Goal: Task Accomplishment & Management: Manage account settings

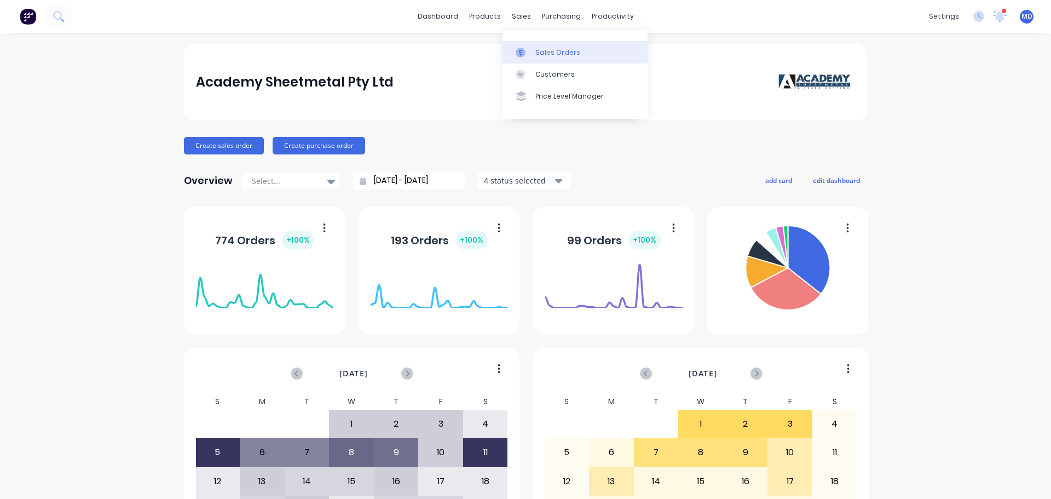
drag, startPoint x: 540, startPoint y: 56, endPoint x: 518, endPoint y: 54, distance: 22.0
click at [539, 55] on div "Sales Orders" at bounding box center [557, 53] width 45 height 10
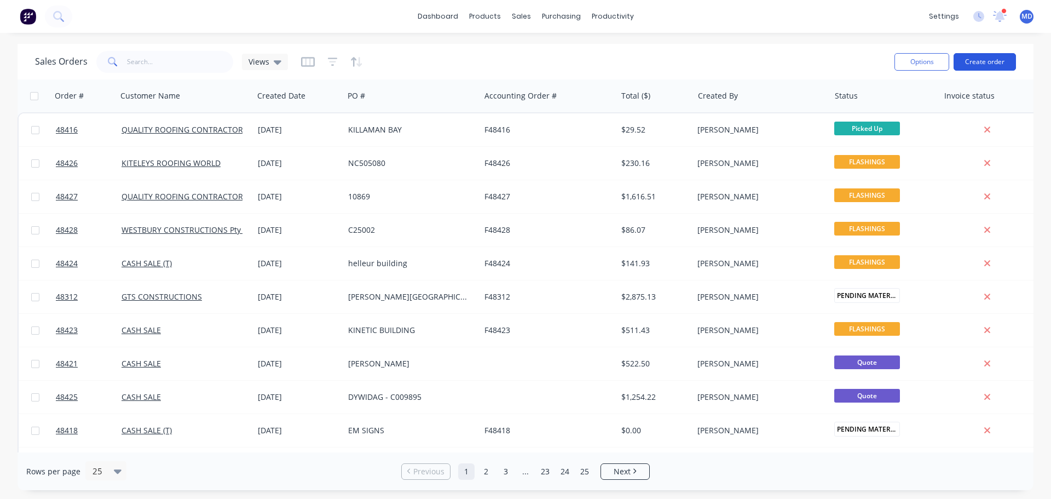
click at [984, 60] on button "Create order" at bounding box center [985, 62] width 62 height 18
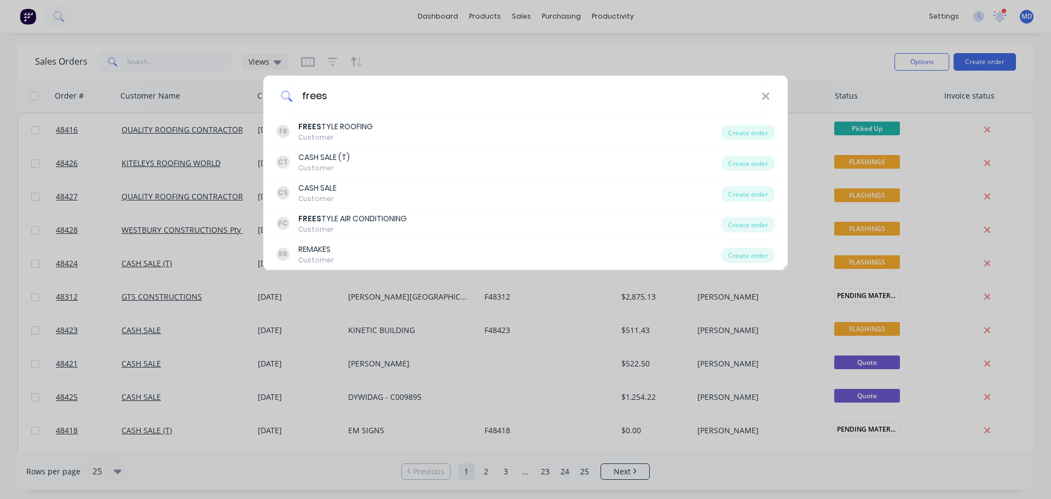
type input "frees"
click at [770, 97] on div "frees" at bounding box center [525, 96] width 524 height 41
click at [766, 96] on icon at bounding box center [765, 96] width 7 height 7
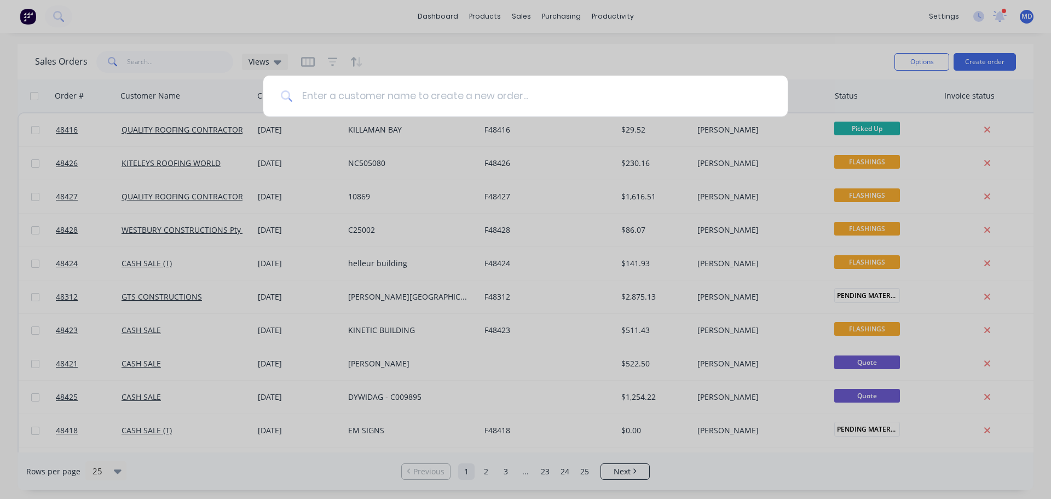
click at [333, 99] on input at bounding box center [531, 96] width 477 height 41
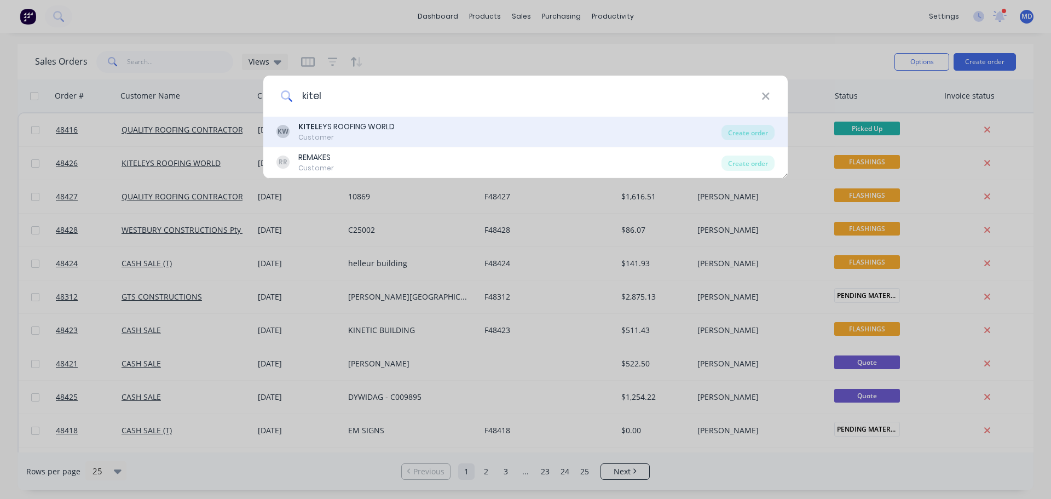
type input "kitel"
click at [319, 129] on div "KITEL EYS ROOFING WORLD" at bounding box center [346, 126] width 96 height 11
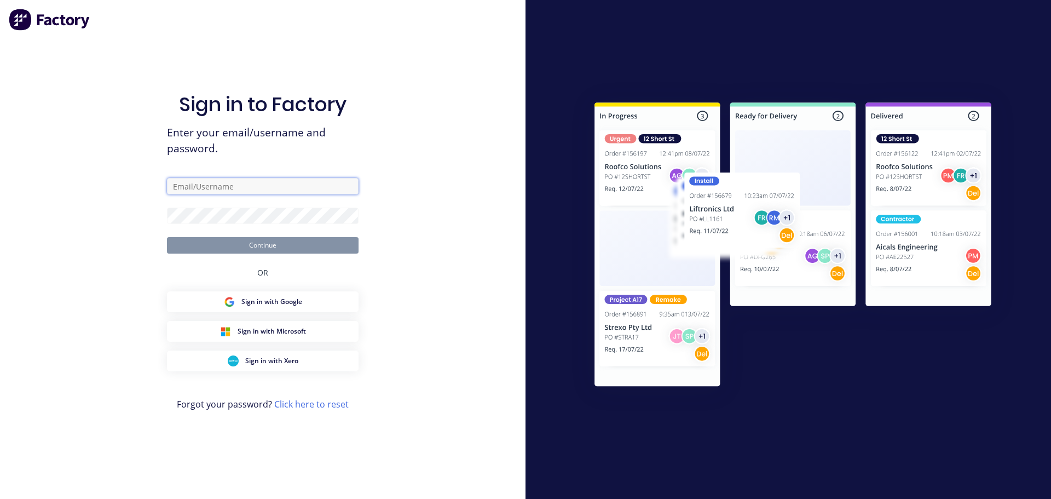
type input "mel@academysheetmetal.com.au"
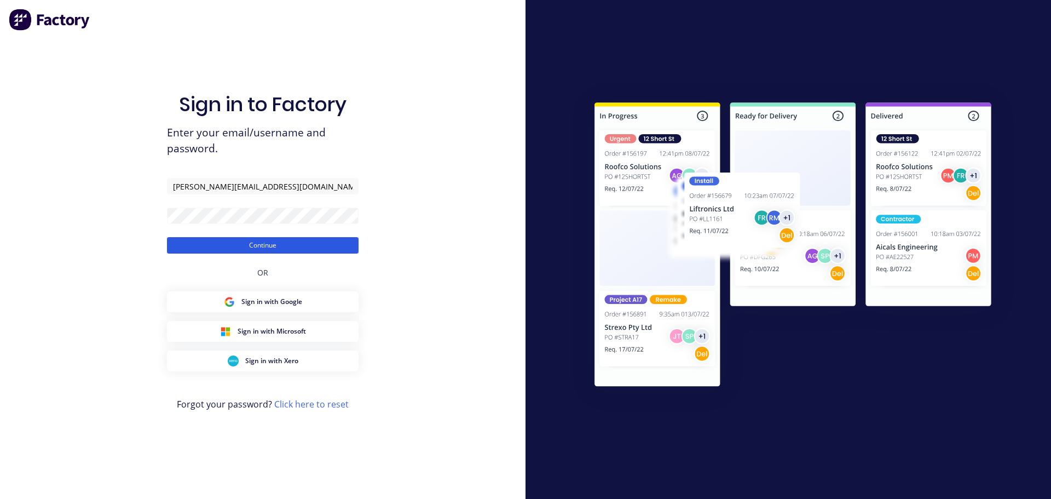
click at [280, 241] on button "Continue" at bounding box center [263, 245] width 192 height 16
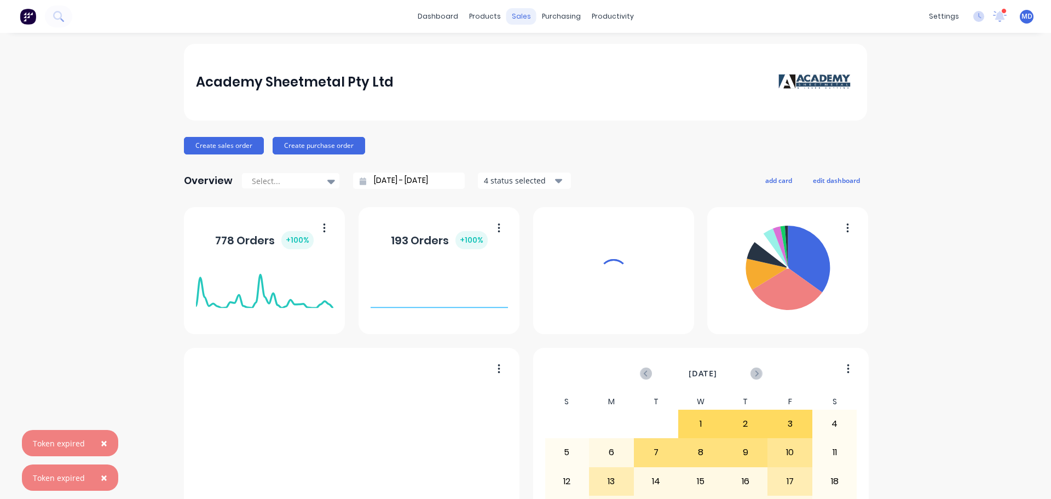
click at [515, 16] on div "sales" at bounding box center [521, 16] width 30 height 16
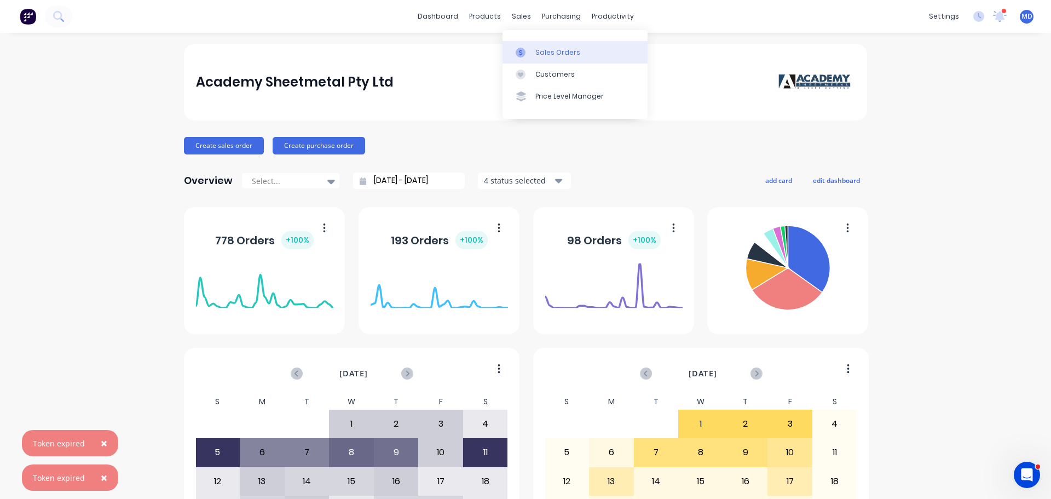
click at [543, 53] on div "Sales Orders" at bounding box center [557, 53] width 45 height 10
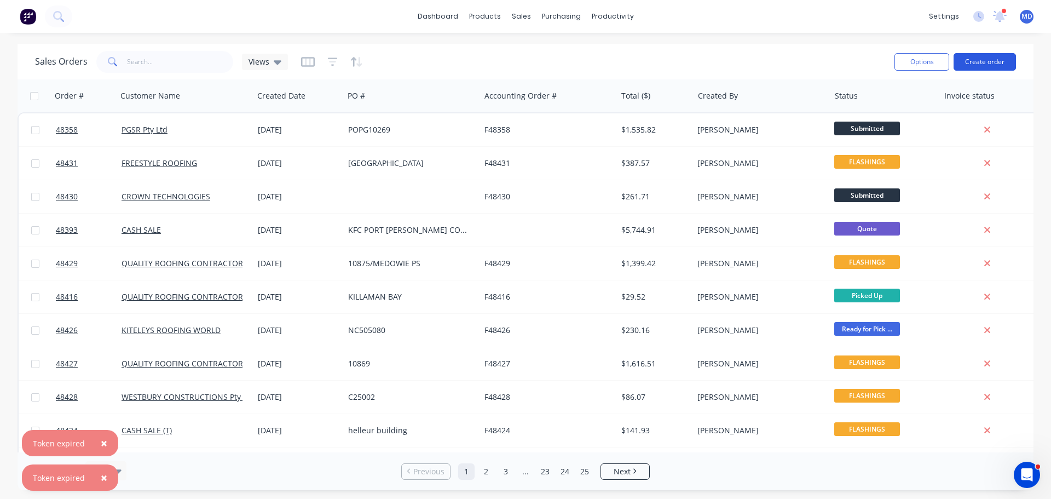
click at [986, 63] on button "Create order" at bounding box center [985, 62] width 62 height 18
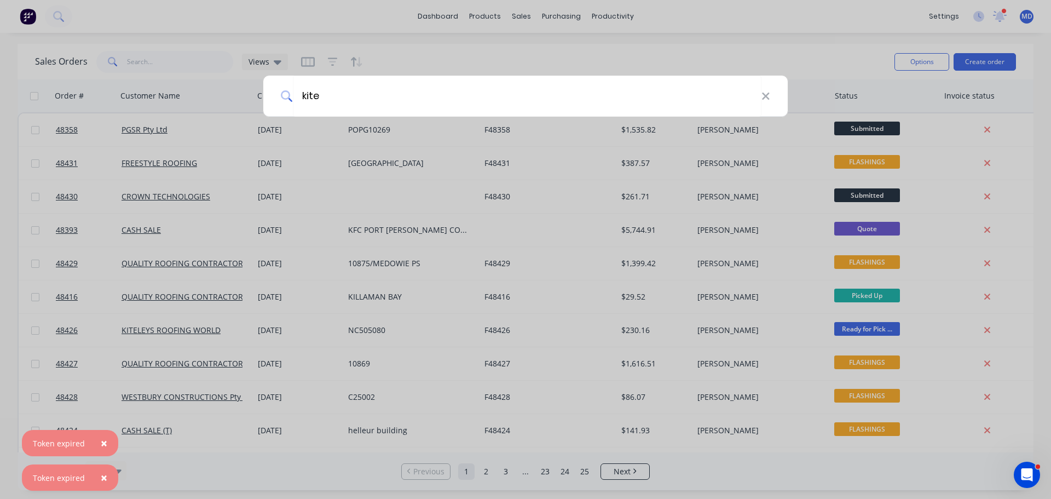
type input "kitel"
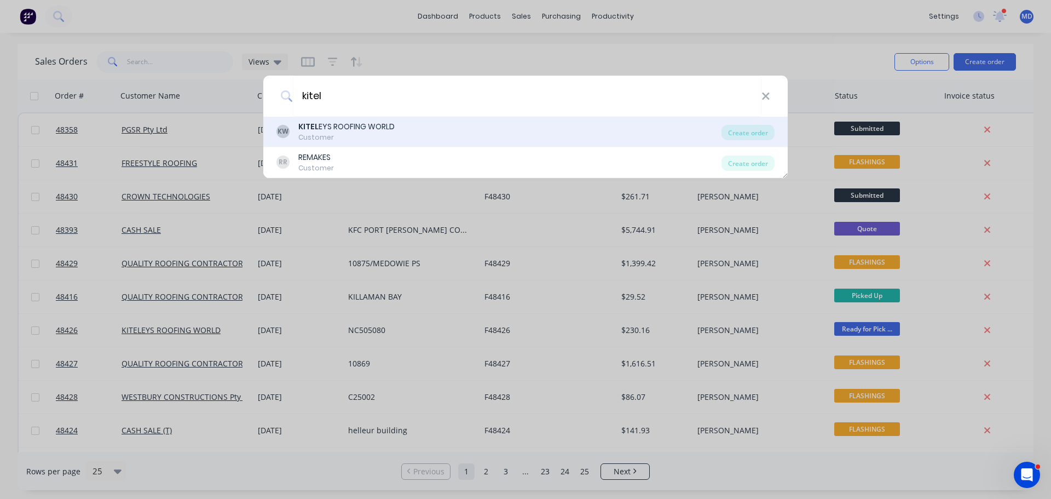
click at [354, 133] on div "Customer" at bounding box center [346, 137] width 96 height 10
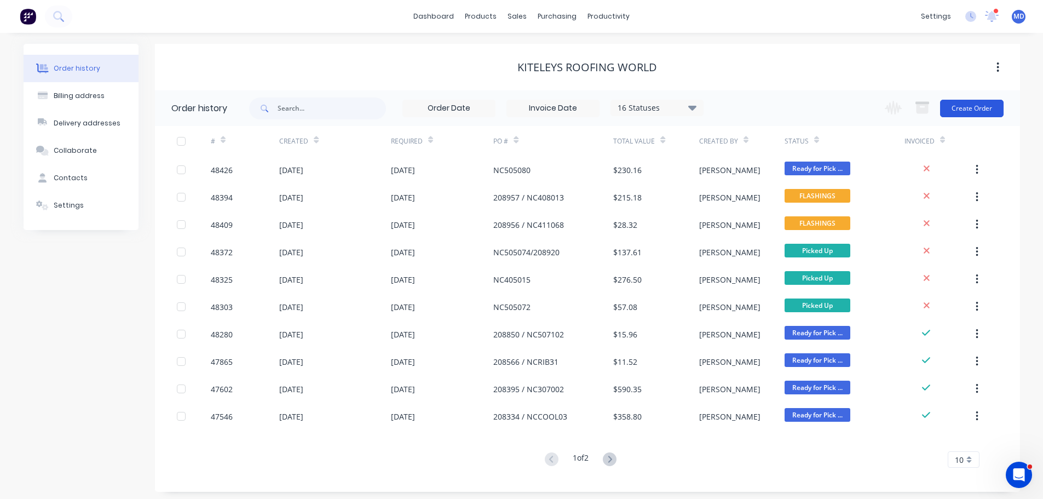
click at [971, 109] on button "Create Order" at bounding box center [971, 109] width 63 height 18
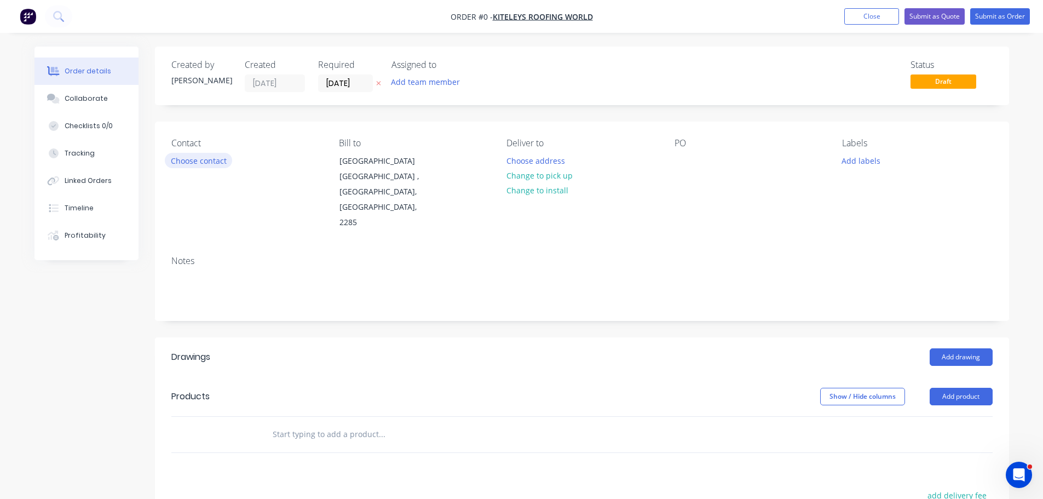
click at [201, 165] on button "Choose contact" at bounding box center [198, 160] width 67 height 15
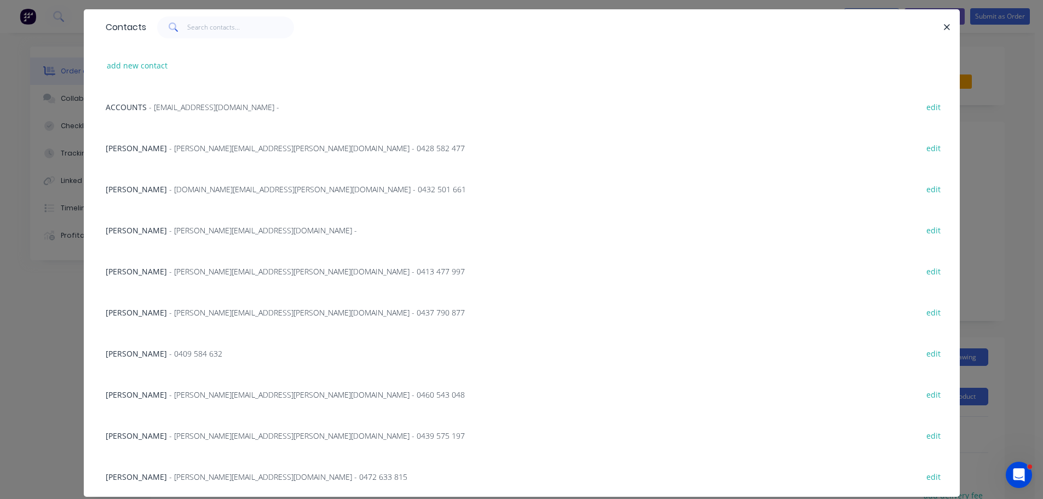
scroll to position [64, 0]
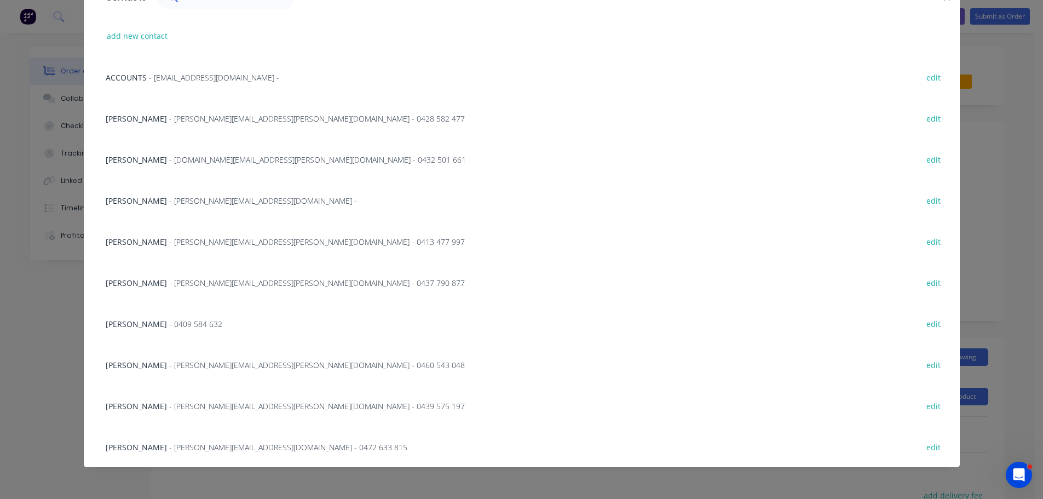
click at [170, 402] on span "- nicholas.turner@kiteleys.com.au - 0439 575 197" at bounding box center [317, 406] width 296 height 10
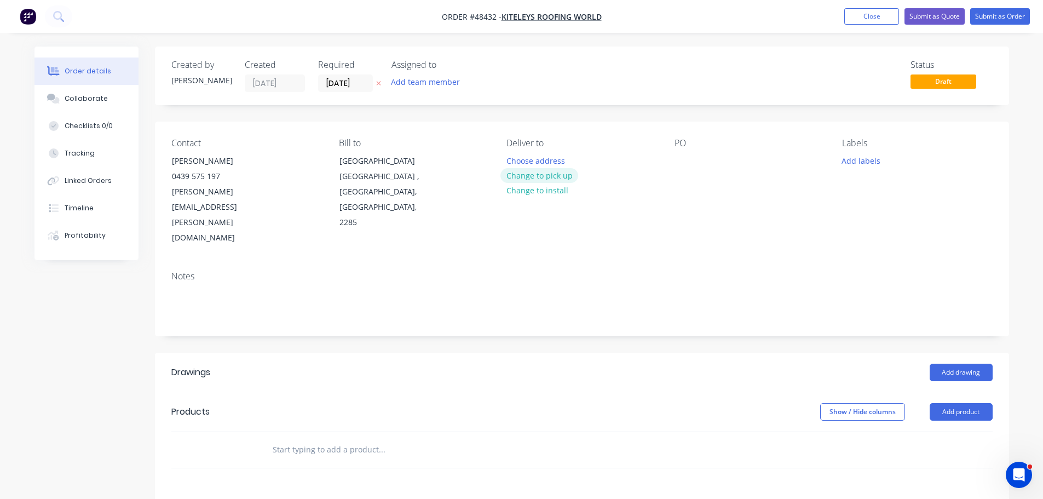
click at [523, 180] on button "Change to pick up" at bounding box center [539, 175] width 78 height 15
click at [513, 163] on div at bounding box center [515, 161] width 18 height 16
click at [686, 163] on div at bounding box center [683, 161] width 18 height 16
click at [694, 164] on div "NC" at bounding box center [688, 161] width 28 height 16
click at [951, 363] on button "Add drawing" at bounding box center [960, 372] width 63 height 18
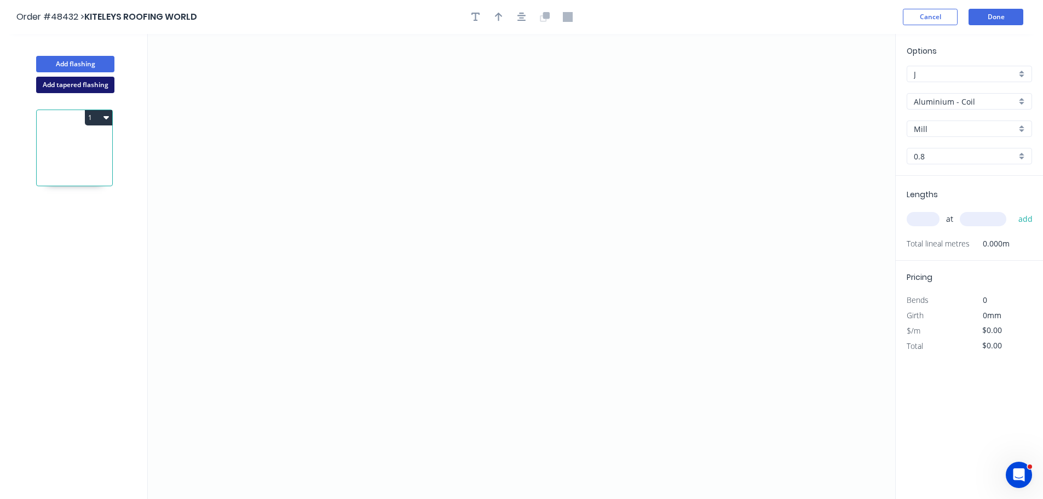
click at [71, 89] on button "Add tapered flashing" at bounding box center [75, 85] width 78 height 16
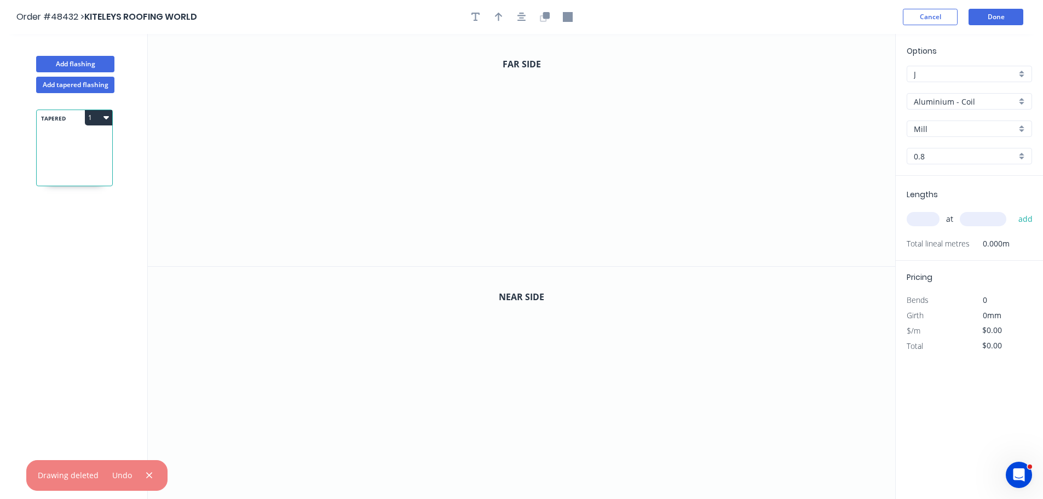
click at [954, 105] on input "Aluminium - Coil" at bounding box center [965, 101] width 102 height 11
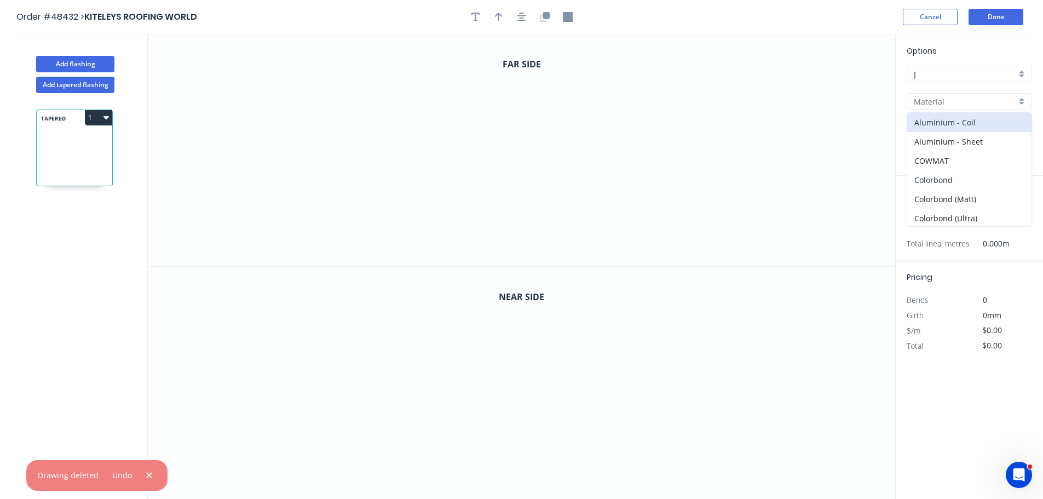
drag, startPoint x: 937, startPoint y: 184, endPoint x: 937, endPoint y: 165, distance: 19.2
click at [937, 183] on div "Colorbond" at bounding box center [969, 179] width 124 height 19
type input "Colorbond"
type input "Basalt"
type input "0.55"
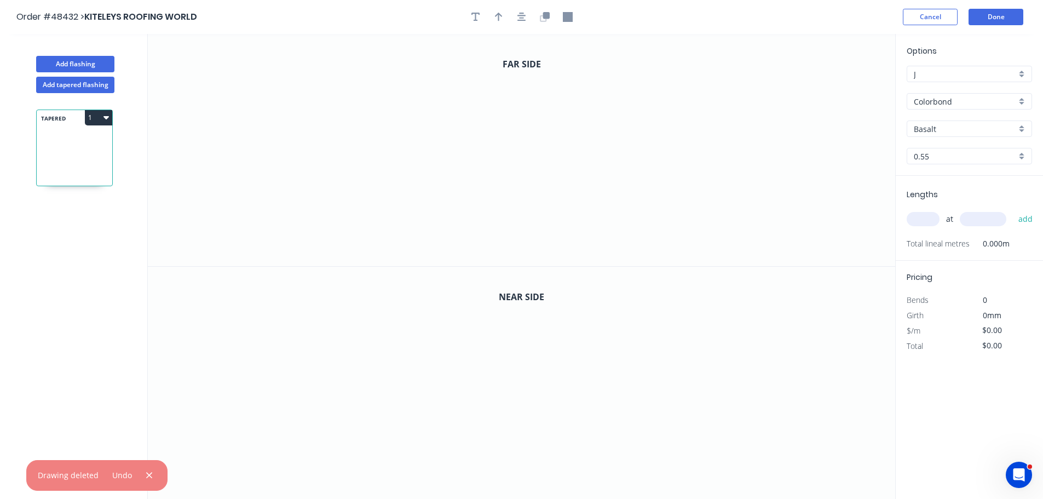
click at [939, 134] on input "Basalt" at bounding box center [965, 128] width 102 height 11
click at [934, 226] on div "Windspray" at bounding box center [969, 224] width 124 height 19
type input "Windspray"
click at [413, 96] on icon "0" at bounding box center [521, 150] width 747 height 232
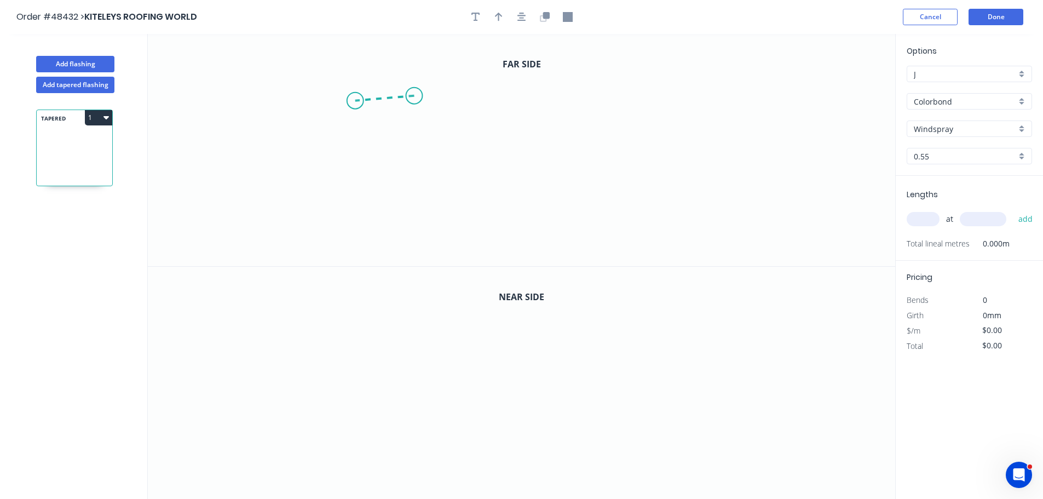
click at [355, 101] on icon "0" at bounding box center [521, 150] width 747 height 232
click at [464, 159] on icon "0 ?" at bounding box center [521, 150] width 747 height 232
click at [664, 165] on icon "0 ? ? ? º" at bounding box center [521, 150] width 747 height 232
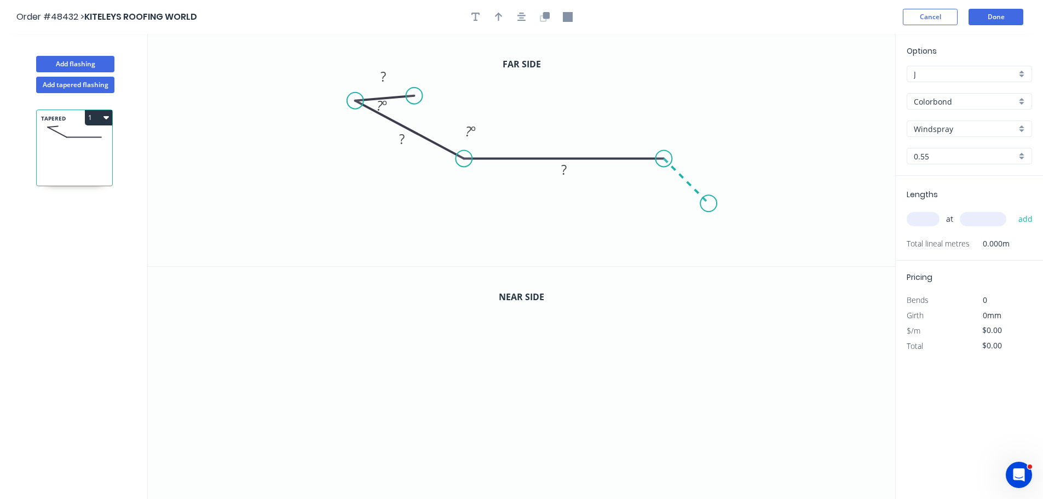
click at [709, 211] on icon "0 ? ? ? ? º ? º" at bounding box center [521, 150] width 747 height 232
drag, startPoint x: 413, startPoint y: 97, endPoint x: 413, endPoint y: 104, distance: 6.6
click at [413, 104] on circle at bounding box center [414, 101] width 16 height 16
click at [378, 137] on div "Hide angle" at bounding box center [415, 140] width 110 height 22
click at [386, 80] on tspan "?" at bounding box center [384, 79] width 5 height 18
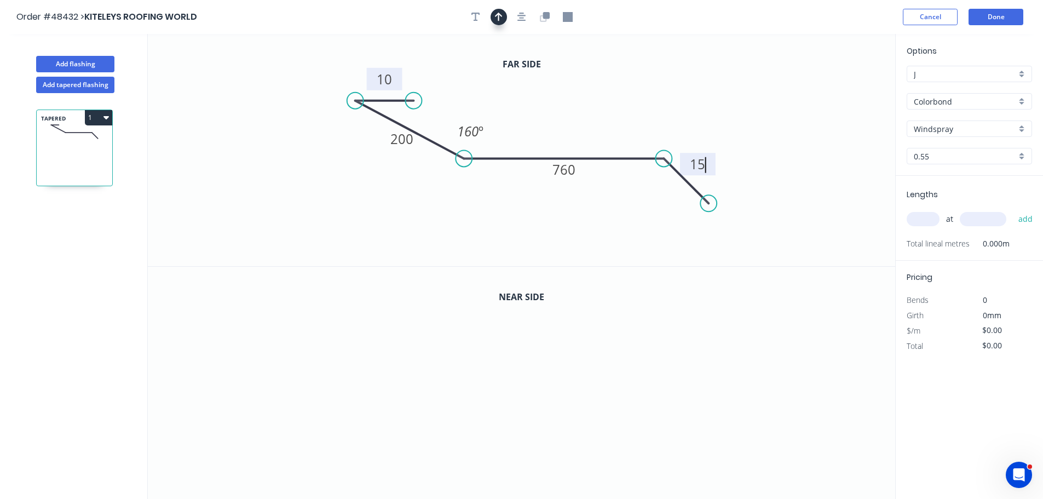
click at [496, 16] on icon "button" at bounding box center [499, 17] width 8 height 9
drag, startPoint x: 841, startPoint y: 88, endPoint x: 576, endPoint y: 126, distance: 268.2
click at [578, 127] on icon at bounding box center [580, 114] width 10 height 35
click at [553, 14] on div at bounding box center [521, 17] width 115 height 16
click at [548, 21] on icon "button" at bounding box center [545, 17] width 10 height 10
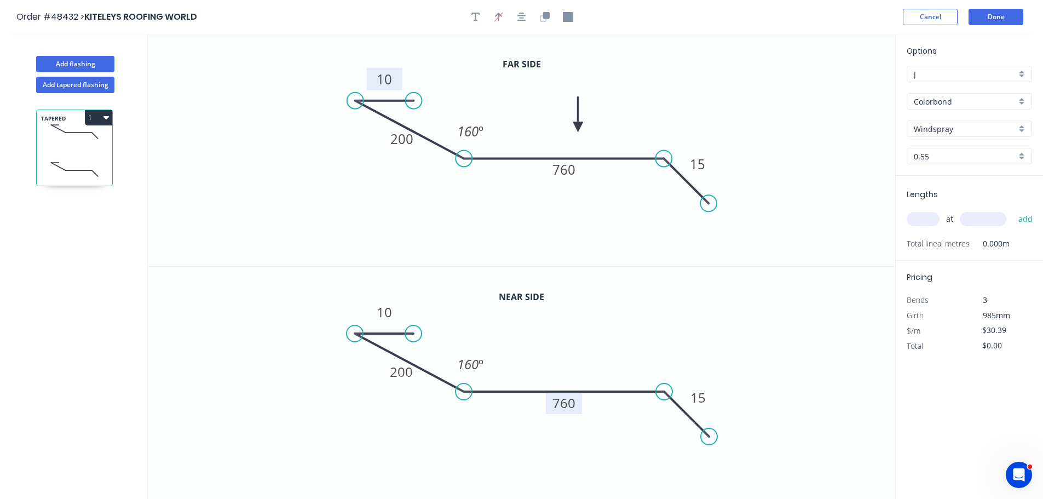
click at [562, 407] on tspan "760" at bounding box center [563, 403] width 23 height 18
click at [932, 219] on input "text" at bounding box center [922, 219] width 33 height 14
type input "$33.07"
type input "1"
type input "1800"
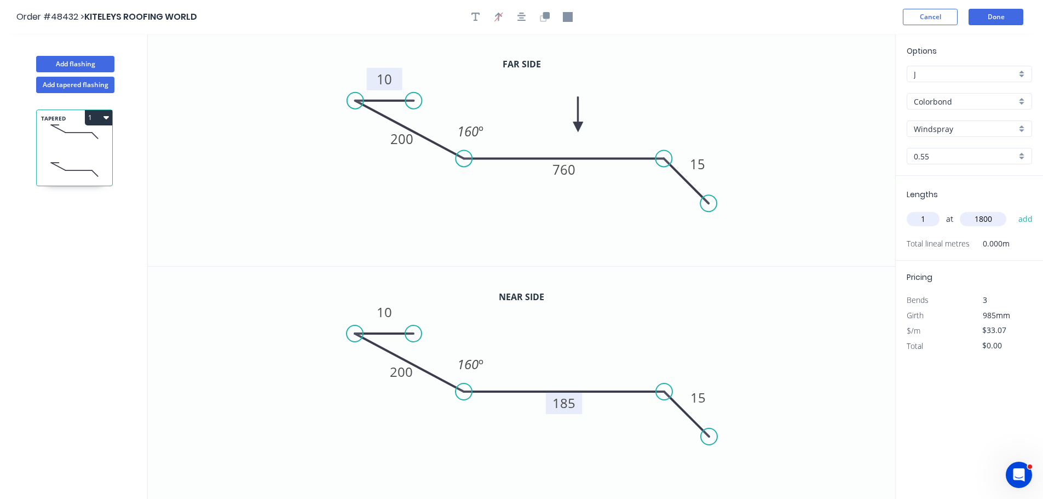
click at [1013, 210] on button "add" at bounding box center [1026, 219] width 26 height 19
type input "$59.53"
click at [1009, 15] on button "Done" at bounding box center [995, 17] width 55 height 16
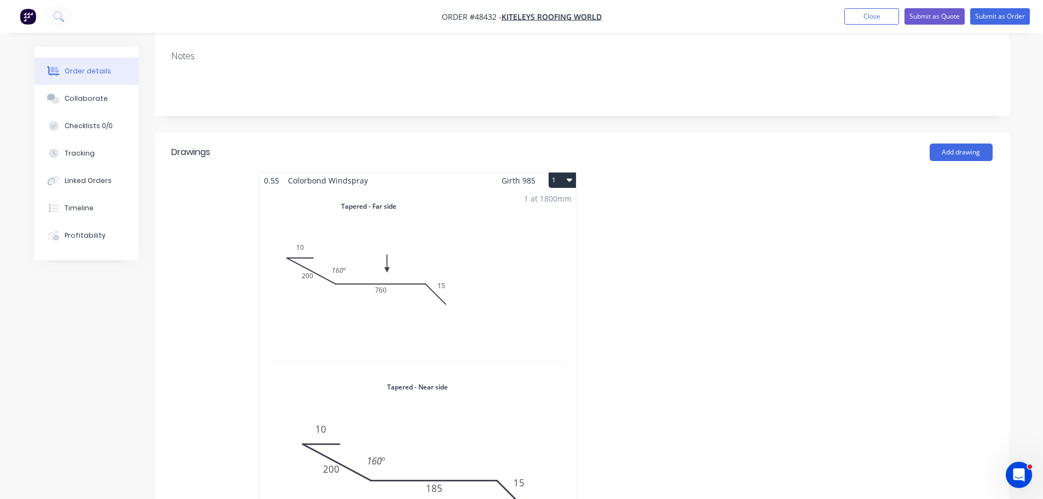
scroll to position [274, 0]
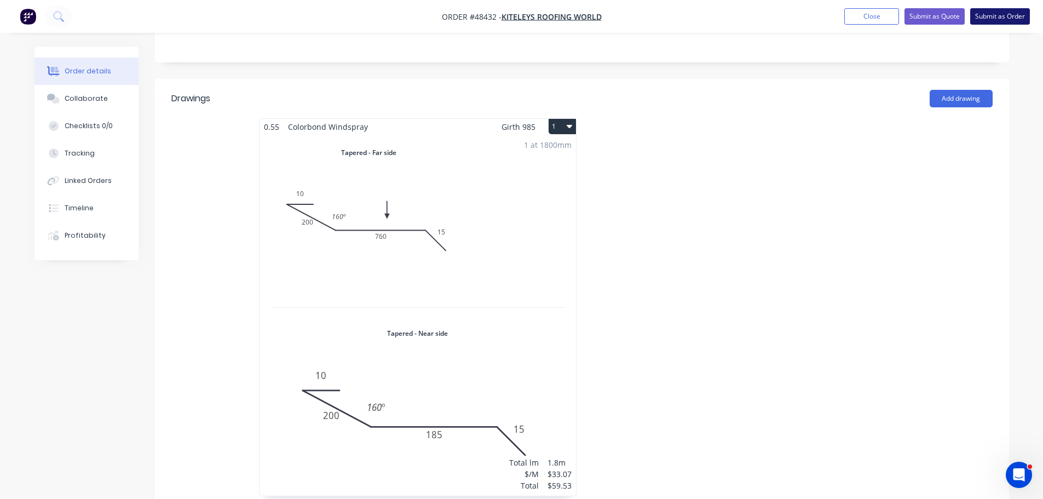
click at [983, 17] on button "Submit as Order" at bounding box center [1000, 16] width 60 height 16
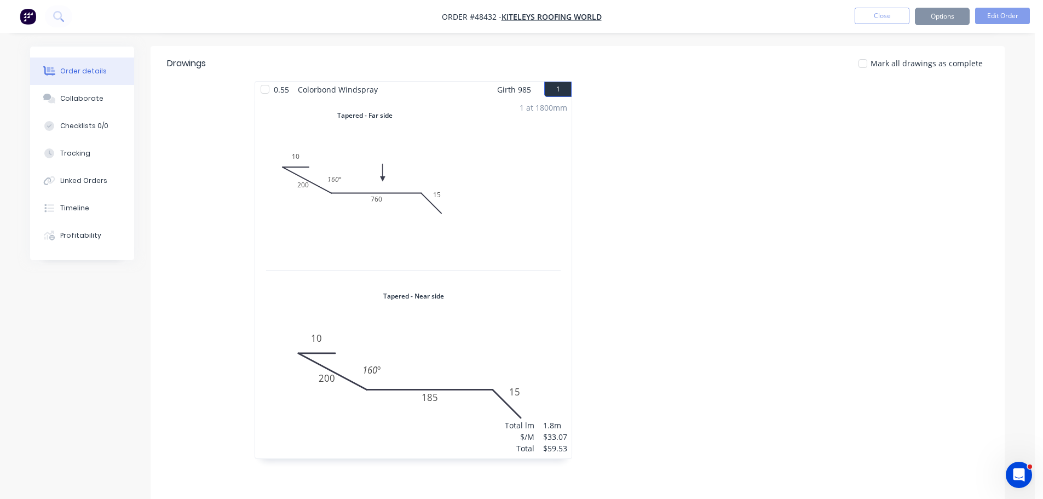
scroll to position [0, 0]
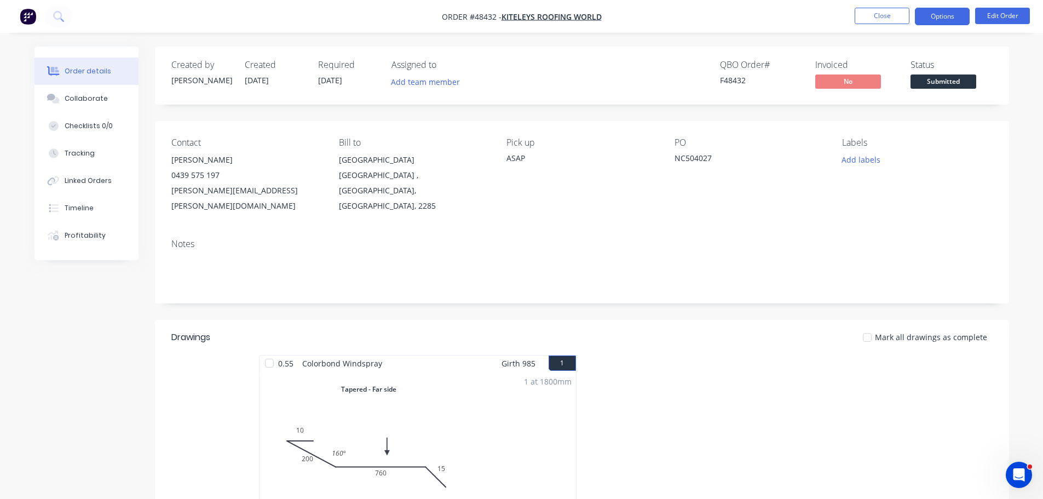
click at [939, 18] on button "Options" at bounding box center [942, 17] width 55 height 18
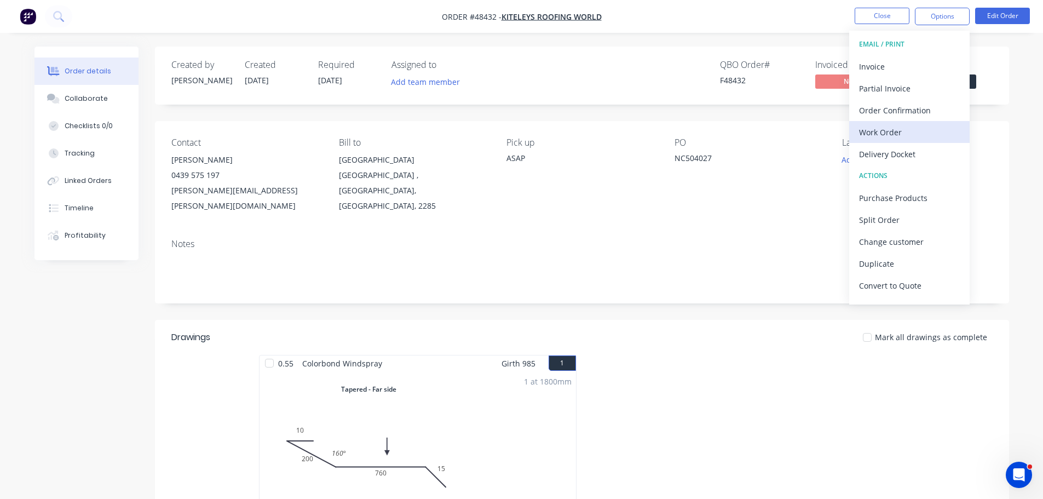
click at [898, 127] on div "Work Order" at bounding box center [909, 132] width 101 height 16
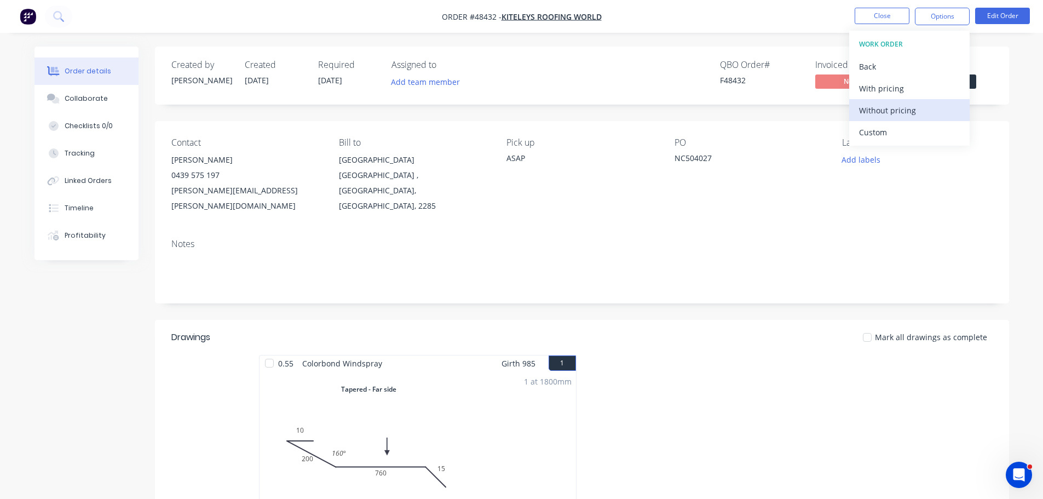
click at [902, 108] on div "Without pricing" at bounding box center [909, 110] width 101 height 16
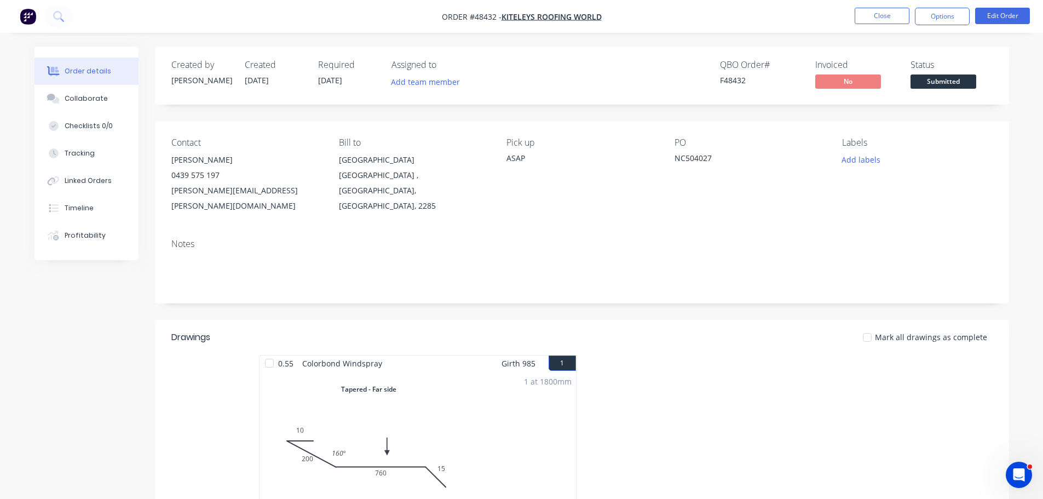
click at [1014, 77] on div "Order details Collaborate Checklists 0/0 Tracking Linked Orders Timeline Profit…" at bounding box center [522, 481] width 996 height 868
click at [954, 80] on span "Submitted" at bounding box center [943, 81] width 66 height 14
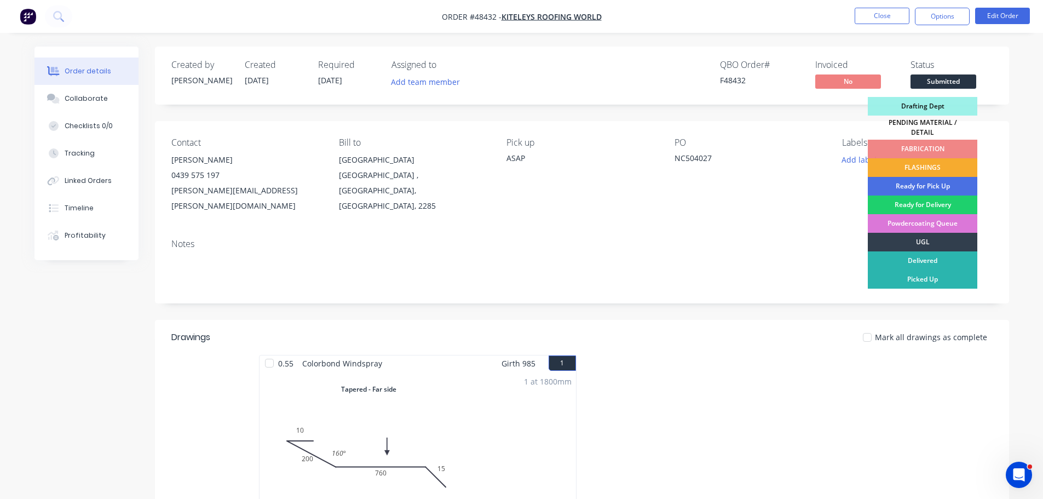
click at [953, 160] on div "FLASHINGS" at bounding box center [922, 167] width 109 height 19
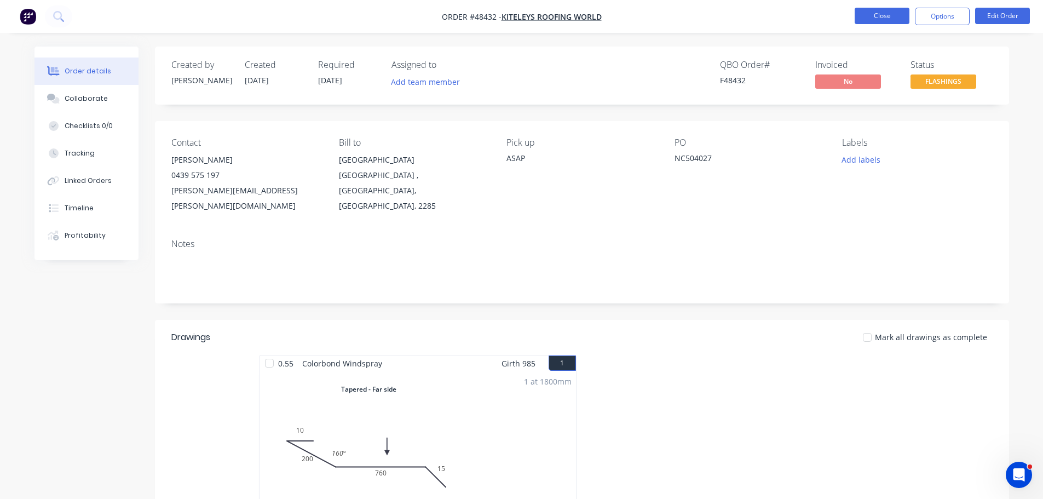
click at [898, 16] on button "Close" at bounding box center [881, 16] width 55 height 16
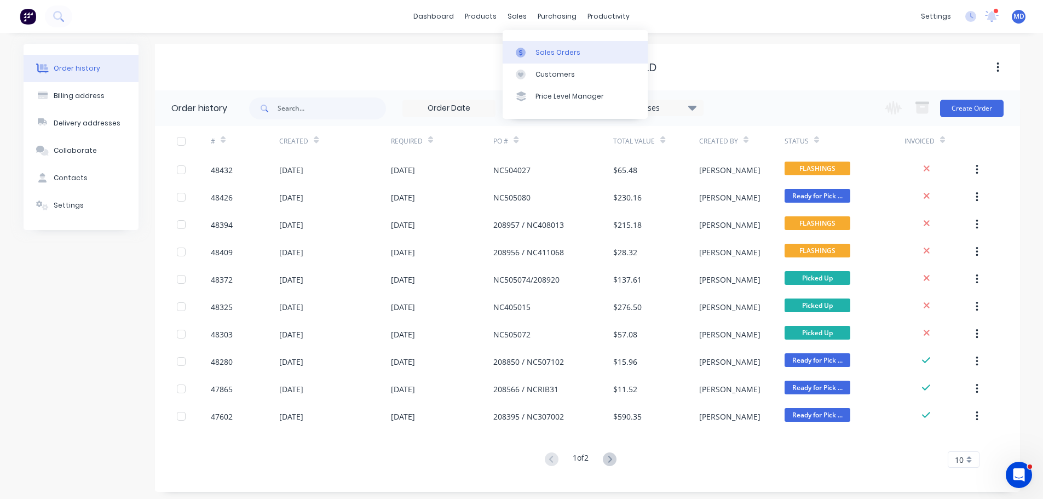
click at [536, 53] on div "Sales Orders" at bounding box center [557, 53] width 45 height 10
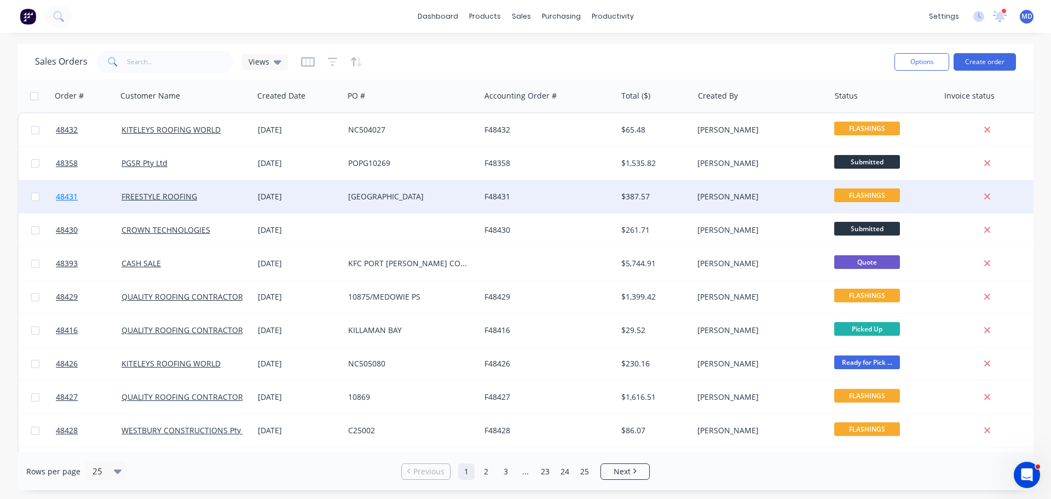
click at [69, 205] on link "48431" at bounding box center [89, 196] width 66 height 33
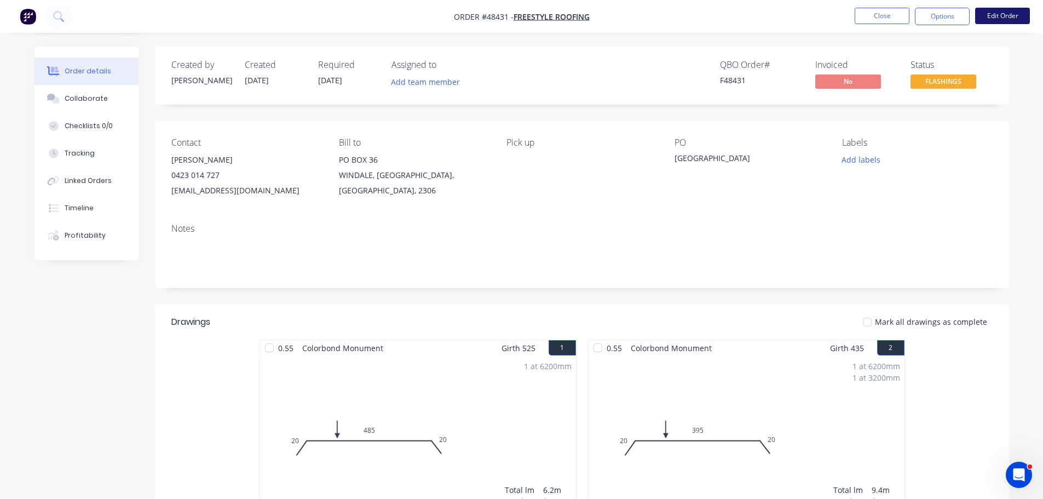
click at [997, 15] on button "Edit Order" at bounding box center [1002, 16] width 55 height 16
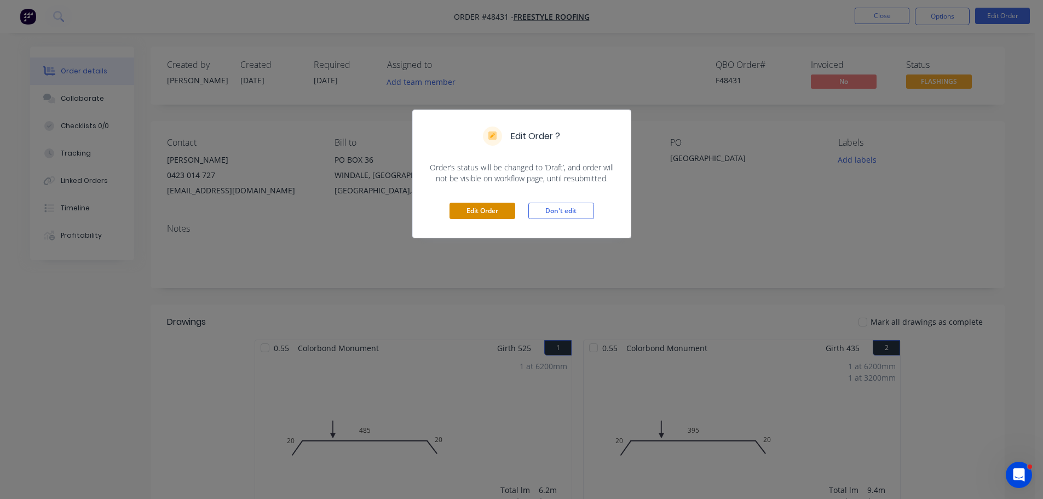
click at [481, 213] on button "Edit Order" at bounding box center [482, 211] width 66 height 16
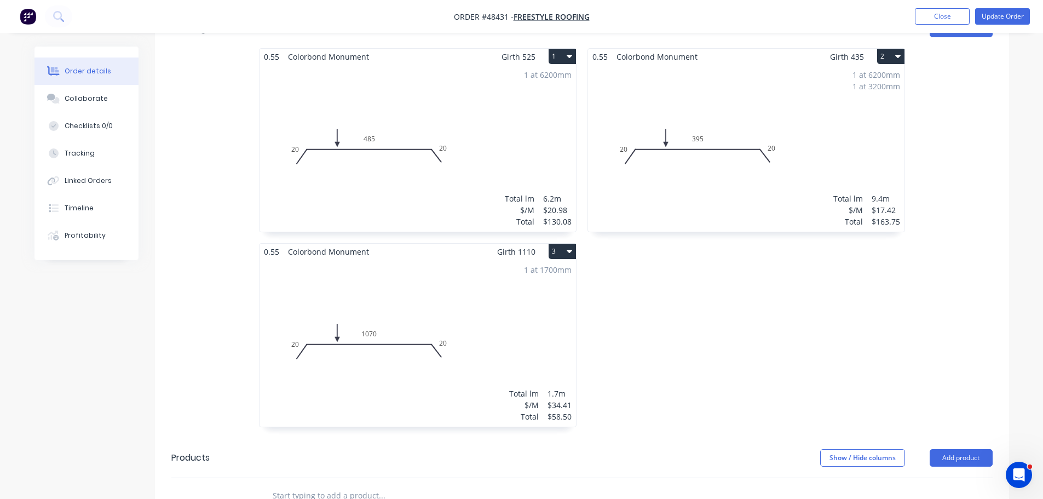
click at [373, 319] on div "1 at 1700mm Total lm $/M Total 1.7m $34.41 $58.50" at bounding box center [417, 342] width 316 height 167
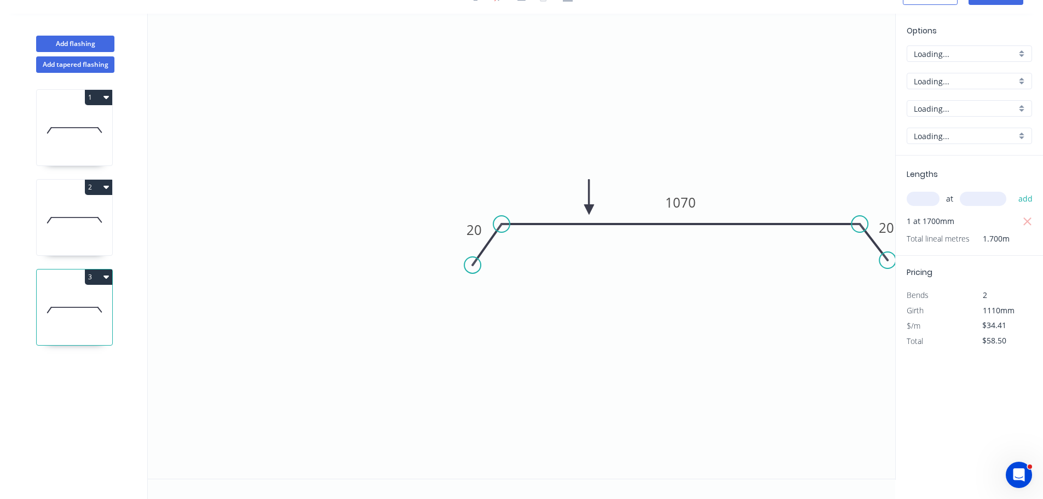
scroll to position [20, 0]
click at [684, 201] on tspan "1070" at bounding box center [680, 202] width 31 height 18
click at [723, 297] on icon "0 20 1020 20" at bounding box center [521, 246] width 747 height 465
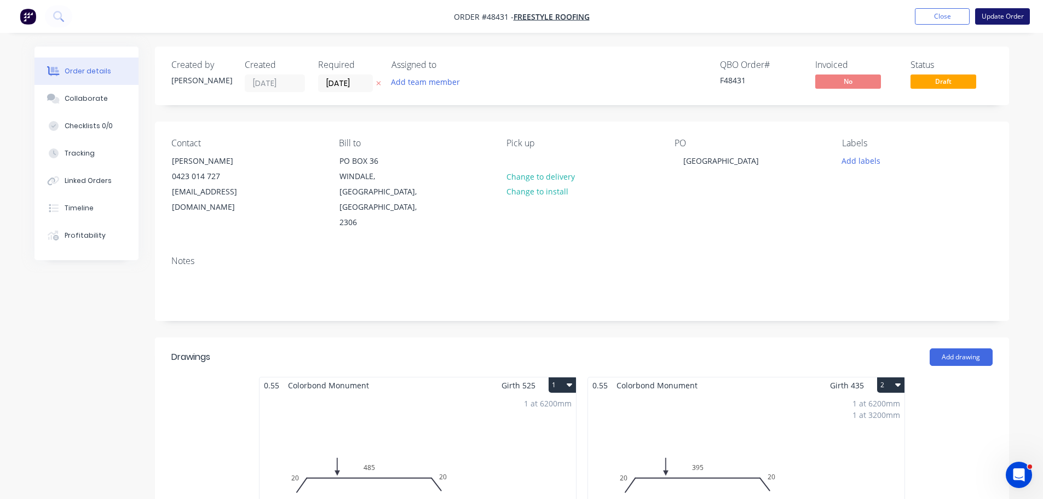
click at [993, 21] on button "Update Order" at bounding box center [1002, 16] width 55 height 16
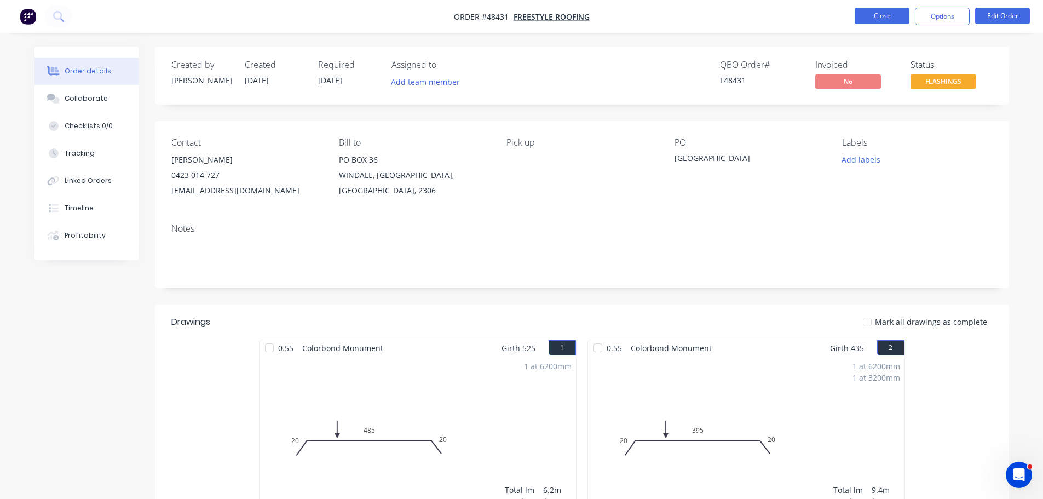
click at [877, 10] on button "Close" at bounding box center [881, 16] width 55 height 16
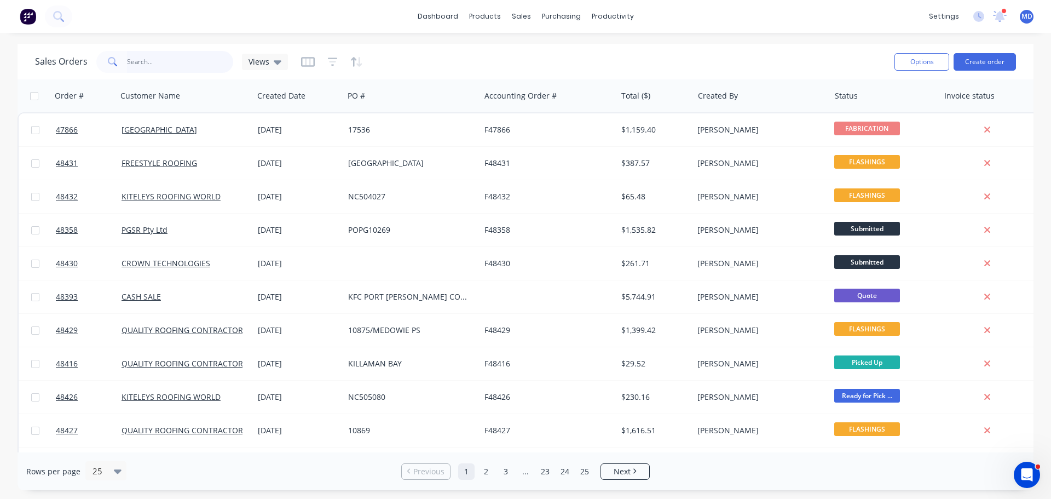
click at [175, 62] on input "text" at bounding box center [180, 62] width 107 height 22
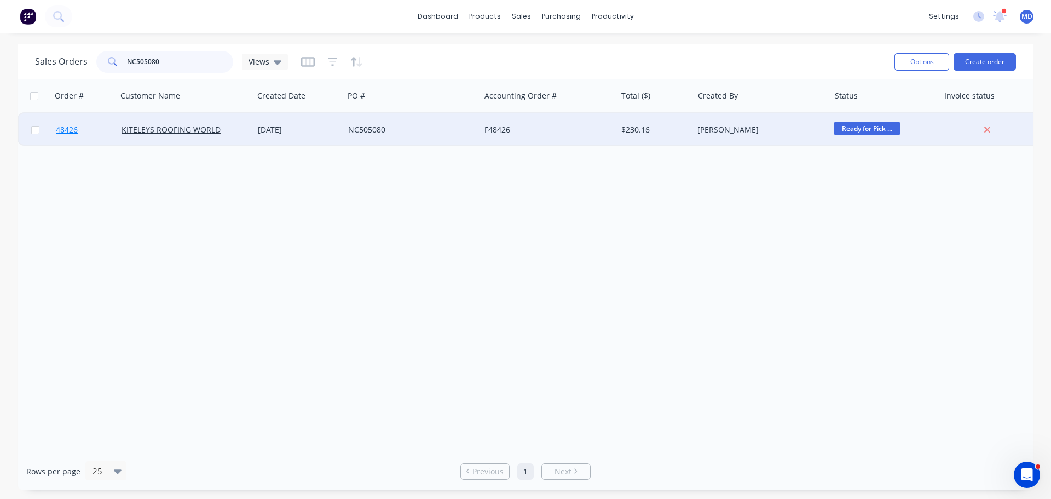
type input "NC505080"
click at [75, 128] on span "48426" at bounding box center [67, 129] width 22 height 11
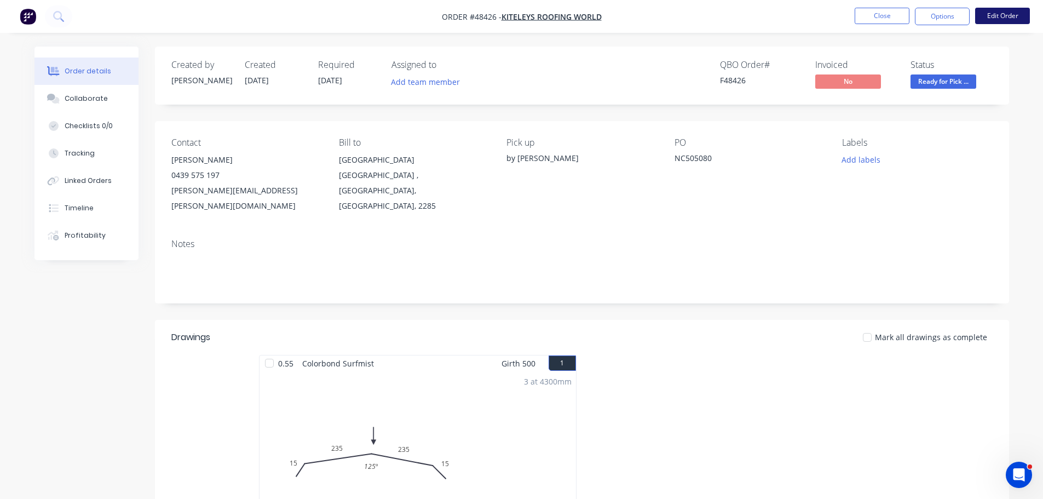
click at [982, 18] on button "Edit Order" at bounding box center [1002, 16] width 55 height 16
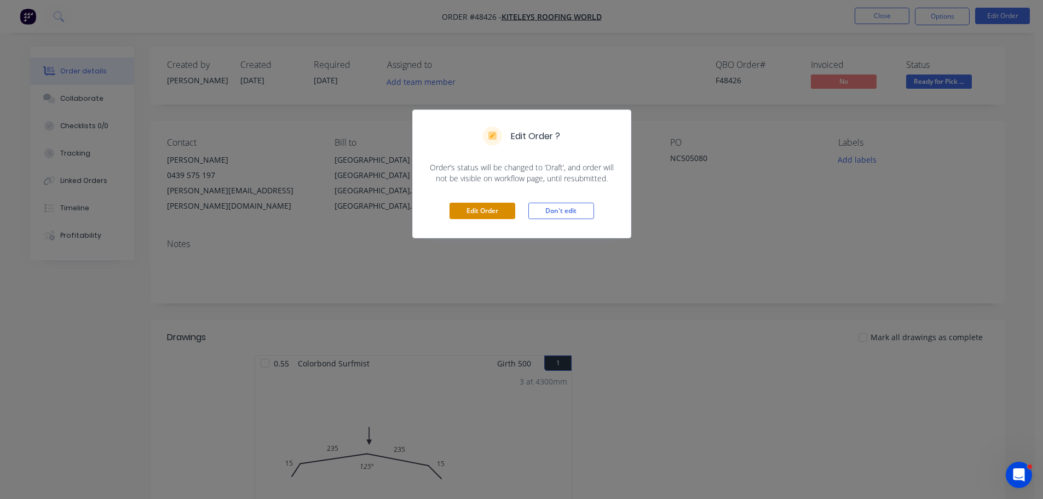
click at [467, 213] on button "Edit Order" at bounding box center [482, 211] width 66 height 16
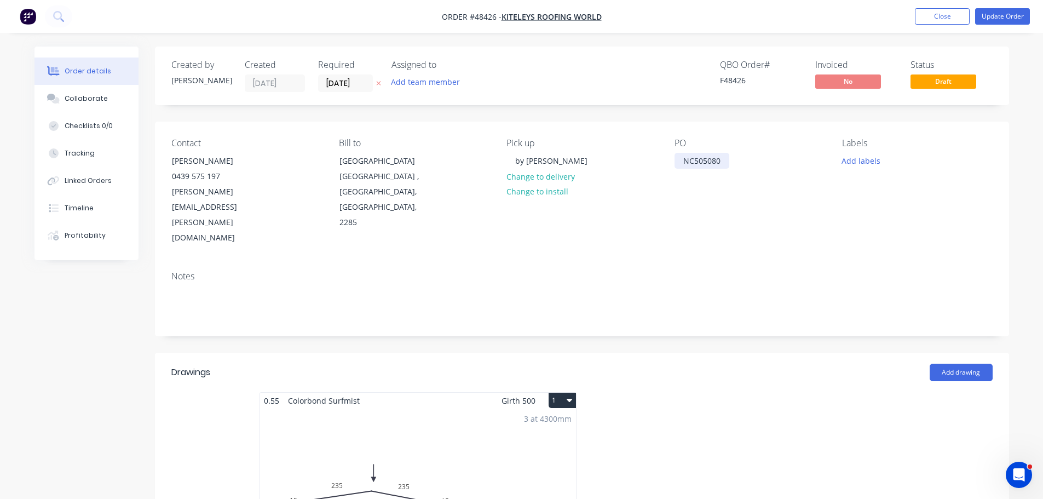
click at [721, 160] on div "NC505080" at bounding box center [701, 161] width 55 height 16
click at [1008, 19] on button "Update Order" at bounding box center [1002, 16] width 55 height 16
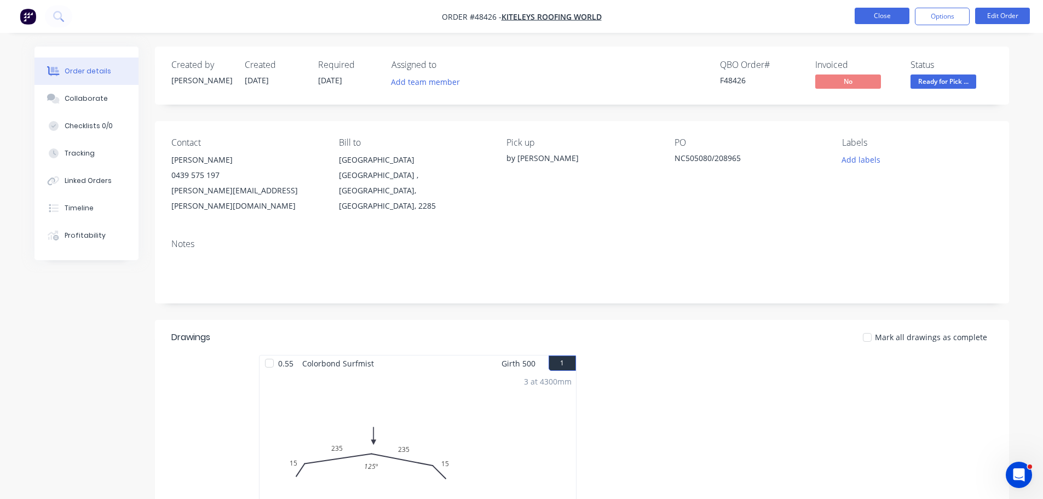
click at [884, 18] on button "Close" at bounding box center [881, 16] width 55 height 16
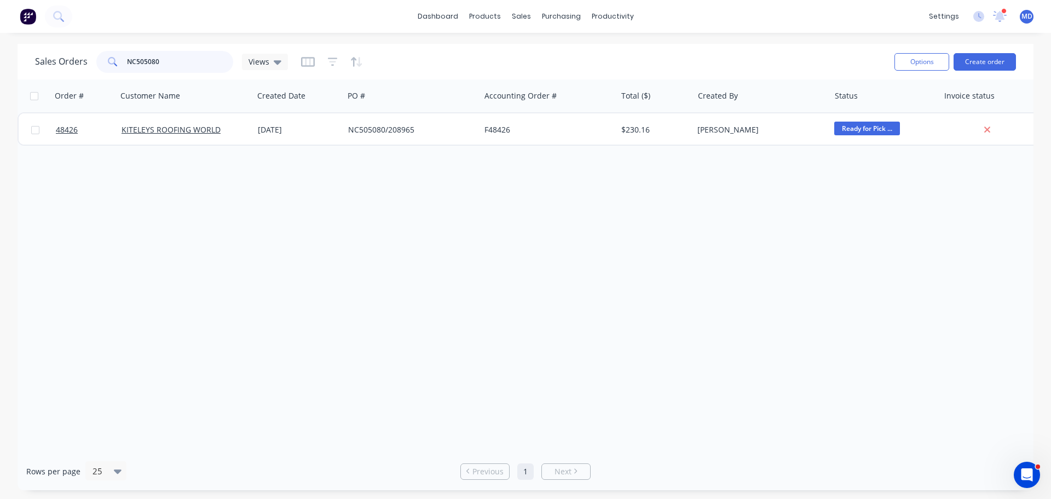
drag, startPoint x: 169, startPoint y: 60, endPoint x: 84, endPoint y: 62, distance: 84.9
click at [84, 63] on div "Sales Orders NC505080 Views" at bounding box center [161, 62] width 253 height 22
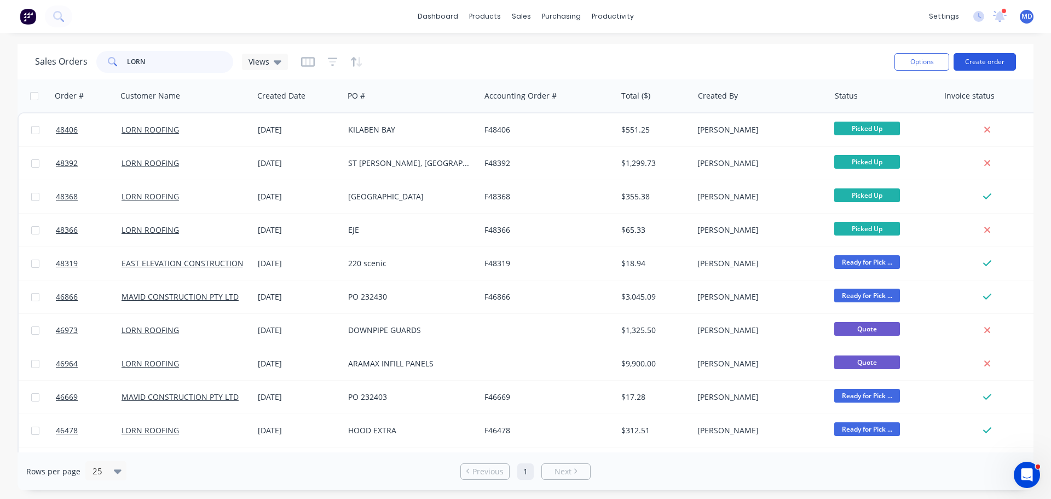
type input "LORN"
click at [987, 66] on button "Create order" at bounding box center [985, 62] width 62 height 18
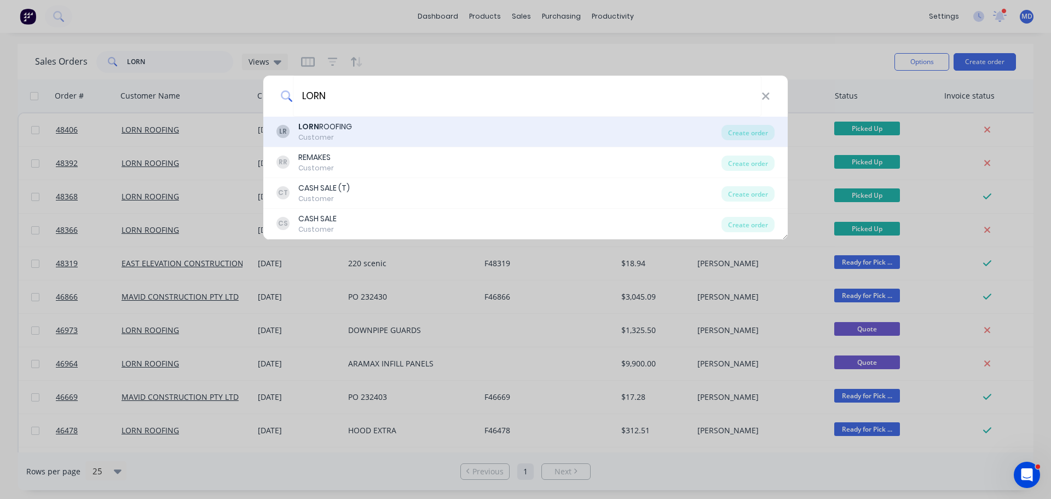
type input "LORN"
click at [324, 122] on div "LORN ROOFING" at bounding box center [325, 126] width 54 height 11
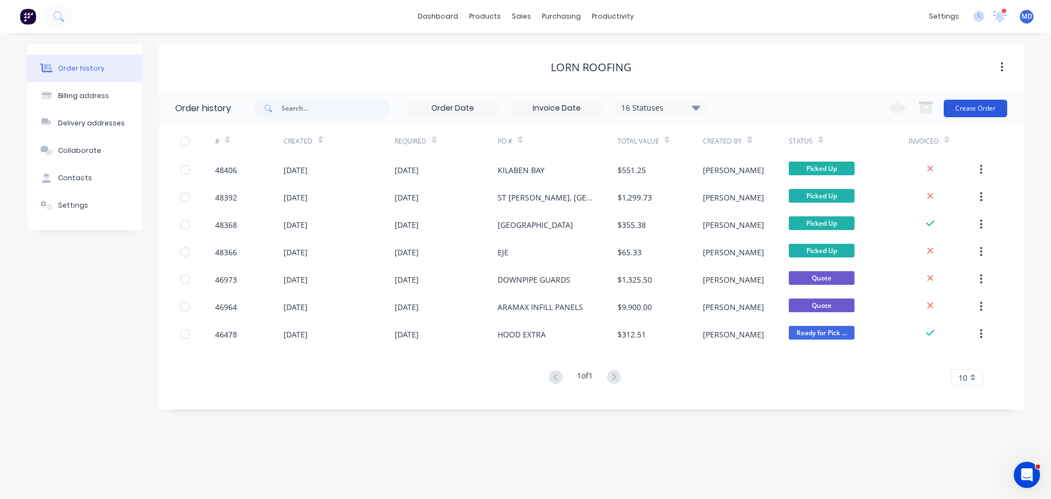
click at [980, 108] on button "Create Order" at bounding box center [975, 109] width 63 height 18
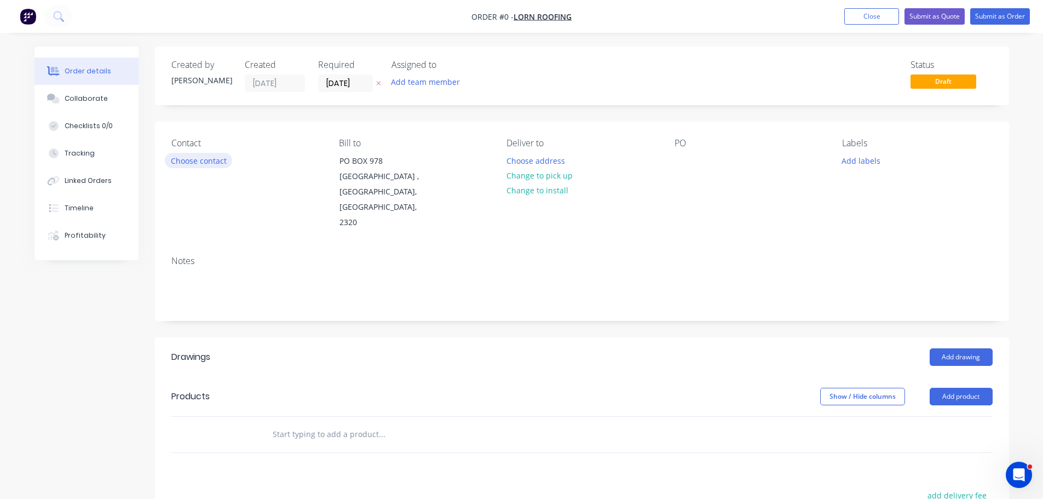
click at [209, 167] on button "Choose contact" at bounding box center [198, 160] width 67 height 15
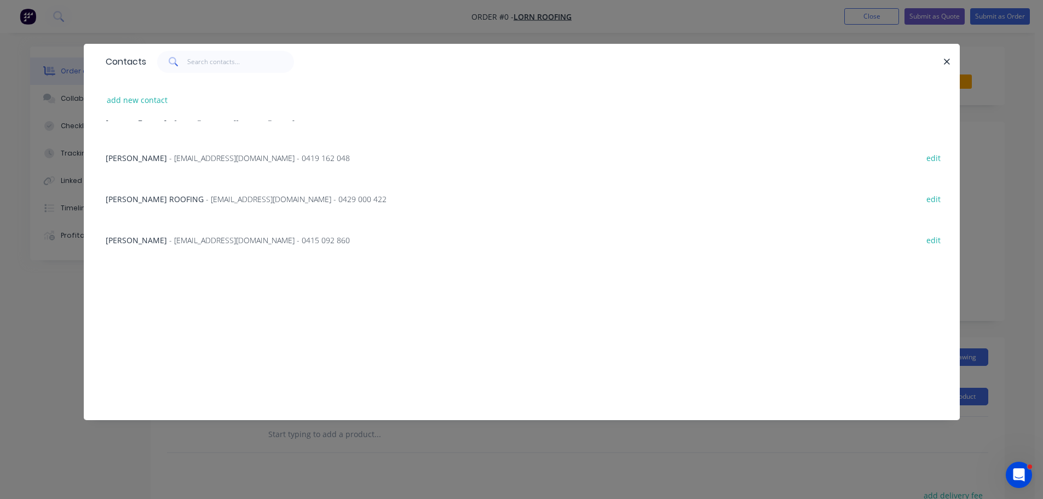
scroll to position [383, 0]
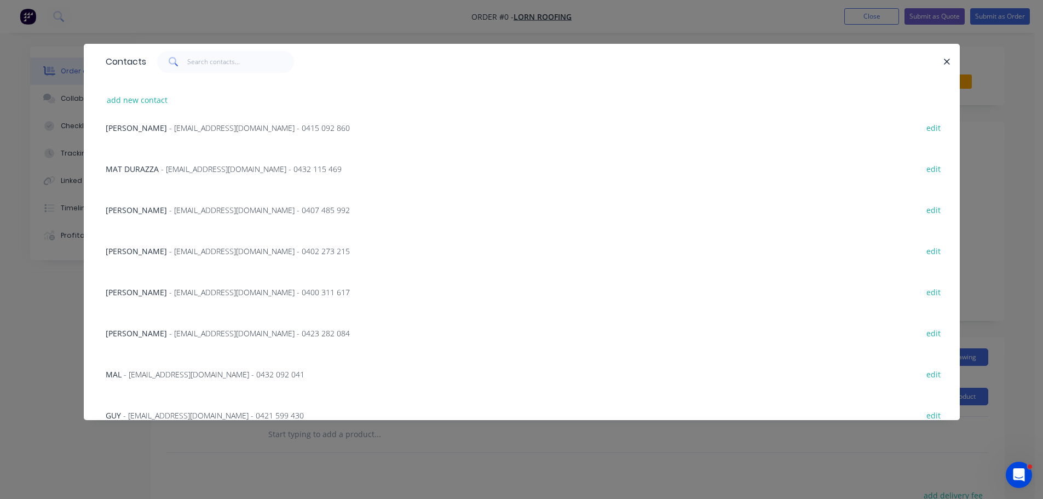
click at [143, 407] on div "GUY - admin@lornroofing.com.au - 0421 599 430 edit" at bounding box center [521, 414] width 843 height 41
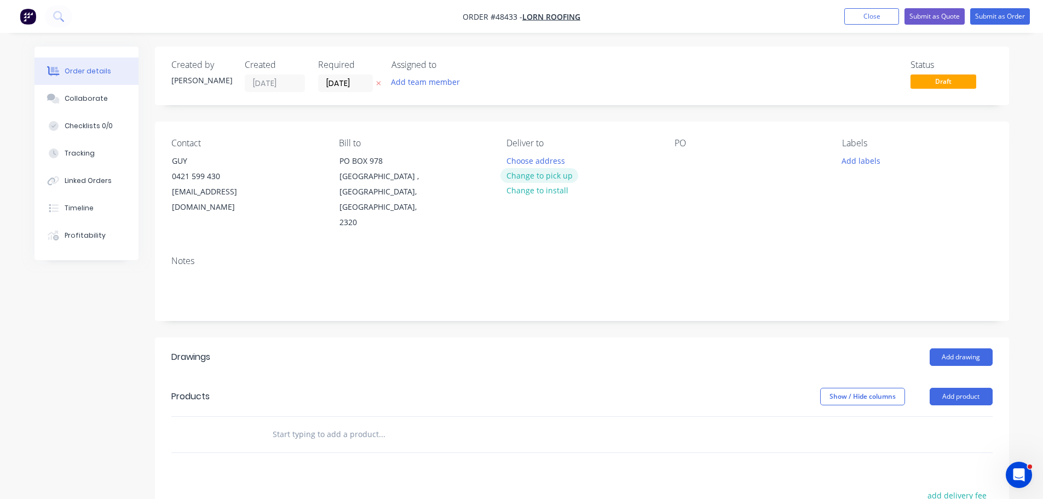
click at [520, 177] on button "Change to pick up" at bounding box center [539, 175] width 78 height 15
click at [680, 163] on div at bounding box center [683, 161] width 18 height 16
click at [956, 377] on header "Products Show / Hide columns Add product" at bounding box center [582, 396] width 854 height 39
click at [952, 388] on button "Add product" at bounding box center [960, 397] width 63 height 18
click at [935, 416] on div "Product catalogue" at bounding box center [940, 424] width 84 height 16
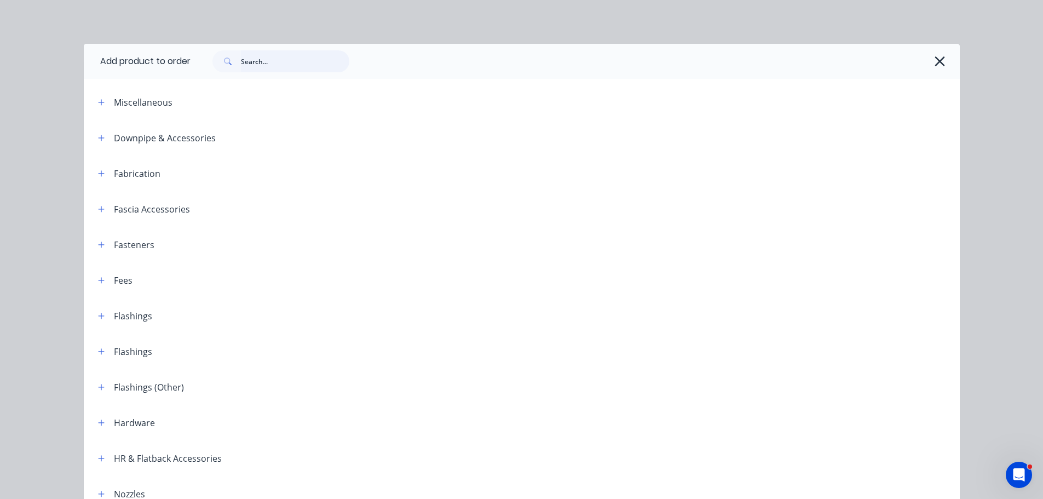
click at [265, 66] on input "text" at bounding box center [295, 61] width 108 height 22
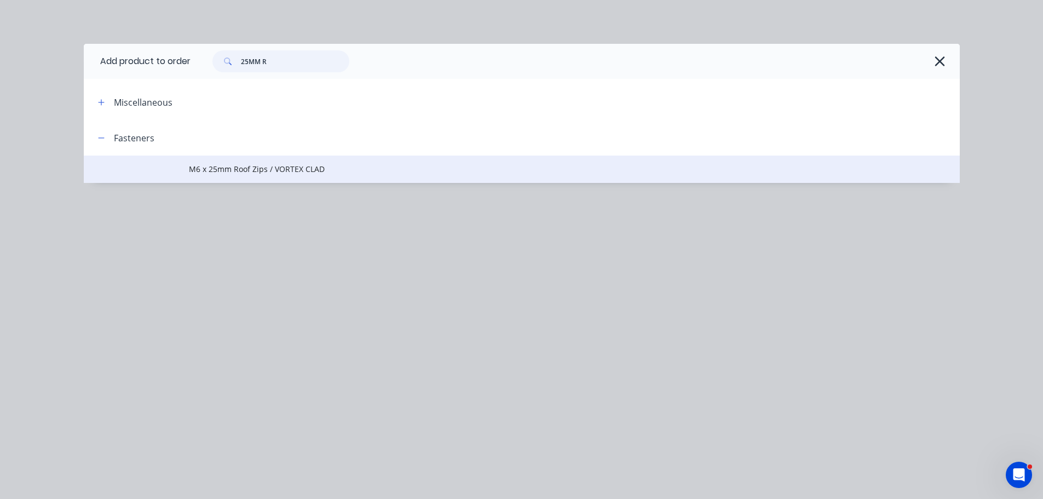
type input "25MM R"
click at [232, 163] on td "M6 x 25mm Roof Zips / VORTEX CLAD" at bounding box center [574, 168] width 771 height 27
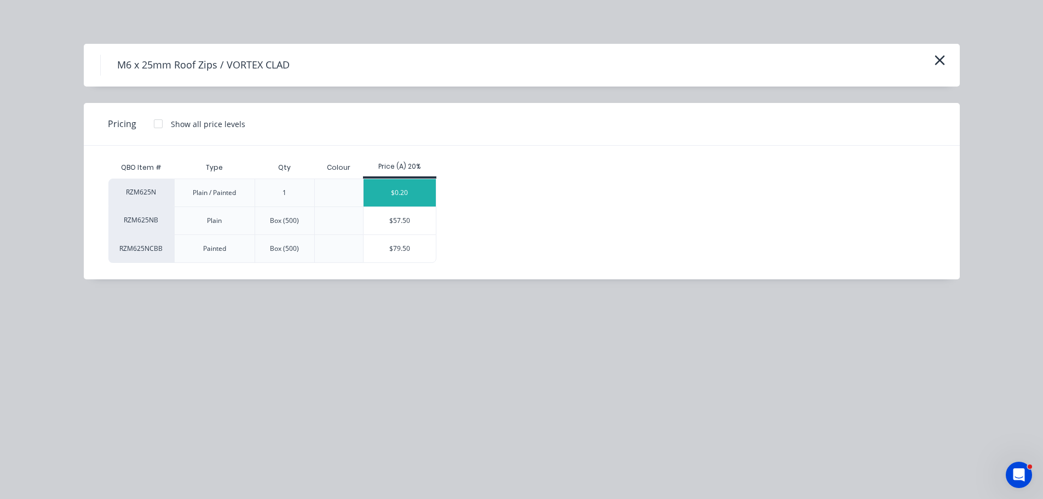
click at [388, 199] on div "$0.20" at bounding box center [399, 192] width 73 height 27
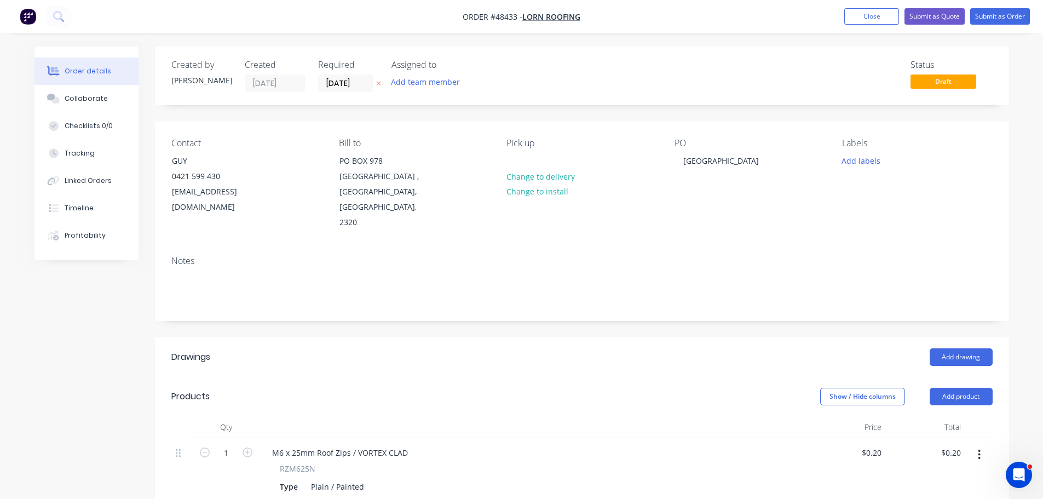
scroll to position [164, 0]
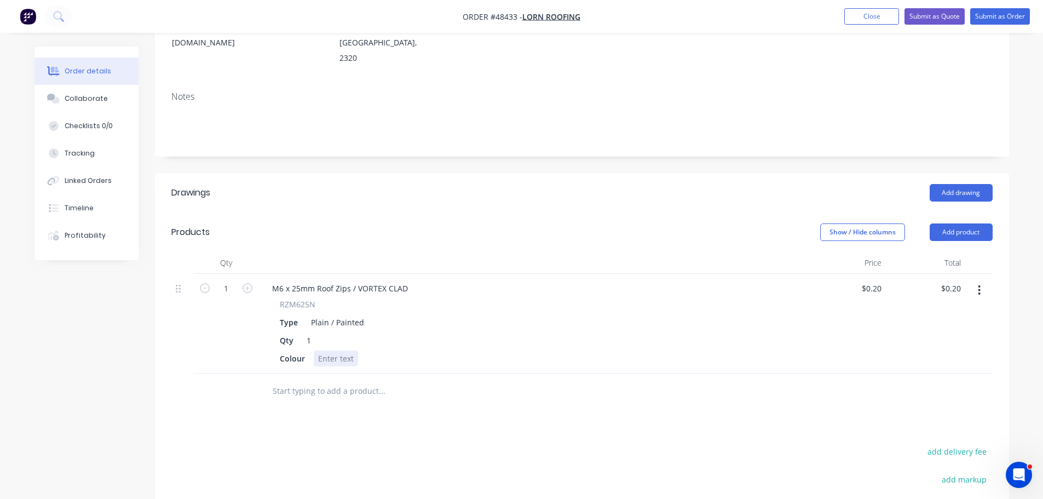
click at [338, 350] on div at bounding box center [336, 358] width 44 height 16
click at [228, 280] on input "1" at bounding box center [226, 288] width 28 height 16
type input "200"
type input "$40.00"
click at [428, 350] on div "Colour MONUMENT" at bounding box center [530, 358] width 510 height 16
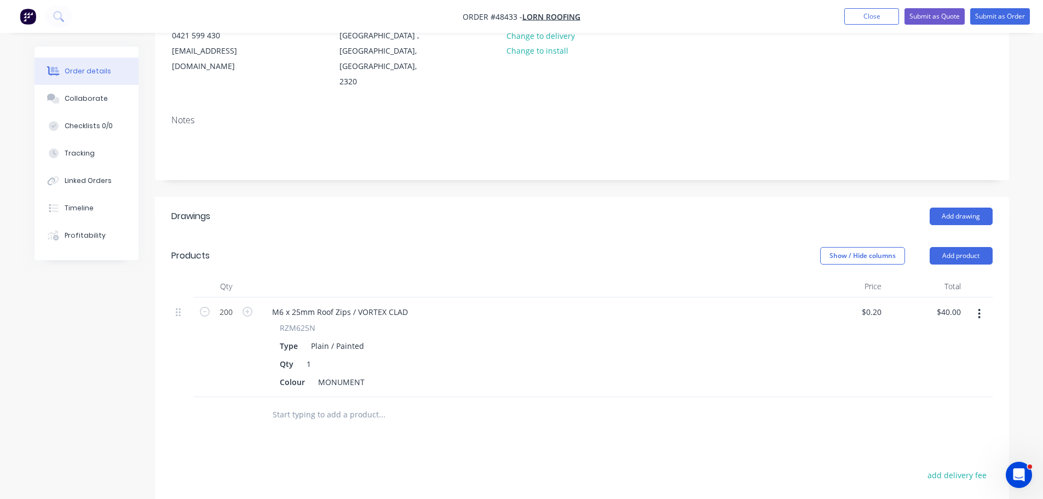
scroll to position [0, 0]
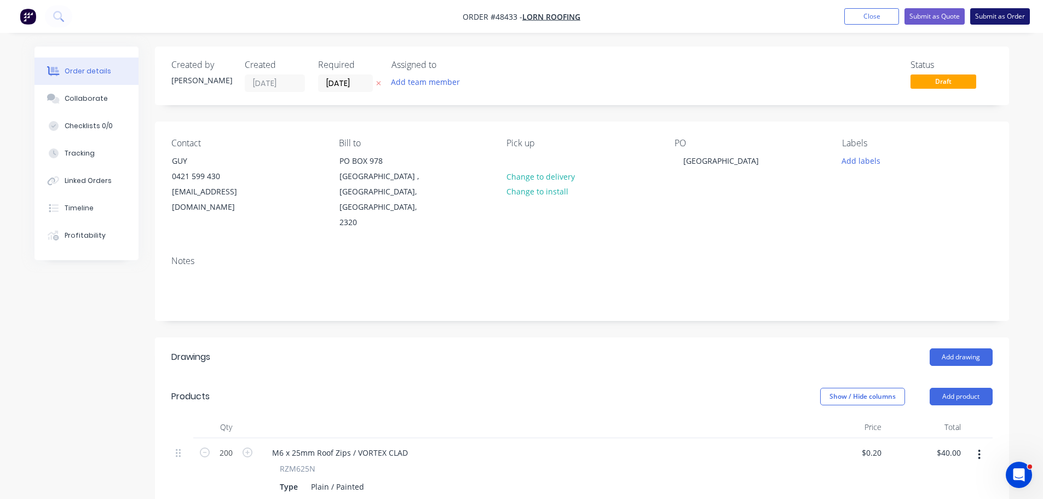
click at [999, 20] on button "Submit as Order" at bounding box center [1000, 16] width 60 height 16
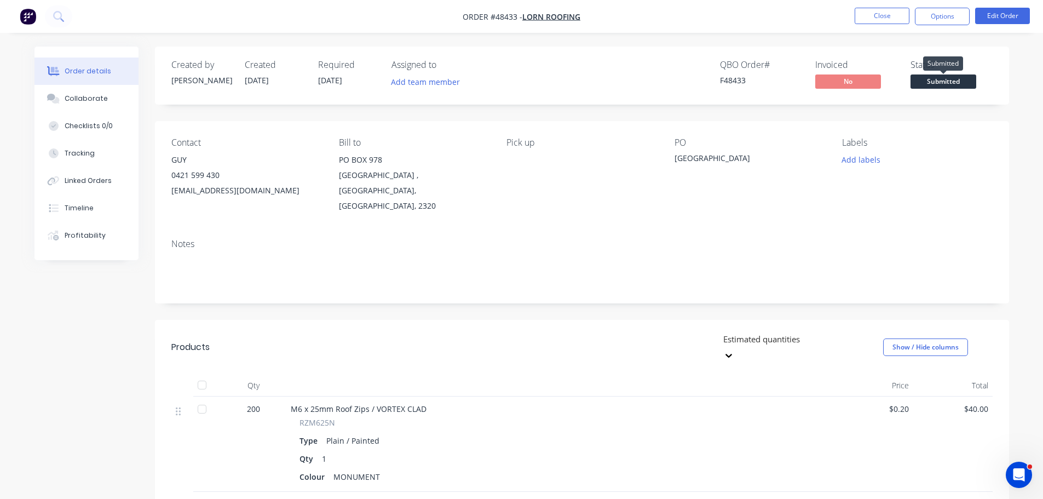
click at [935, 84] on span "Submitted" at bounding box center [943, 81] width 66 height 14
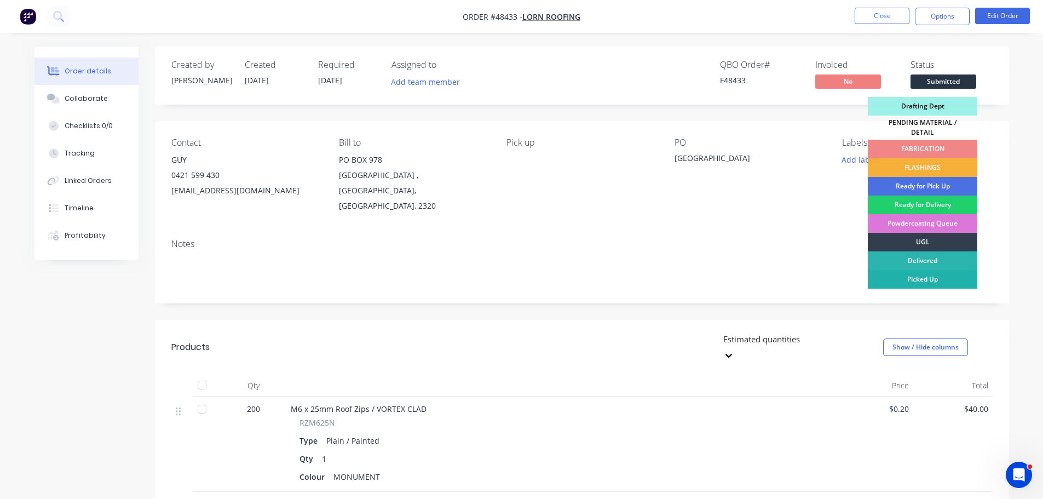
click at [914, 276] on div "Picked Up" at bounding box center [922, 279] width 109 height 19
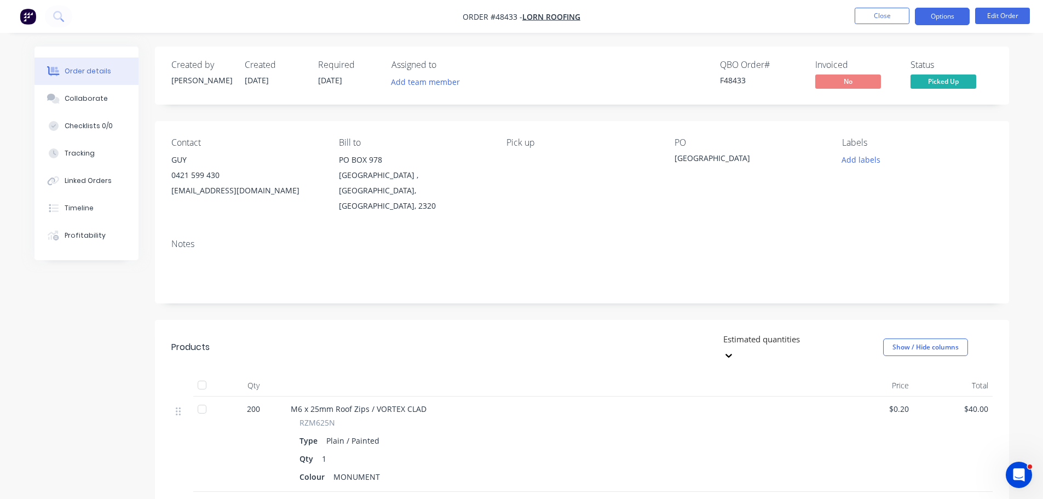
click at [937, 11] on button "Options" at bounding box center [942, 17] width 55 height 18
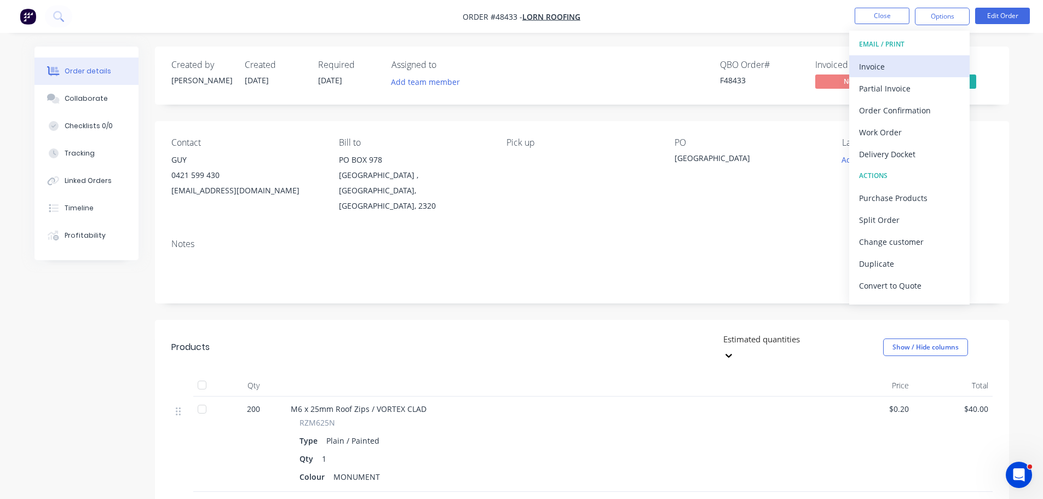
click at [885, 68] on div "Invoice" at bounding box center [909, 67] width 101 height 16
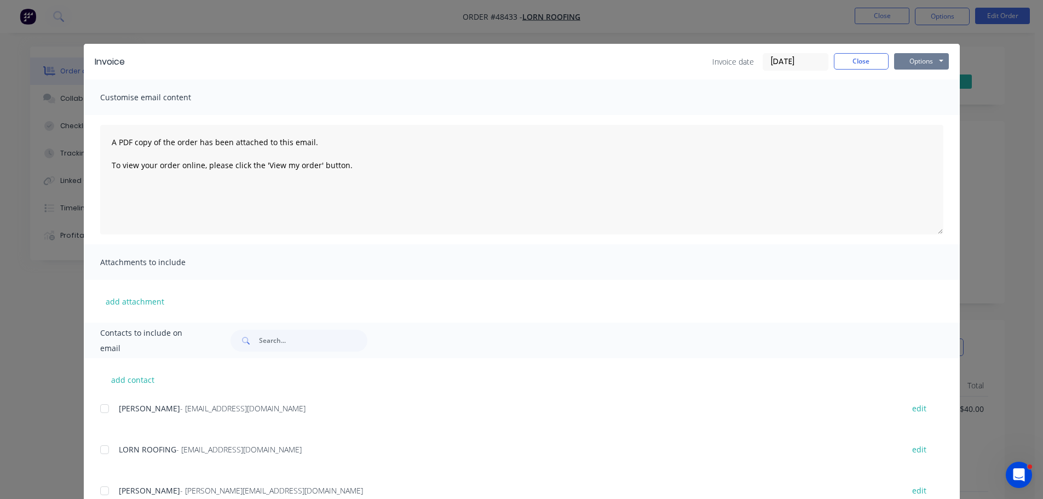
click at [916, 57] on button "Options" at bounding box center [921, 61] width 55 height 16
click at [919, 102] on button "Print" at bounding box center [929, 99] width 70 height 18
click at [856, 59] on button "Close" at bounding box center [861, 61] width 55 height 16
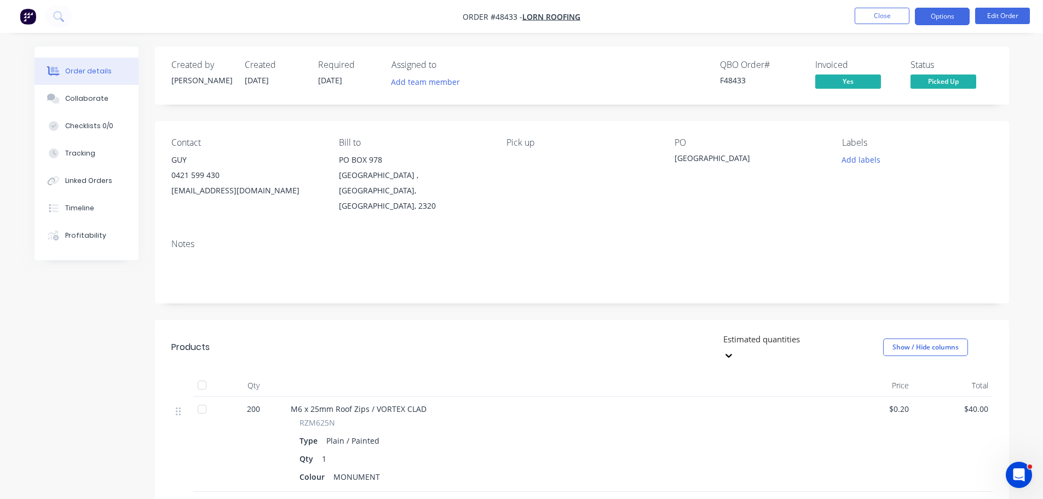
click at [938, 10] on button "Options" at bounding box center [942, 17] width 55 height 18
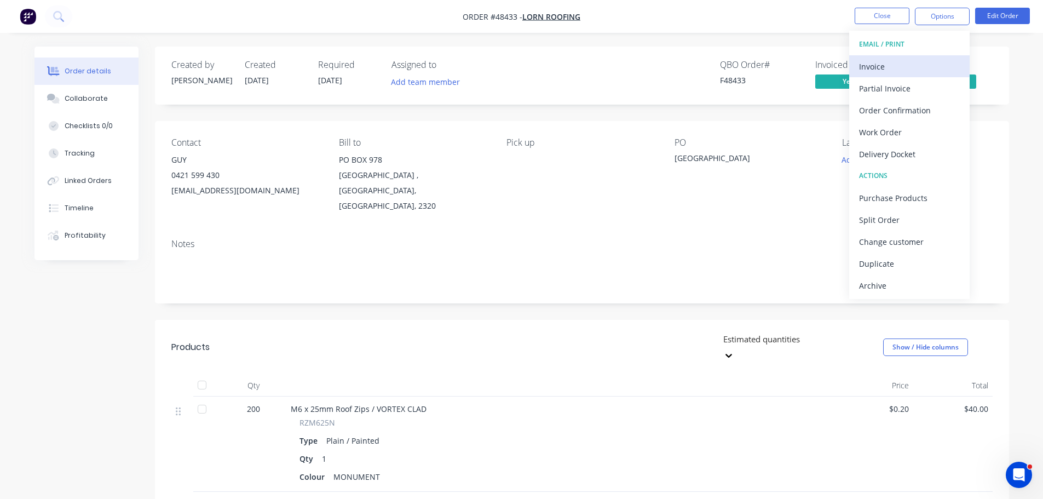
click at [892, 65] on div "Invoice" at bounding box center [909, 67] width 101 height 16
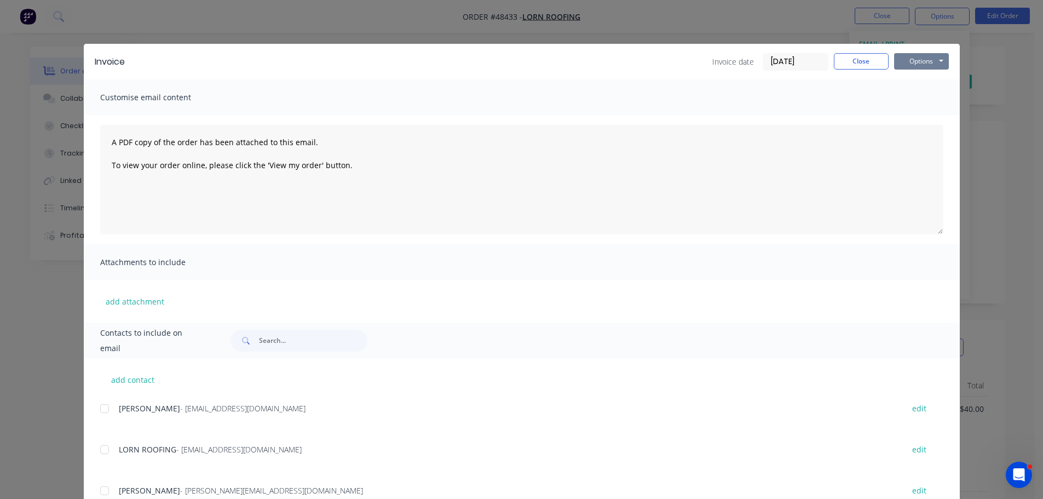
click at [917, 54] on button "Options" at bounding box center [921, 61] width 55 height 16
click at [98, 447] on div at bounding box center [105, 449] width 22 height 22
click at [902, 53] on button "Options" at bounding box center [921, 61] width 55 height 16
click at [898, 118] on button "Email" at bounding box center [929, 117] width 70 height 18
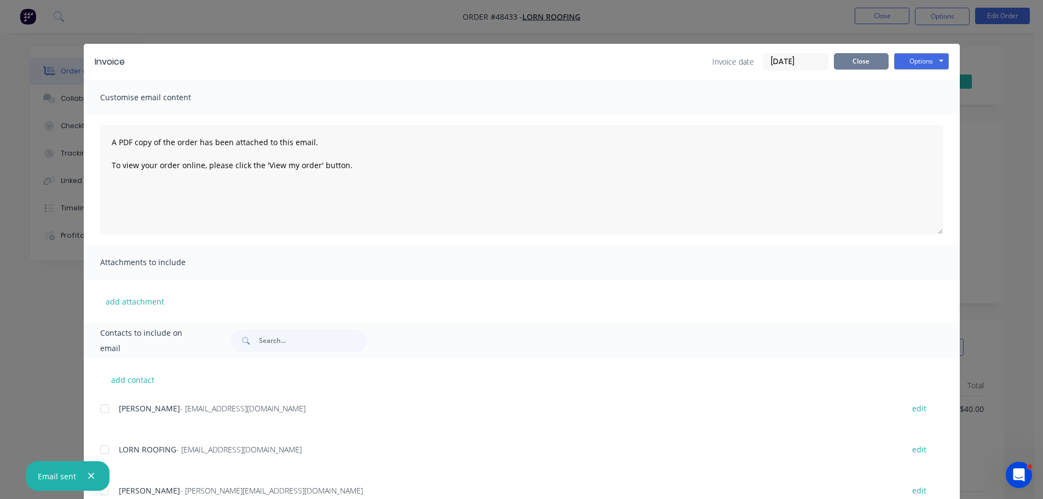
click at [850, 59] on button "Close" at bounding box center [861, 61] width 55 height 16
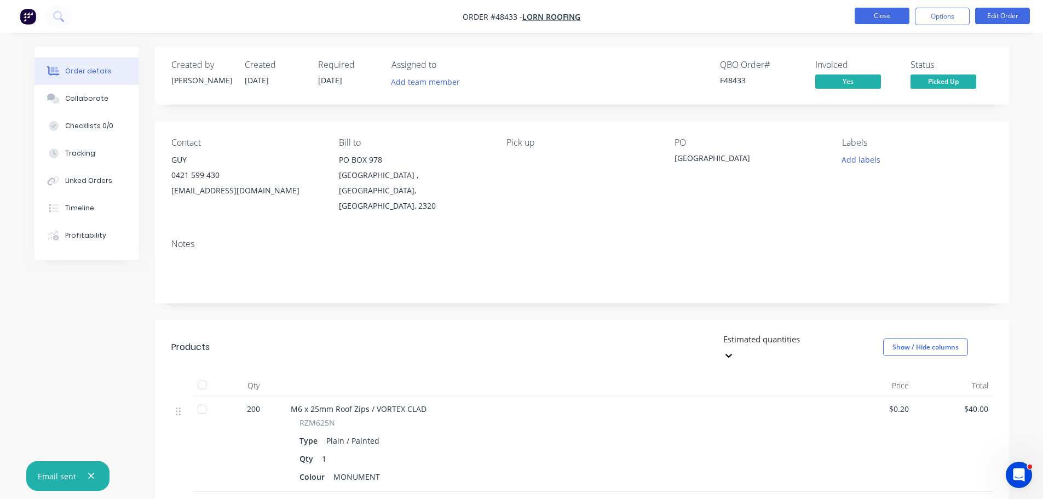
click at [869, 8] on button "Close" at bounding box center [881, 16] width 55 height 16
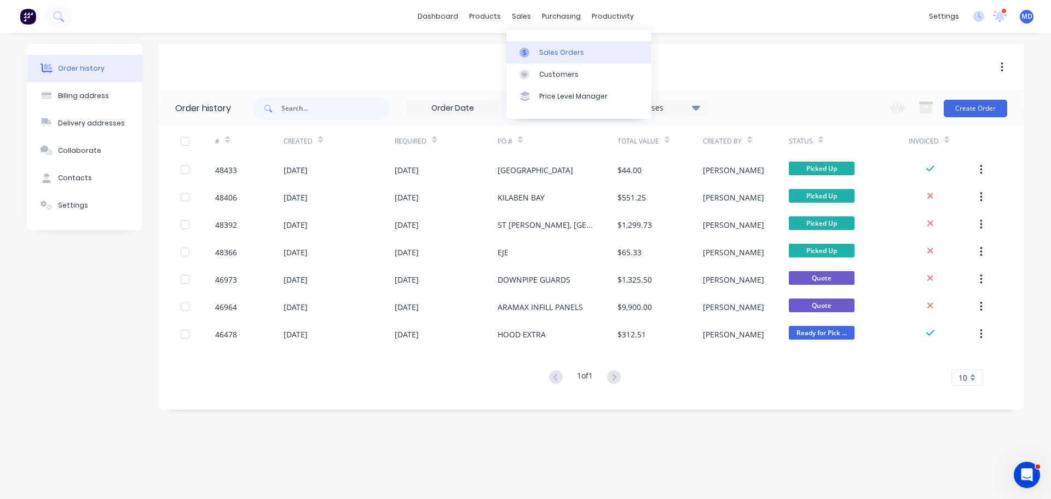
click at [535, 52] on div at bounding box center [527, 53] width 16 height 10
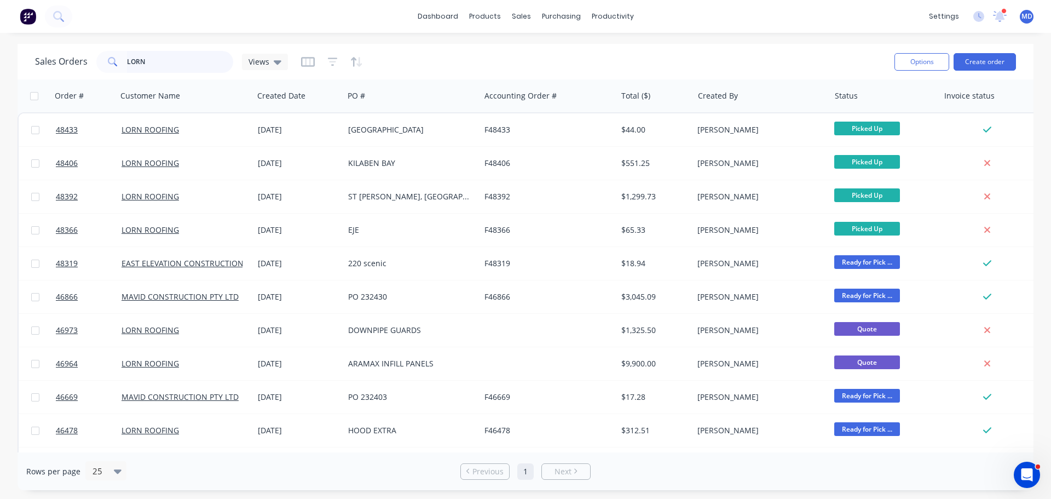
drag, startPoint x: 201, startPoint y: 53, endPoint x: 89, endPoint y: 33, distance: 113.4
click at [93, 39] on div "dashboard products sales purchasing productivity dashboard products Product Cat…" at bounding box center [525, 249] width 1051 height 499
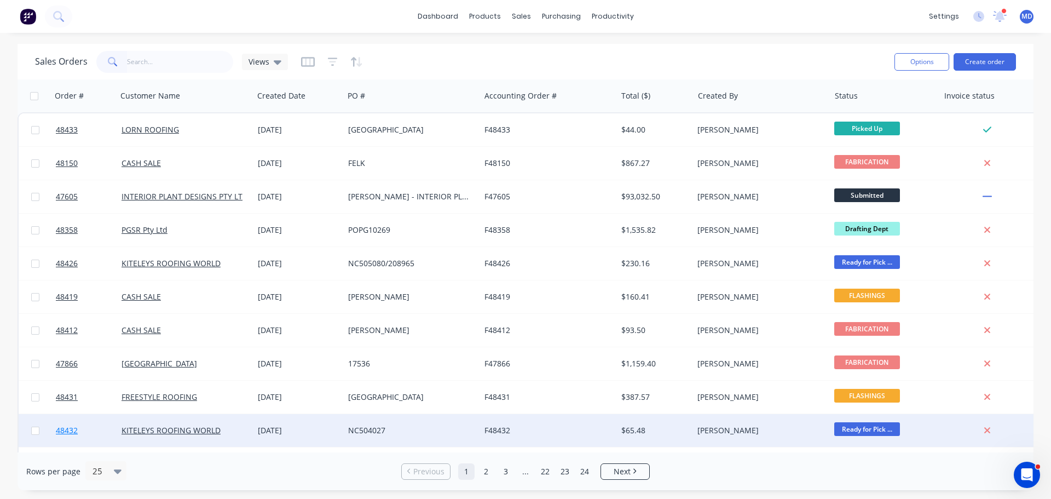
click at [63, 433] on span "48432" at bounding box center [67, 430] width 22 height 11
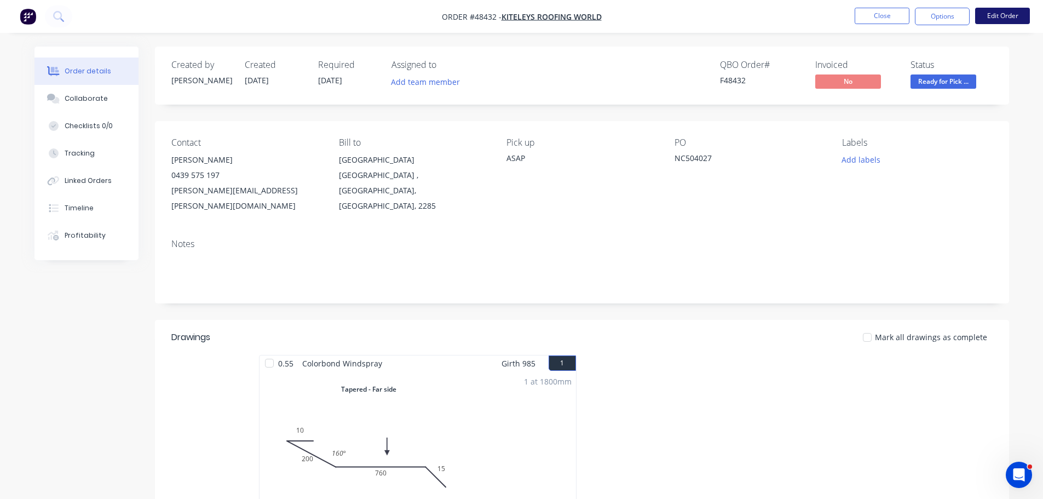
click at [994, 22] on button "Edit Order" at bounding box center [1002, 16] width 55 height 16
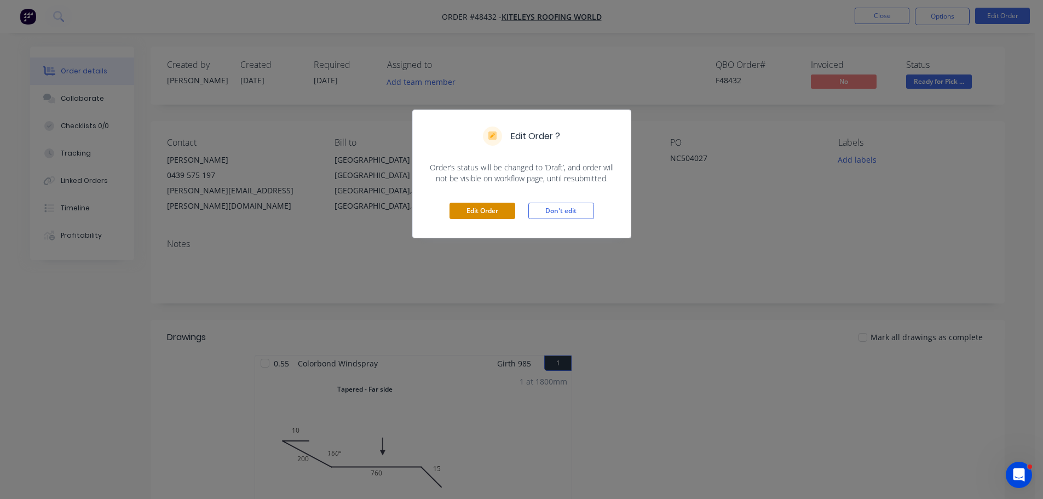
click at [490, 213] on button "Edit Order" at bounding box center [482, 211] width 66 height 16
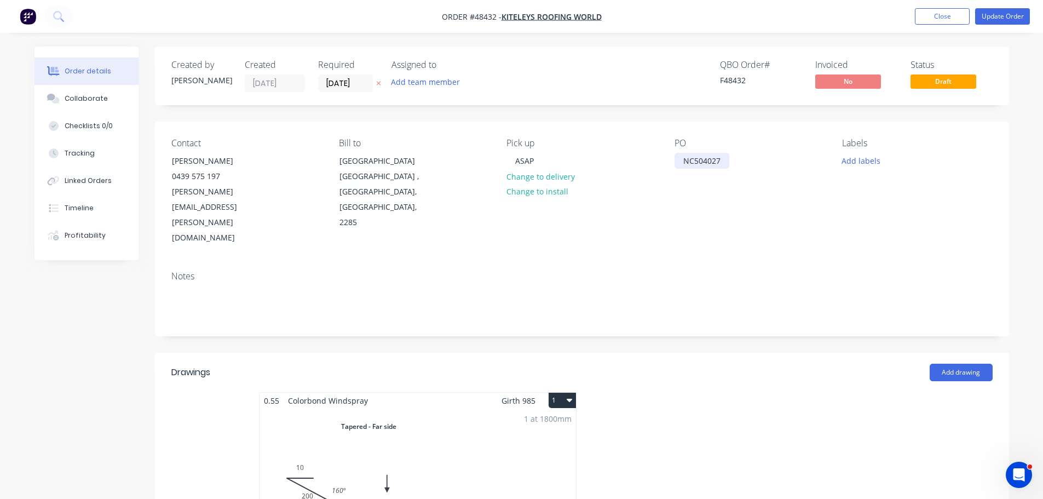
click at [720, 160] on div "NC504027" at bounding box center [701, 161] width 55 height 16
click at [996, 13] on button "Update Order" at bounding box center [1002, 16] width 55 height 16
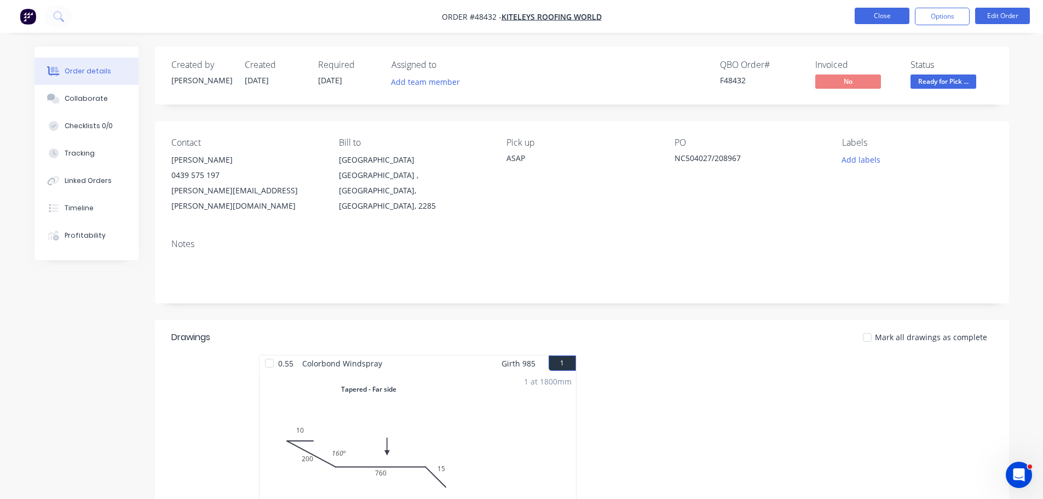
click at [880, 7] on nav "Order #48432 - KITELEYS ROOFING WORLD Close Options Edit Order" at bounding box center [521, 16] width 1043 height 33
click at [882, 14] on button "Close" at bounding box center [881, 16] width 55 height 16
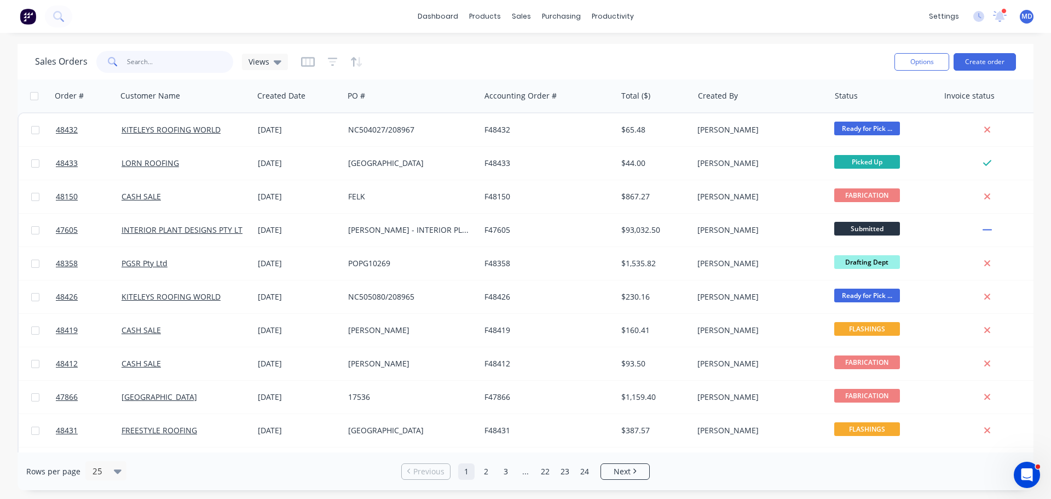
click at [160, 61] on input "text" at bounding box center [180, 62] width 107 height 22
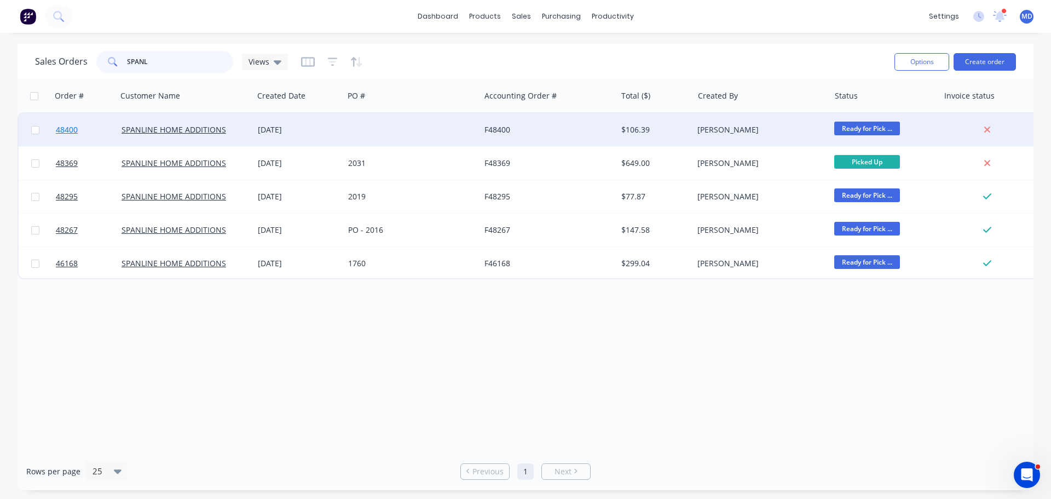
type input "SPANL"
click at [58, 127] on span "48400" at bounding box center [67, 129] width 22 height 11
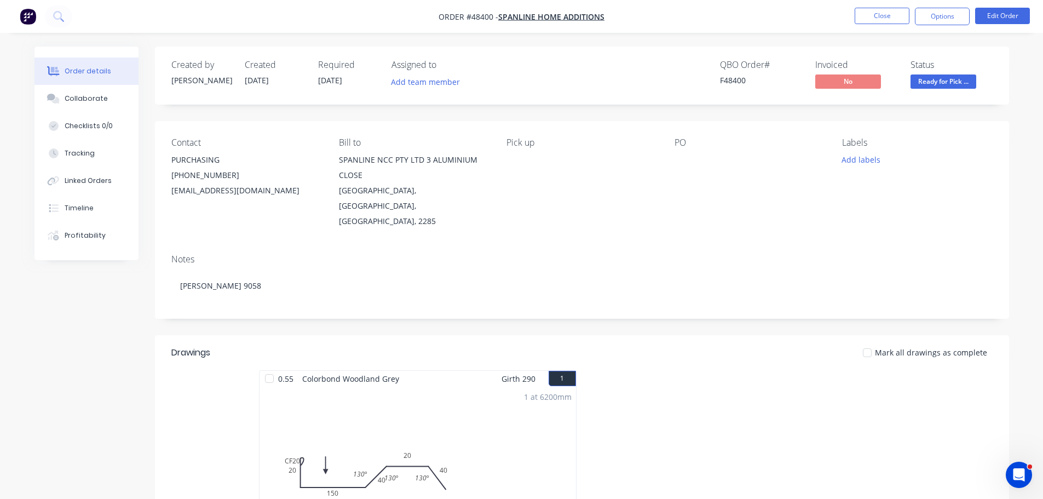
click at [871, 7] on nav "Order #48400 - SPANLINE HOME ADDITIONS Close Options Edit Order" at bounding box center [521, 16] width 1043 height 33
click at [871, 10] on button "Close" at bounding box center [881, 16] width 55 height 16
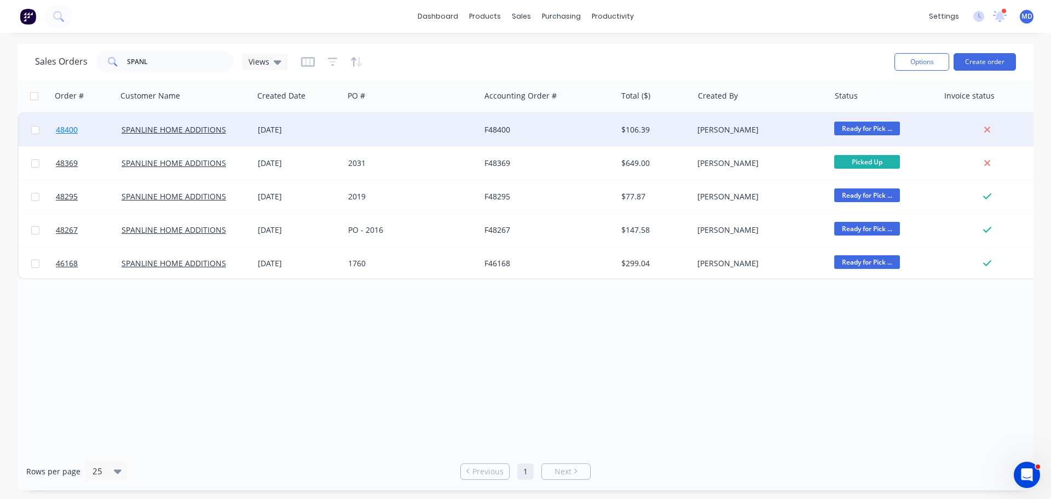
click at [66, 130] on span "48400" at bounding box center [67, 129] width 22 height 11
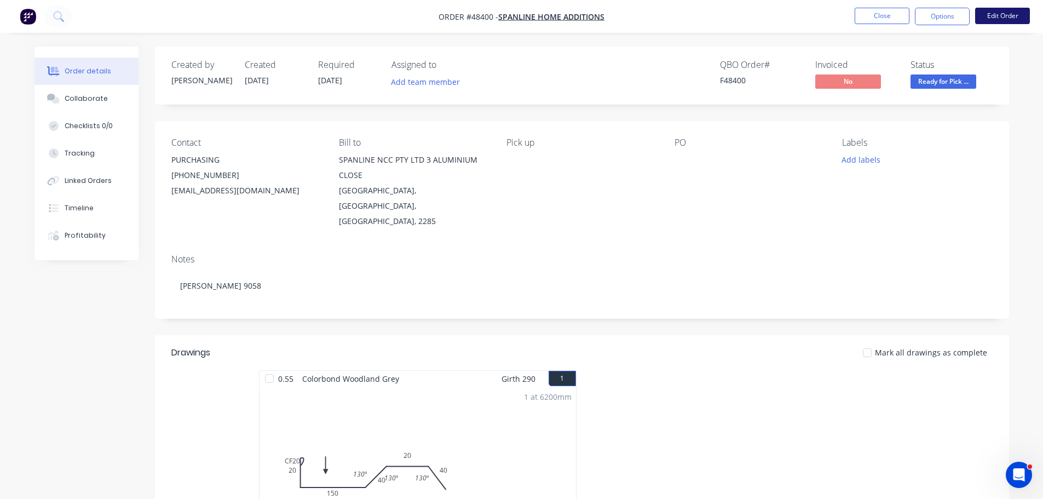
click at [1014, 18] on button "Edit Order" at bounding box center [1002, 16] width 55 height 16
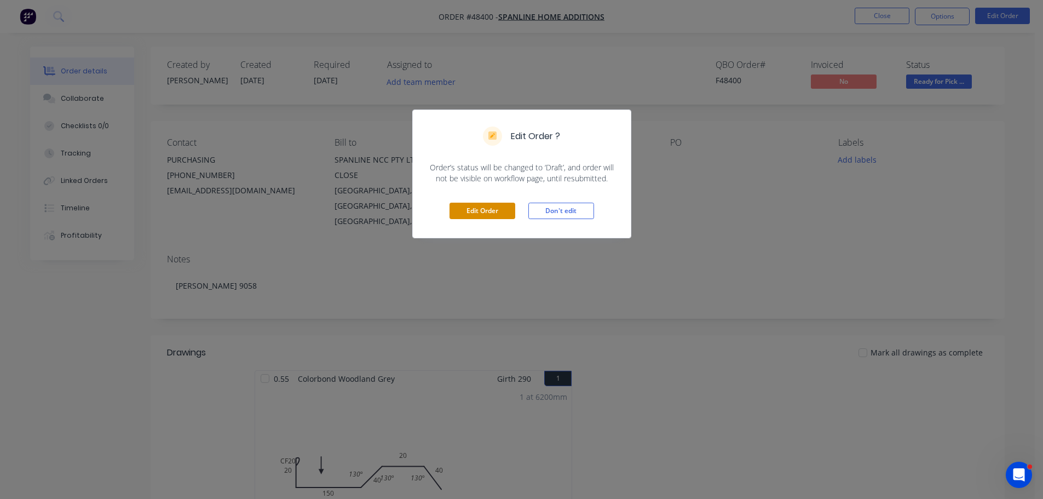
click at [494, 210] on button "Edit Order" at bounding box center [482, 211] width 66 height 16
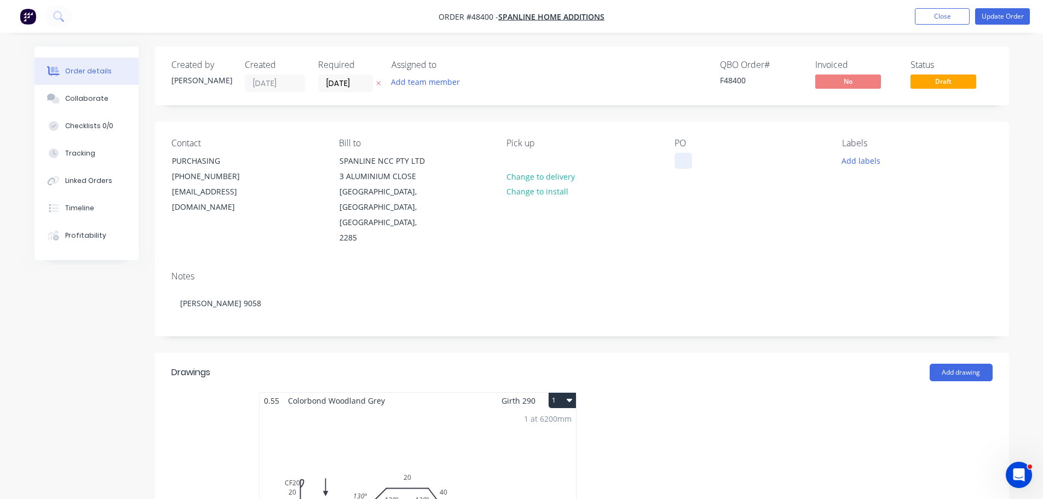
click at [678, 157] on div at bounding box center [683, 161] width 18 height 16
click at [763, 155] on div "PO 2035" at bounding box center [749, 192] width 150 height 108
click at [1003, 20] on button "Update Order" at bounding box center [1002, 16] width 55 height 16
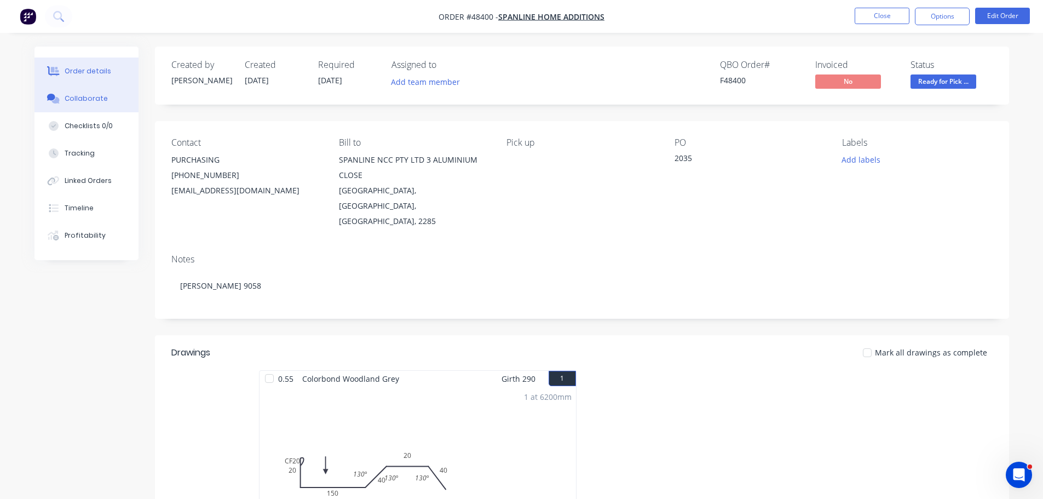
click at [111, 103] on button "Collaborate" at bounding box center [86, 98] width 104 height 27
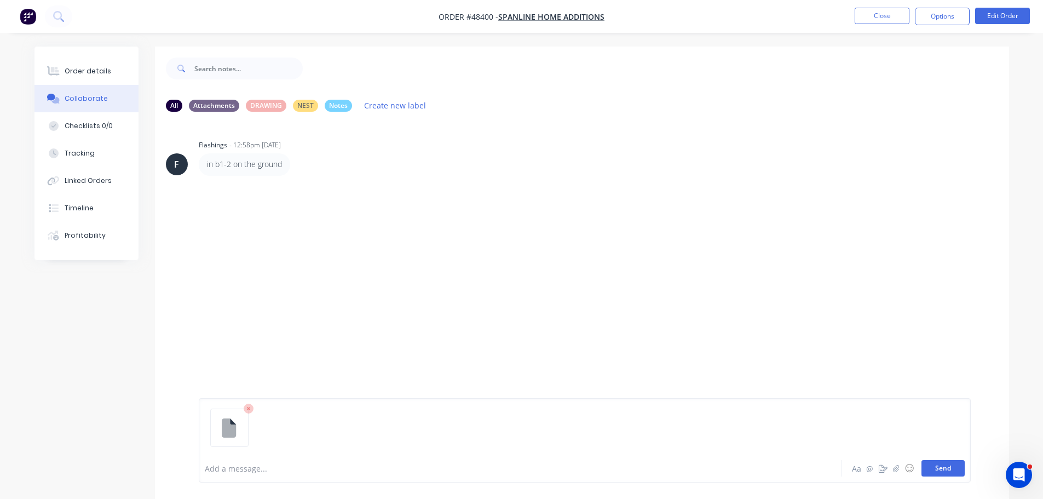
click at [938, 464] on button "Send" at bounding box center [942, 468] width 43 height 16
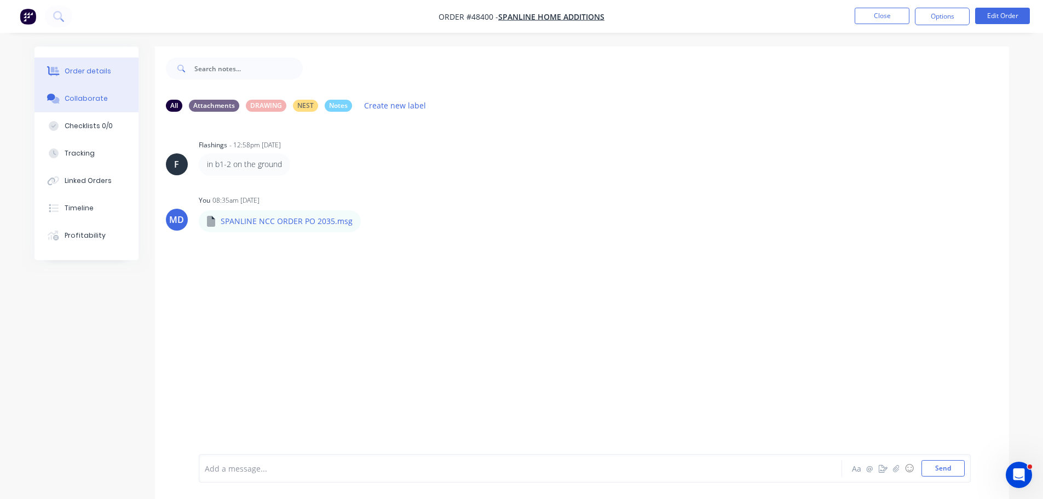
click at [77, 76] on button "Order details" at bounding box center [86, 70] width 104 height 27
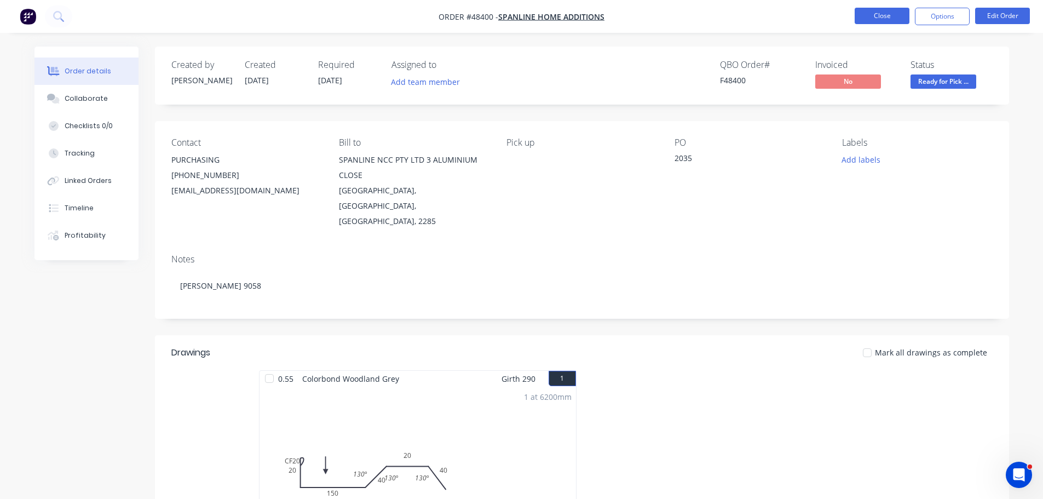
click at [895, 18] on button "Close" at bounding box center [881, 16] width 55 height 16
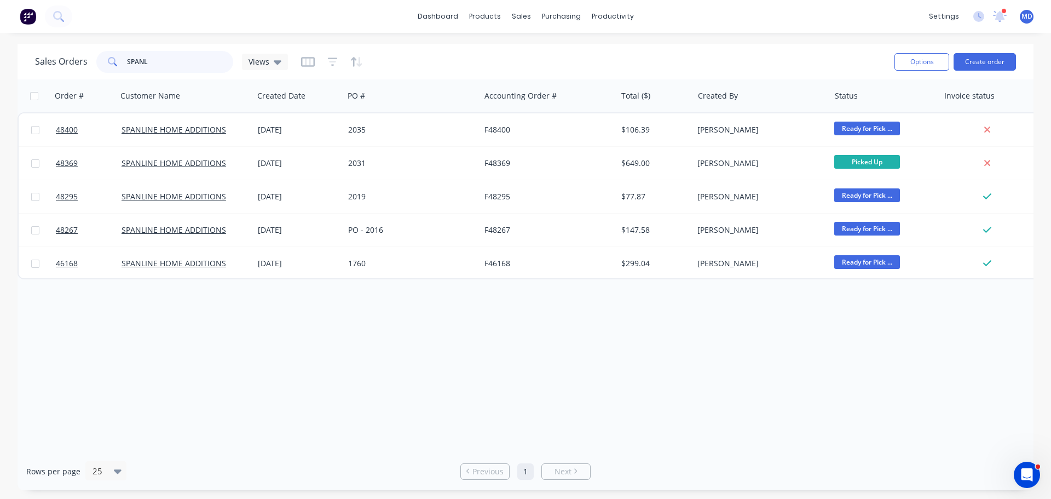
drag, startPoint x: 159, startPoint y: 65, endPoint x: 79, endPoint y: 66, distance: 80.5
click at [79, 66] on div "Sales Orders SPANL Views" at bounding box center [161, 62] width 253 height 22
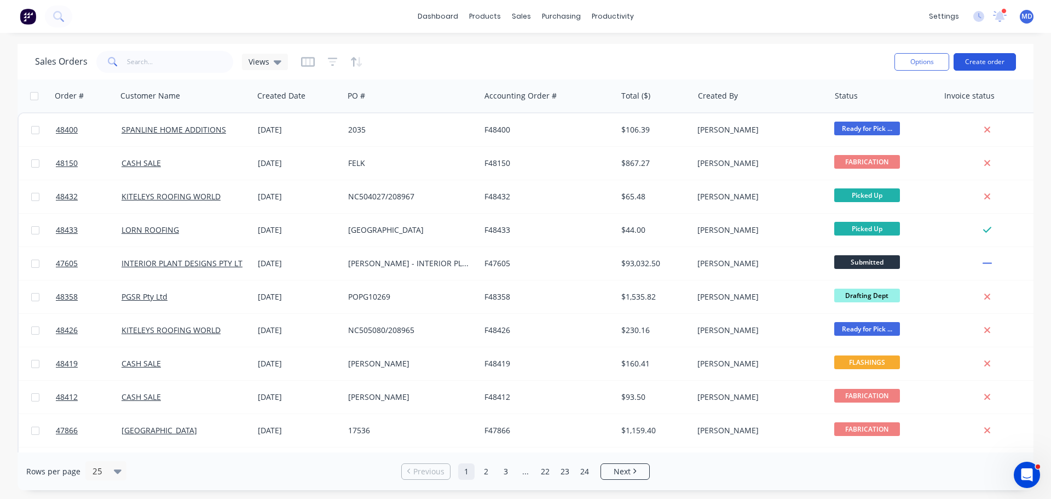
click at [983, 61] on button "Create order" at bounding box center [985, 62] width 62 height 18
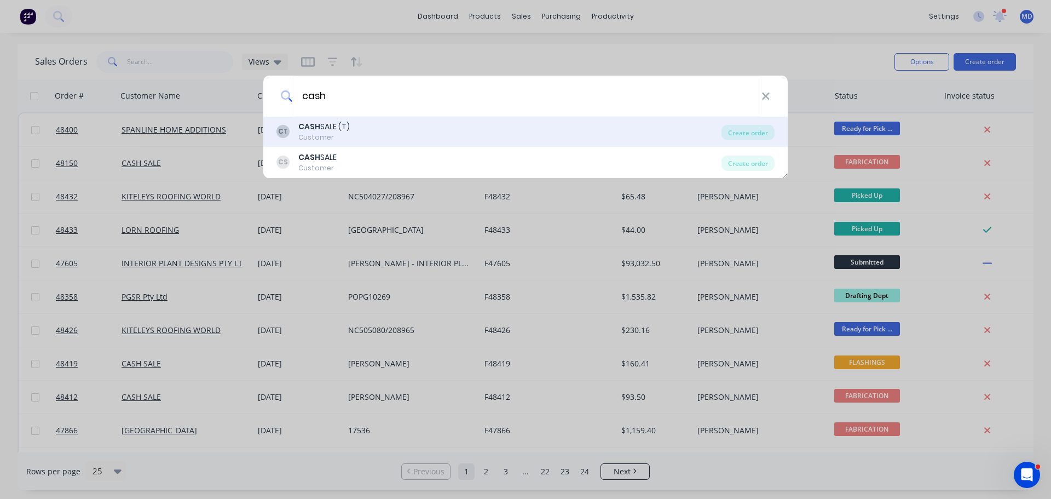
type input "cash"
click at [333, 128] on div "CASH SALE (T)" at bounding box center [323, 126] width 51 height 11
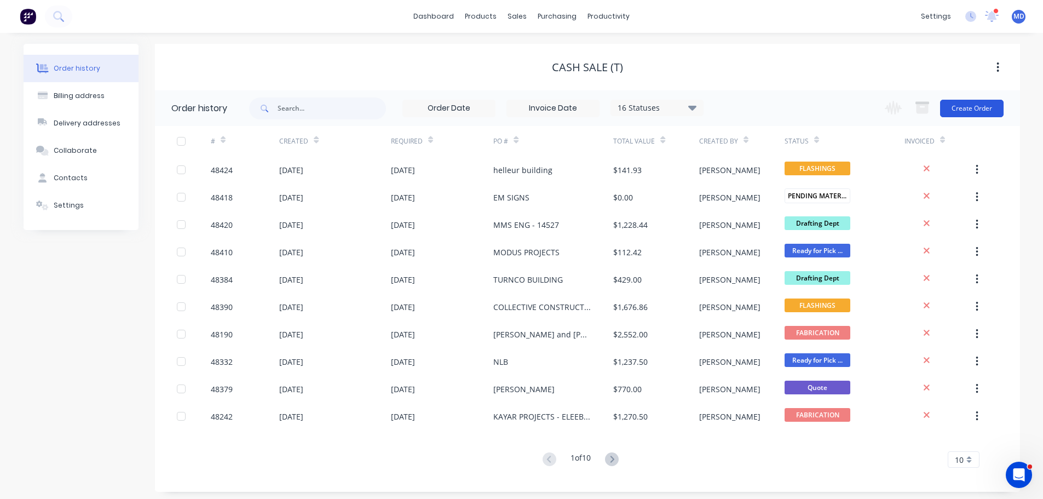
click at [962, 111] on button "Create Order" at bounding box center [971, 109] width 63 height 18
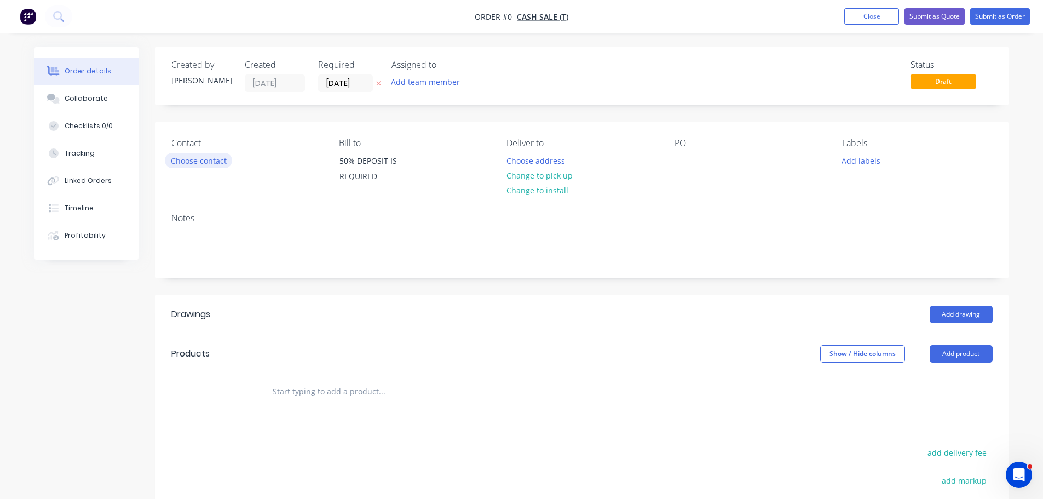
click at [213, 160] on button "Choose contact" at bounding box center [198, 160] width 67 height 15
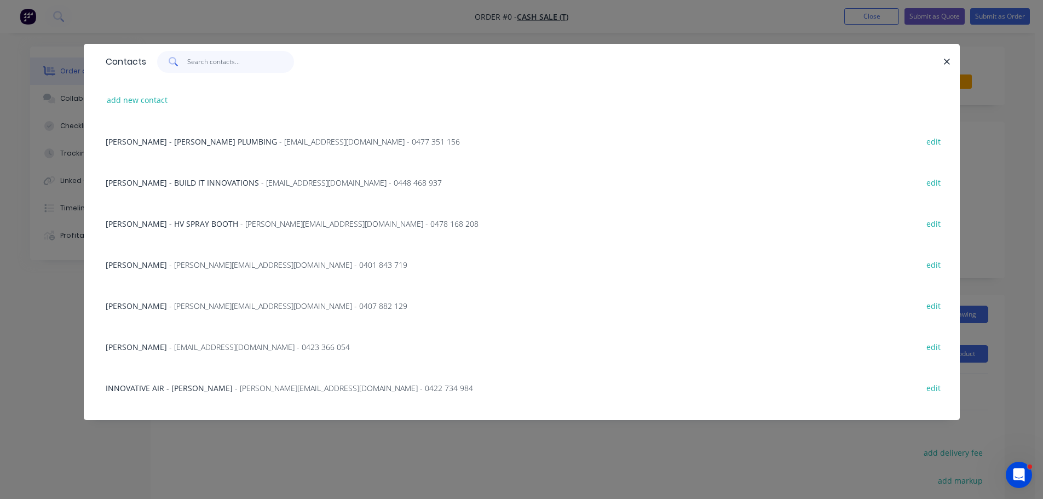
click at [202, 61] on input "text" at bounding box center [240, 62] width 107 height 22
click at [120, 99] on button "add new contact" at bounding box center [137, 100] width 72 height 15
select select "AU"
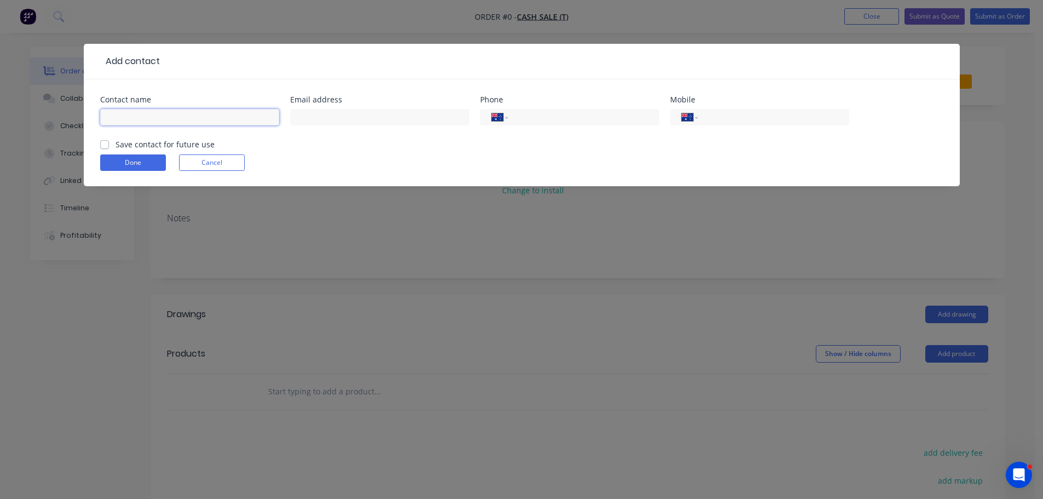
click at [114, 115] on input "text" at bounding box center [189, 117] width 179 height 16
type input "l"
type input "LUKE GALVIN"
type input "LUKE.GALVINPROJECTS@GMAIL.COM"
type input "0477 622 499"
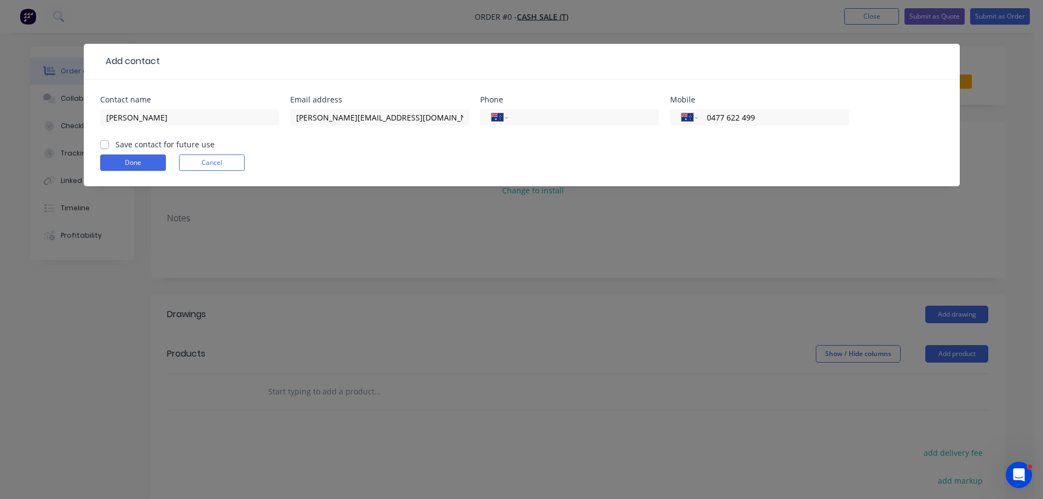
click at [116, 141] on label "Save contact for future use" at bounding box center [165, 143] width 99 height 11
click at [108, 141] on input "Save contact for future use" at bounding box center [104, 143] width 9 height 10
checkbox input "true"
click at [120, 159] on button "Done" at bounding box center [133, 162] width 66 height 16
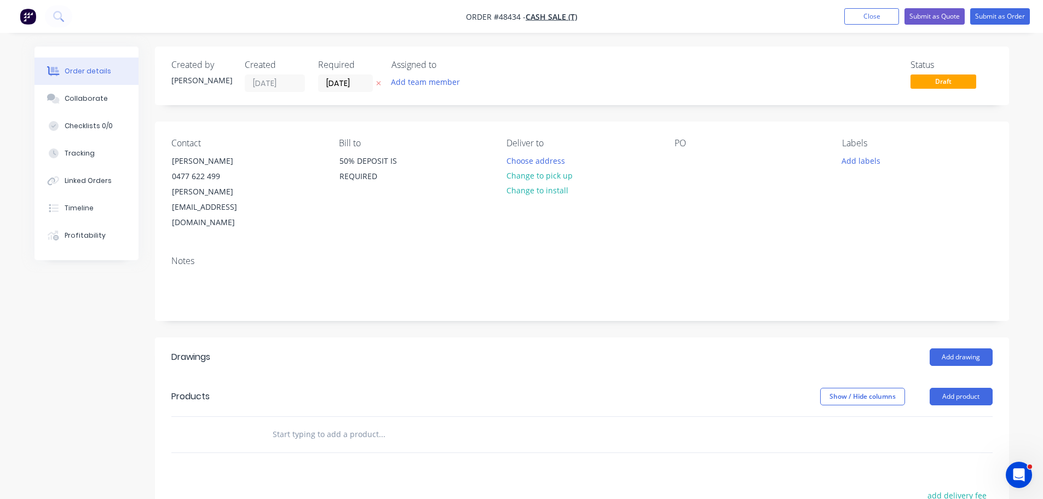
click at [560, 176] on button "Change to pick up" at bounding box center [539, 175] width 78 height 15
click at [679, 164] on div at bounding box center [683, 161] width 18 height 16
click at [957, 348] on button "Add drawing" at bounding box center [960, 357] width 63 height 18
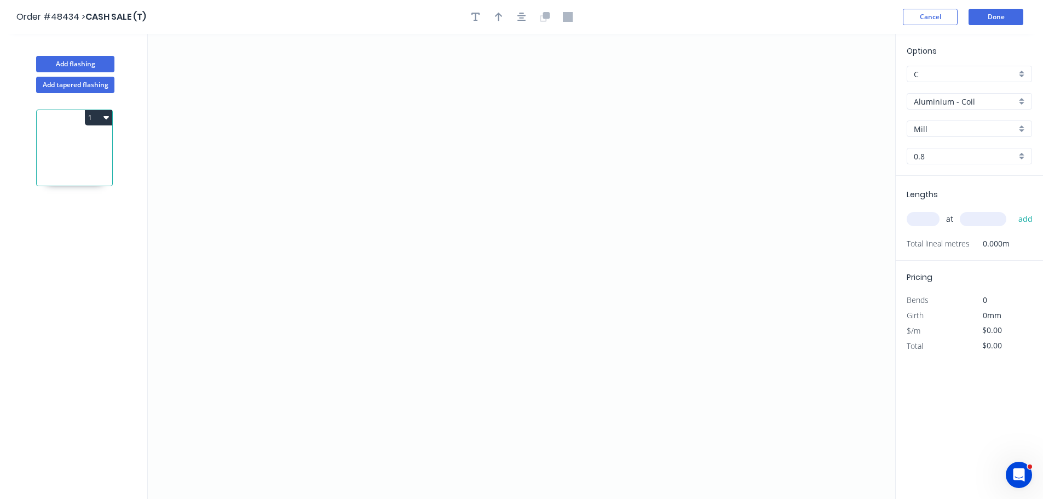
click at [935, 101] on input "Aluminium - Coil" at bounding box center [965, 101] width 102 height 11
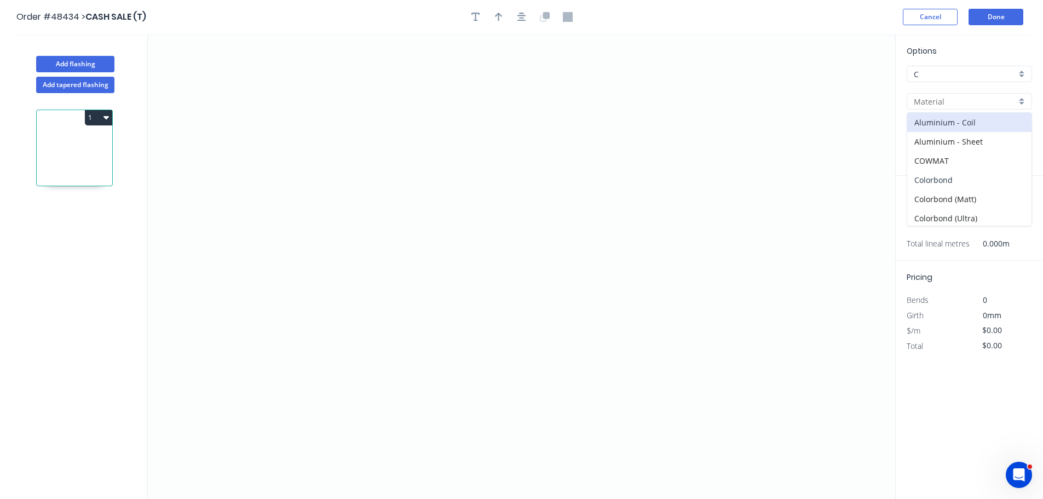
drag, startPoint x: 944, startPoint y: 175, endPoint x: 938, endPoint y: 159, distance: 17.0
click at [944, 175] on div "Colorbond" at bounding box center [969, 179] width 124 height 19
type input "Colorbond"
type input "Basalt"
type input "0.55"
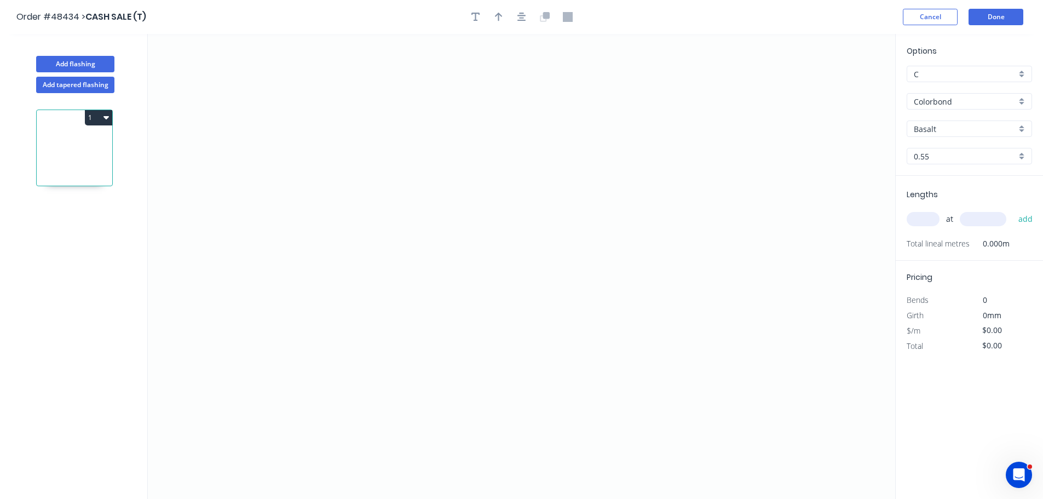
click at [937, 130] on input "Basalt" at bounding box center [965, 128] width 102 height 11
click at [930, 168] on div "Night Sky" at bounding box center [969, 163] width 124 height 19
type input "Night Sky"
click at [308, 280] on icon "0" at bounding box center [521, 266] width 747 height 465
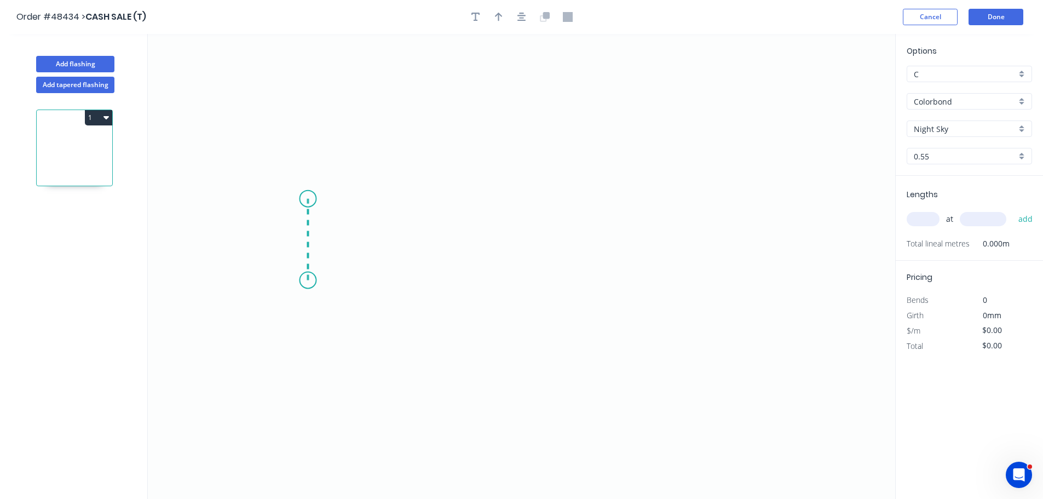
click at [308, 199] on icon at bounding box center [308, 240] width 0 height 82
click at [604, 219] on icon "0 ?" at bounding box center [521, 266] width 747 height 465
click at [600, 283] on icon "0 ? ?" at bounding box center [521, 266] width 747 height 465
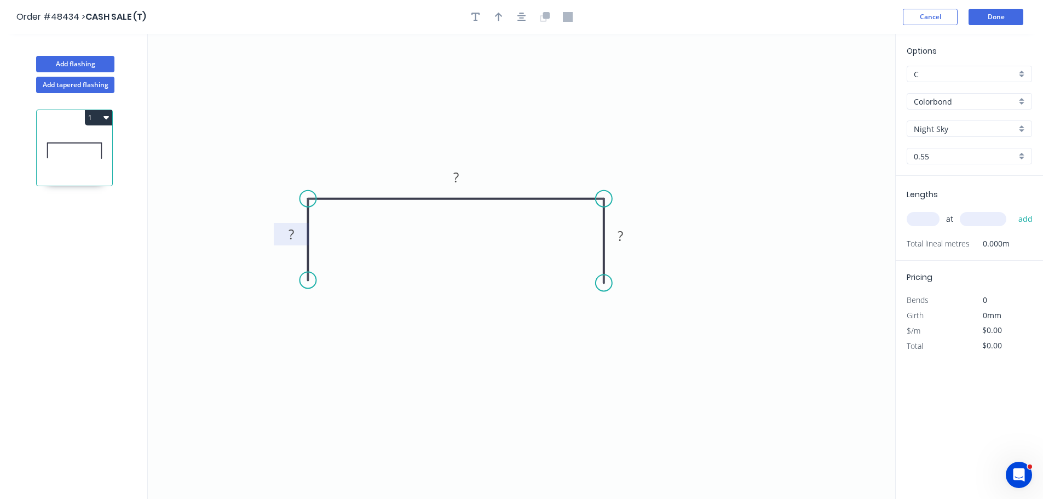
click at [291, 235] on tspan "?" at bounding box center [290, 234] width 5 height 18
click at [496, 14] on icon "button" at bounding box center [499, 17] width 8 height 10
type input "$10.48"
drag, startPoint x: 812, startPoint y: 96, endPoint x: 515, endPoint y: 174, distance: 307.9
click at [507, 174] on icon at bounding box center [504, 159] width 10 height 35
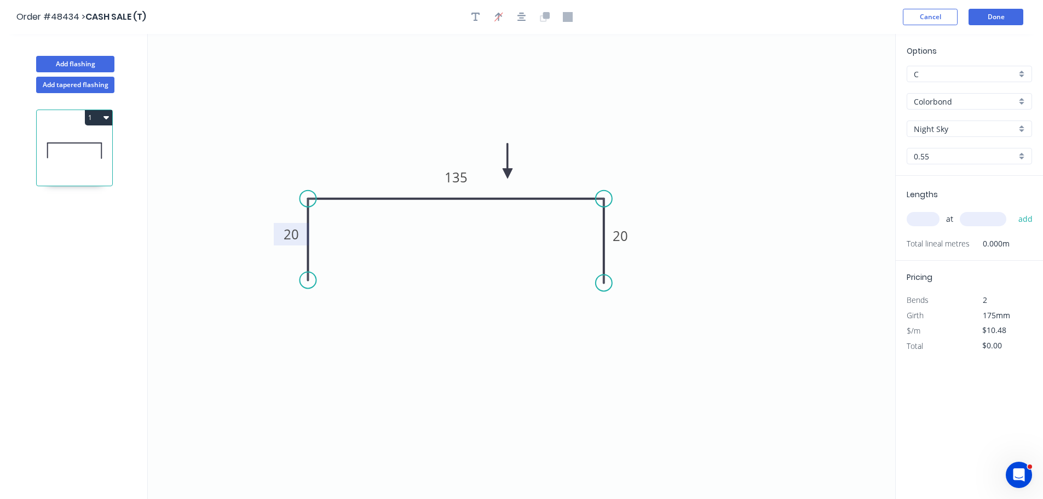
click at [921, 217] on input "text" at bounding box center [922, 219] width 33 height 14
type input "1"
type input "3600"
click at [1013, 210] on button "add" at bounding box center [1026, 219] width 26 height 19
type input "$37.73"
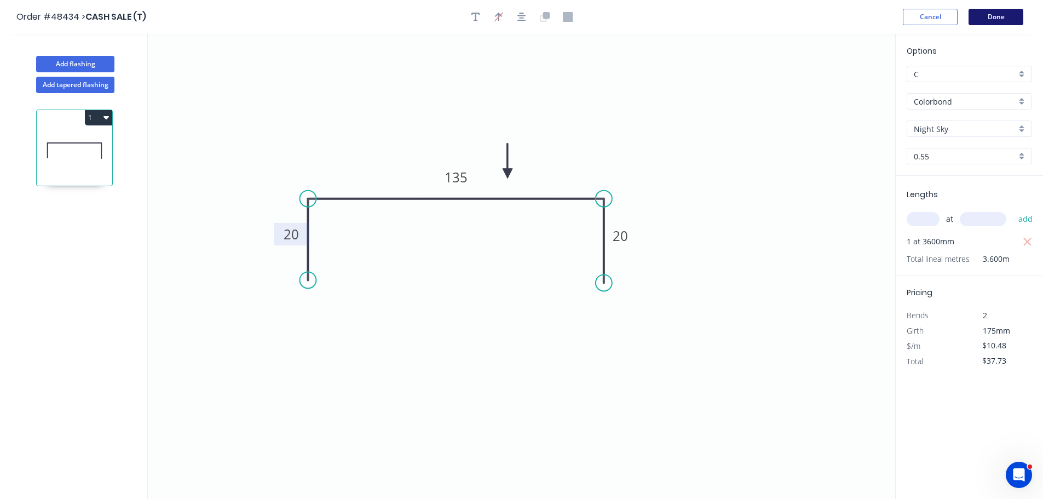
click at [994, 18] on button "Done" at bounding box center [995, 17] width 55 height 16
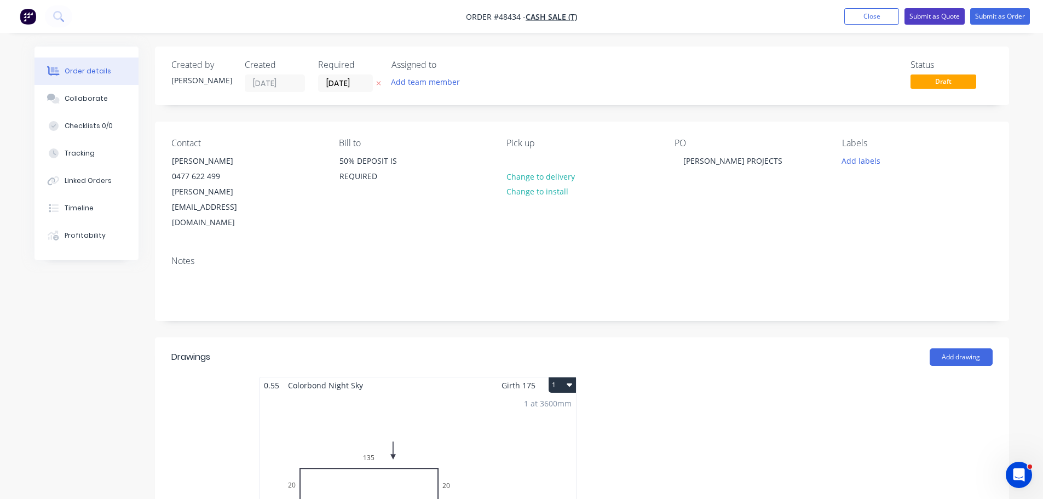
click at [945, 14] on button "Submit as Quote" at bounding box center [934, 16] width 60 height 16
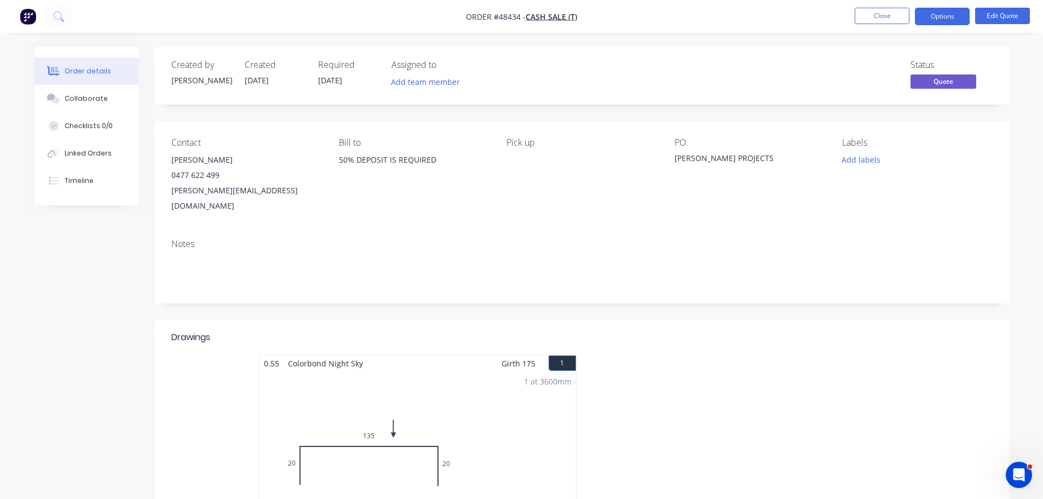
click at [945, 14] on button "Options" at bounding box center [942, 17] width 55 height 18
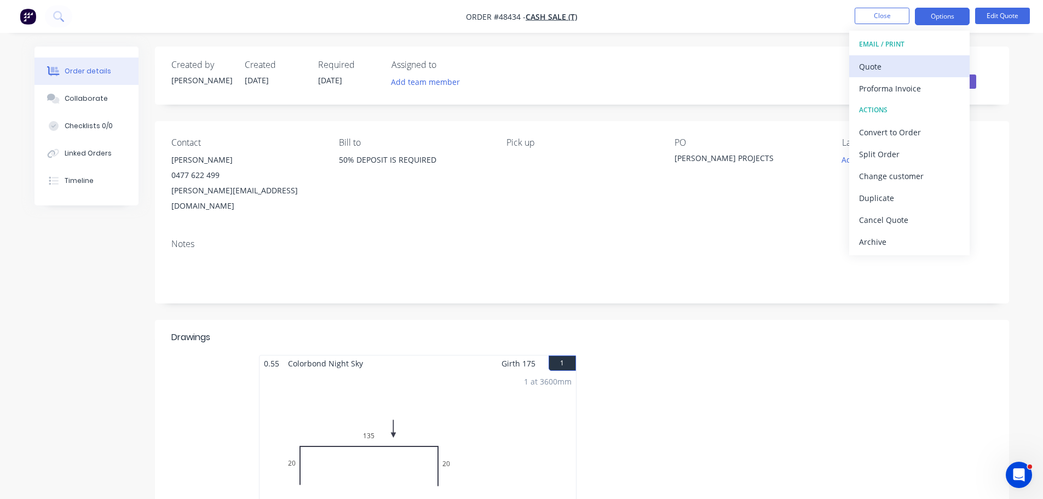
click at [920, 59] on div "Quote" at bounding box center [909, 67] width 101 height 16
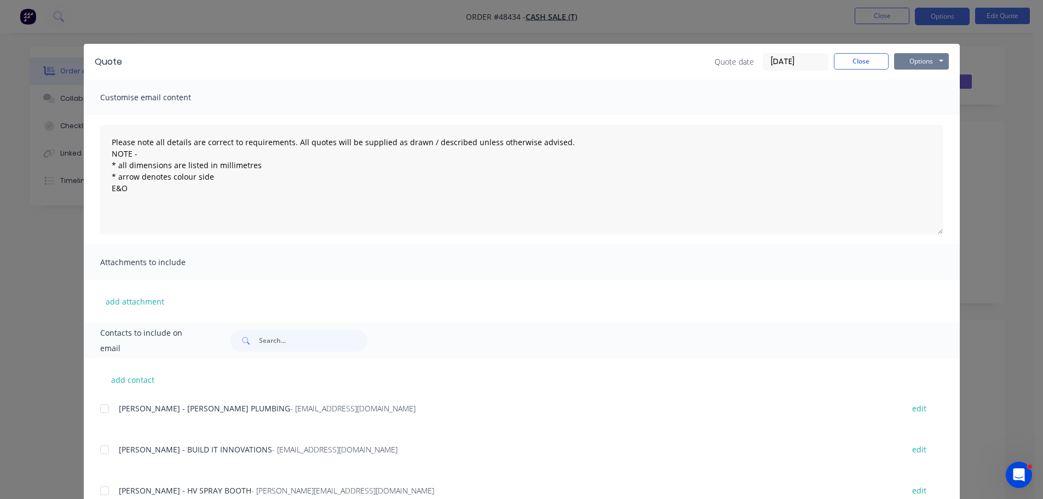
click at [925, 56] on button "Options" at bounding box center [921, 61] width 55 height 16
click at [915, 96] on button "Print" at bounding box center [929, 99] width 70 height 18
drag, startPoint x: 657, startPoint y: 89, endPoint x: 807, endPoint y: 59, distance: 153.6
click at [660, 86] on div "Customise email content" at bounding box center [522, 97] width 876 height 36
click at [844, 59] on button "Close" at bounding box center [861, 61] width 55 height 16
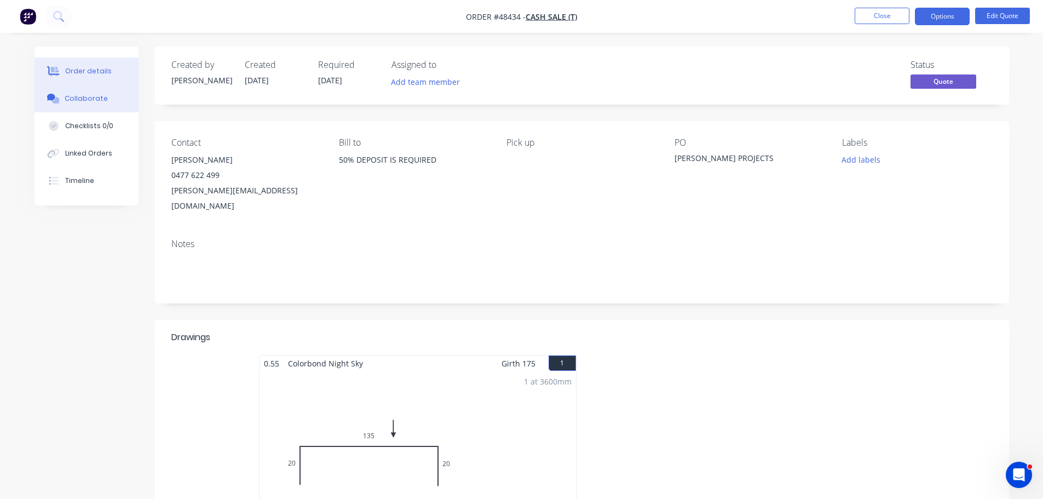
click at [78, 100] on div "Collaborate" at bounding box center [86, 99] width 43 height 10
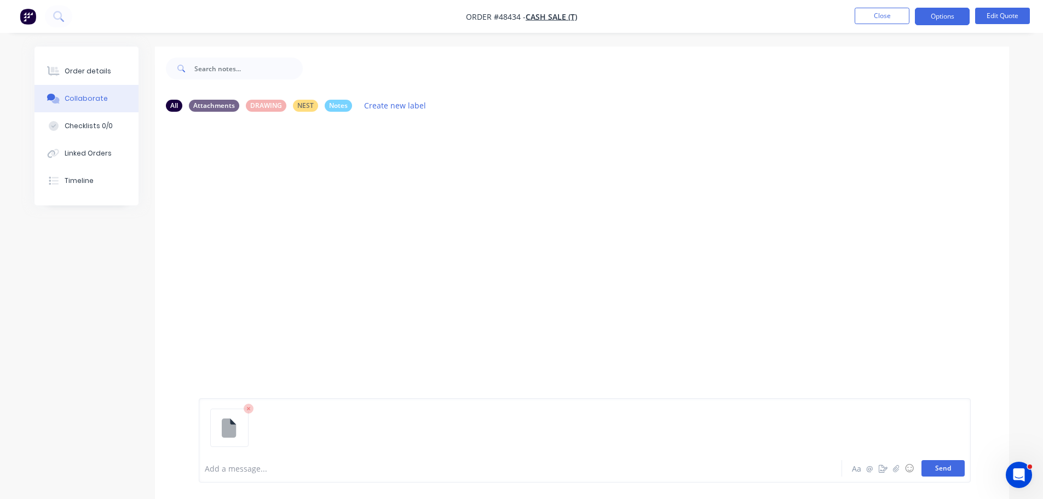
click at [950, 467] on button "Send" at bounding box center [942, 468] width 43 height 16
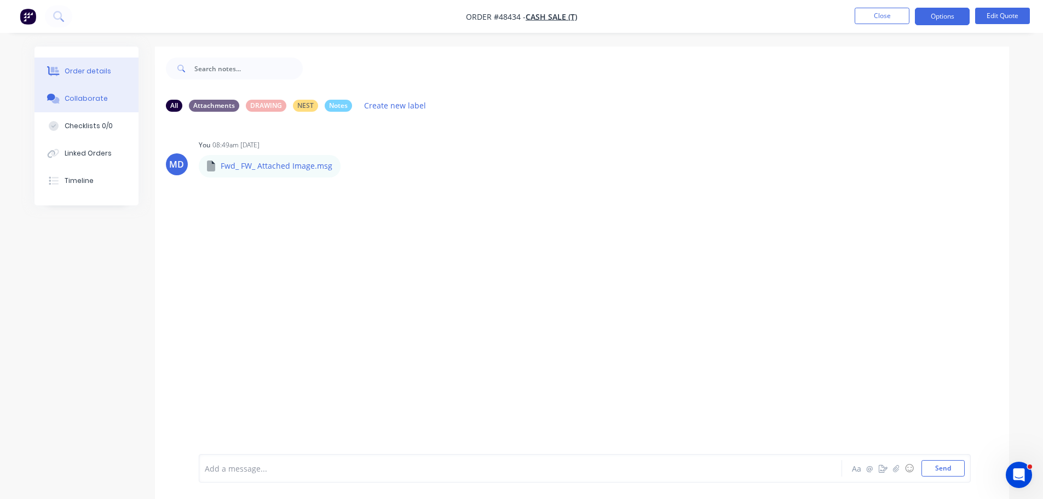
click at [63, 69] on button "Order details" at bounding box center [86, 70] width 104 height 27
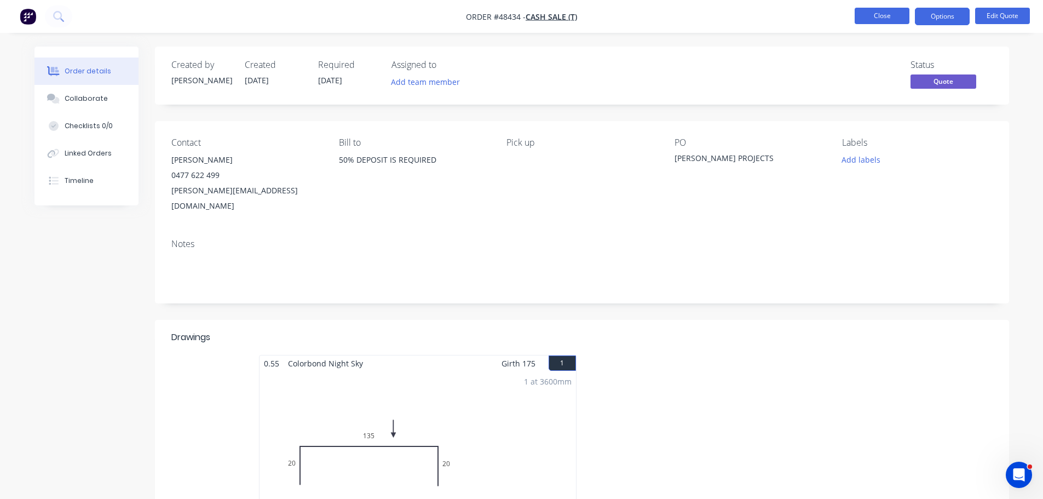
click at [880, 18] on button "Close" at bounding box center [881, 16] width 55 height 16
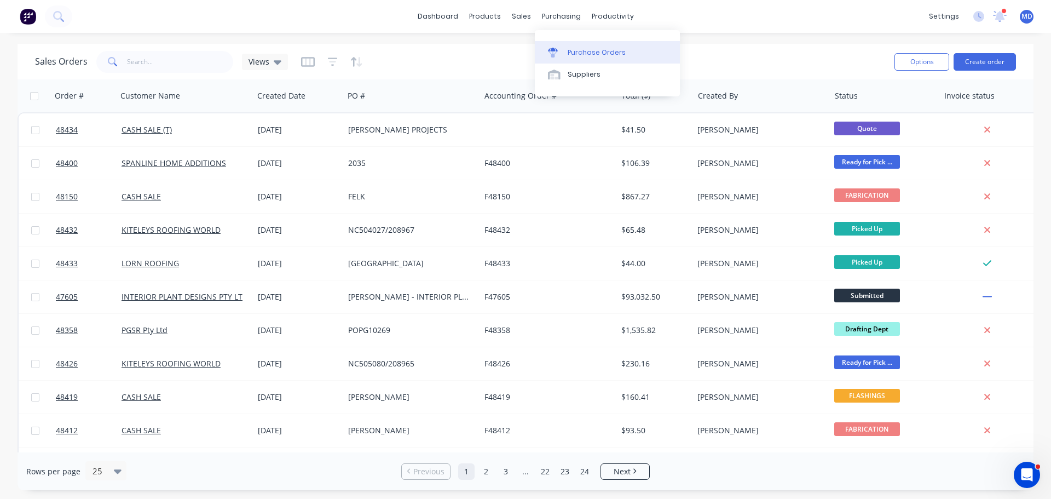
click at [565, 45] on link "Purchase Orders" at bounding box center [607, 52] width 145 height 22
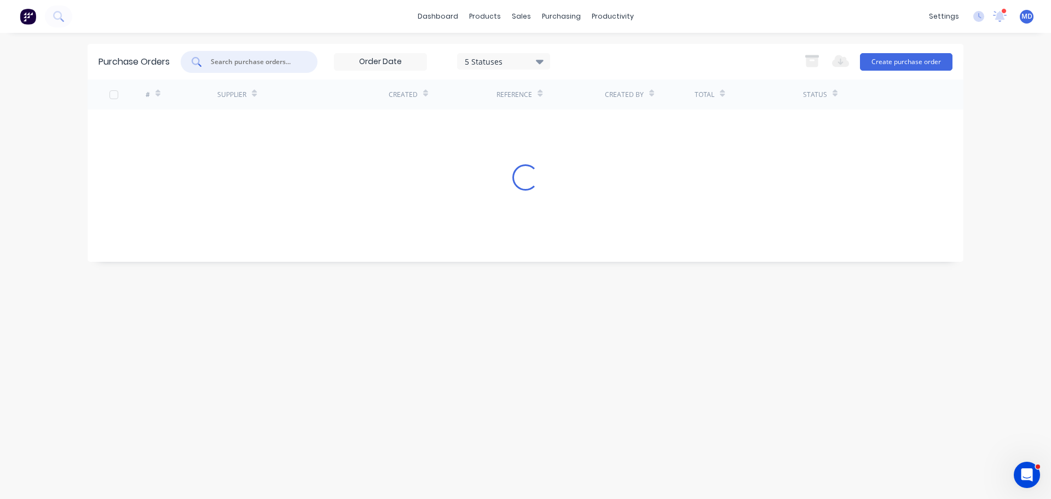
click at [242, 65] on input "text" at bounding box center [255, 61] width 91 height 11
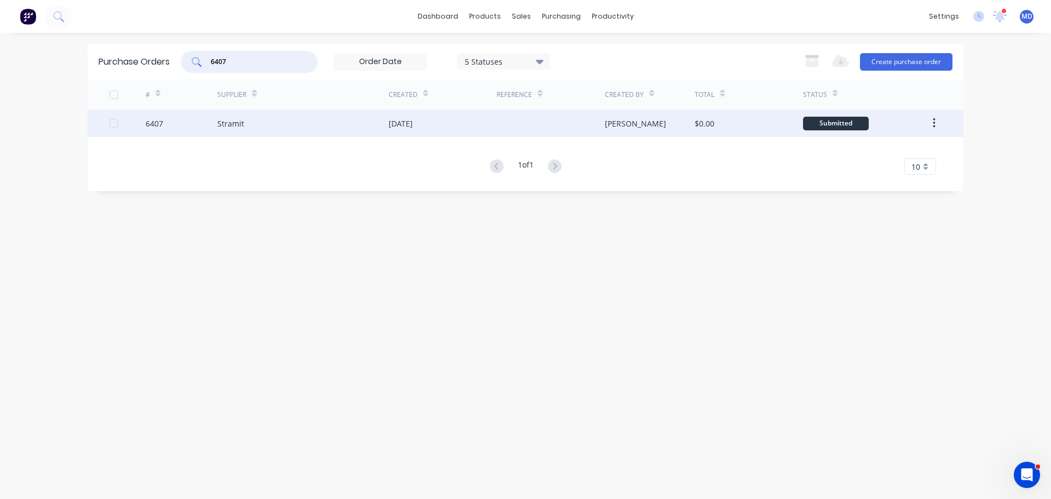
type input "6407"
click at [159, 129] on div "6407" at bounding box center [155, 123] width 18 height 11
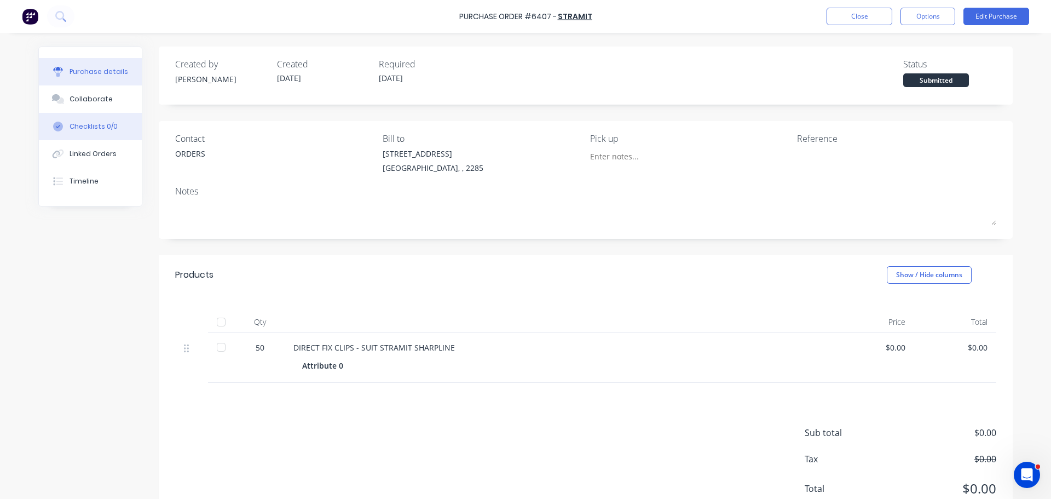
drag, startPoint x: 97, startPoint y: 105, endPoint x: 110, endPoint y: 113, distance: 14.7
click at [97, 105] on button "Collaborate" at bounding box center [90, 98] width 103 height 27
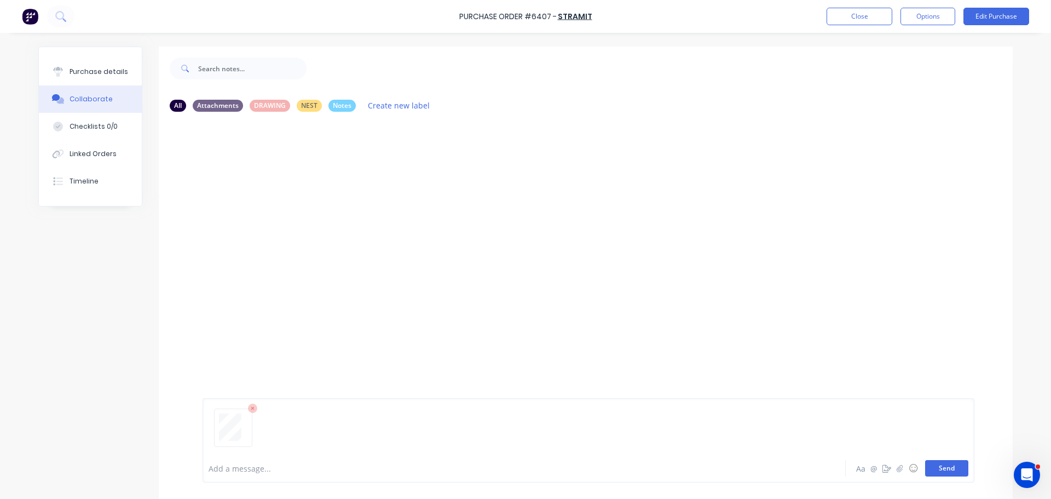
click at [941, 467] on button "Send" at bounding box center [946, 468] width 43 height 16
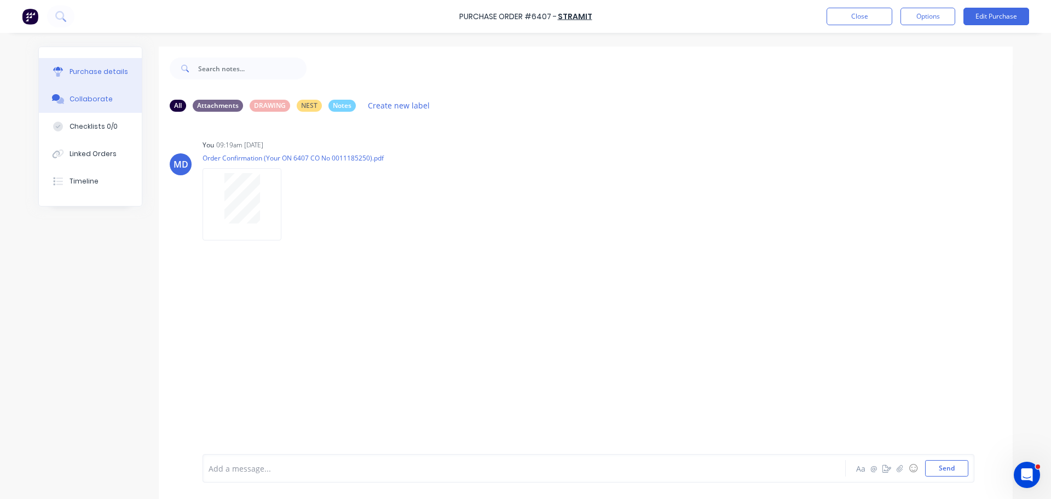
click at [90, 73] on div "Purchase details" at bounding box center [99, 72] width 59 height 10
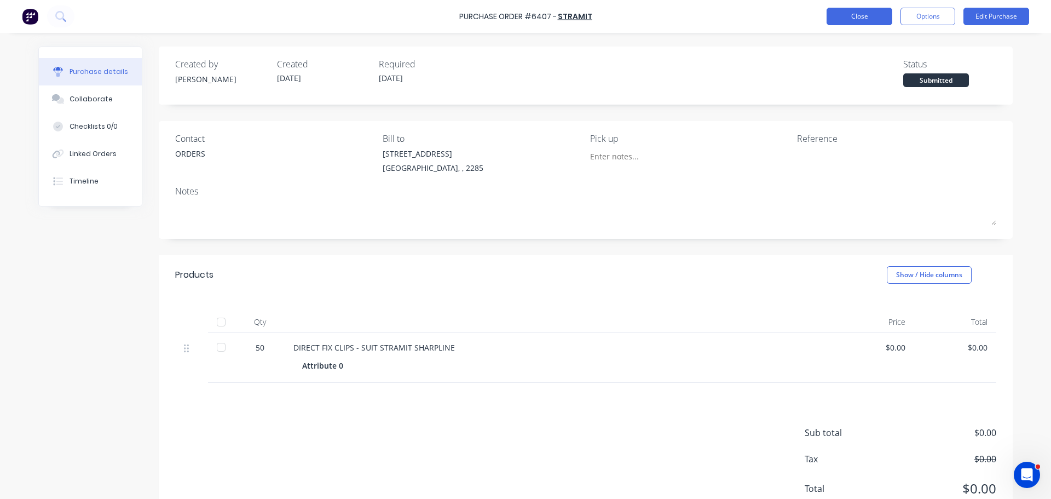
click at [869, 20] on button "Close" at bounding box center [860, 17] width 66 height 18
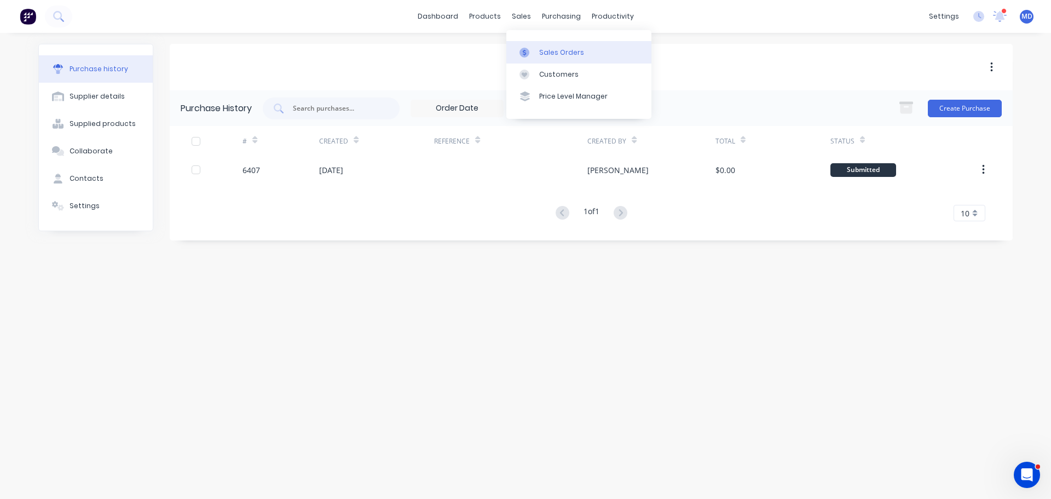
click at [533, 50] on div at bounding box center [527, 53] width 16 height 10
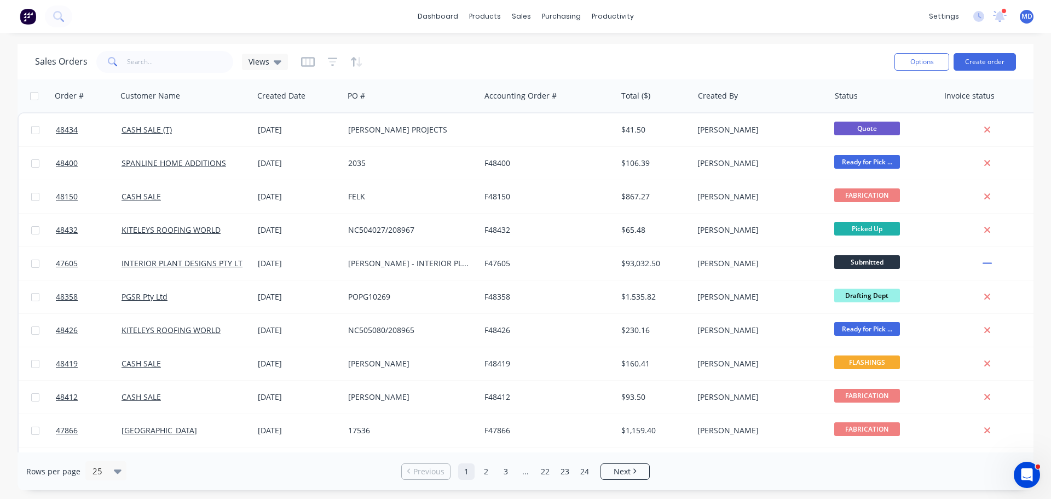
click at [123, 62] on span at bounding box center [111, 62] width 31 height 22
click at [137, 60] on input "text" at bounding box center [180, 62] width 107 height 22
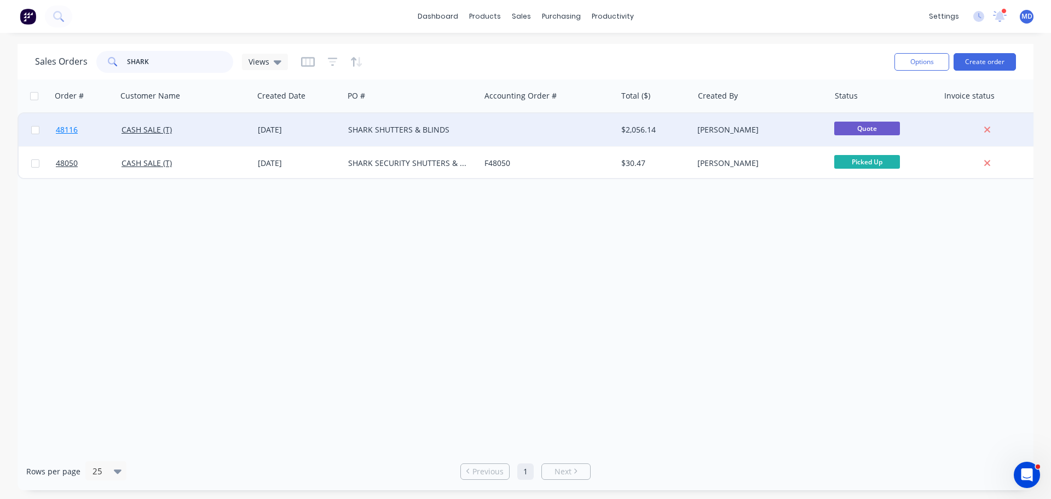
type input "SHARK"
click at [65, 132] on span "48116" at bounding box center [67, 129] width 22 height 11
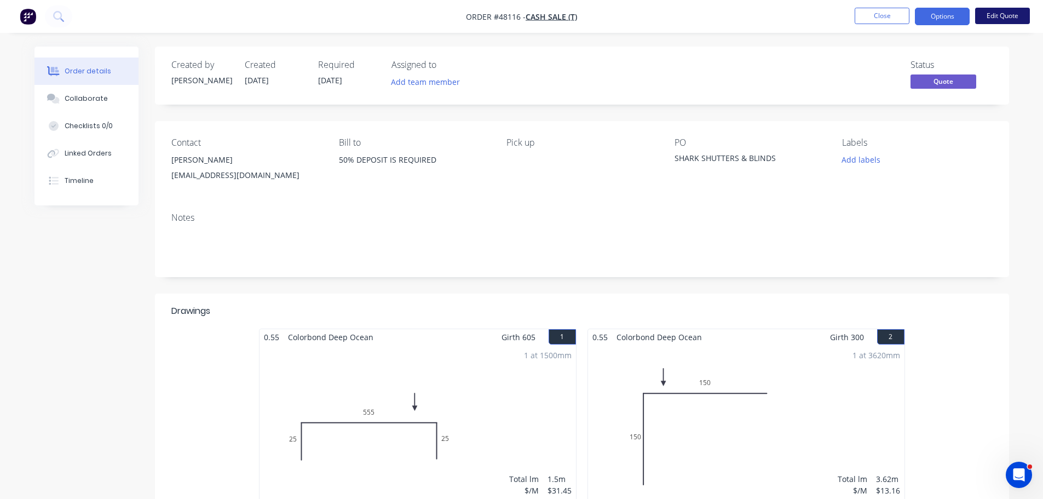
click at [1012, 13] on button "Edit Quote" at bounding box center [1002, 16] width 55 height 16
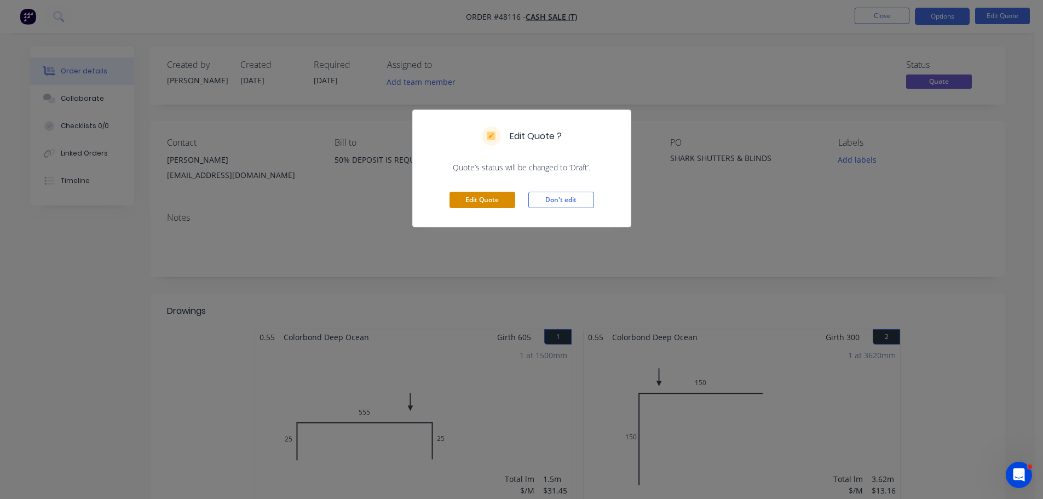
click at [454, 205] on button "Edit Quote" at bounding box center [482, 200] width 66 height 16
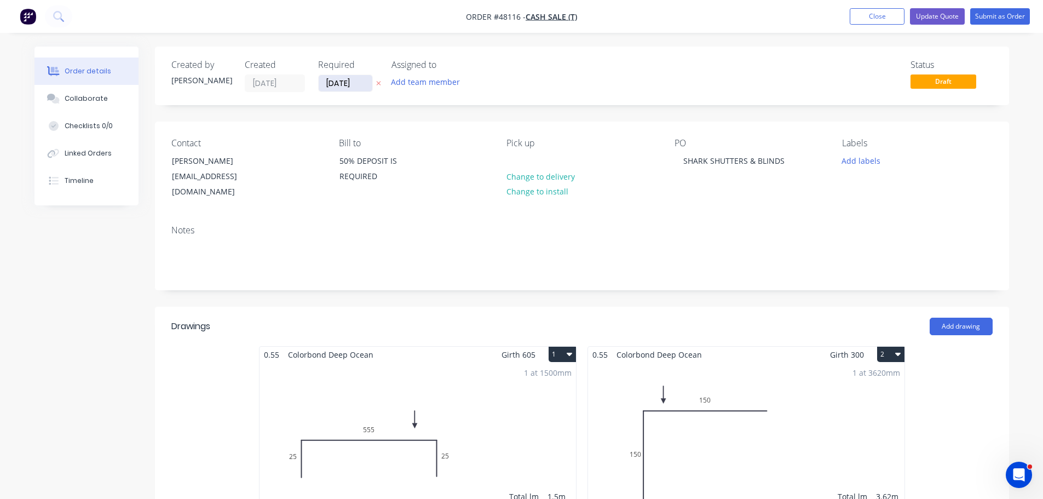
click at [332, 85] on input "25/09/25" at bounding box center [346, 83] width 54 height 16
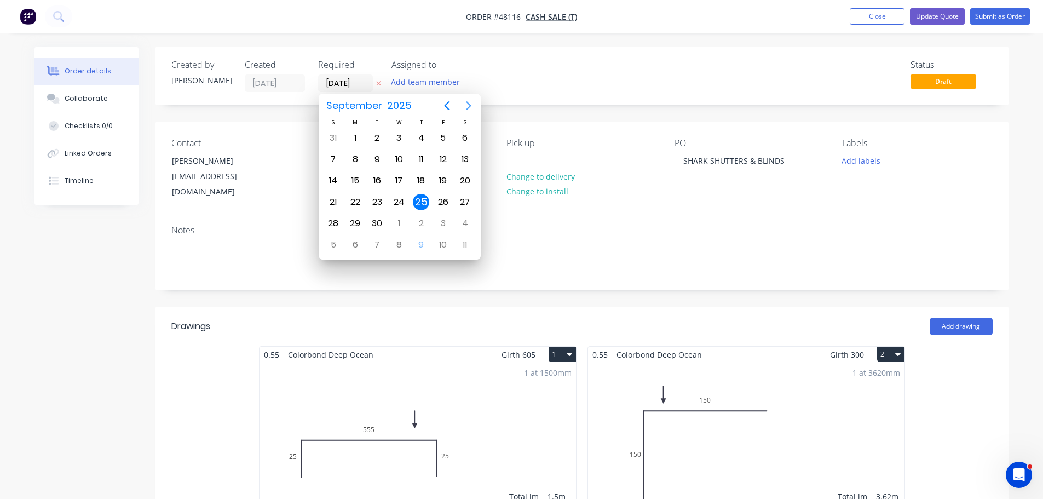
click at [471, 106] on icon "Next page" at bounding box center [468, 105] width 13 height 13
click at [422, 200] on div "23" at bounding box center [421, 202] width 16 height 16
type input "23/10/25"
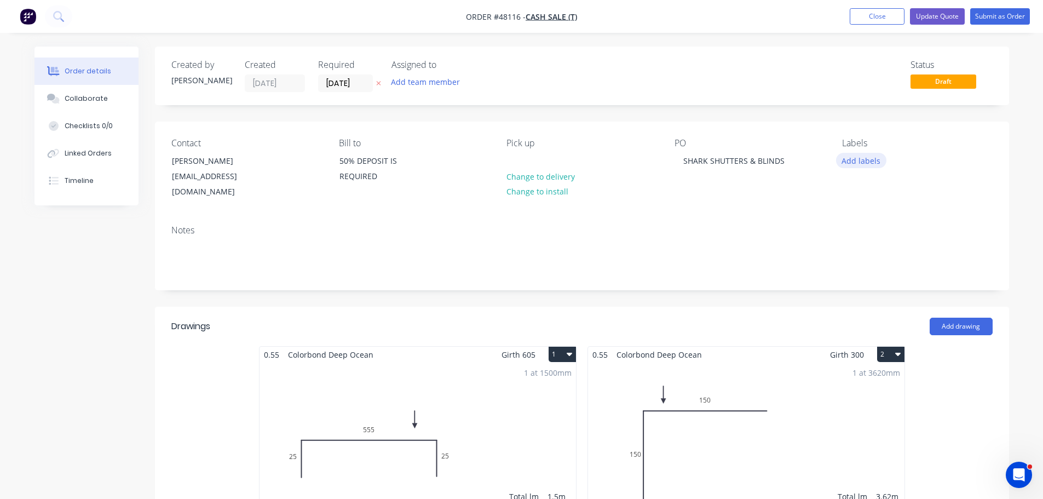
click at [849, 157] on button "Add labels" at bounding box center [861, 160] width 50 height 15
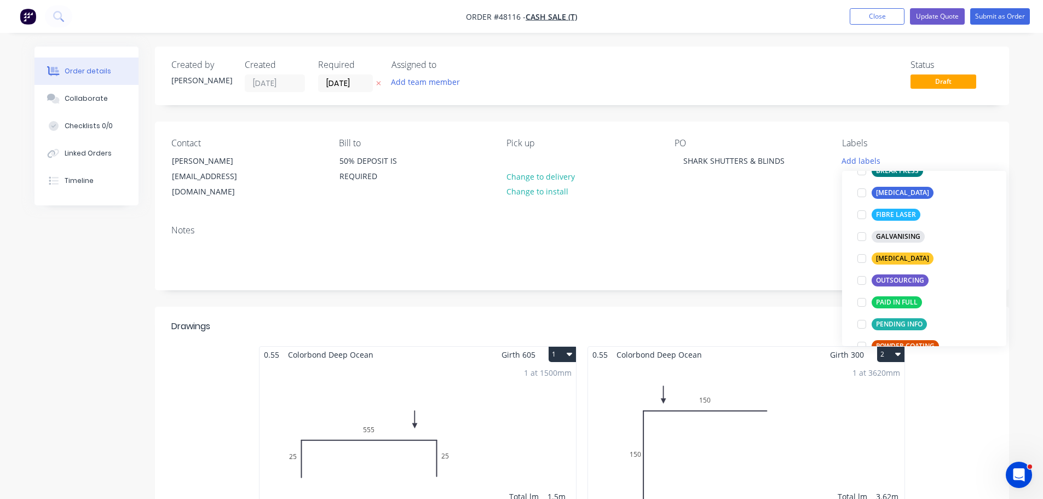
scroll to position [219, 0]
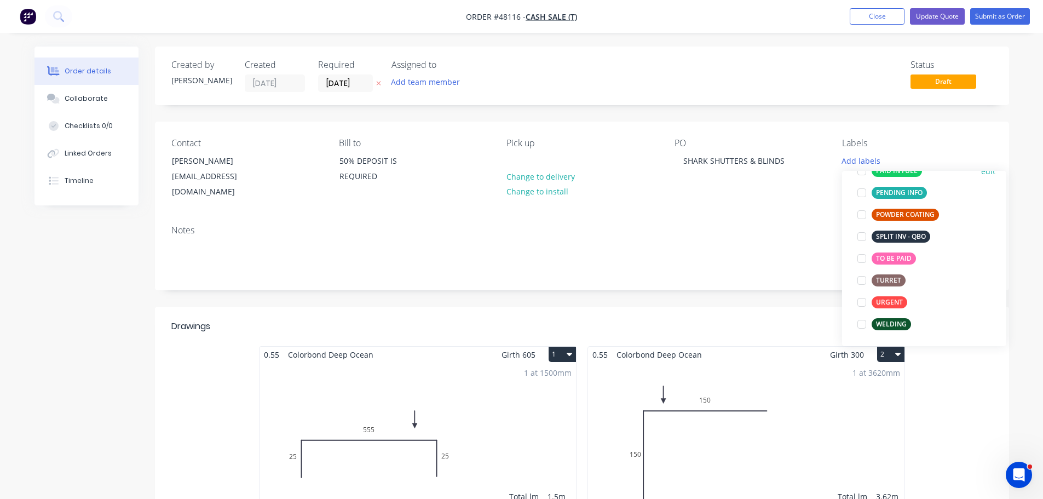
click at [861, 172] on div at bounding box center [862, 171] width 22 height 22
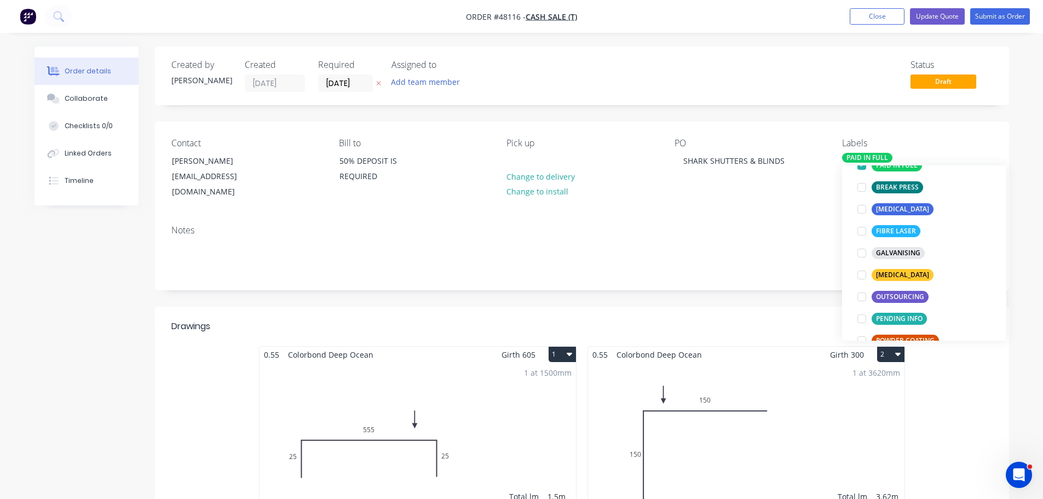
click at [775, 194] on div "Contact ANDY FRANKLIN INFO@SHARKSSB.COM.AU Bill to 50% DEPOSIT IS REQUIRED Pick…" at bounding box center [582, 169] width 854 height 95
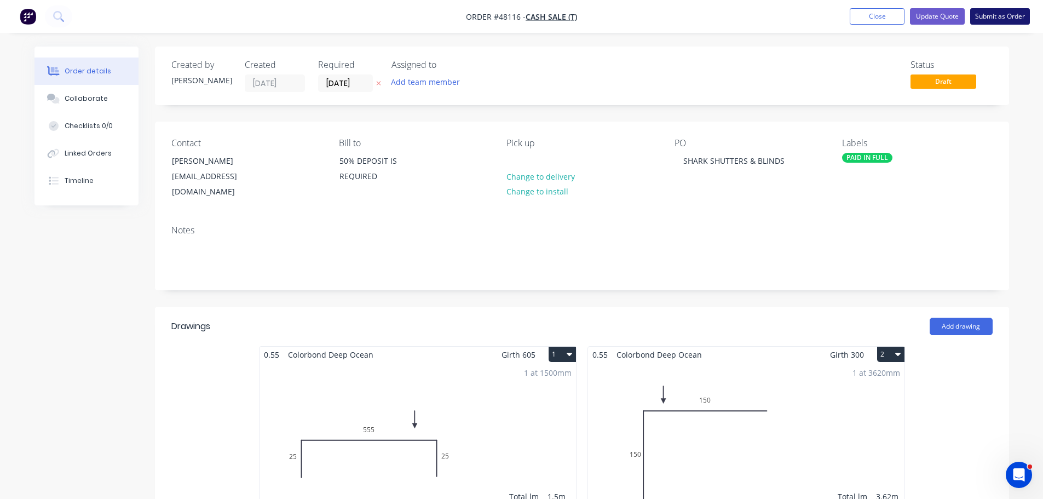
click at [1010, 15] on button "Submit as Order" at bounding box center [1000, 16] width 60 height 16
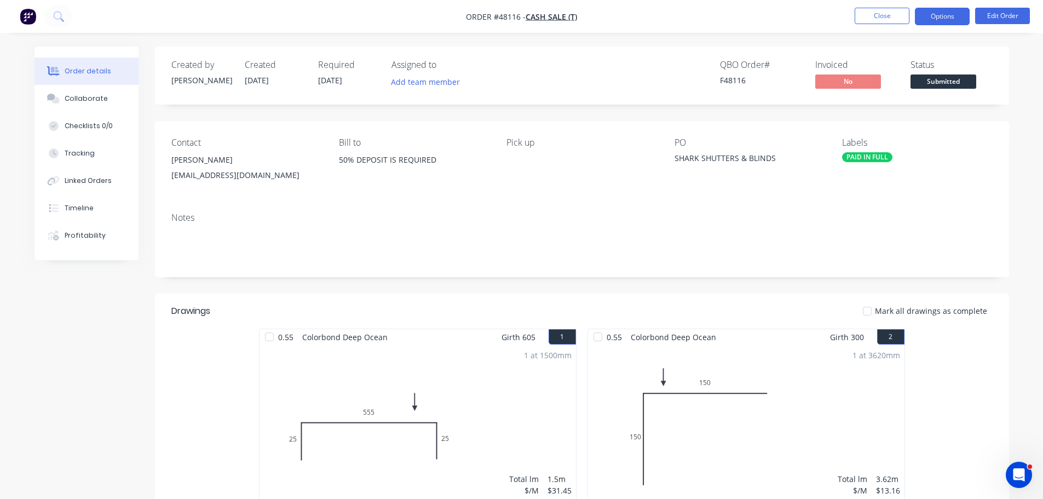
click at [933, 15] on button "Options" at bounding box center [942, 17] width 55 height 18
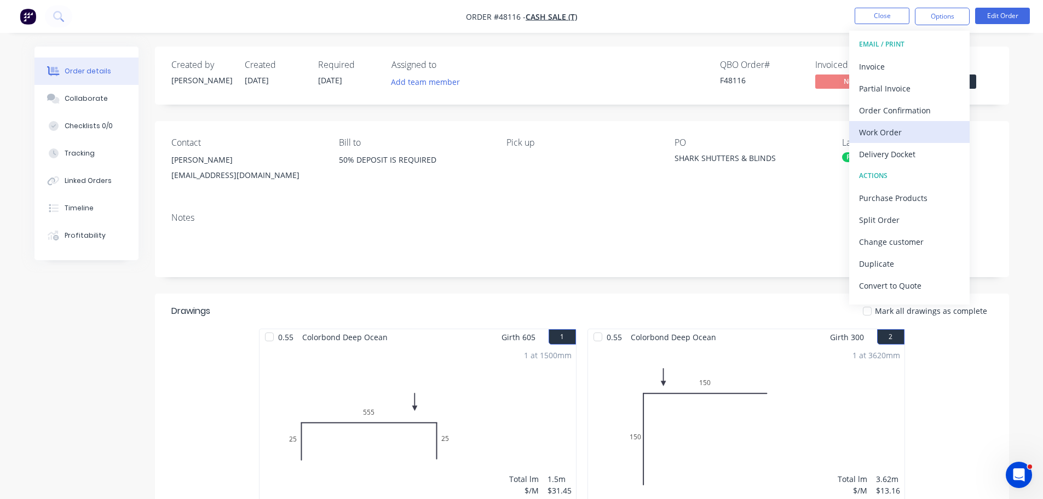
click at [897, 132] on div "Work Order" at bounding box center [909, 132] width 101 height 16
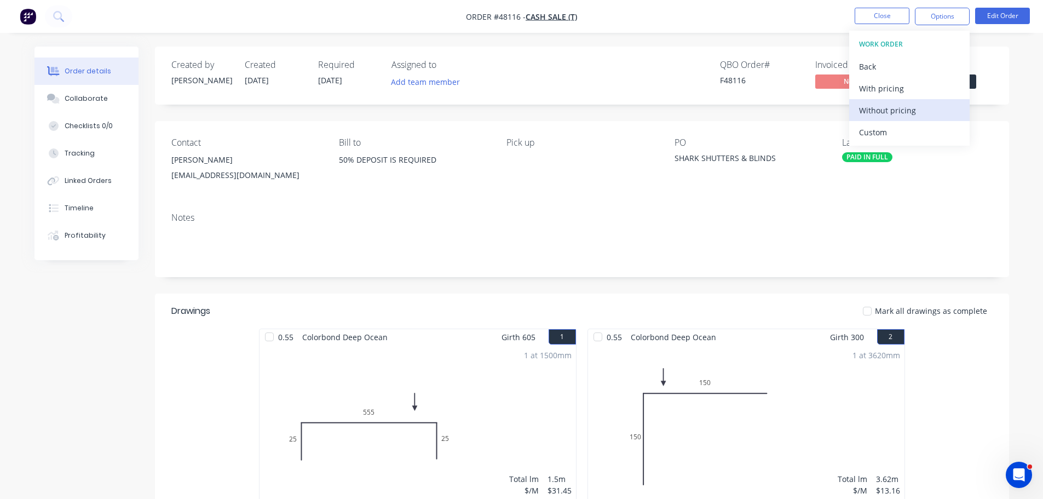
click at [903, 117] on div "Without pricing" at bounding box center [909, 110] width 101 height 16
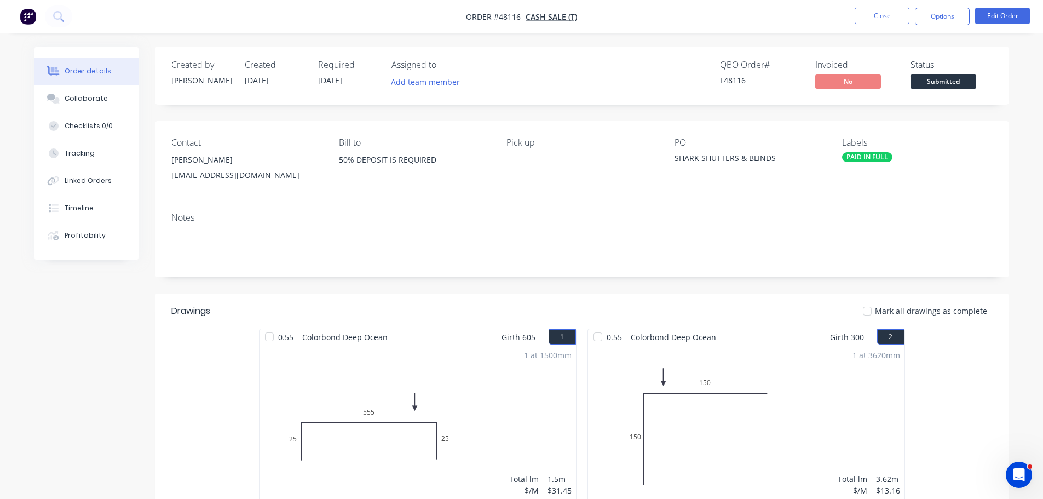
click at [980, 95] on div "Created by Kristie Created 09/10/25 Required 23/10/25 Assigned to Add team memb…" at bounding box center [582, 76] width 854 height 58
click at [968, 82] on span "Submitted" at bounding box center [943, 81] width 66 height 14
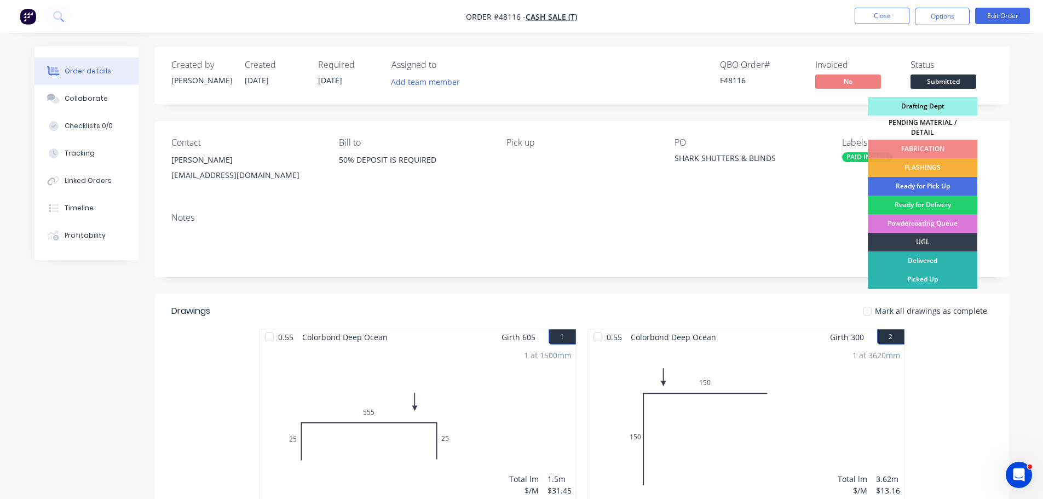
click at [938, 107] on div "Drafting Dept" at bounding box center [922, 106] width 109 height 19
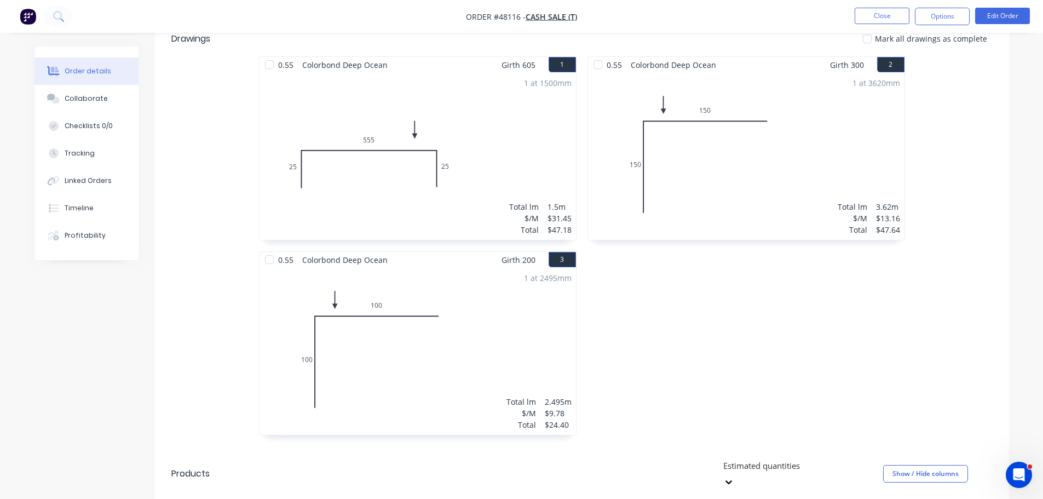
scroll to position [274, 0]
click at [76, 103] on div "Collaborate" at bounding box center [86, 99] width 43 height 10
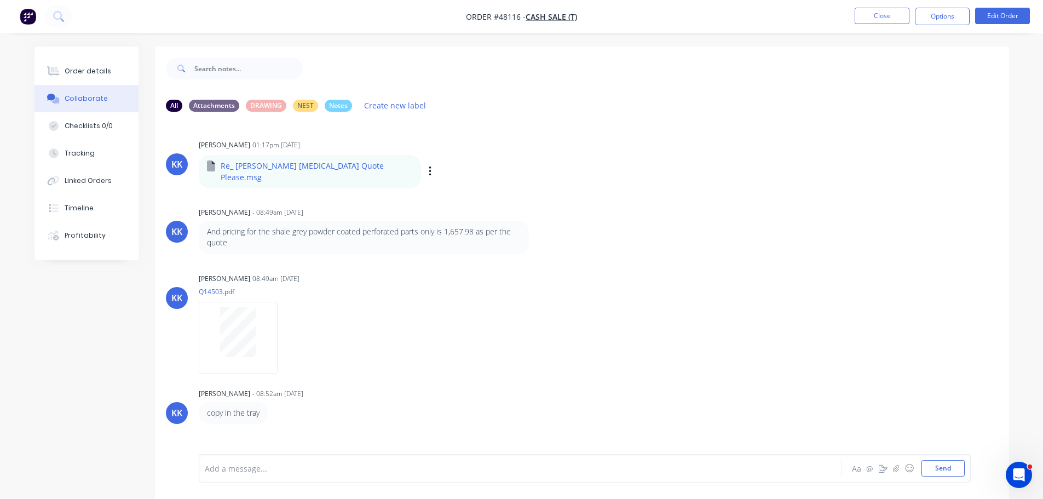
click at [425, 166] on div "Labels Download" at bounding box center [486, 172] width 123 height 16
click at [428, 166] on button "button" at bounding box center [430, 172] width 4 height 16
click at [441, 198] on button "Download" at bounding box center [502, 200] width 123 height 25
click at [104, 68] on div "Order details" at bounding box center [88, 71] width 47 height 10
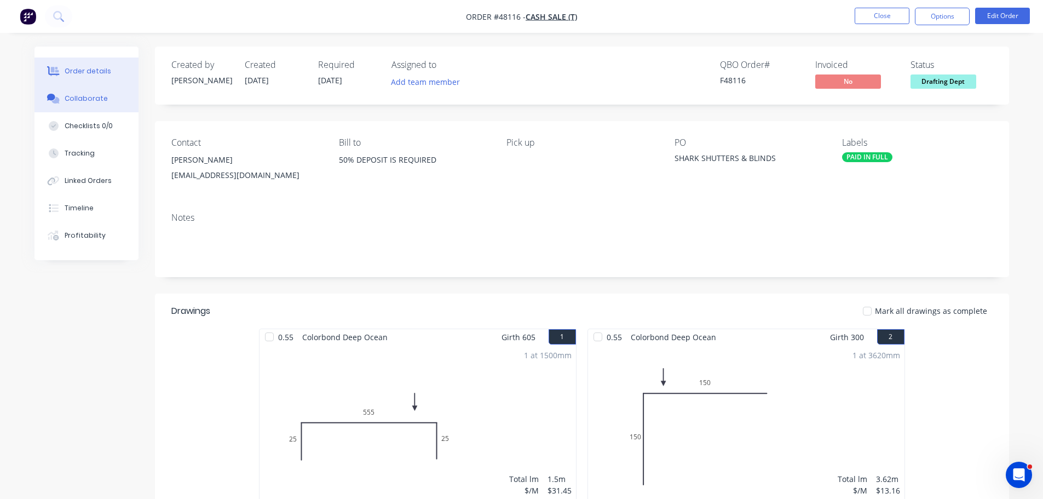
click at [80, 101] on div "Collaborate" at bounding box center [86, 99] width 43 height 10
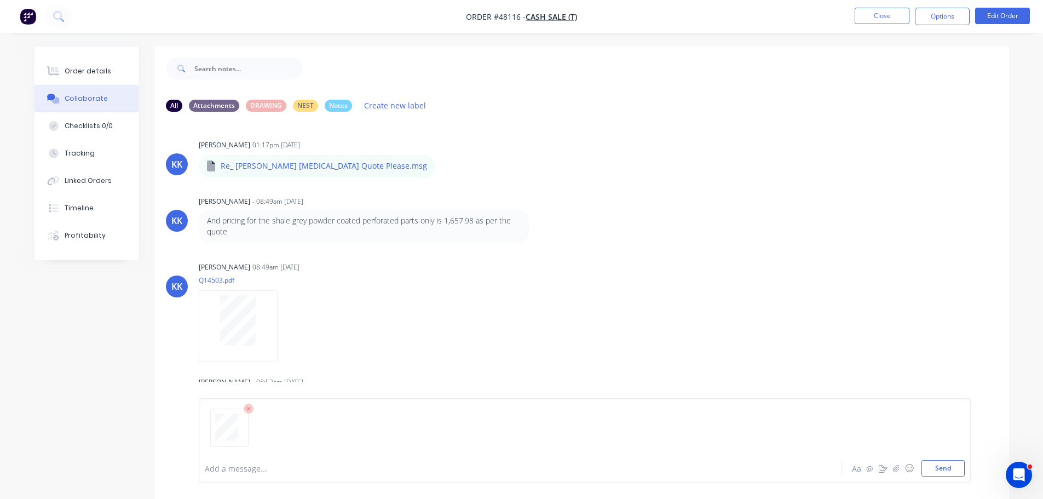
drag, startPoint x: 951, startPoint y: 469, endPoint x: 891, endPoint y: 436, distance: 69.3
click at [951, 469] on button "Send" at bounding box center [942, 468] width 43 height 16
click at [60, 65] on button "Order details" at bounding box center [86, 70] width 104 height 27
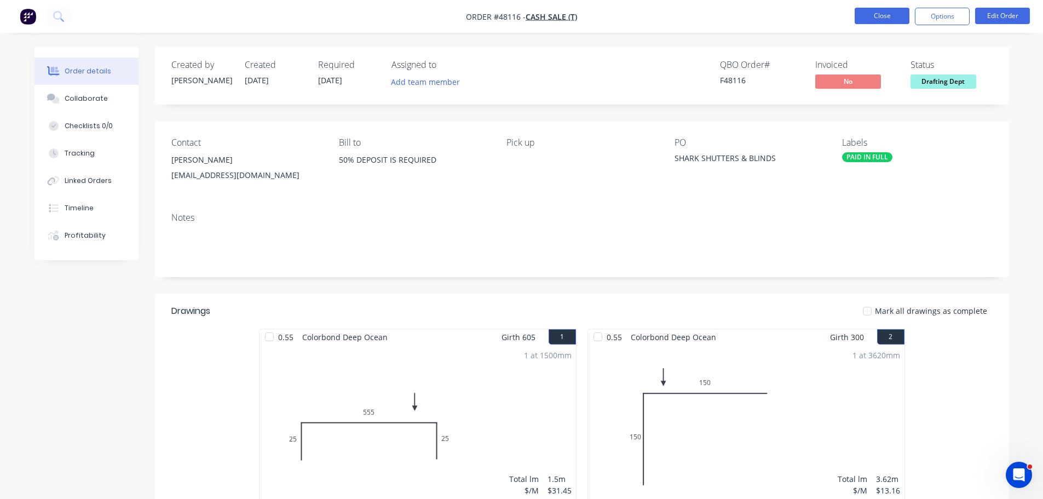
click at [877, 9] on button "Close" at bounding box center [881, 16] width 55 height 16
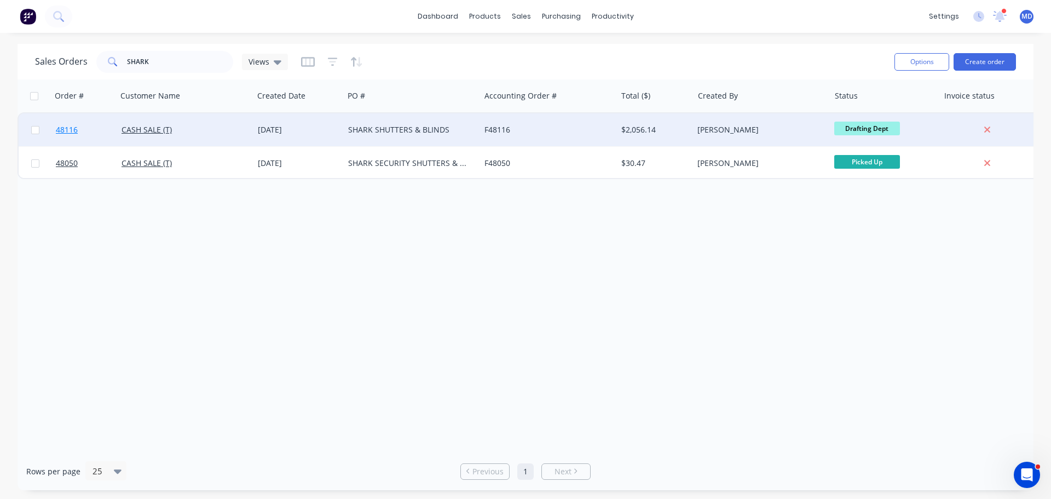
click at [71, 129] on span "48116" at bounding box center [67, 129] width 22 height 11
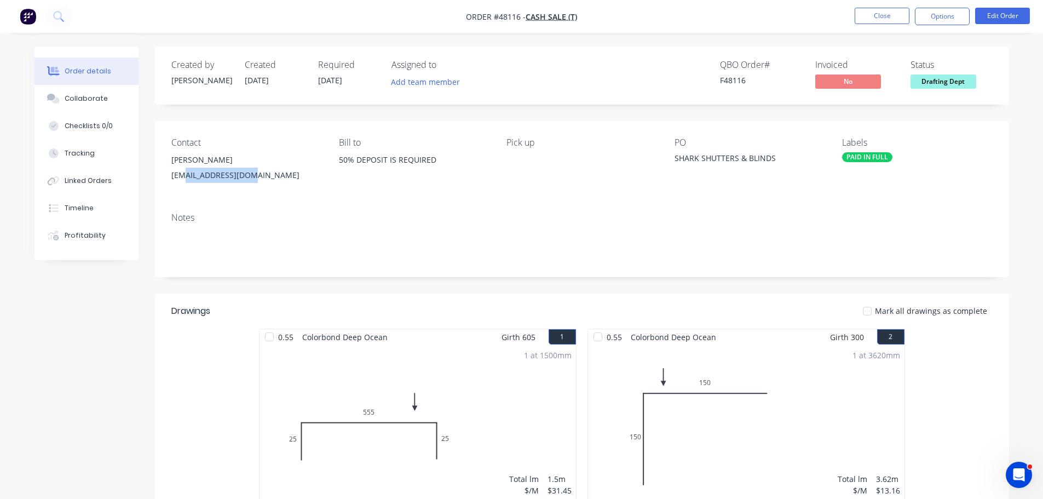
drag, startPoint x: 262, startPoint y: 176, endPoint x: 181, endPoint y: 181, distance: 80.7
click at [181, 181] on div "INFO@SHARKSSB.COM.AU" at bounding box center [246, 175] width 150 height 15
click at [268, 187] on div "ANDY FRANKLIN INFO@SHARKSSB.COM.AU" at bounding box center [246, 169] width 150 height 35
drag, startPoint x: 262, startPoint y: 179, endPoint x: 169, endPoint y: 177, distance: 93.6
click at [169, 177] on div "Contact ANDY FRANKLIN INFO@SHARKSSB.COM.AU Bill to 50% DEPOSIT IS REQUIRED Pick…" at bounding box center [582, 162] width 854 height 83
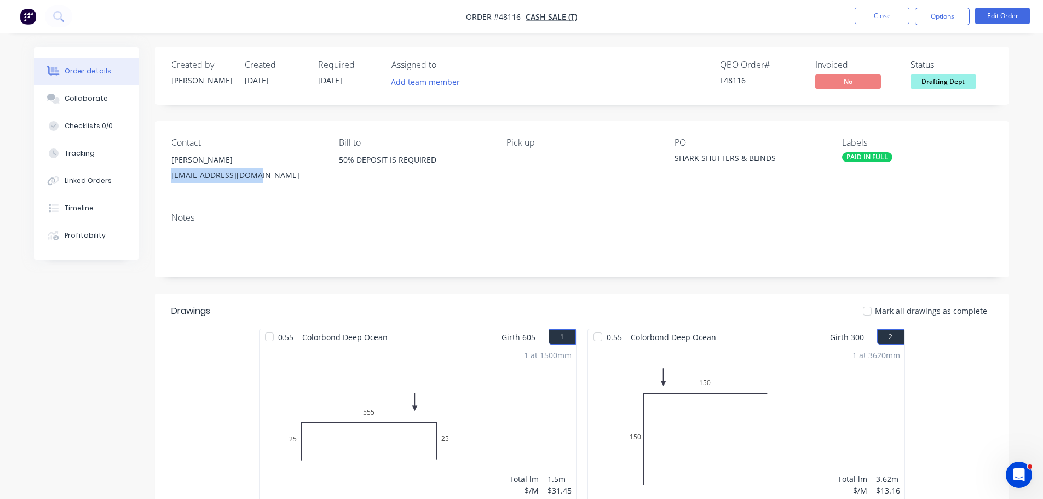
copy div "INFO@SHARKSSB.COM.AU"
click at [890, 15] on button "Close" at bounding box center [881, 16] width 55 height 16
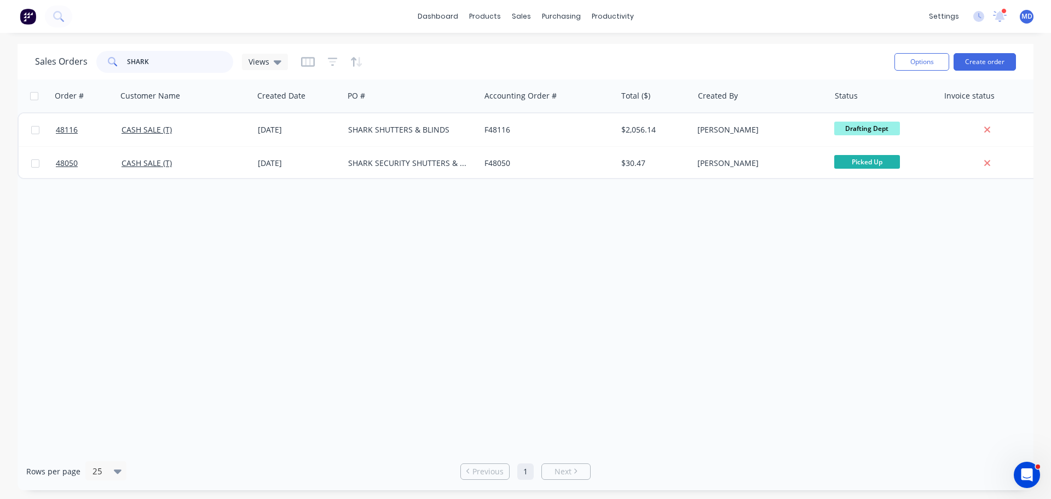
drag, startPoint x: 186, startPoint y: 58, endPoint x: 125, endPoint y: 21, distance: 71.0
click at [119, 51] on div "SHARK" at bounding box center [164, 62] width 137 height 22
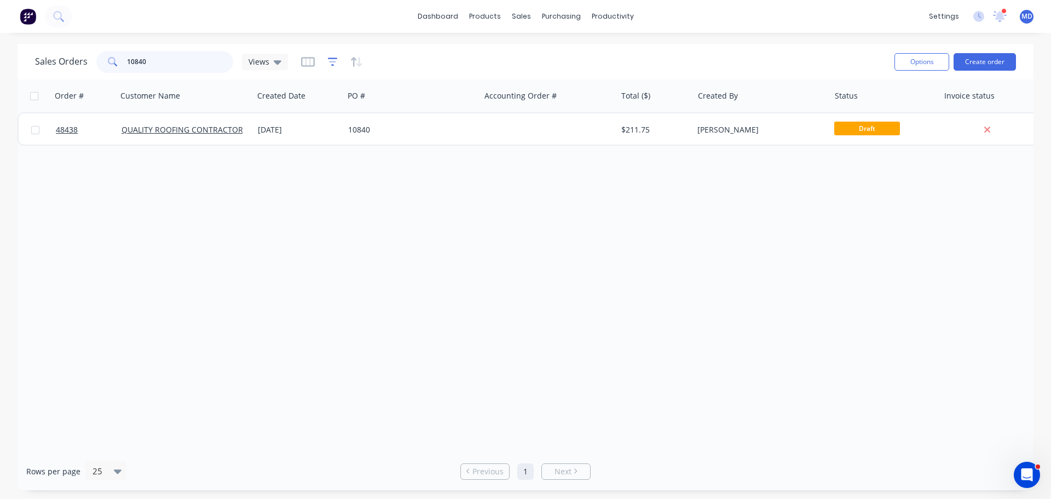
type input "10840"
click at [333, 63] on icon "button" at bounding box center [333, 61] width 10 height 11
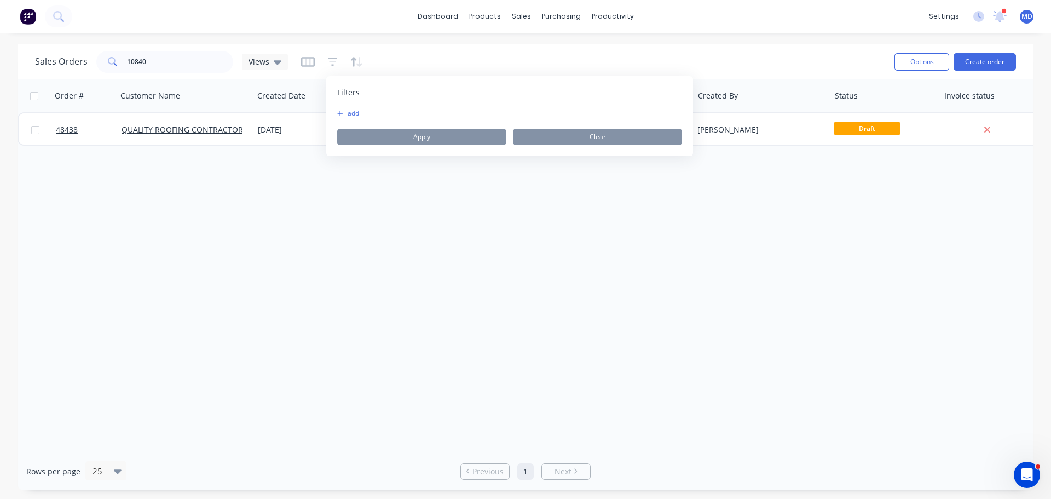
click at [351, 111] on button "add" at bounding box center [350, 113] width 27 height 9
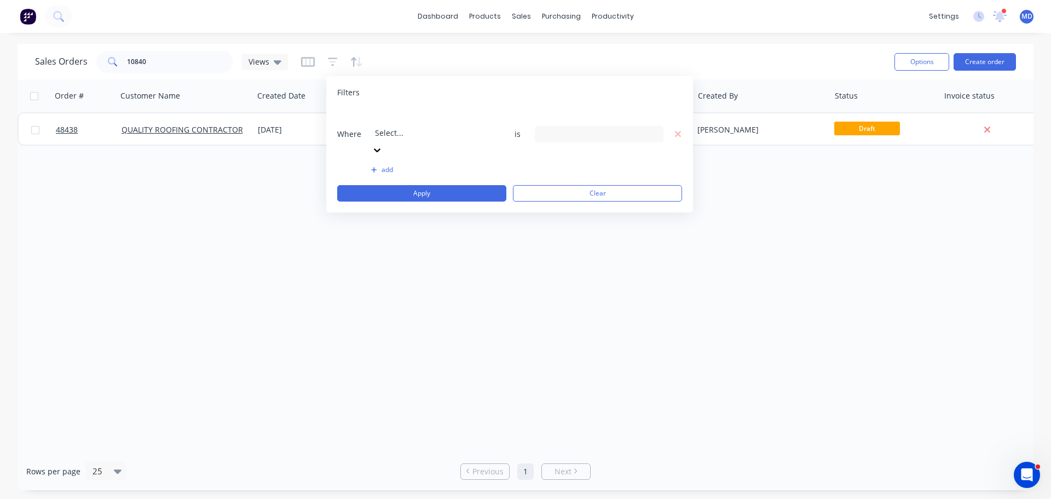
click at [394, 117] on div at bounding box center [454, 118] width 158 height 14
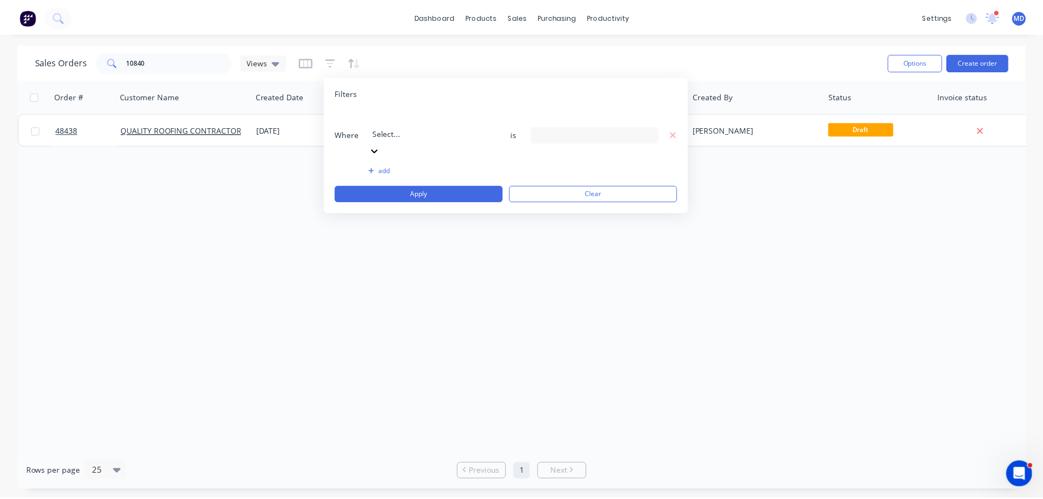
scroll to position [265, 0]
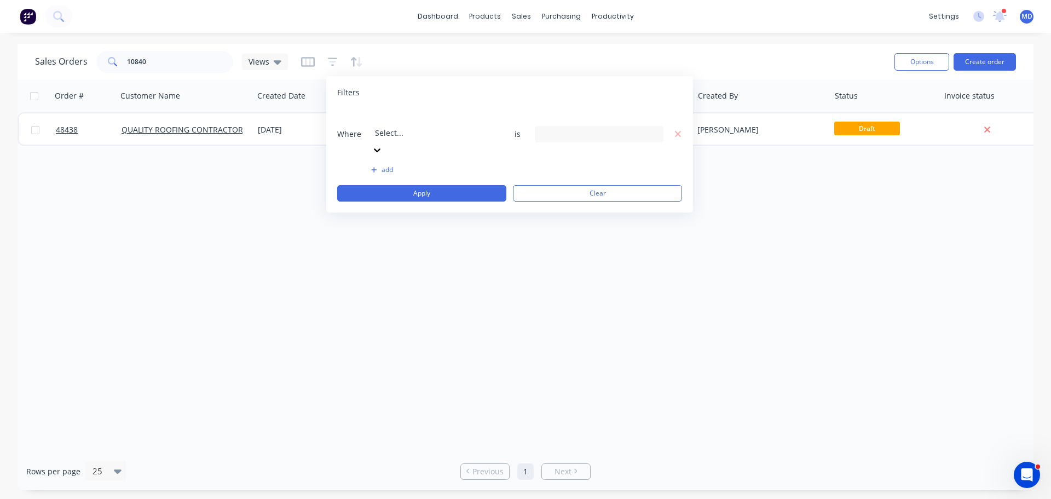
click at [576, 128] on div "13 Status selected" at bounding box center [590, 133] width 99 height 11
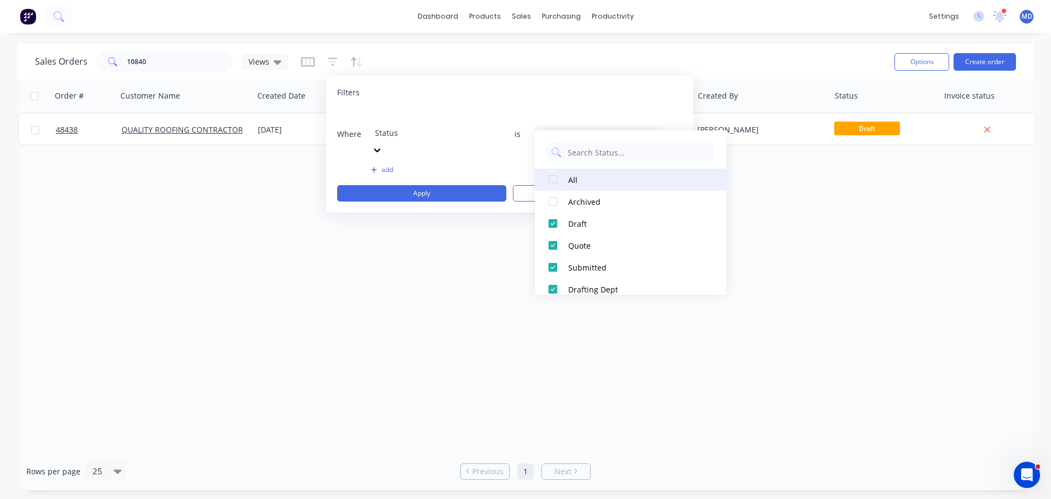
click at [556, 179] on div at bounding box center [553, 180] width 22 height 22
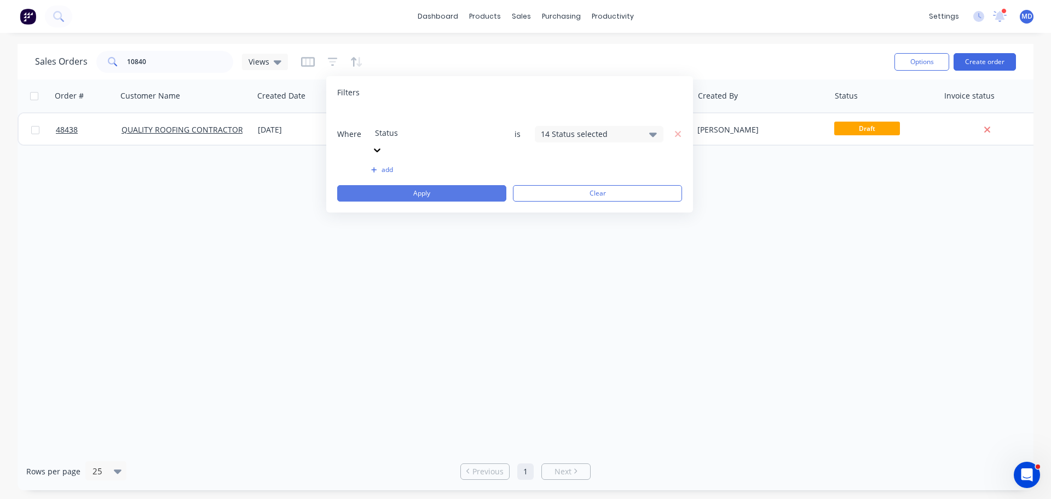
click at [471, 185] on button "Apply" at bounding box center [421, 193] width 169 height 16
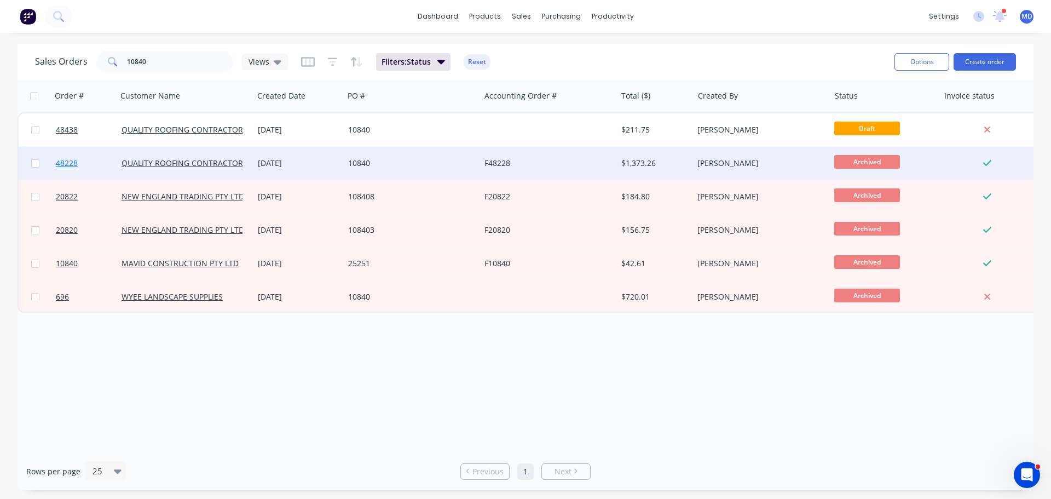
click at [69, 154] on link "48228" at bounding box center [89, 163] width 66 height 33
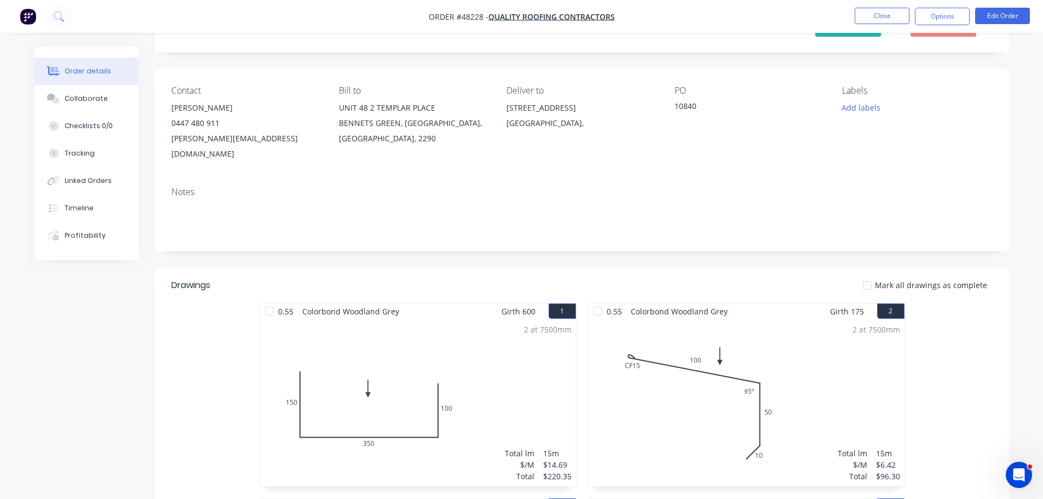
scroll to position [50, 0]
click at [888, 13] on button "Close" at bounding box center [881, 16] width 55 height 16
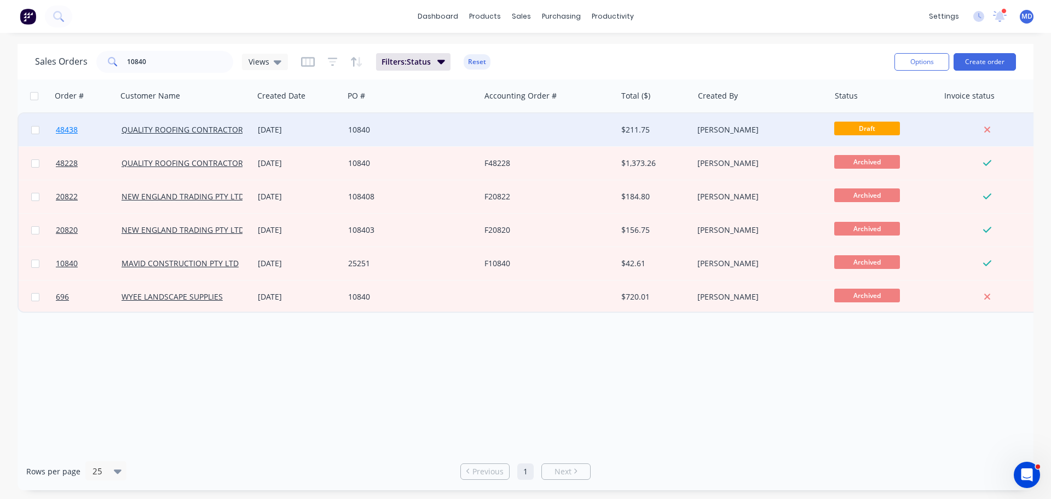
click at [63, 132] on span "48438" at bounding box center [67, 129] width 22 height 11
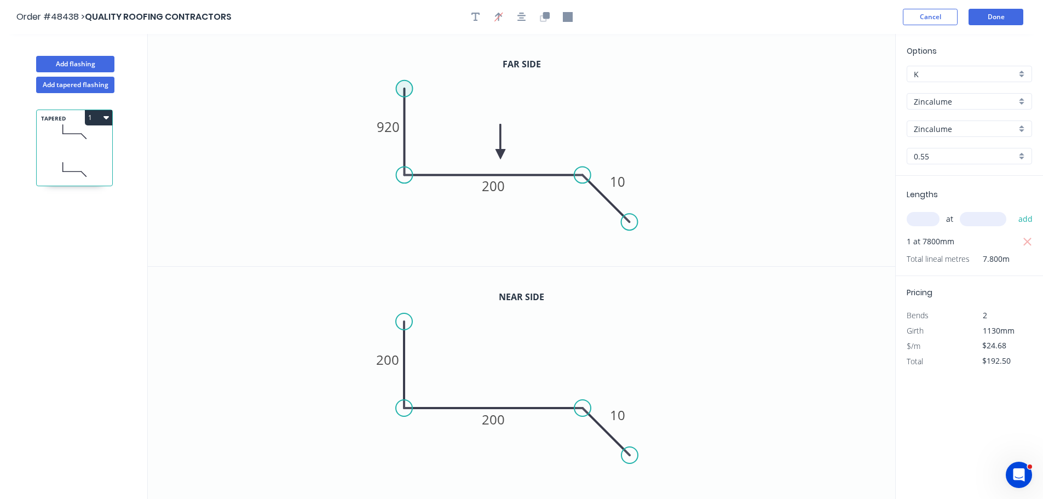
click at [403, 86] on circle at bounding box center [404, 88] width 16 height 16
drag, startPoint x: 401, startPoint y: 89, endPoint x: 350, endPoint y: 89, distance: 51.5
click at [350, 89] on circle at bounding box center [350, 89] width 16 height 16
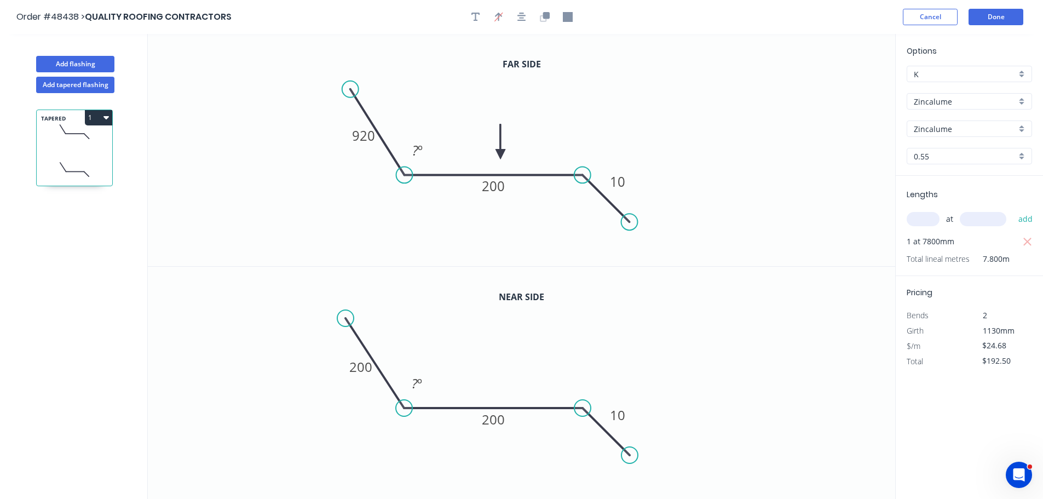
drag, startPoint x: 403, startPoint y: 318, endPoint x: 328, endPoint y: 241, distance: 107.6
click at [344, 318] on circle at bounding box center [345, 318] width 16 height 16
click at [354, 89] on circle at bounding box center [350, 89] width 16 height 16
click at [390, 88] on icon "0 920 200 10 ? º" at bounding box center [521, 150] width 747 height 232
type input "$23.03"
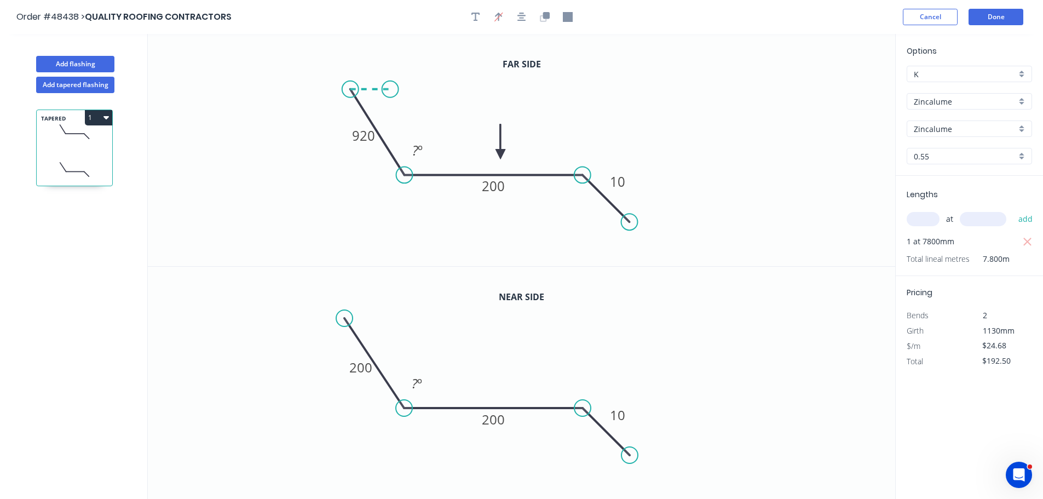
type input "$179.63"
click at [340, 319] on circle at bounding box center [344, 318] width 16 height 16
drag, startPoint x: 389, startPoint y: 319, endPoint x: 269, endPoint y: 62, distance: 283.3
click at [389, 318] on icon at bounding box center [366, 318] width 45 height 0
type input "$25.11"
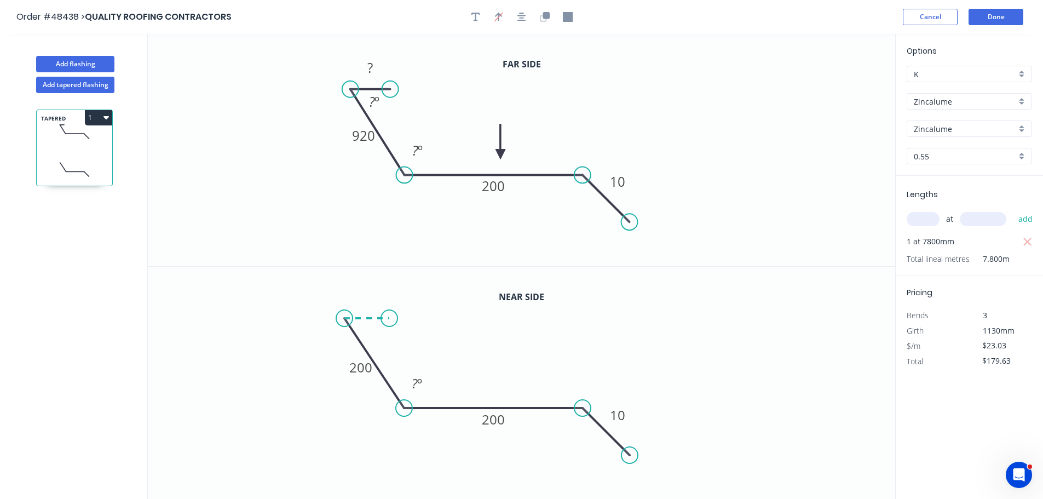
type input "$195.86"
click at [370, 66] on tspan "?" at bounding box center [369, 68] width 5 height 18
click at [374, 125] on div "Hide angle" at bounding box center [408, 125] width 110 height 22
type input "$27.19"
type input "$212.08"
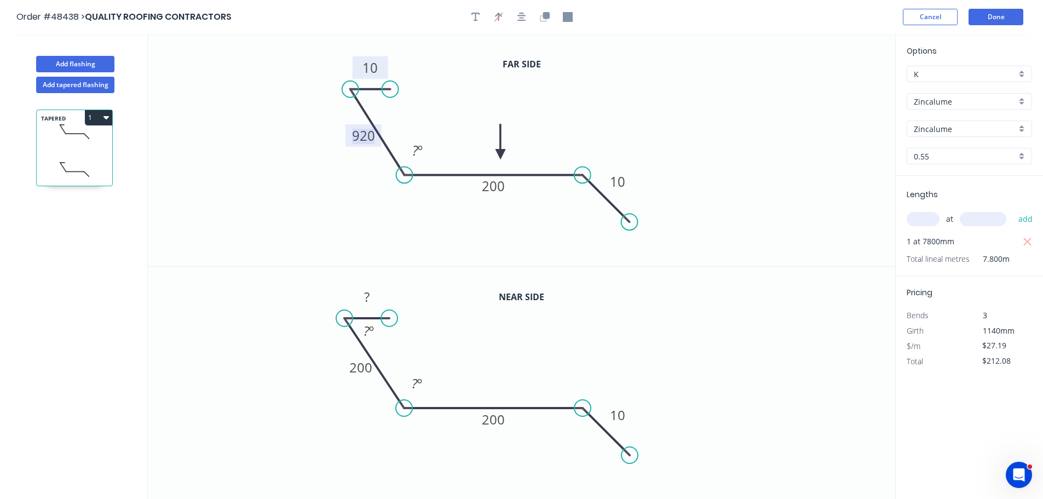
click at [367, 140] on tspan "920" at bounding box center [363, 135] width 23 height 18
type input "$14.51"
type input "$113.18"
type input "$27.19"
type input "$212.08"
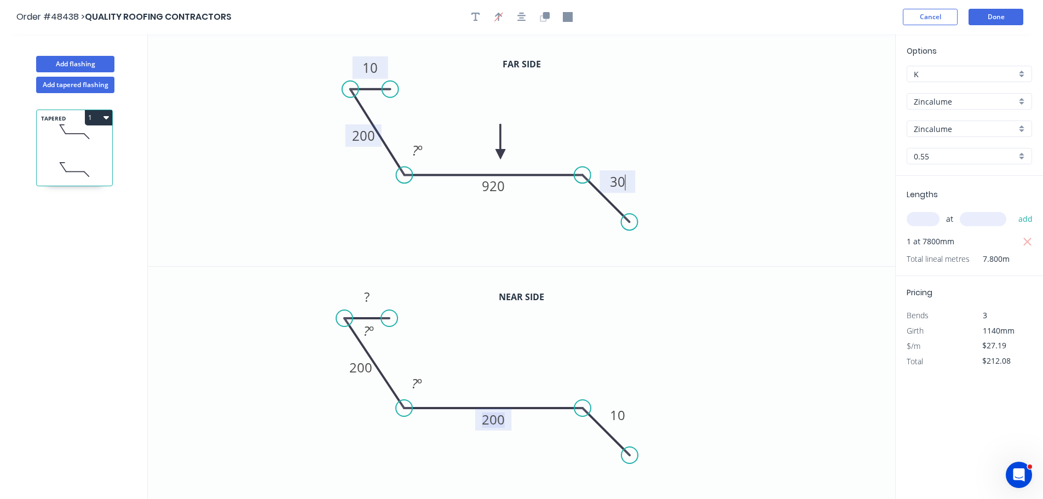
click at [483, 425] on tspan "200" at bounding box center [493, 419] width 23 height 18
type input "$29.27"
type input "$228.31"
click at [361, 302] on rect at bounding box center [367, 297] width 22 height 15
click at [357, 350] on div "Hide angle" at bounding box center [398, 354] width 110 height 22
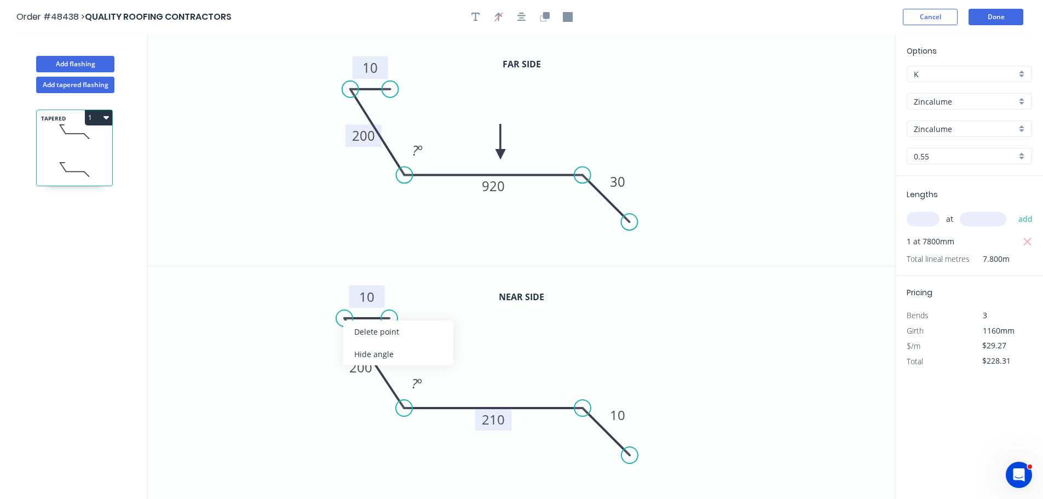
type input "$27.19"
type input "$212.08"
click at [616, 416] on tspan "10" at bounding box center [617, 415] width 15 height 18
click at [410, 146] on rect at bounding box center [418, 150] width 22 height 15
type input "$25.11"
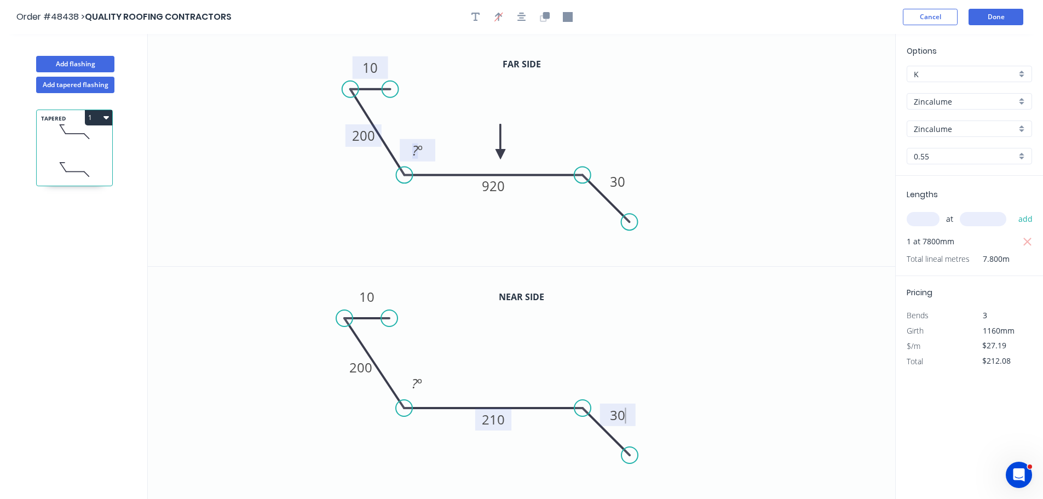
type input "$195.86"
drag, startPoint x: 414, startPoint y: 384, endPoint x: 409, endPoint y: 383, distance: 5.5
click at [414, 383] on tspan "?" at bounding box center [415, 383] width 6 height 18
click at [739, 339] on icon "0 10 200 210 30 165 º" at bounding box center [521, 383] width 747 height 233
click at [564, 12] on icon "button" at bounding box center [568, 17] width 10 height 10
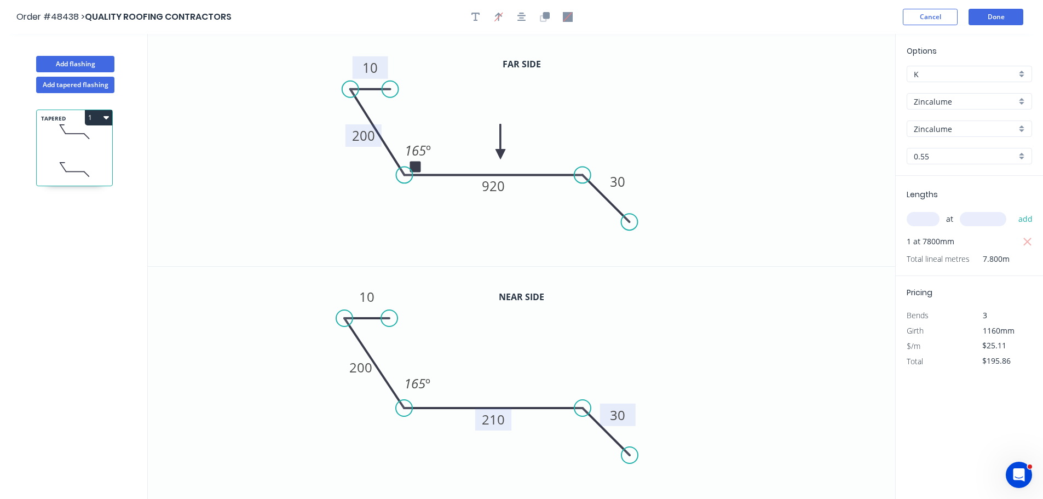
drag, startPoint x: 840, startPoint y: 100, endPoint x: 414, endPoint y: 167, distance: 430.6
click at [414, 167] on rect at bounding box center [414, 166] width 11 height 11
click at [1010, 15] on button "Done" at bounding box center [995, 17] width 55 height 16
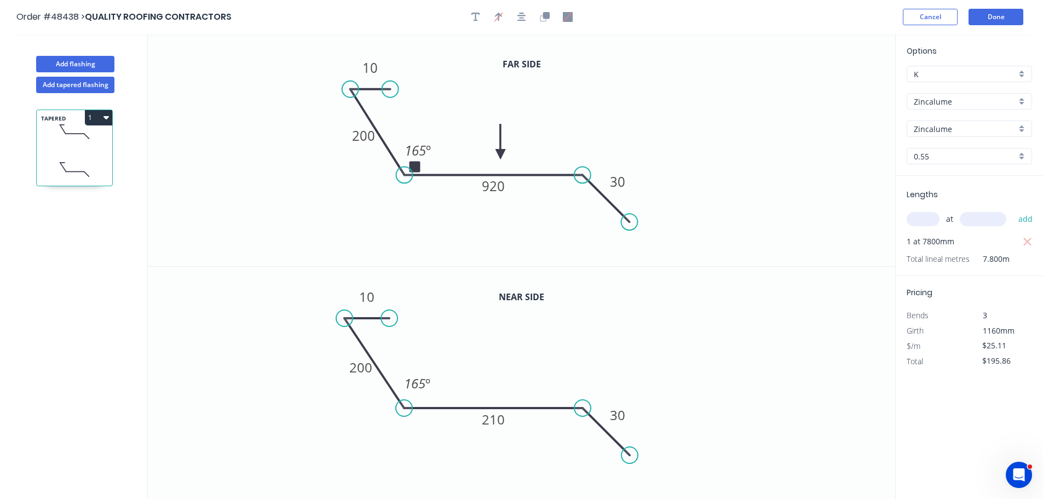
click at [939, 102] on input "Zincalume" at bounding box center [965, 101] width 102 height 11
click at [939, 179] on div "Colorbond" at bounding box center [969, 179] width 124 height 19
type input "Colorbond"
type input "Basalt"
type input "$26.63"
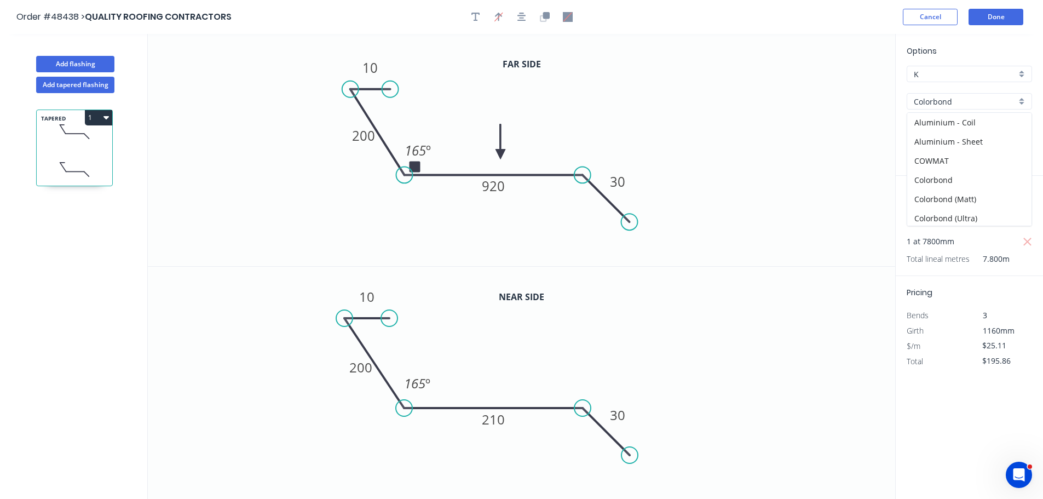
type input "$207.71"
click at [946, 127] on input "Basalt" at bounding box center [965, 128] width 102 height 11
click at [930, 249] on div "Woodland Grey" at bounding box center [969, 245] width 124 height 19
type input "Woodland Grey"
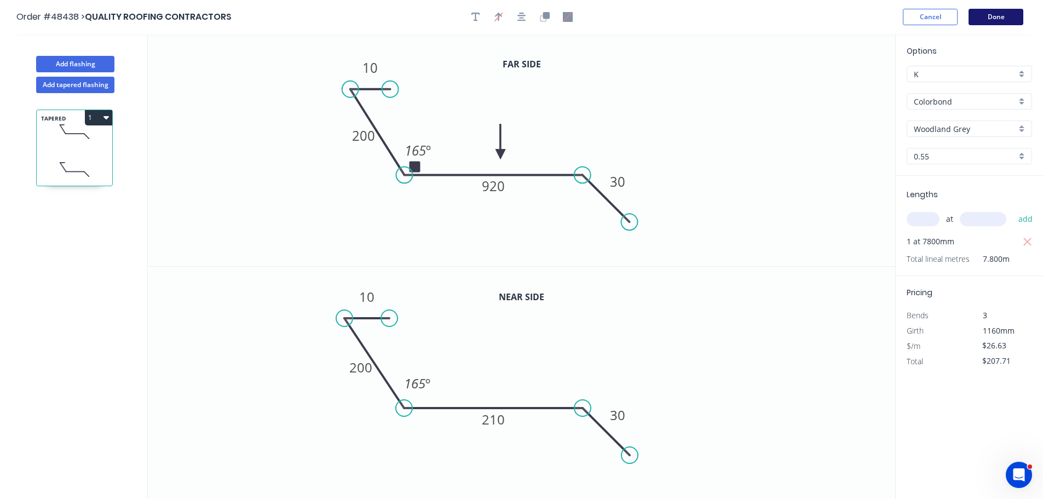
click at [986, 19] on button "Done" at bounding box center [995, 17] width 55 height 16
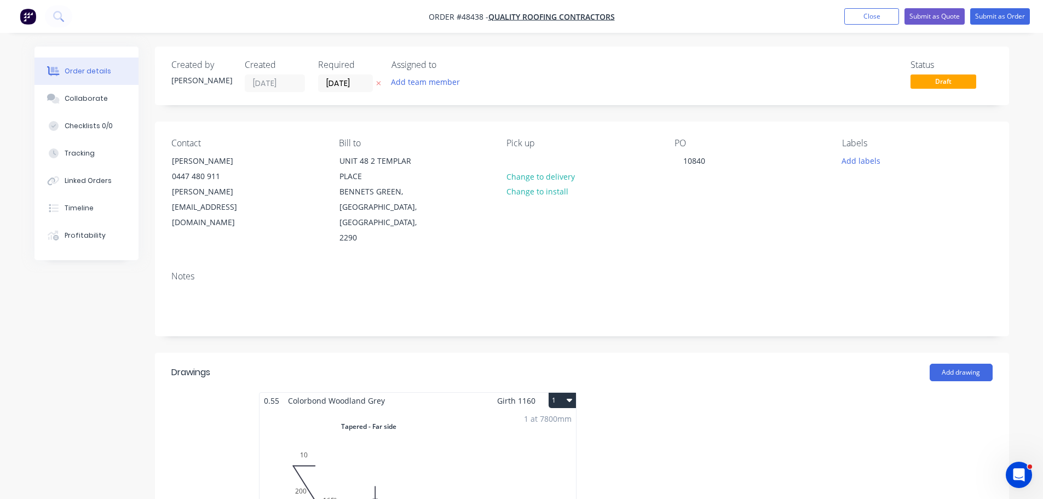
click at [526, 156] on div "Pick up Change to delivery Change to install" at bounding box center [581, 192] width 150 height 108
click at [519, 161] on div at bounding box center [515, 161] width 18 height 16
click at [996, 10] on button "Submit as Order" at bounding box center [1000, 16] width 60 height 16
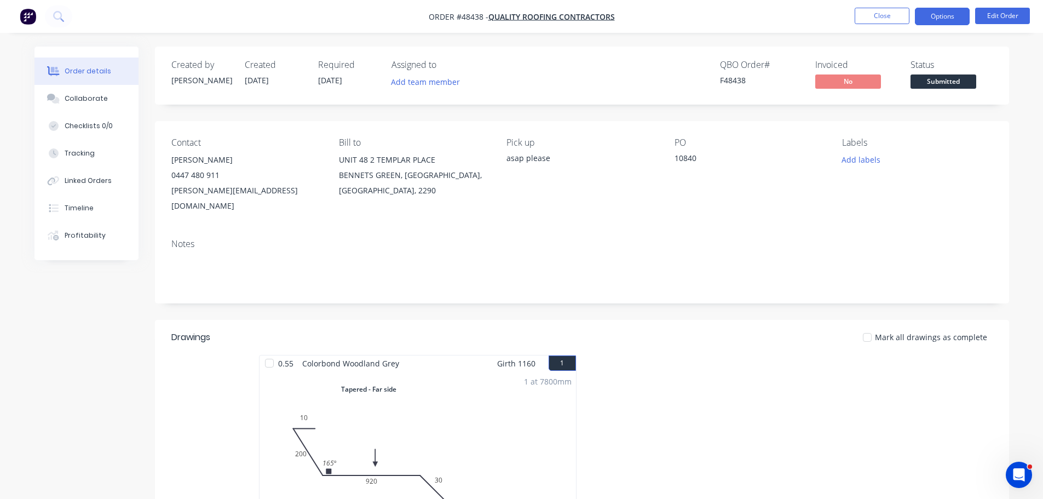
click at [948, 14] on button "Options" at bounding box center [942, 17] width 55 height 18
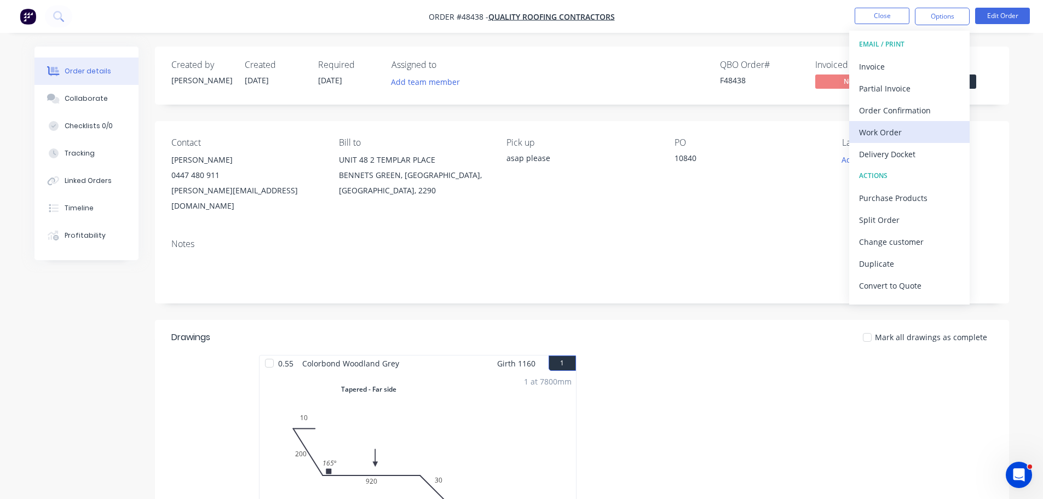
click at [899, 129] on div "Work Order" at bounding box center [909, 132] width 101 height 16
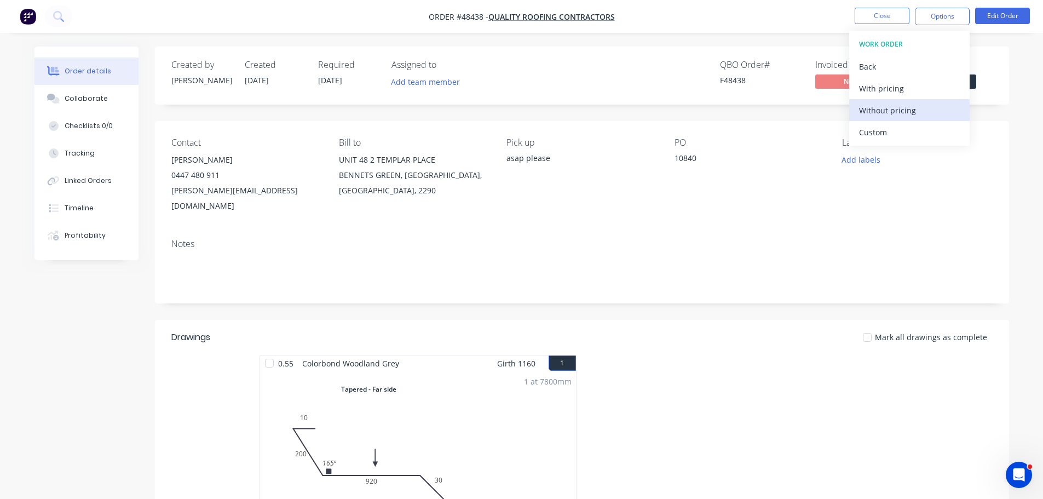
click at [901, 118] on button "Without pricing" at bounding box center [909, 110] width 120 height 22
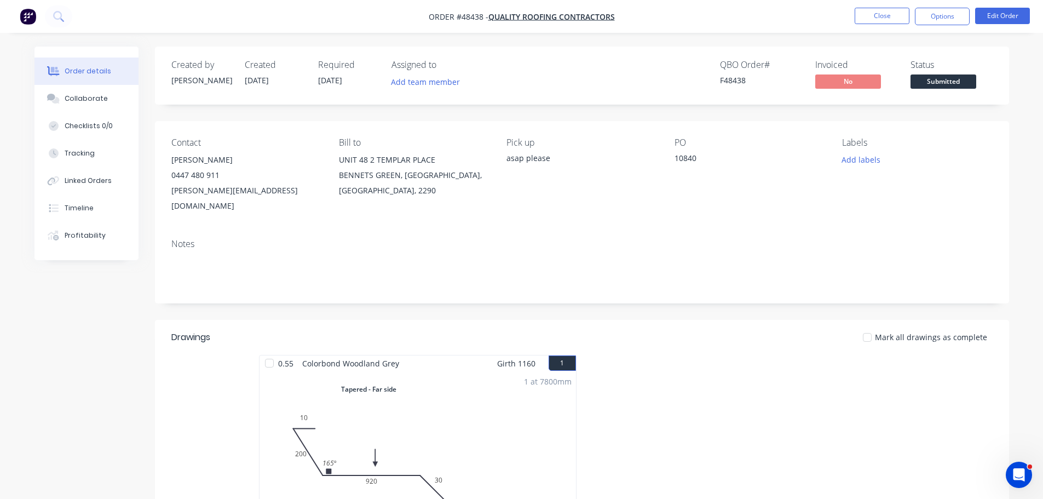
click at [1010, 62] on div "Order details Collaborate Checklists 0/0 Tracking Linked Orders Timeline Profit…" at bounding box center [522, 481] width 996 height 868
click at [939, 83] on span "Submitted" at bounding box center [943, 81] width 66 height 14
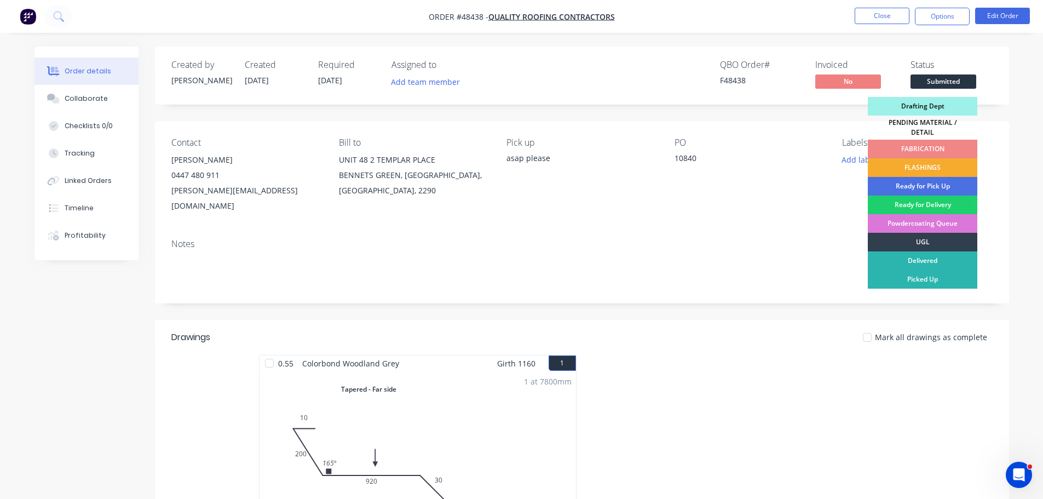
click at [909, 165] on div "FLASHINGS" at bounding box center [922, 167] width 109 height 19
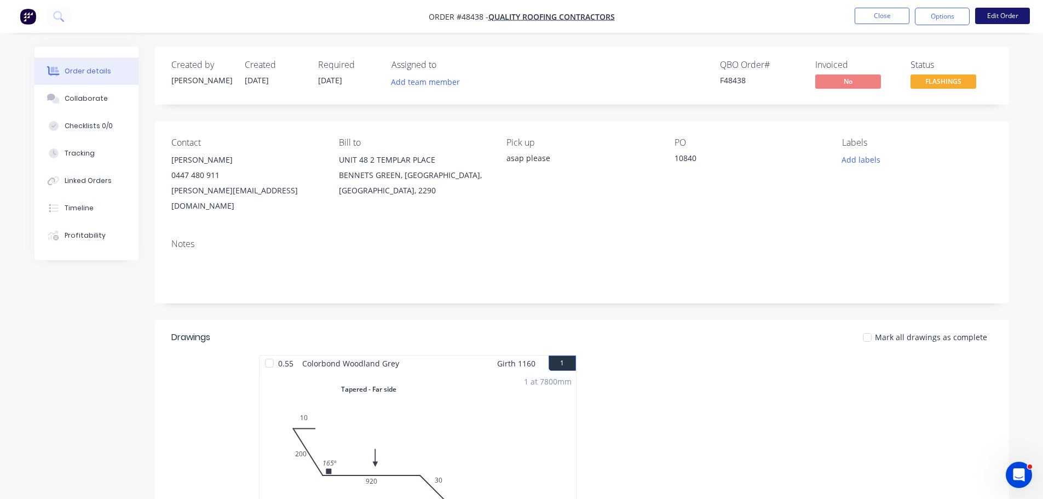
click at [997, 15] on button "Edit Order" at bounding box center [1002, 16] width 55 height 16
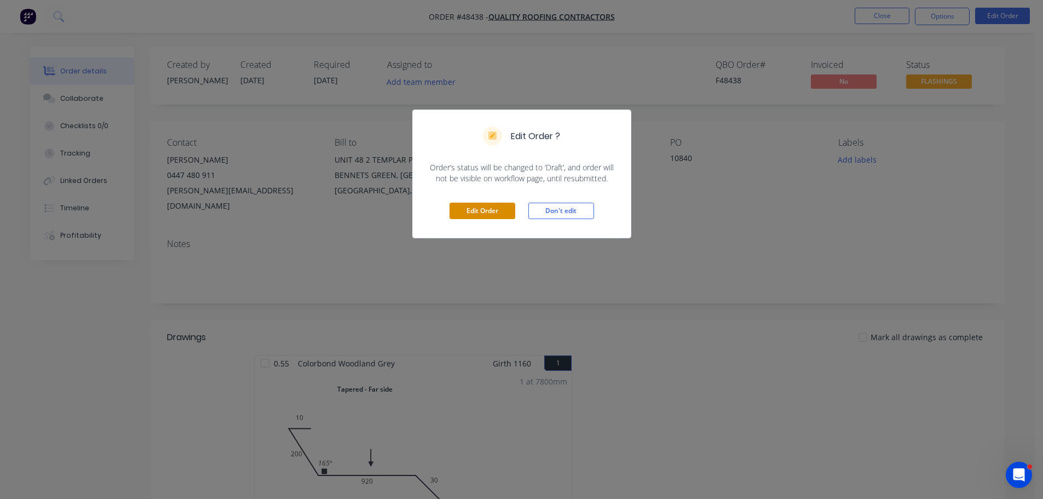
click at [472, 204] on button "Edit Order" at bounding box center [482, 211] width 66 height 16
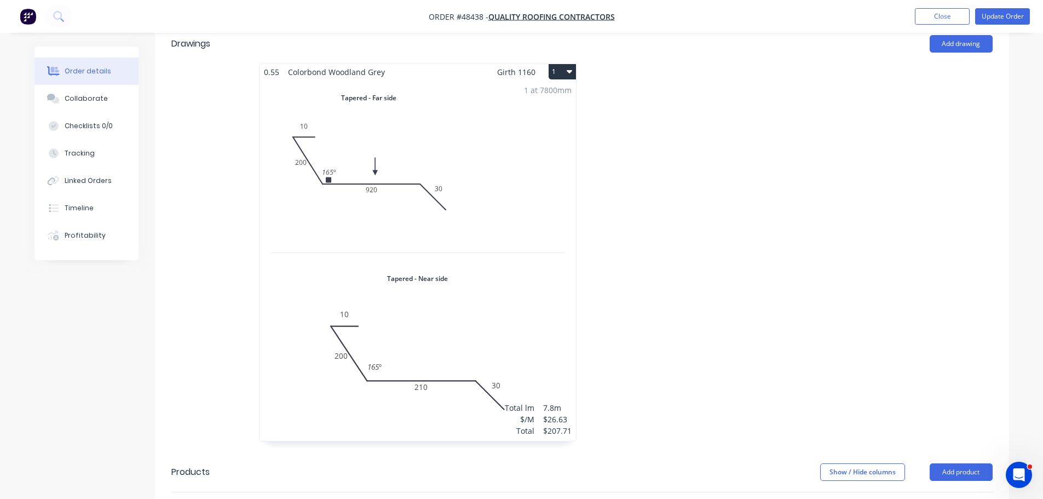
click at [423, 219] on div "1 at 7800mm Total lm $/M Total 7.8m $26.63 $207.71" at bounding box center [417, 260] width 316 height 361
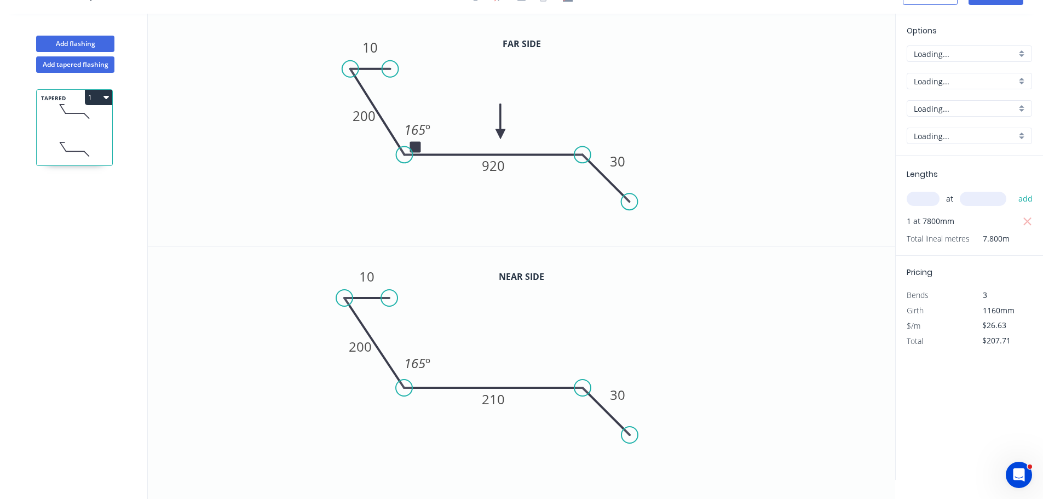
scroll to position [20, 0]
click at [500, 168] on tspan "920" at bounding box center [493, 166] width 23 height 18
click at [498, 405] on tspan "210" at bounding box center [493, 399] width 23 height 18
type input "$12.61"
type input "$98.36"
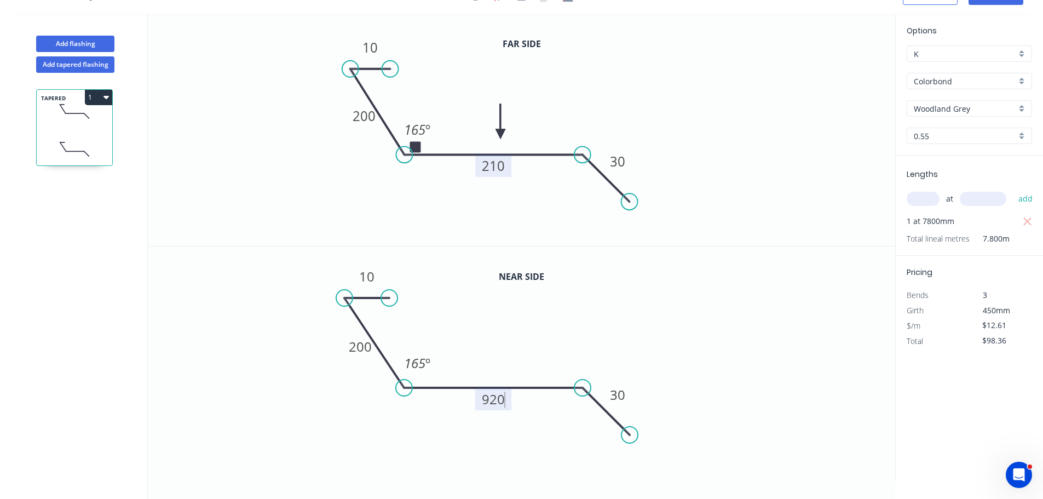
click at [777, 284] on icon "0 10 200 920 30 165 º" at bounding box center [521, 362] width 747 height 233
type input "$26.63"
type input "$207.71"
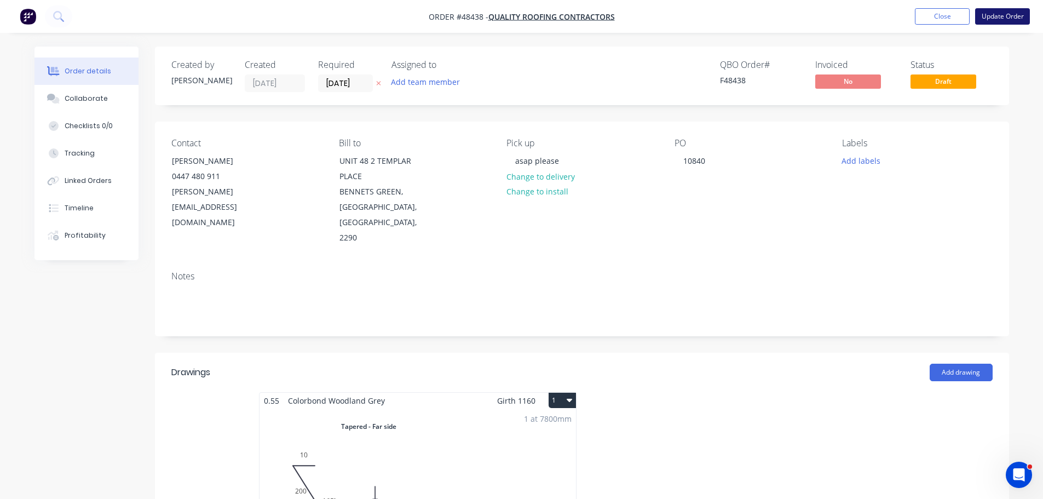
click at [992, 10] on button "Update Order" at bounding box center [1002, 16] width 55 height 16
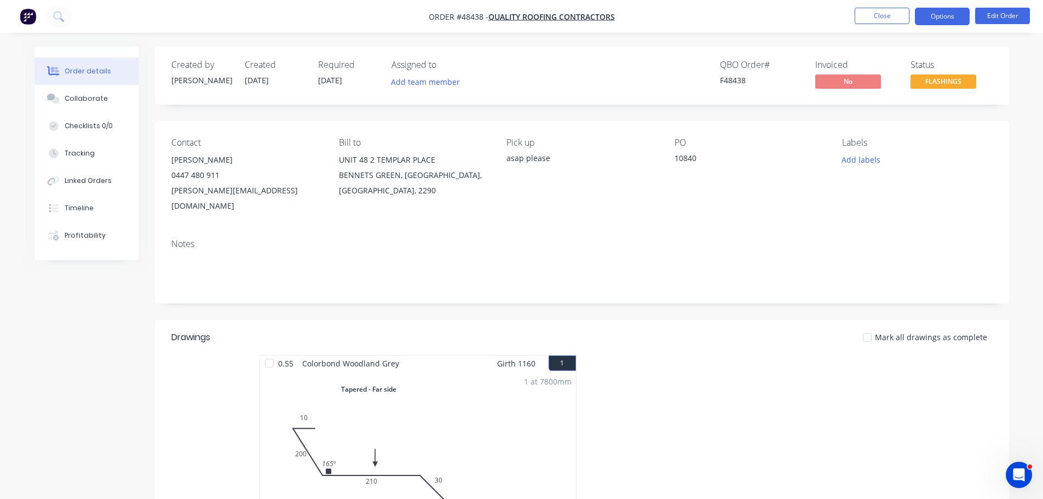
click at [943, 20] on button "Options" at bounding box center [942, 17] width 55 height 18
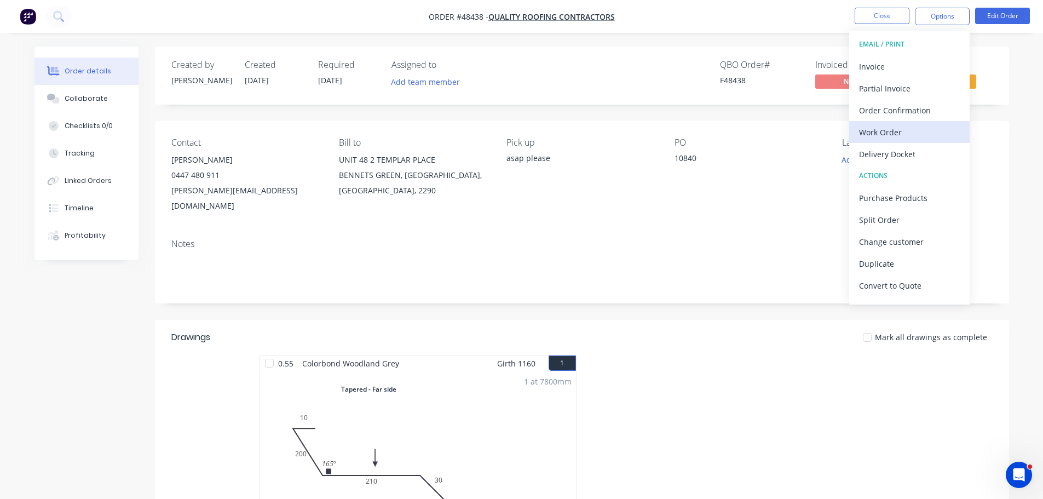
click at [880, 130] on div "Work Order" at bounding box center [909, 132] width 101 height 16
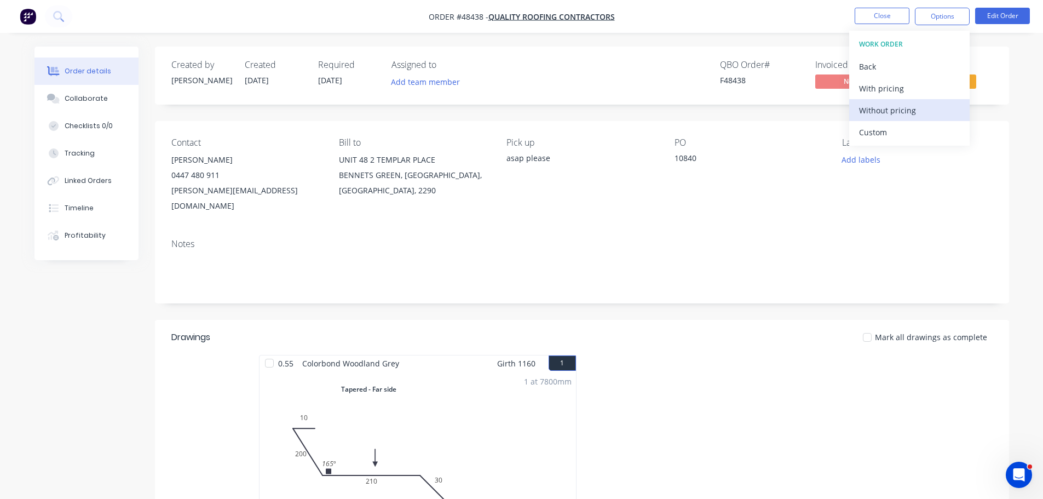
click at [883, 110] on div "Without pricing" at bounding box center [909, 110] width 101 height 16
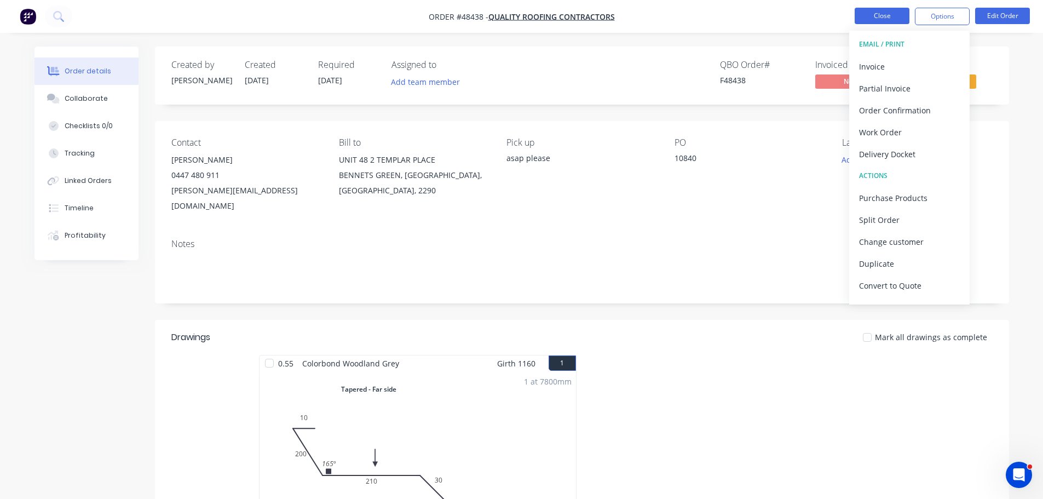
click at [891, 15] on button "Close" at bounding box center [881, 16] width 55 height 16
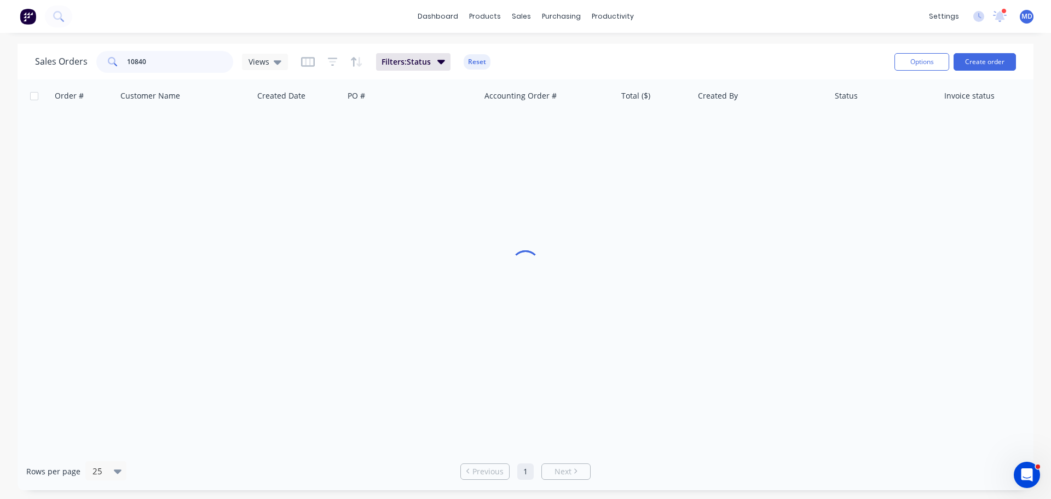
drag, startPoint x: 165, startPoint y: 61, endPoint x: 68, endPoint y: 59, distance: 96.4
click at [68, 59] on div "Sales Orders 10840 Views" at bounding box center [161, 62] width 253 height 22
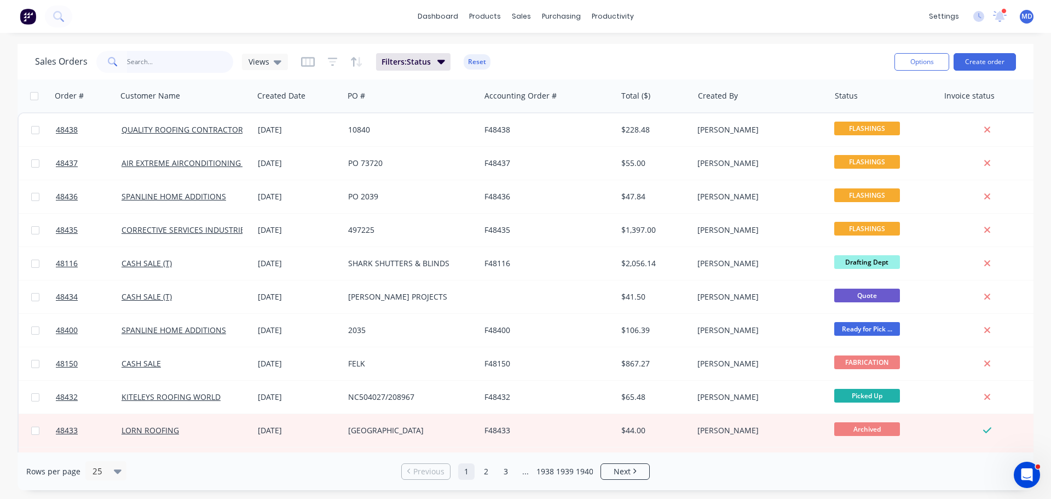
click at [143, 62] on input "text" at bounding box center [180, 62] width 107 height 22
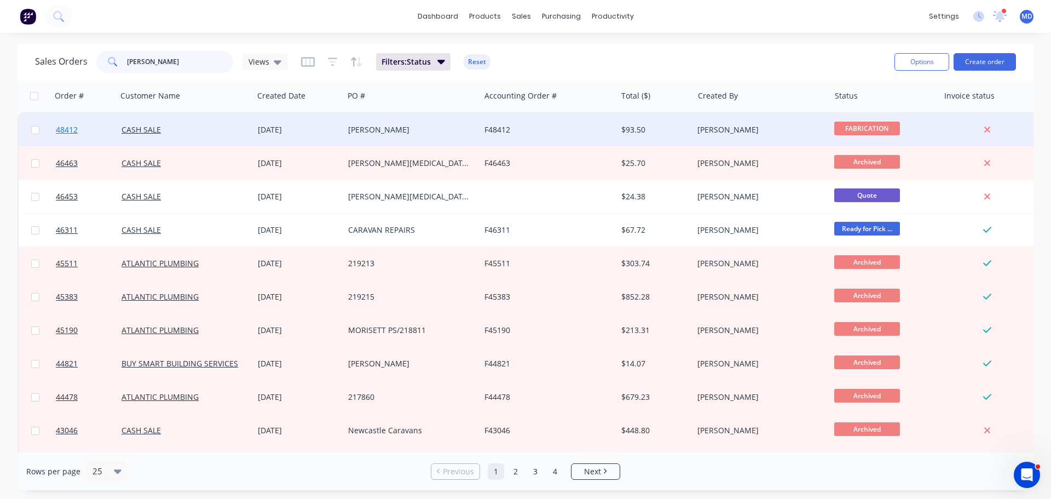
type input "barry"
click at [61, 134] on span "48412" at bounding box center [67, 129] width 22 height 11
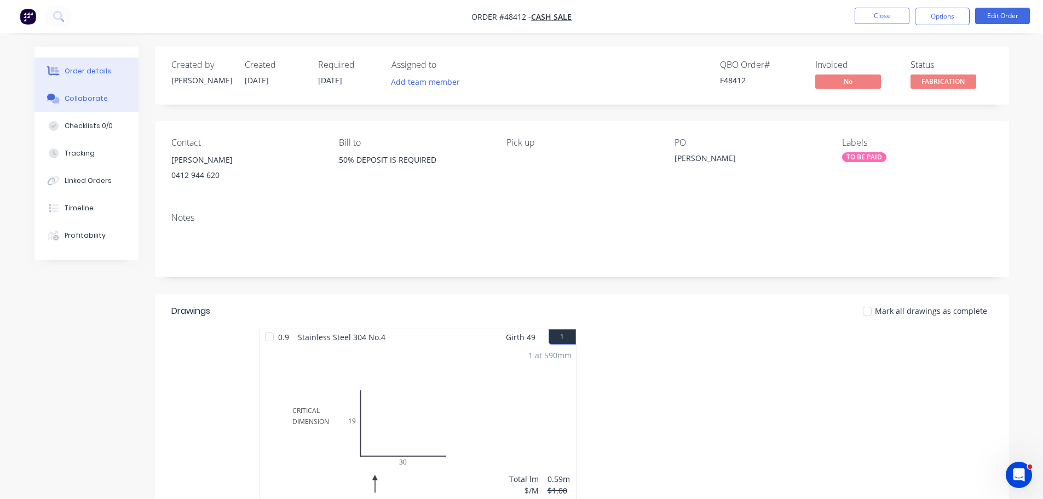
click at [86, 105] on button "Collaborate" at bounding box center [86, 98] width 104 height 27
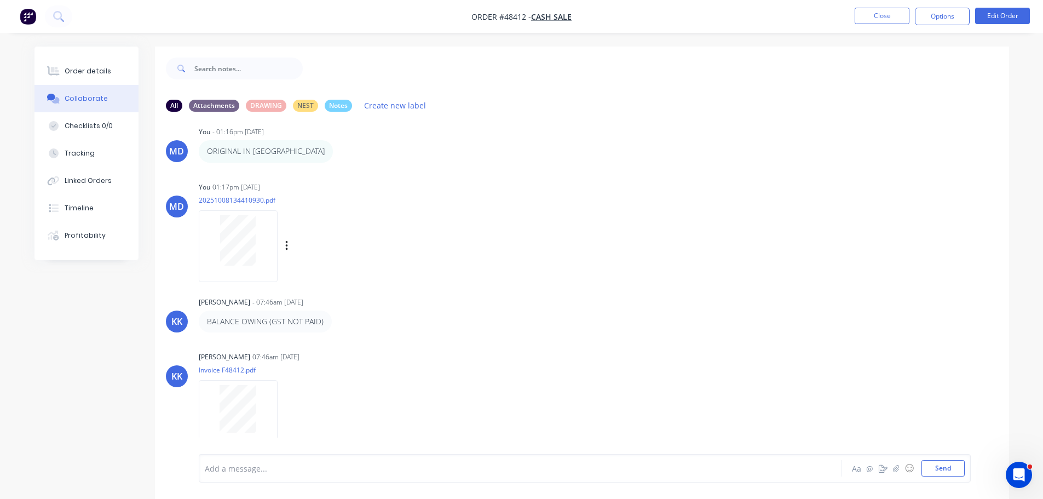
scroll to position [16, 0]
click at [83, 67] on div "Order details" at bounding box center [88, 71] width 47 height 10
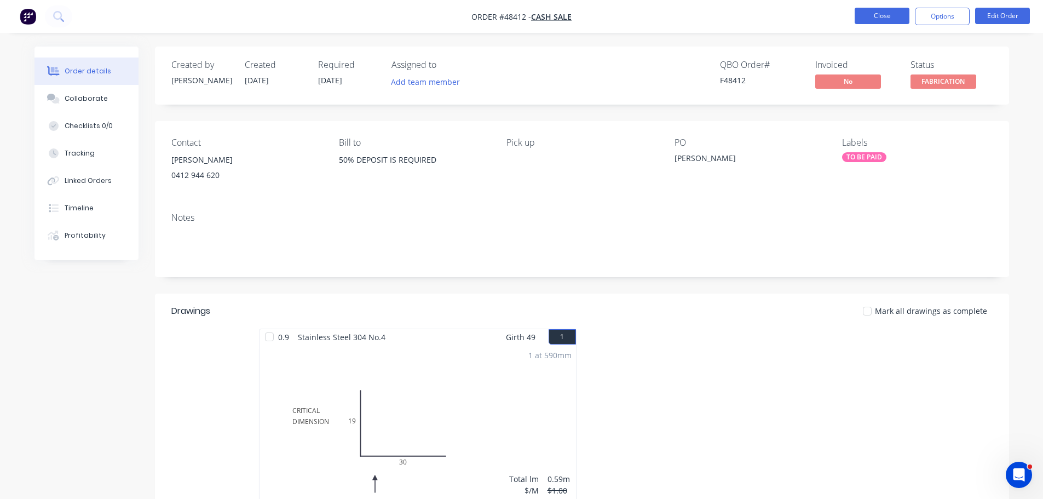
click at [871, 20] on button "Close" at bounding box center [881, 16] width 55 height 16
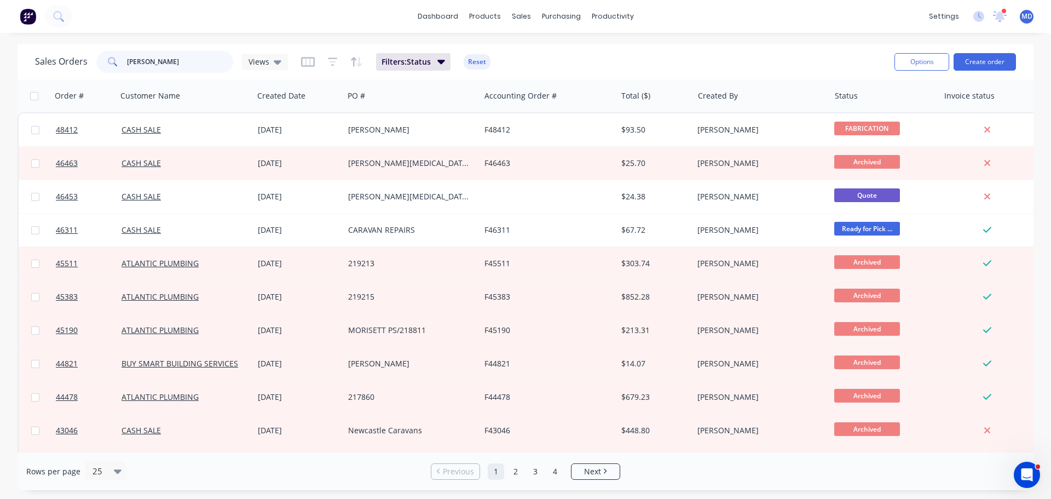
drag, startPoint x: 152, startPoint y: 67, endPoint x: 76, endPoint y: 78, distance: 76.8
click at [76, 78] on div "Sales Orders barry Views Filters: Status Reset Options Create order" at bounding box center [526, 62] width 1016 height 36
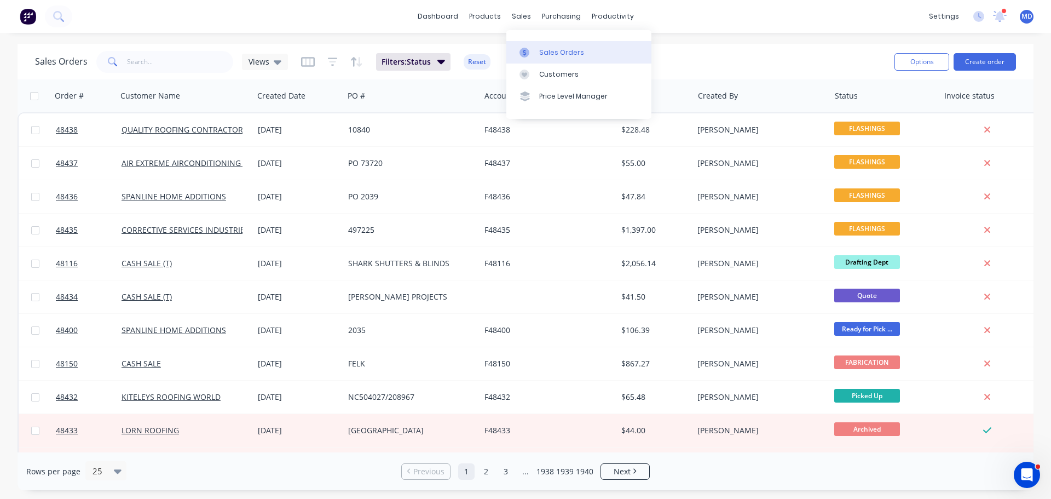
drag, startPoint x: 542, startPoint y: 50, endPoint x: 540, endPoint y: 43, distance: 7.8
click at [542, 50] on div "Sales Orders" at bounding box center [561, 53] width 45 height 10
click at [147, 59] on input "text" at bounding box center [180, 62] width 107 height 22
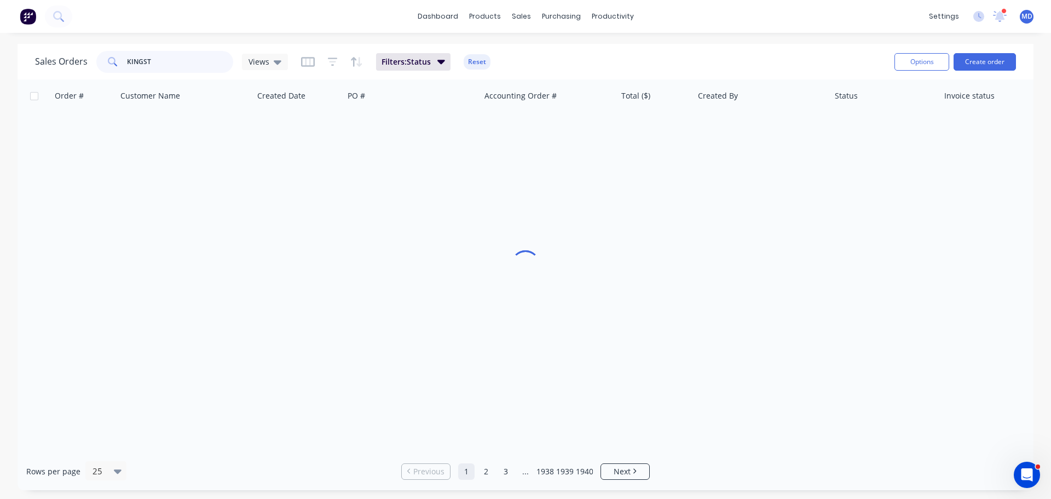
drag, startPoint x: 160, startPoint y: 63, endPoint x: 74, endPoint y: 65, distance: 85.9
click at [74, 65] on div "Sales Orders KINGST Views" at bounding box center [161, 62] width 253 height 22
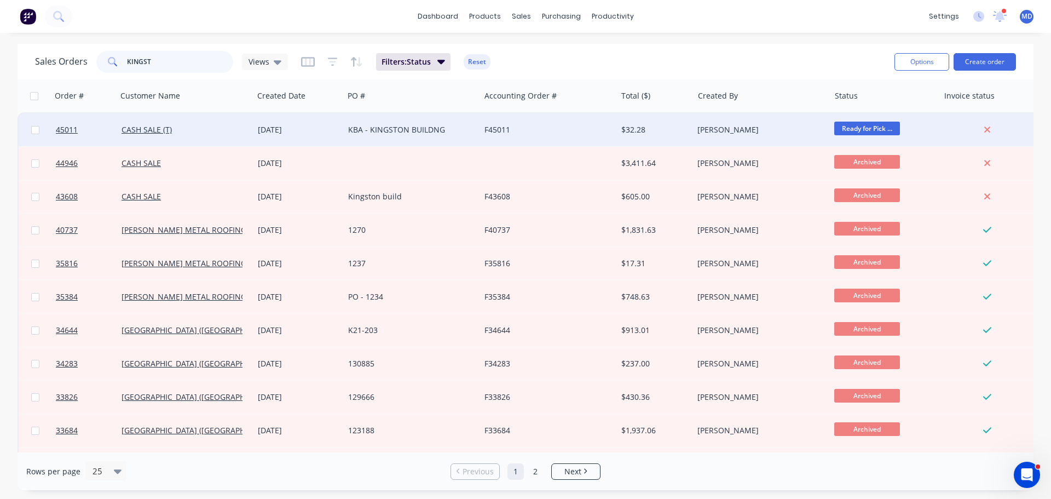
type input "KINGST"
click at [52, 131] on div at bounding box center [84, 129] width 66 height 33
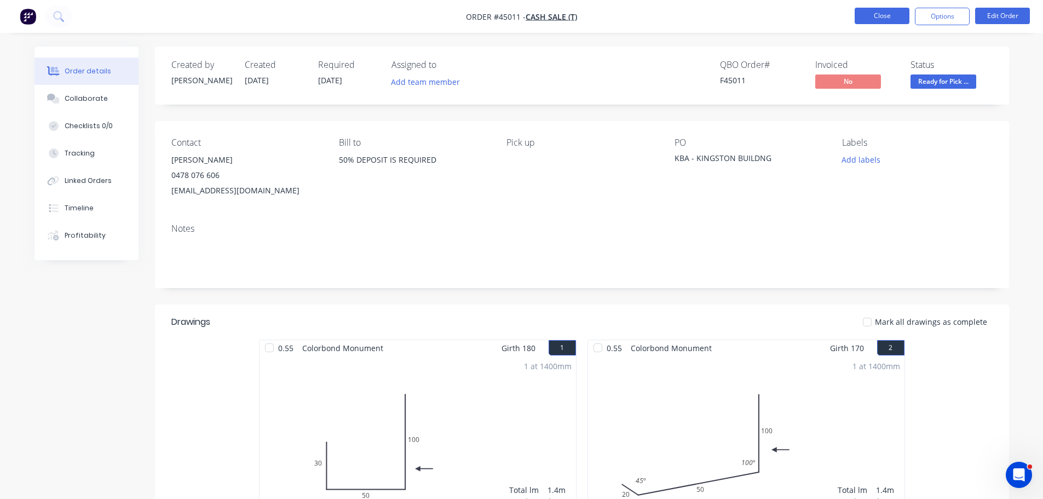
click at [866, 13] on button "Close" at bounding box center [881, 16] width 55 height 16
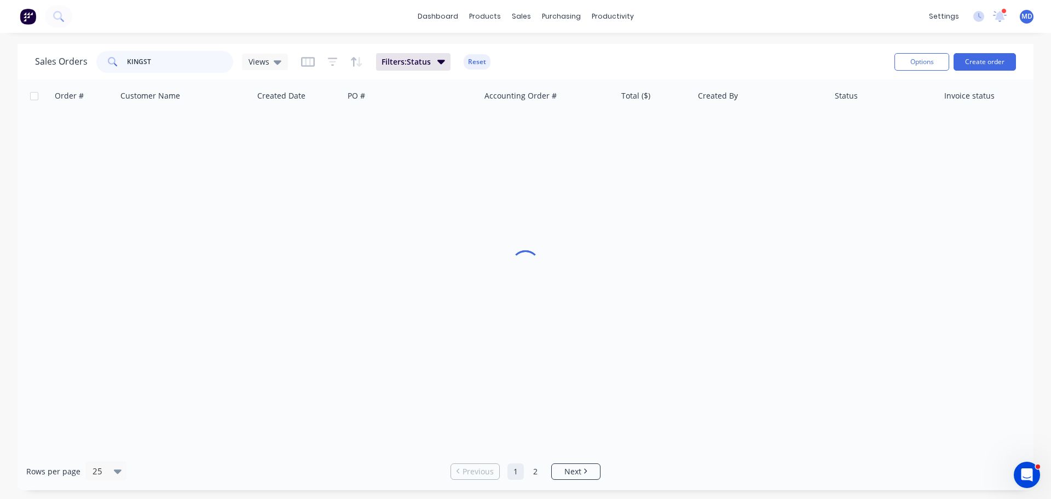
drag, startPoint x: 163, startPoint y: 66, endPoint x: 96, endPoint y: 60, distance: 66.6
click at [96, 60] on div "KINGST" at bounding box center [164, 62] width 137 height 22
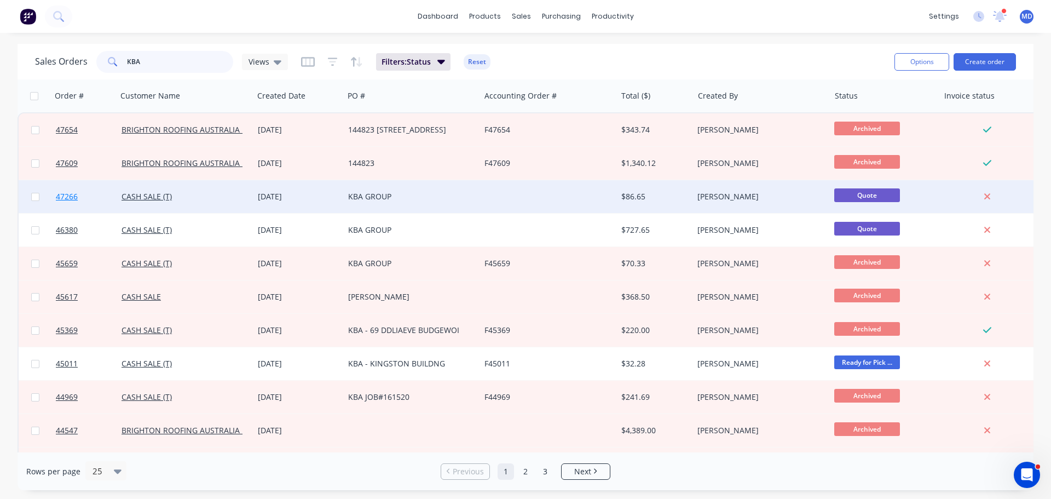
type input "KBA"
click at [84, 199] on link "47266" at bounding box center [89, 196] width 66 height 33
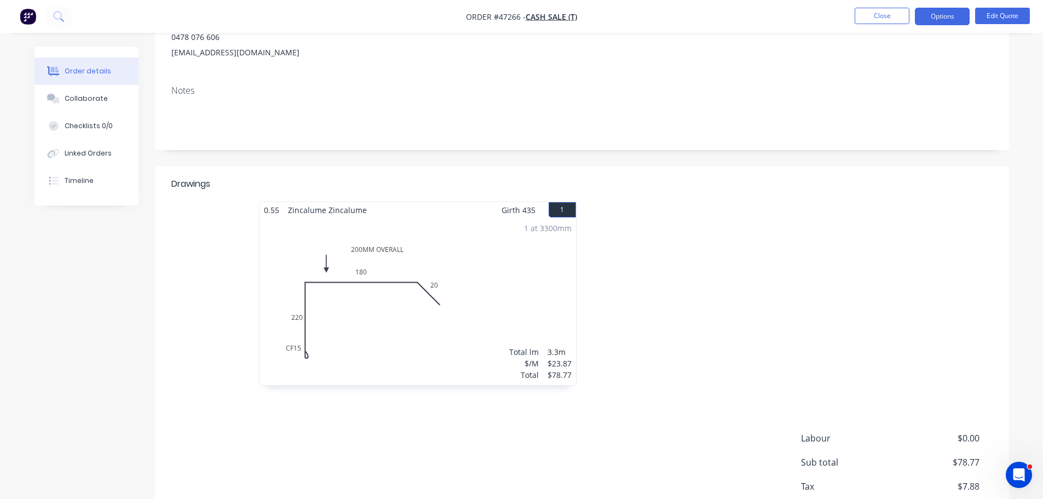
scroll to position [42, 0]
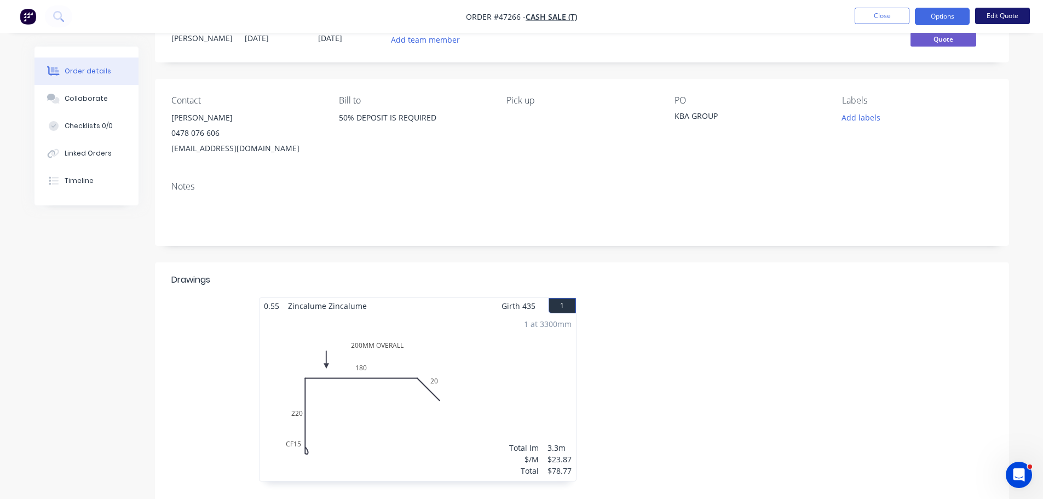
click at [1004, 24] on button "Edit Quote" at bounding box center [1002, 16] width 55 height 16
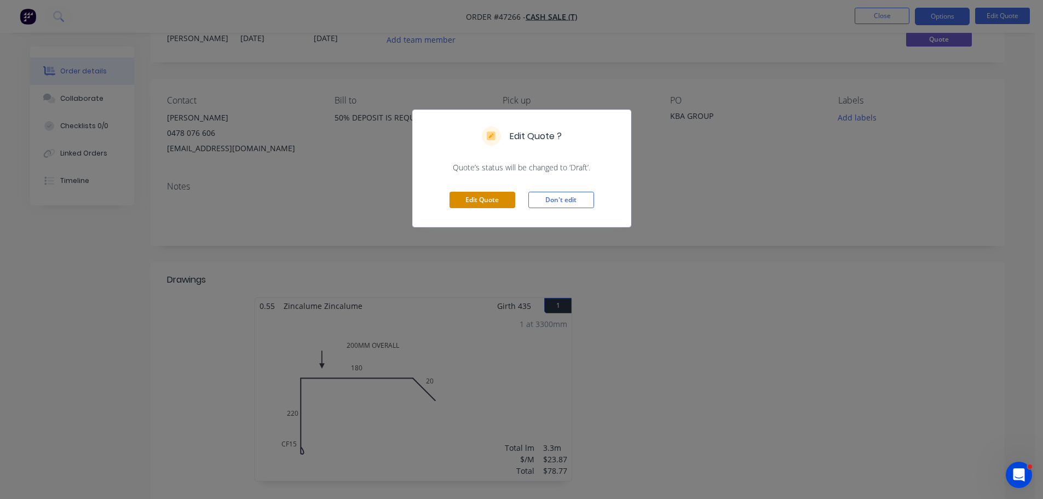
click at [485, 203] on button "Edit Quote" at bounding box center [482, 200] width 66 height 16
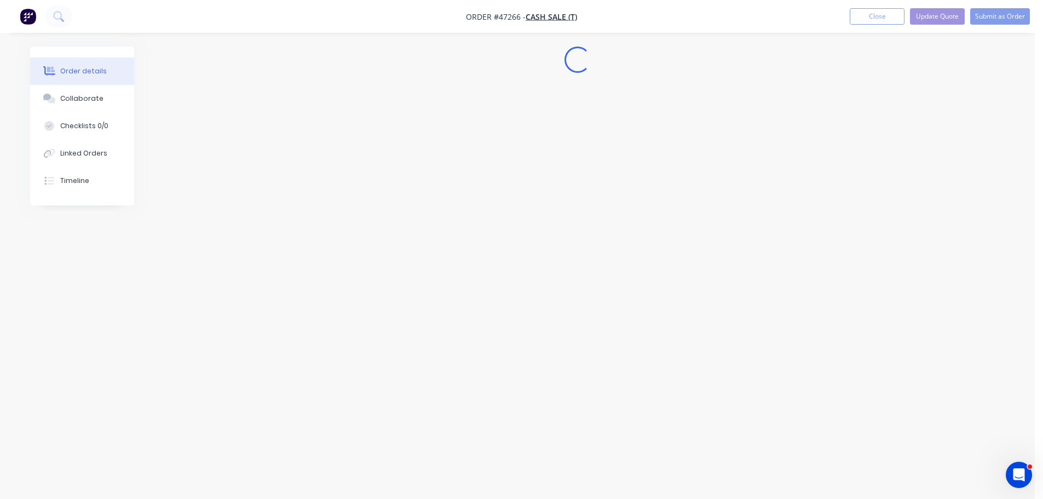
scroll to position [0, 0]
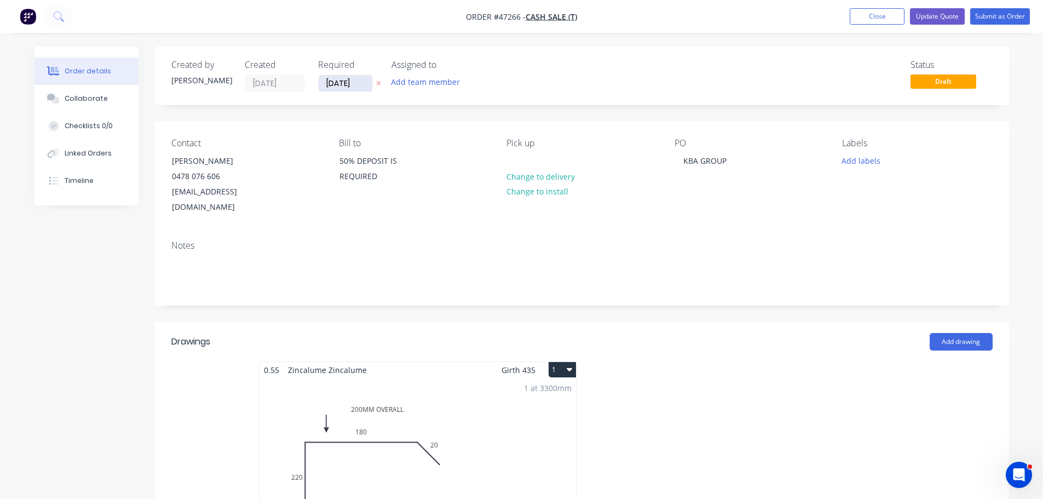
click at [346, 84] on input "26/08/25" at bounding box center [346, 83] width 54 height 16
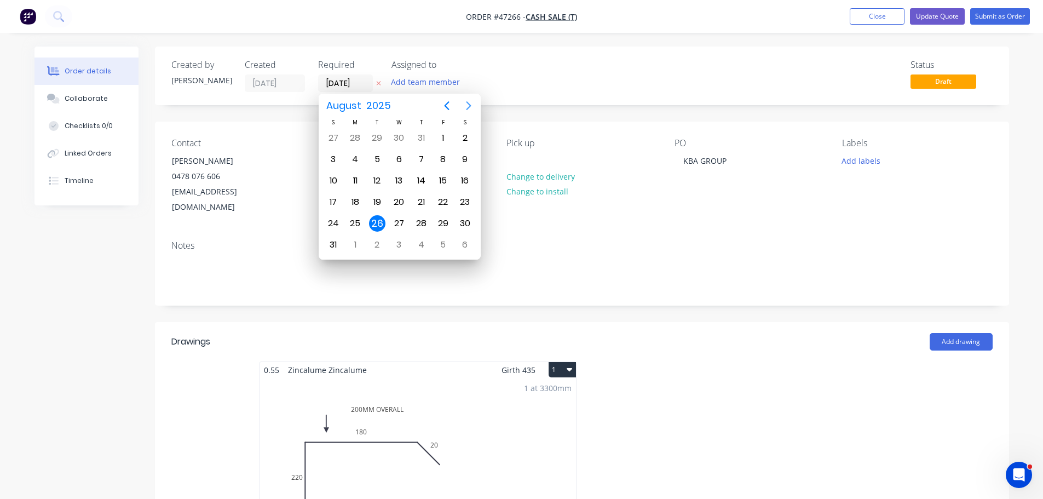
click at [464, 107] on icon "Next page" at bounding box center [468, 105] width 13 height 13
click at [351, 186] on div "13" at bounding box center [355, 180] width 16 height 16
type input "13/10/25"
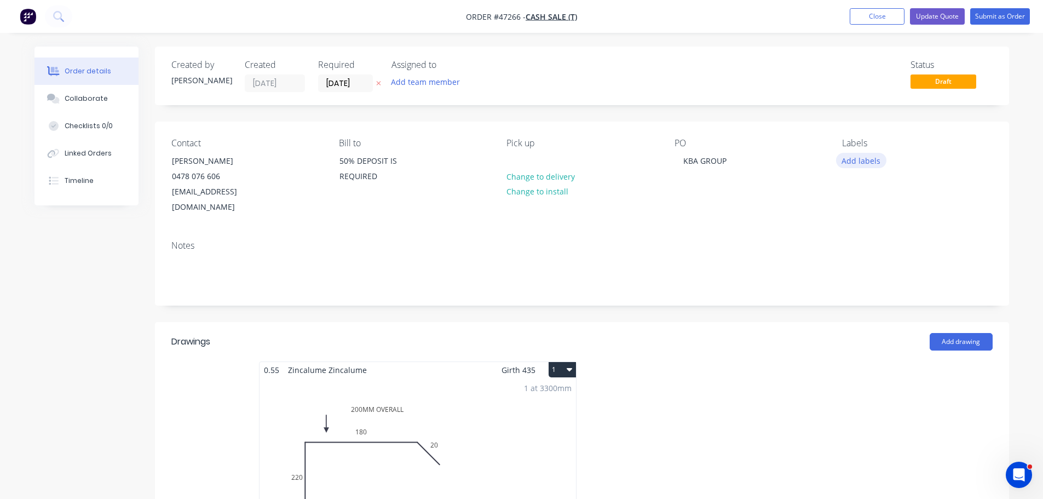
click at [860, 165] on button "Add labels" at bounding box center [861, 160] width 50 height 15
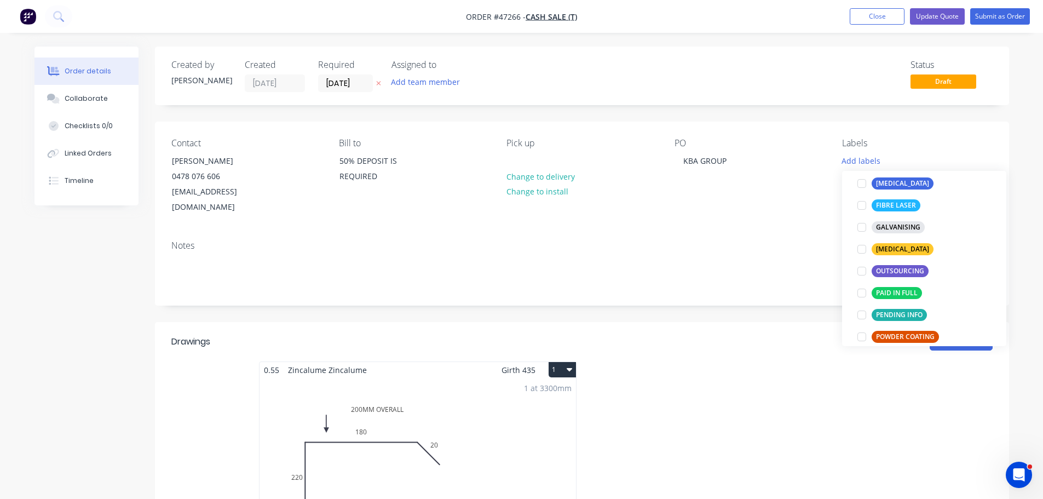
scroll to position [219, 0]
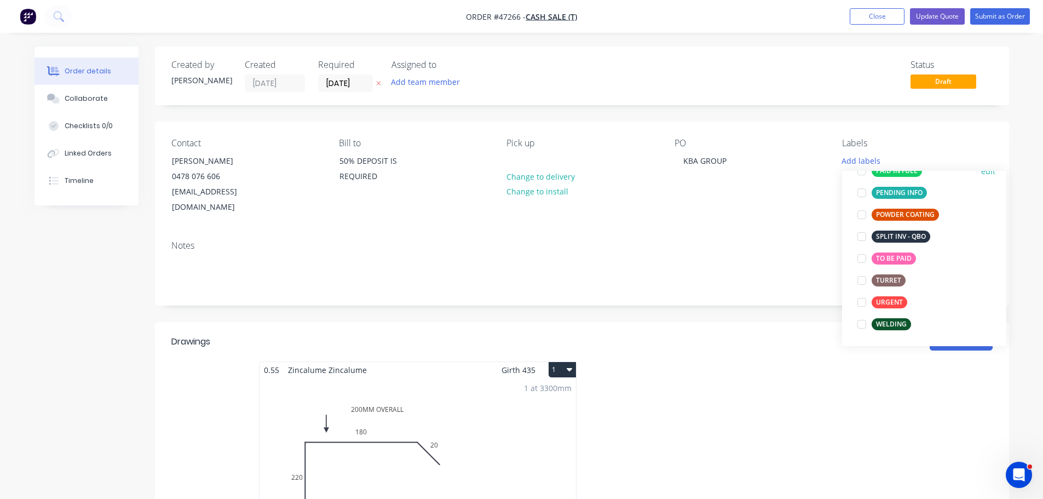
click at [862, 174] on div at bounding box center [862, 171] width 22 height 22
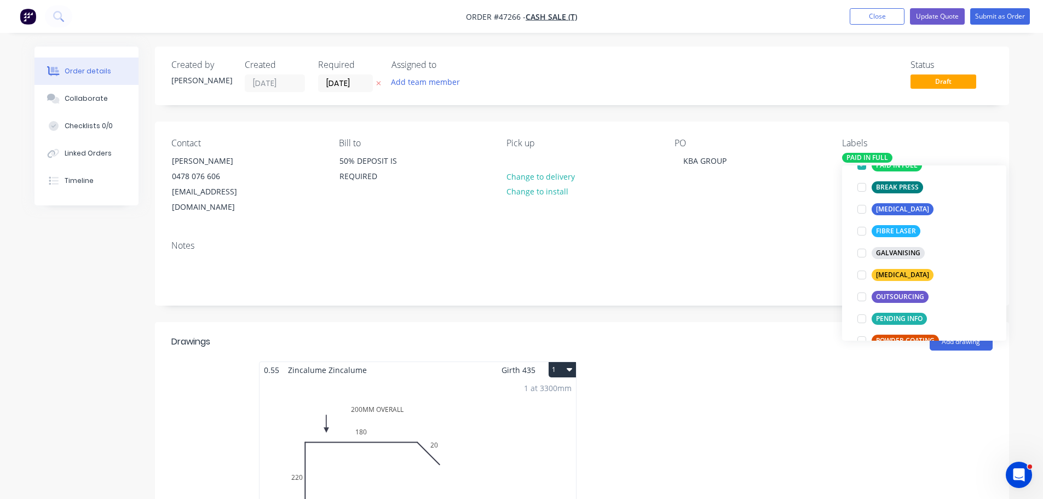
drag, startPoint x: 805, startPoint y: 201, endPoint x: 790, endPoint y: 198, distance: 15.0
click at [805, 201] on div "Contact DREW DEAN 0478 076 606 ANDREWD@KBAFACILITIES.COM.AU Bill to 50% DEPOSIT…" at bounding box center [582, 177] width 854 height 110
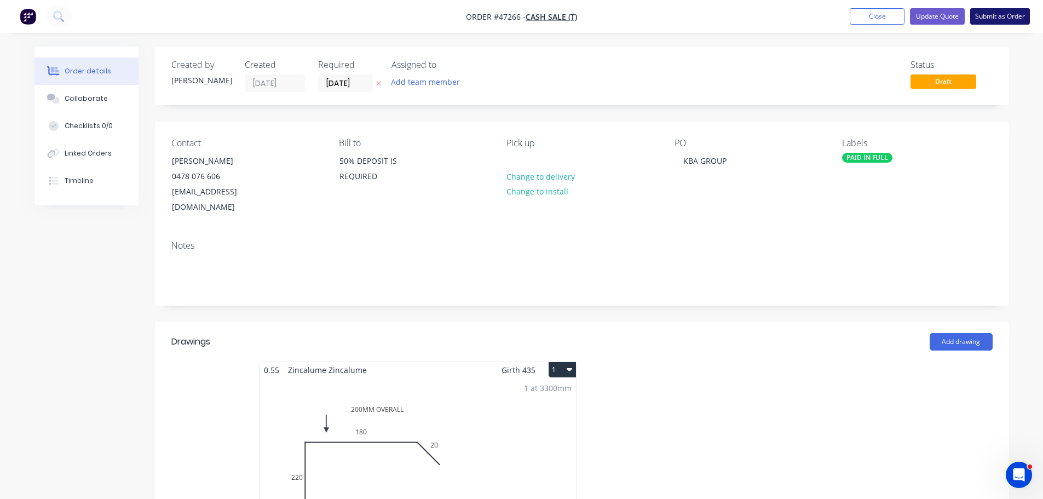
click at [1002, 15] on button "Submit as Order" at bounding box center [1000, 16] width 60 height 16
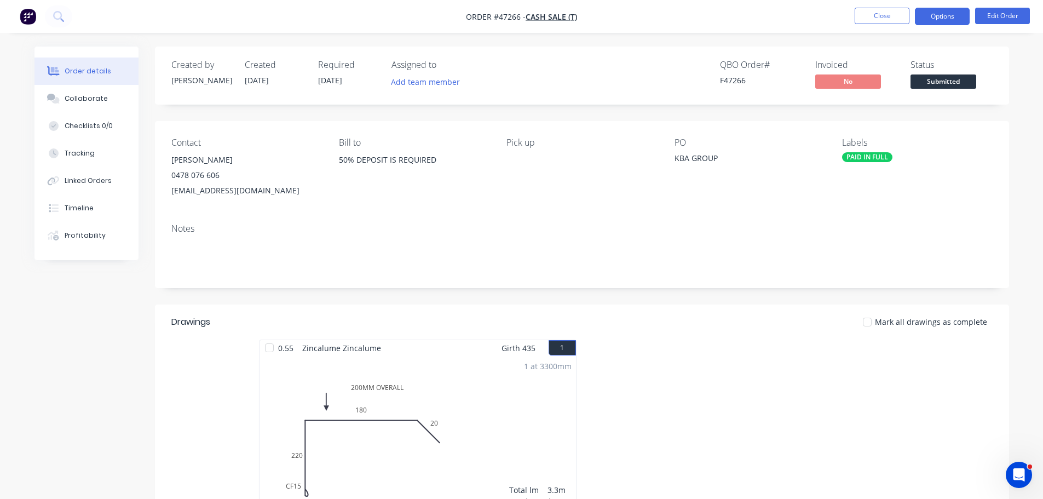
click at [939, 12] on button "Options" at bounding box center [942, 17] width 55 height 18
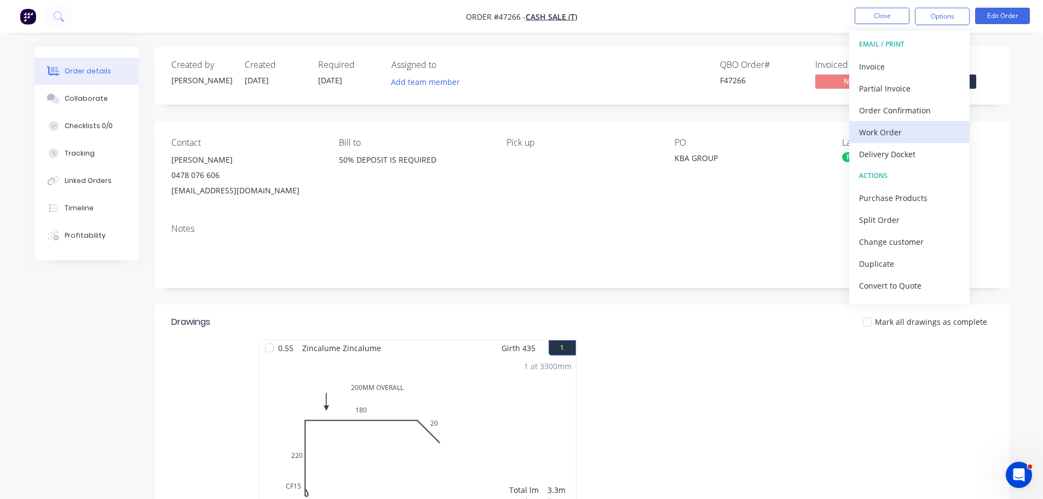
click at [893, 128] on div "Work Order" at bounding box center [909, 132] width 101 height 16
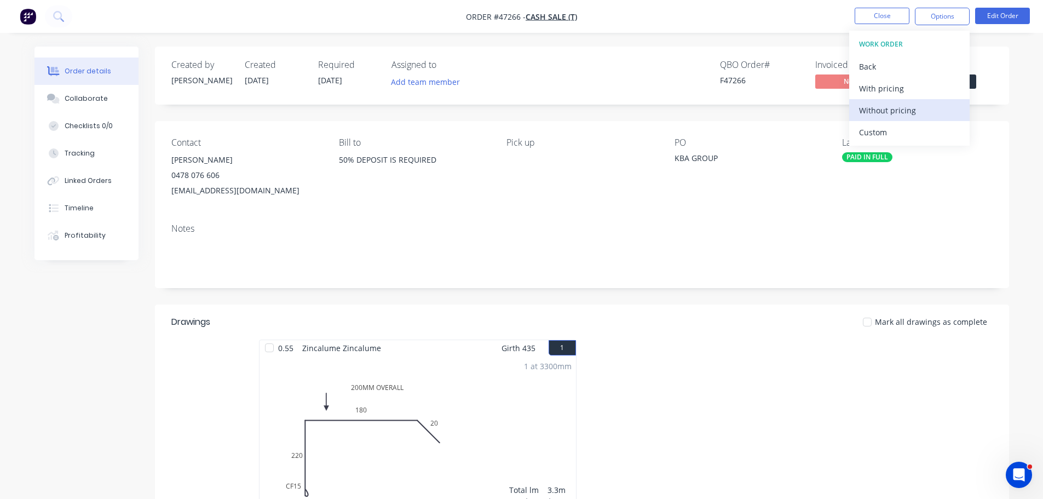
click at [894, 116] on div "Without pricing" at bounding box center [909, 110] width 101 height 16
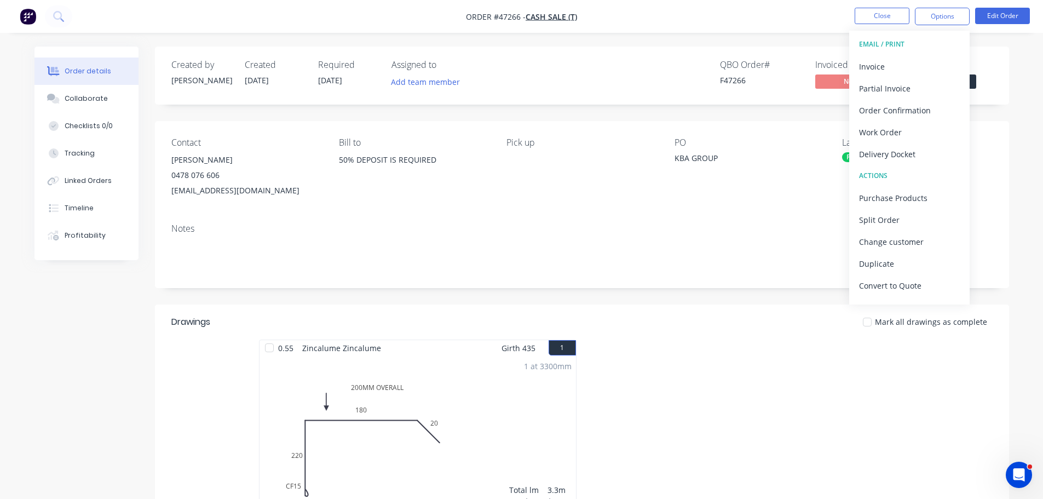
drag, startPoint x: 983, startPoint y: 53, endPoint x: 971, endPoint y: 74, distance: 24.3
click at [983, 54] on div "Created by Mel Created 09/10/25 Required 13/10/25 Assigned to Add team member Q…" at bounding box center [582, 76] width 854 height 58
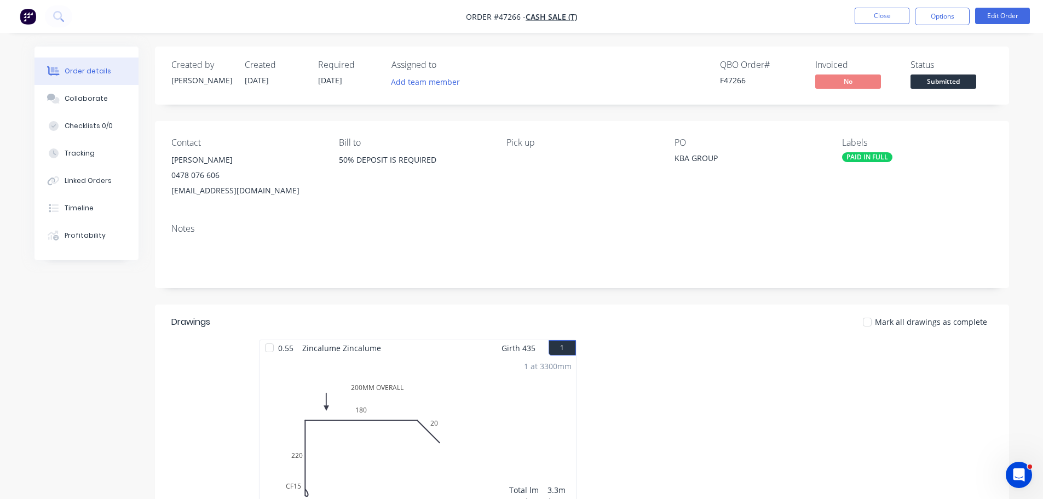
click at [959, 89] on button "Submitted" at bounding box center [943, 82] width 66 height 16
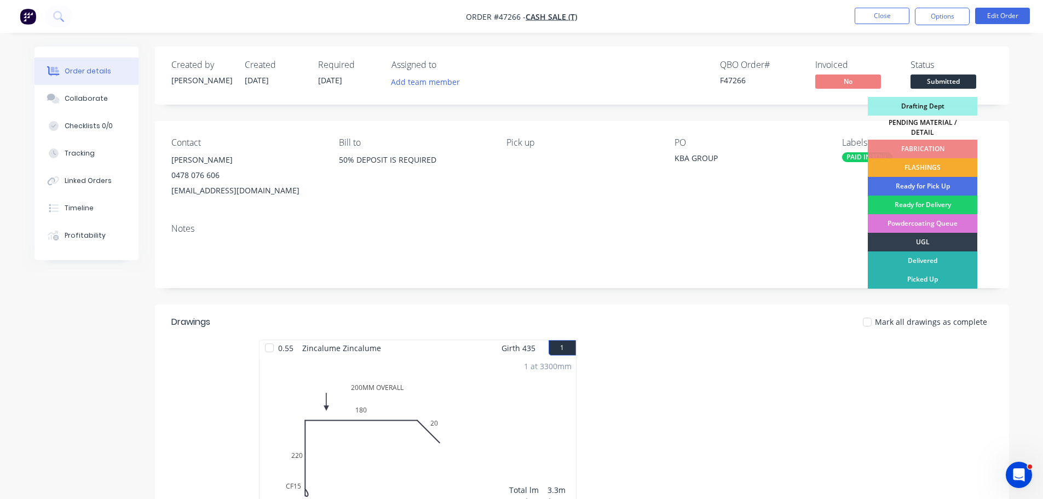
click at [948, 158] on div "FLASHINGS" at bounding box center [922, 167] width 109 height 19
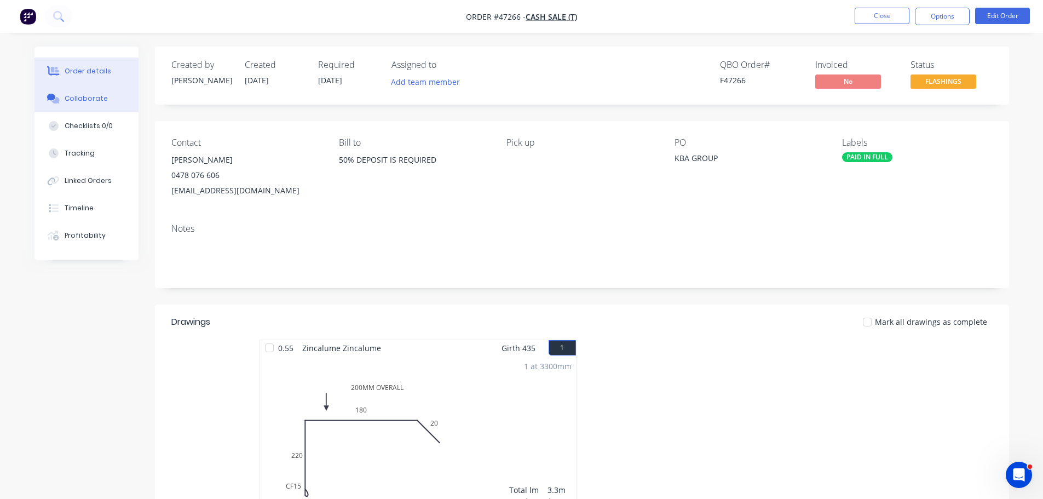
click at [94, 96] on div "Collaborate" at bounding box center [86, 99] width 43 height 10
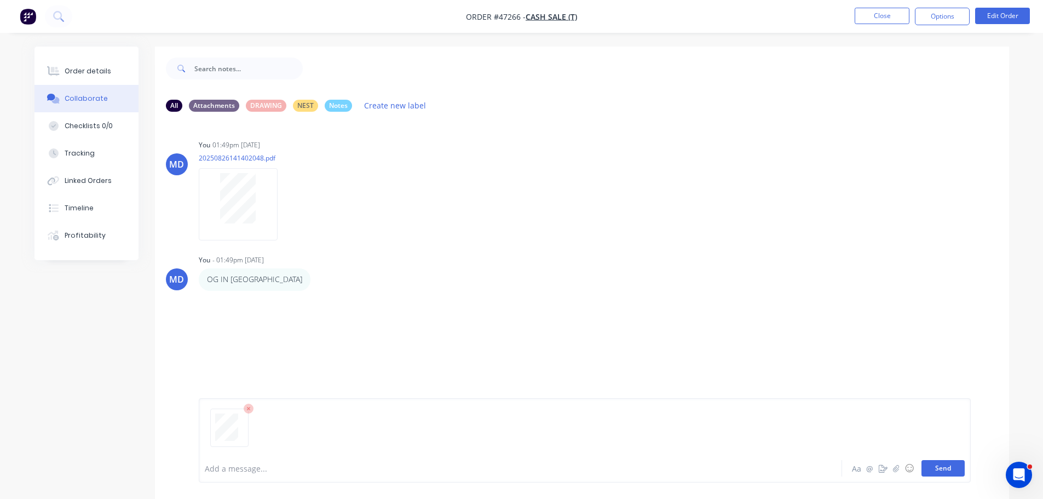
click at [953, 473] on button "Send" at bounding box center [942, 468] width 43 height 16
click at [84, 70] on div "Order details" at bounding box center [88, 71] width 47 height 10
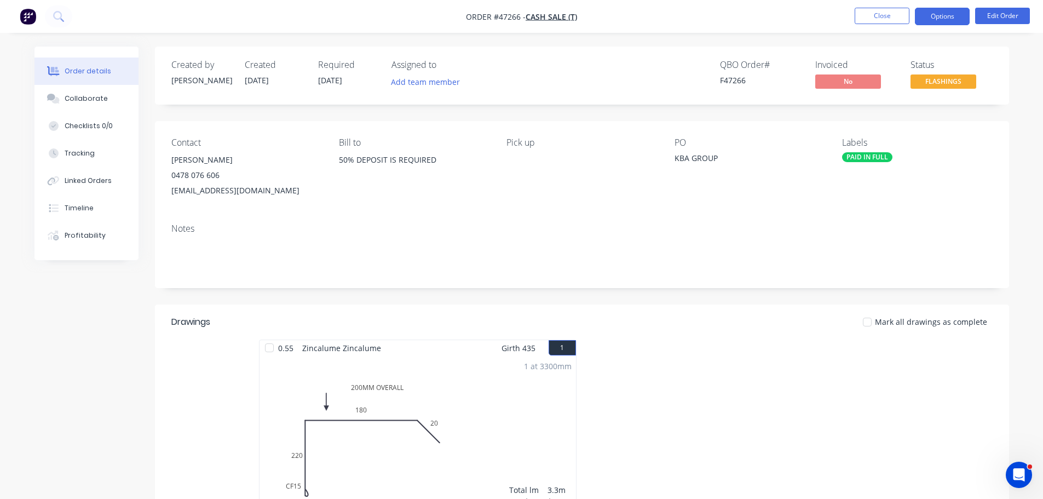
click at [933, 13] on button "Options" at bounding box center [942, 17] width 55 height 18
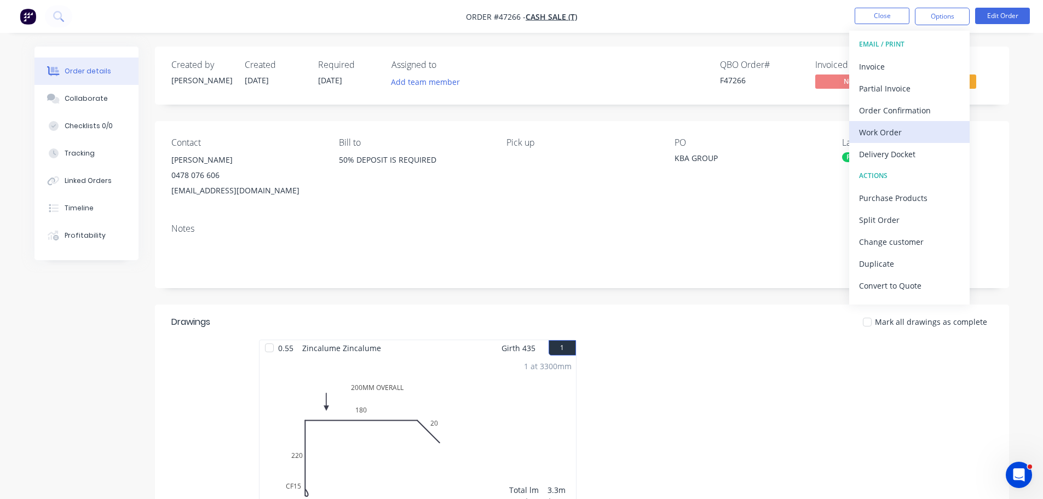
click at [895, 126] on div "Work Order" at bounding box center [909, 132] width 101 height 16
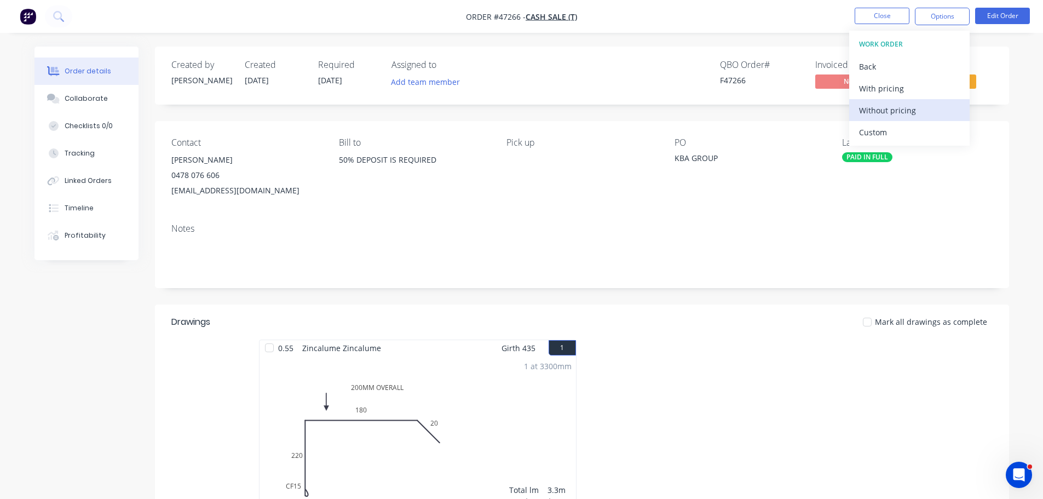
click at [894, 116] on div "Without pricing" at bounding box center [909, 110] width 101 height 16
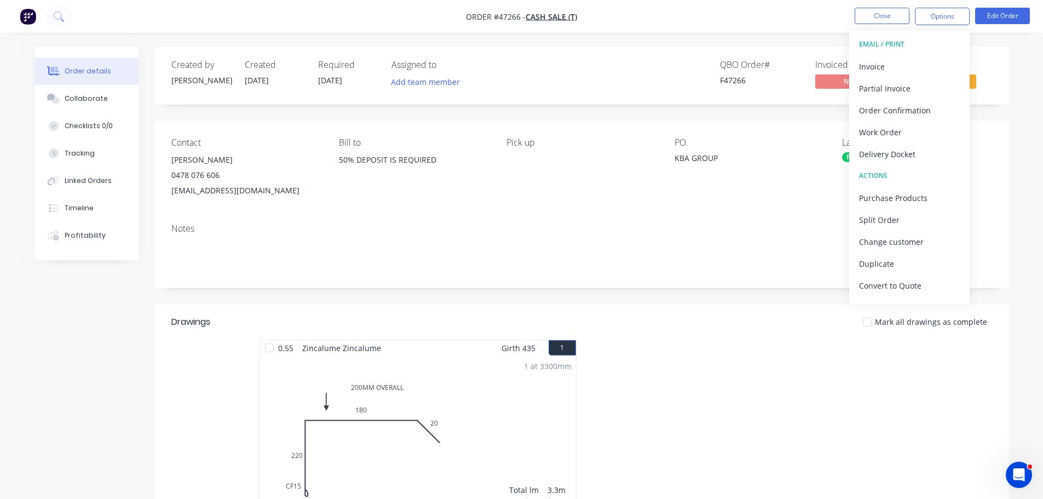
click at [1016, 75] on div "Order details Collaborate Checklists 0/0 Tracking Linked Orders Timeline Profit…" at bounding box center [522, 376] width 996 height 659
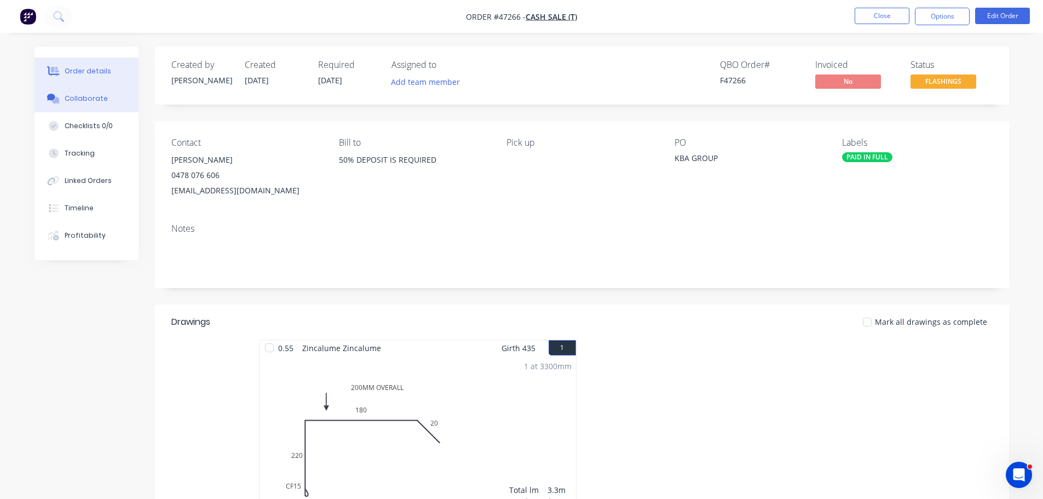
click at [103, 108] on button "Collaborate" at bounding box center [86, 98] width 104 height 27
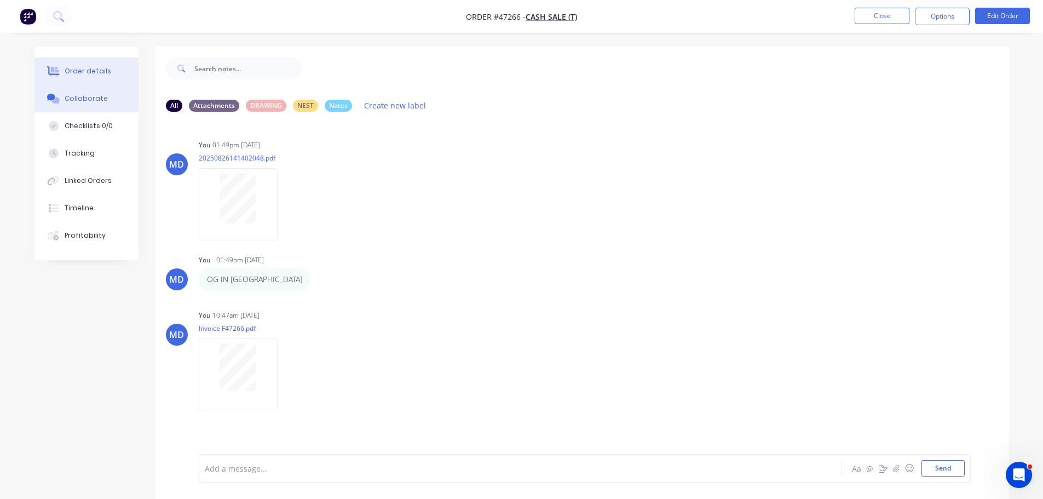
click at [97, 74] on div "Order details" at bounding box center [88, 71] width 47 height 10
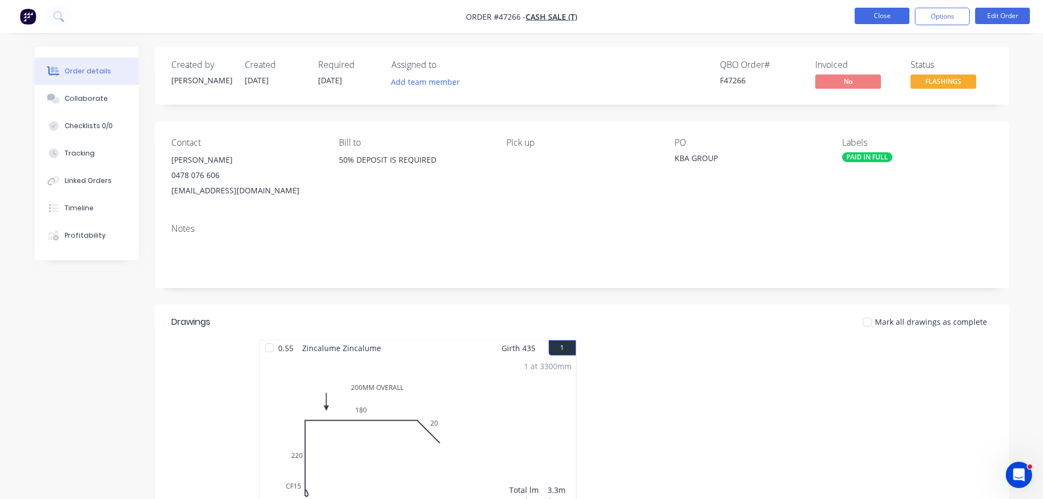
click at [887, 21] on button "Close" at bounding box center [881, 16] width 55 height 16
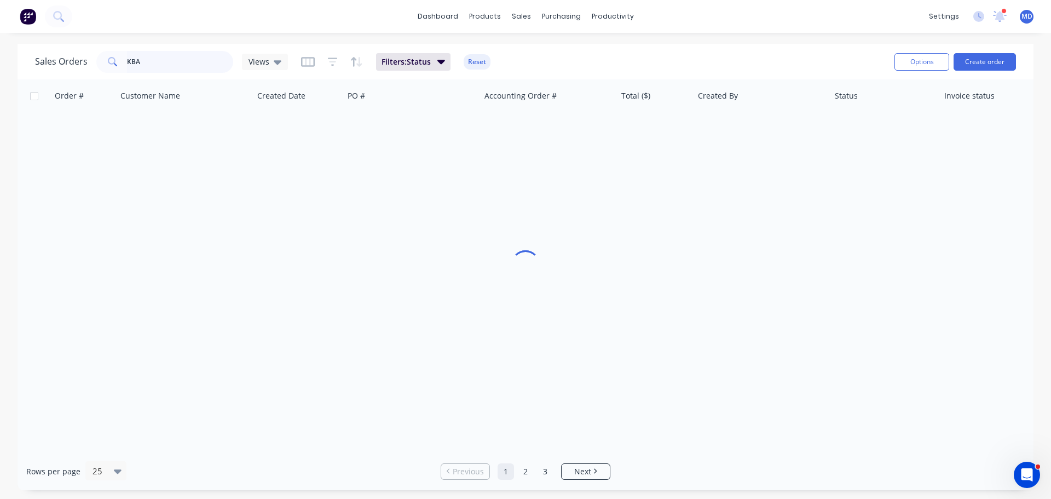
click at [144, 67] on input "KBA" at bounding box center [180, 62] width 107 height 22
type input "K"
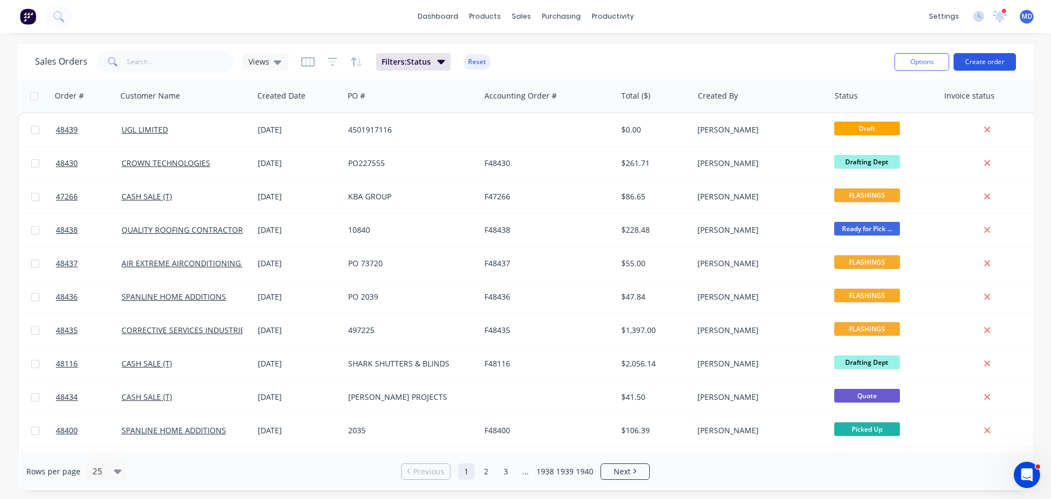
click at [986, 68] on button "Create order" at bounding box center [985, 62] width 62 height 18
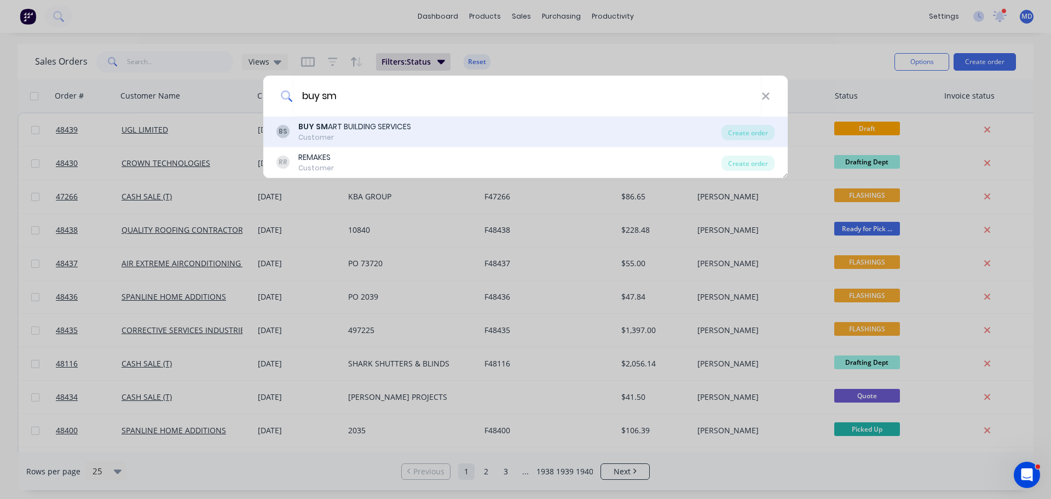
type input "buy sm"
click at [314, 122] on b "BUY SM" at bounding box center [313, 126] width 30 height 11
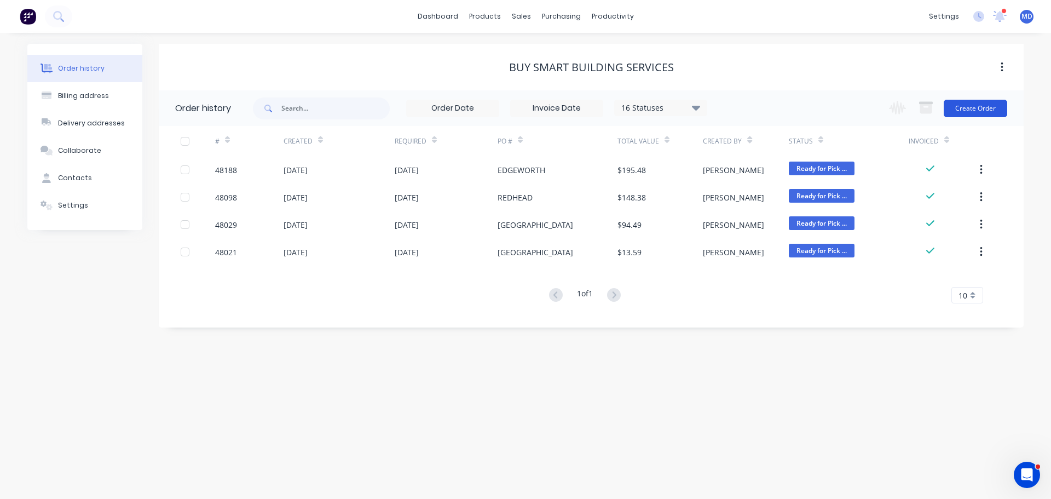
click at [971, 106] on button "Create Order" at bounding box center [975, 109] width 63 height 18
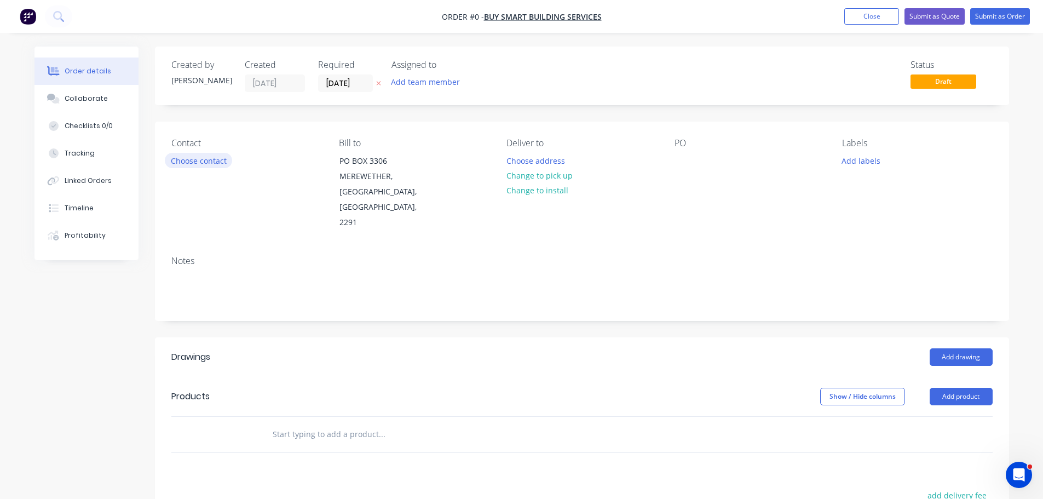
click at [183, 163] on button "Choose contact" at bounding box center [198, 160] width 67 height 15
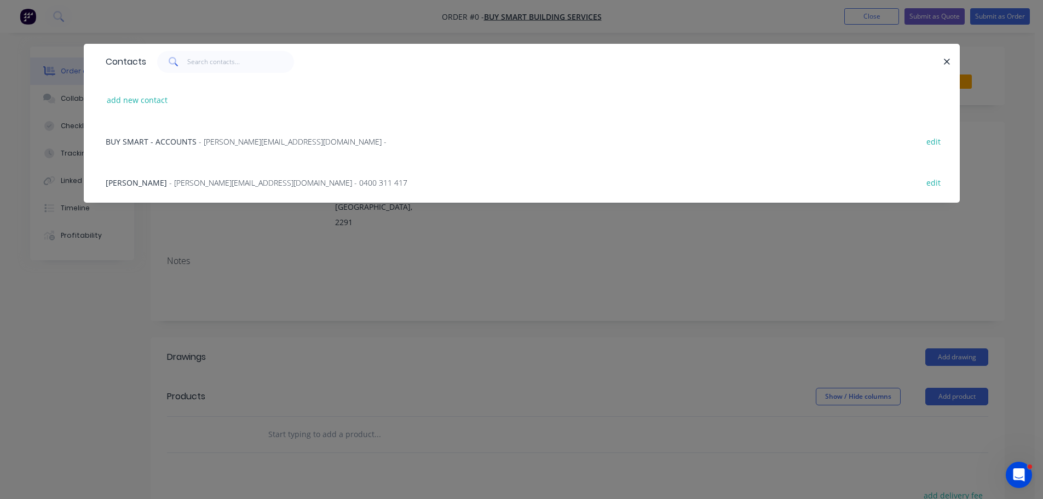
click at [161, 186] on span "BRETT CLEMENTS" at bounding box center [136, 182] width 61 height 10
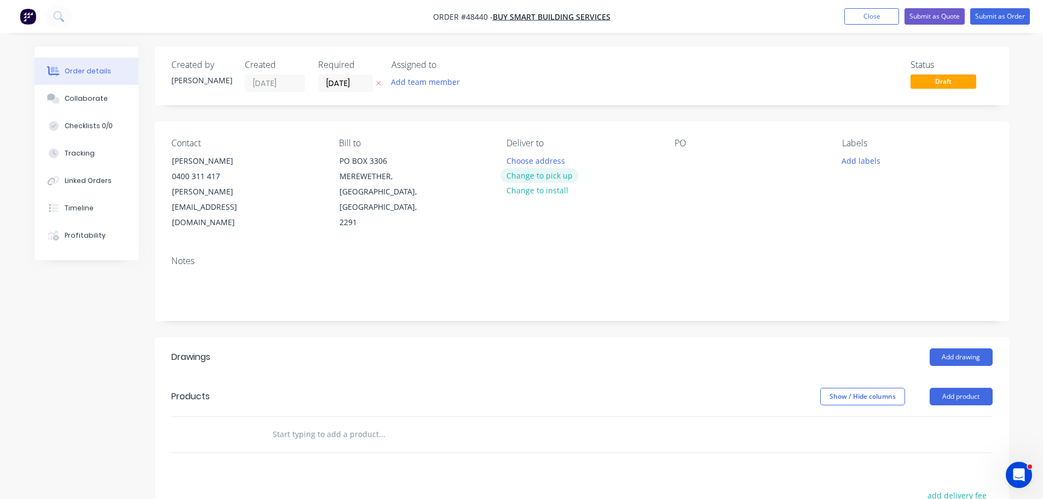
click at [520, 176] on button "Change to pick up" at bounding box center [539, 175] width 78 height 15
click at [344, 80] on input "09/10/25" at bounding box center [346, 83] width 54 height 16
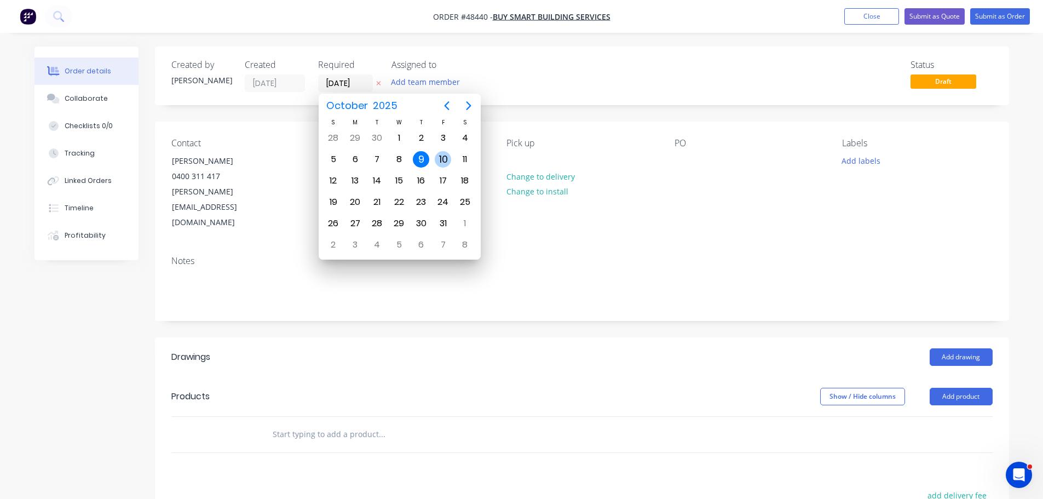
click at [446, 159] on div "10" at bounding box center [443, 159] width 16 height 16
type input "10/10/25"
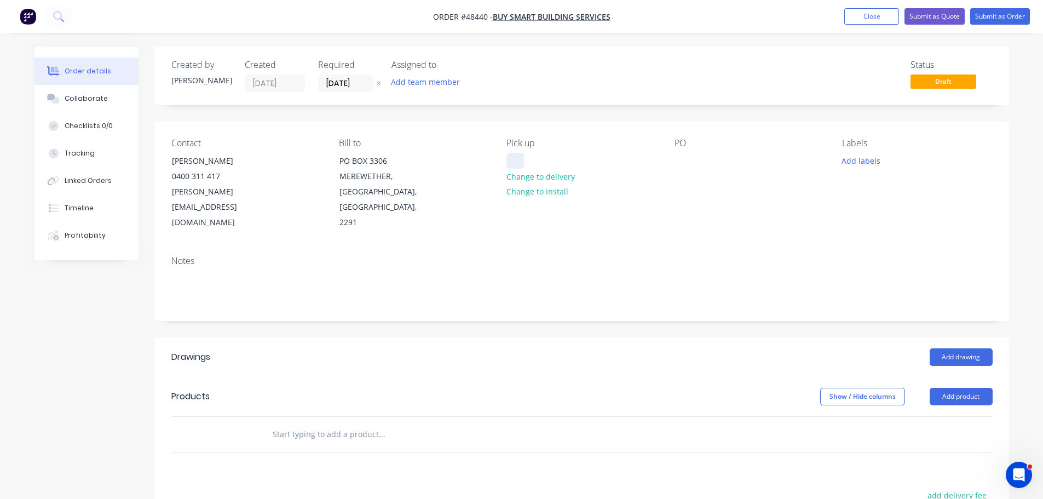
click at [515, 159] on div at bounding box center [515, 161] width 18 height 16
click at [676, 159] on div at bounding box center [683, 161] width 18 height 16
click at [961, 348] on button "Add drawing" at bounding box center [960, 357] width 63 height 18
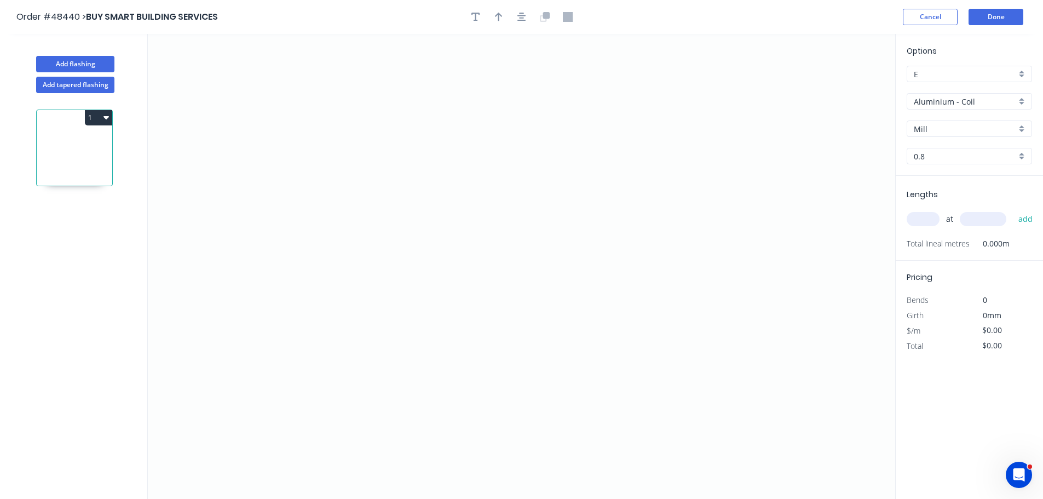
click at [948, 105] on input "Aluminium - Coil" at bounding box center [965, 101] width 102 height 11
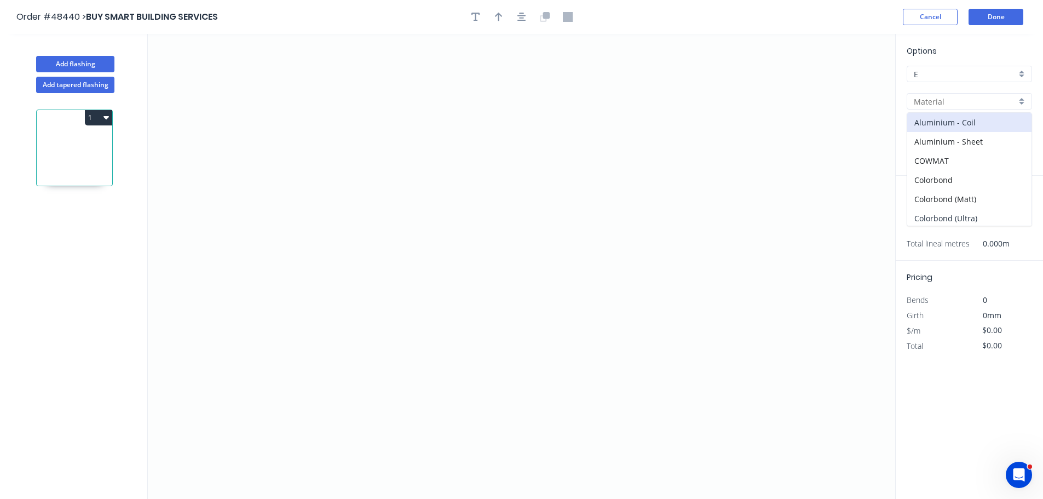
click at [952, 220] on div "Colorbond (Ultra)" at bounding box center [969, 218] width 124 height 19
type input "Colorbond (Ultra)"
type input "Dune"
type input "0.55"
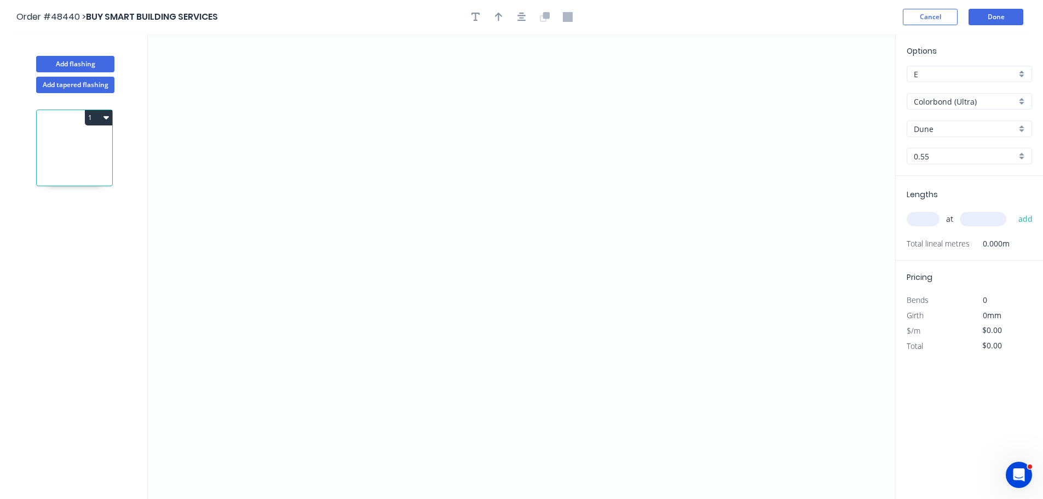
click at [922, 126] on input "Dune" at bounding box center [965, 128] width 102 height 11
click at [950, 238] on div "Windspray" at bounding box center [969, 245] width 124 height 19
type input "Windspray"
click at [374, 345] on icon "0" at bounding box center [521, 266] width 747 height 465
click at [378, 284] on icon "0" at bounding box center [521, 266] width 747 height 465
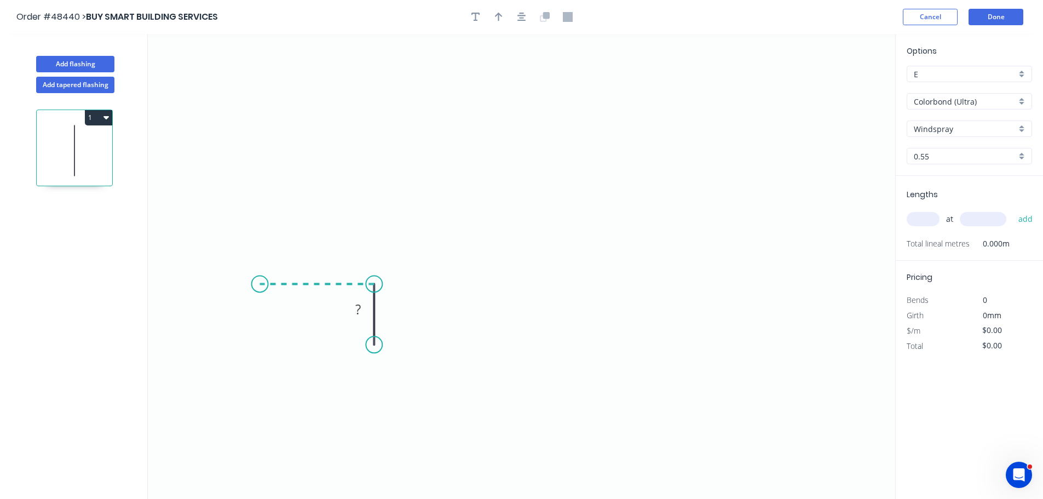
click at [259, 280] on icon "0 ?" at bounding box center [521, 266] width 747 height 465
click at [271, 109] on icon "0 ? ?" at bounding box center [521, 266] width 747 height 465
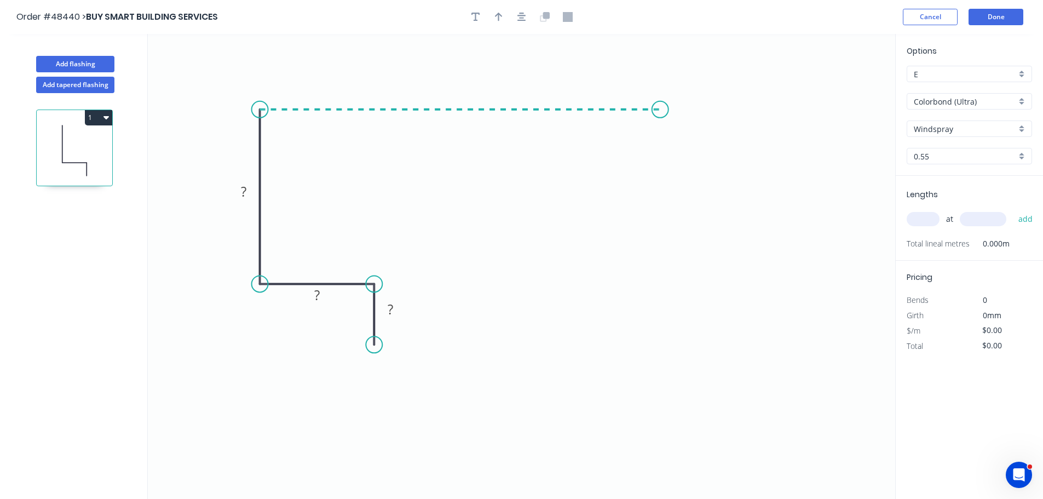
click at [660, 124] on icon "0 ? ? ?" at bounding box center [521, 266] width 747 height 465
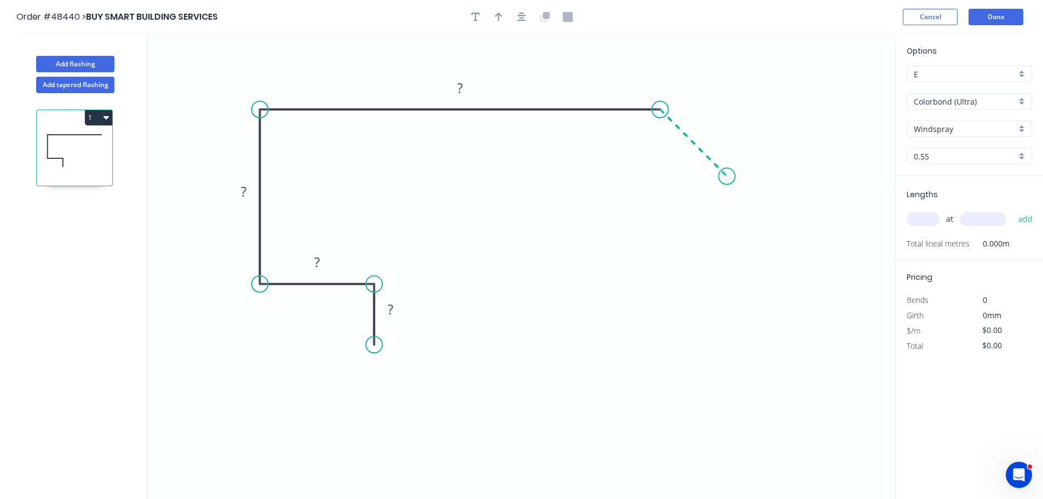
drag, startPoint x: 727, startPoint y: 175, endPoint x: 682, endPoint y: 116, distance: 74.6
click at [726, 175] on icon "0 ? ? ? ?" at bounding box center [521, 266] width 747 height 465
click at [398, 308] on rect at bounding box center [390, 309] width 22 height 15
click at [475, 87] on rect at bounding box center [460, 88] width 36 height 22
click at [460, 89] on tspan "?" at bounding box center [459, 88] width 5 height 18
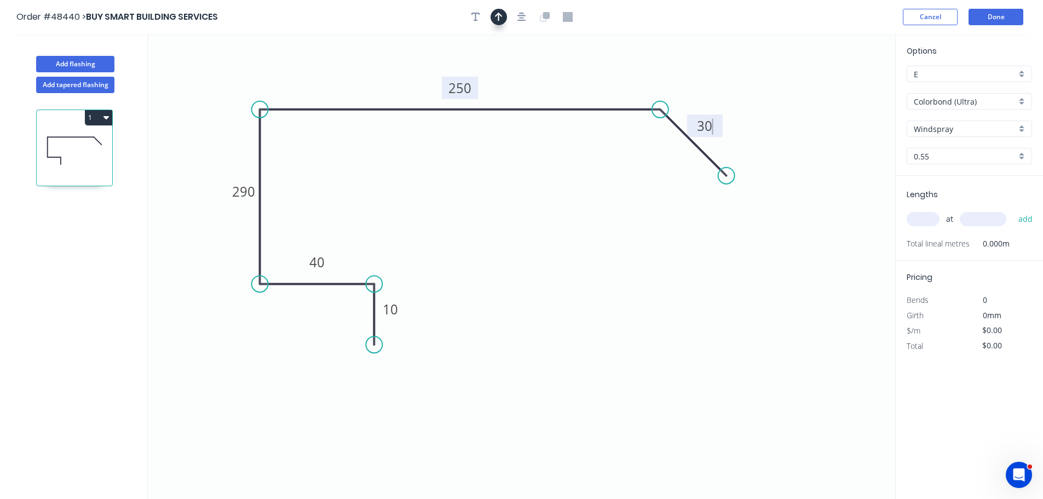
click at [504, 15] on button "button" at bounding box center [498, 17] width 16 height 16
type input "$45.96"
drag, startPoint x: 839, startPoint y: 86, endPoint x: 615, endPoint y: 79, distance: 223.4
click at [615, 79] on icon at bounding box center [615, 66] width 10 height 35
click at [918, 220] on input "text" at bounding box center [922, 219] width 33 height 14
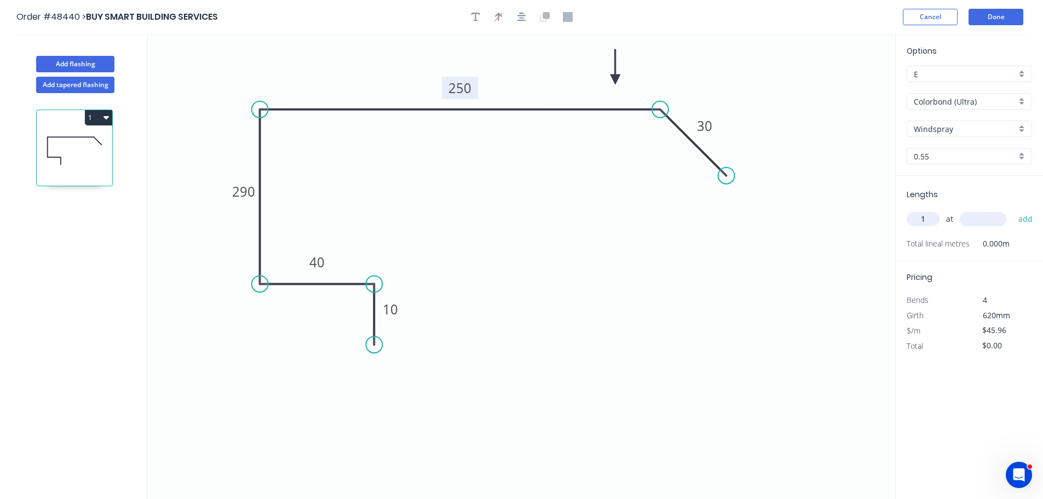
type input "1"
type input "3300"
click at [1013, 210] on button "add" at bounding box center [1026, 219] width 26 height 19
type input "$151.67"
click at [980, 13] on button "Done" at bounding box center [995, 17] width 55 height 16
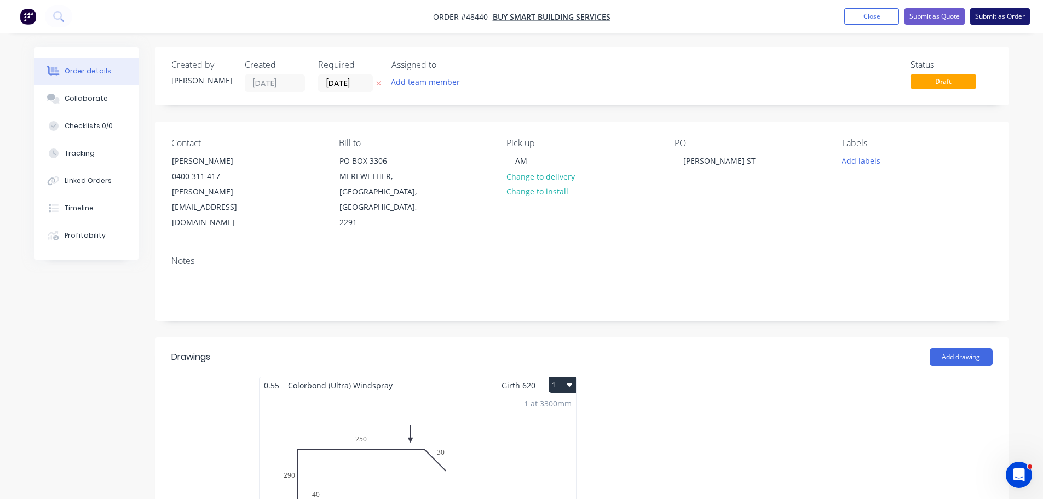
click at [1002, 16] on button "Submit as Order" at bounding box center [1000, 16] width 60 height 16
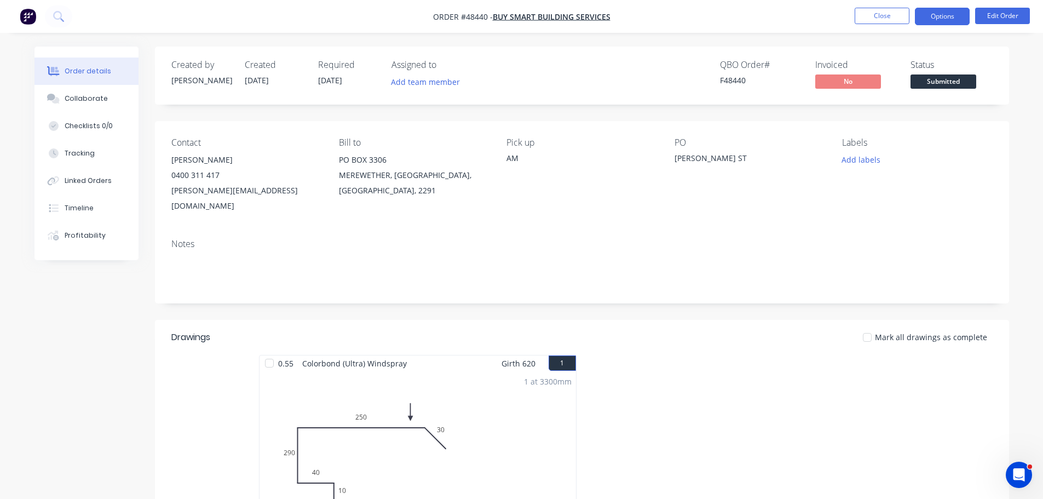
click at [930, 13] on button "Options" at bounding box center [942, 17] width 55 height 18
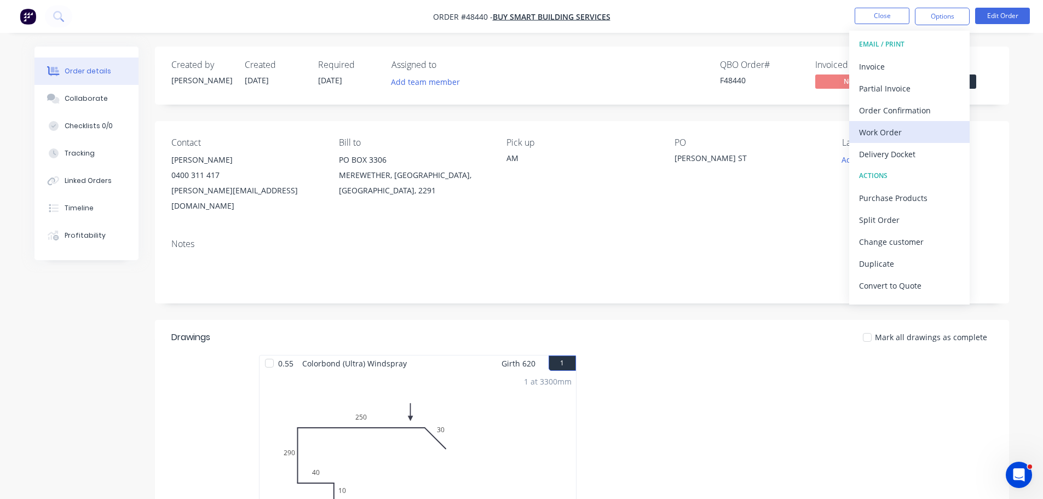
click at [903, 128] on div "Work Order" at bounding box center [909, 132] width 101 height 16
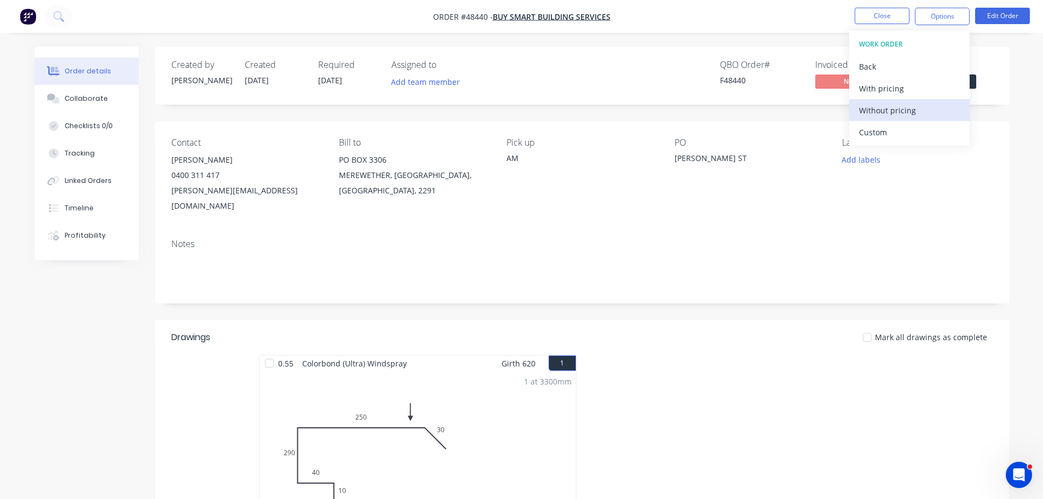
click at [905, 113] on div "Without pricing" at bounding box center [909, 110] width 101 height 16
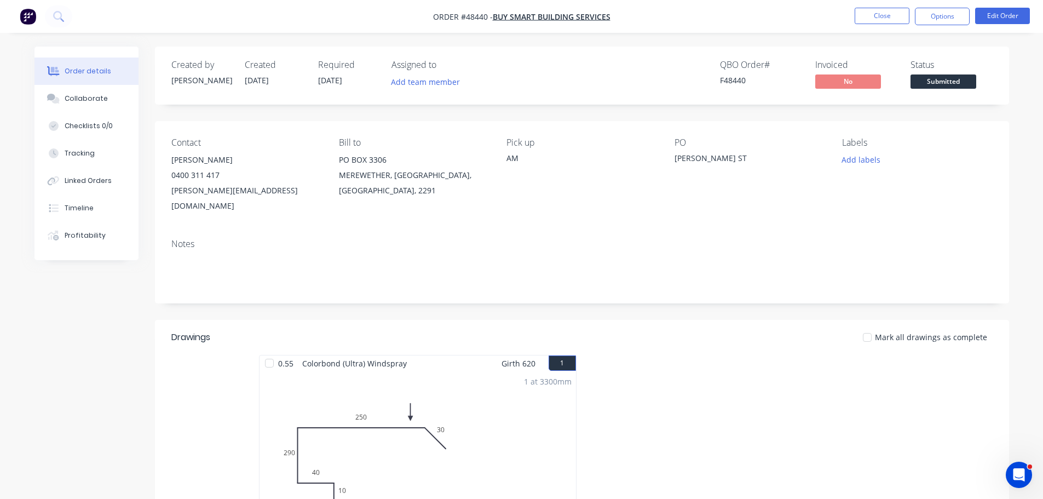
drag, startPoint x: 1014, startPoint y: 71, endPoint x: 953, endPoint y: 77, distance: 61.6
click at [1014, 70] on div "Order details Collaborate Checklists 0/0 Tracking Linked Orders Timeline Profit…" at bounding box center [522, 384] width 996 height 674
click at [943, 77] on span "Submitted" at bounding box center [943, 81] width 66 height 14
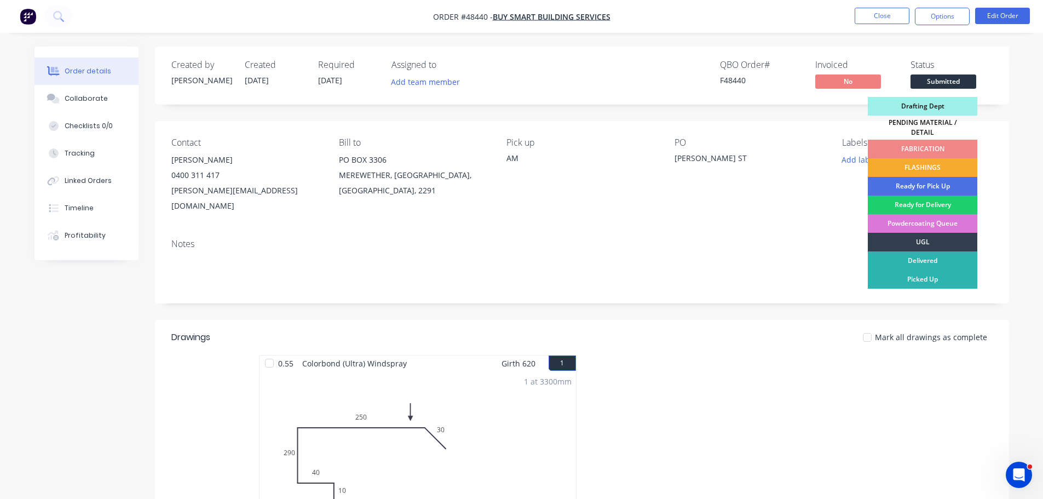
click at [925, 166] on div "FLASHINGS" at bounding box center [922, 167] width 109 height 19
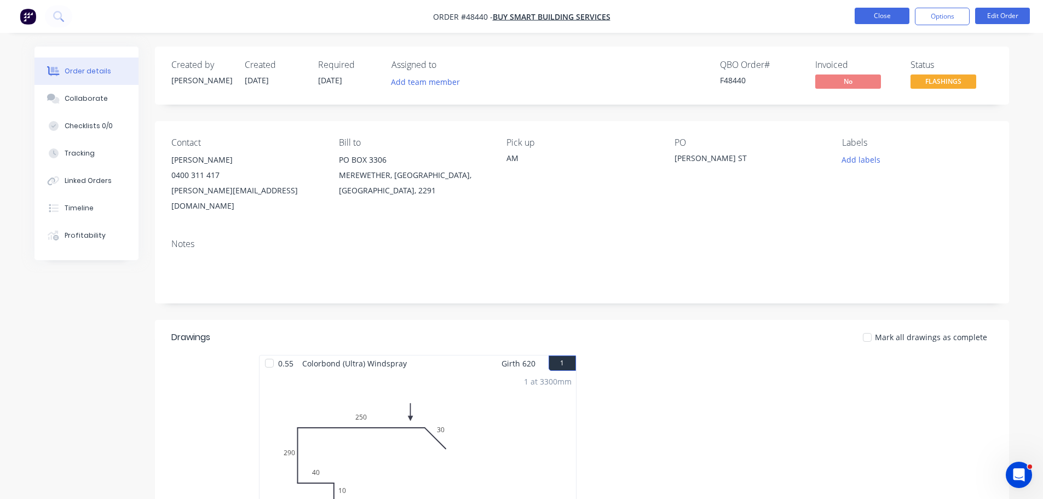
click at [876, 13] on button "Close" at bounding box center [881, 16] width 55 height 16
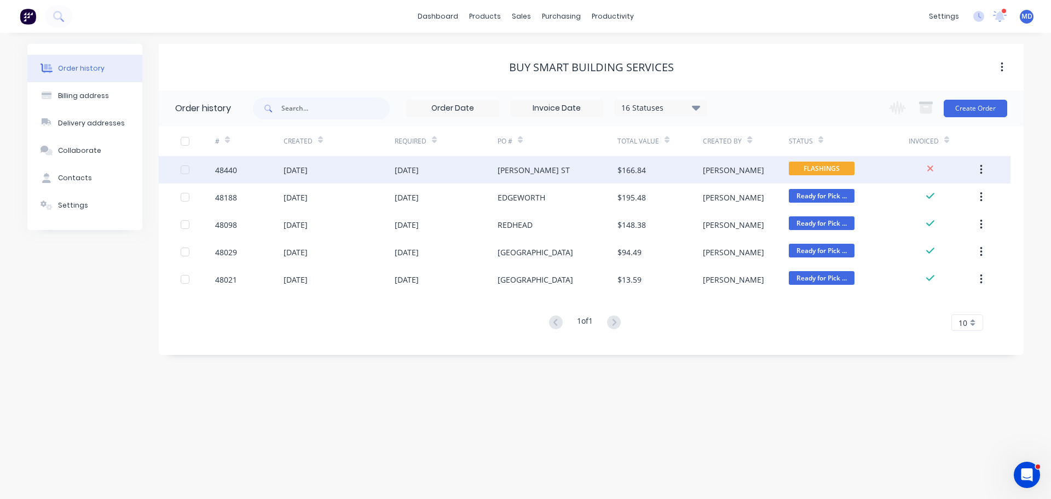
click at [223, 172] on div "48440" at bounding box center [226, 169] width 22 height 11
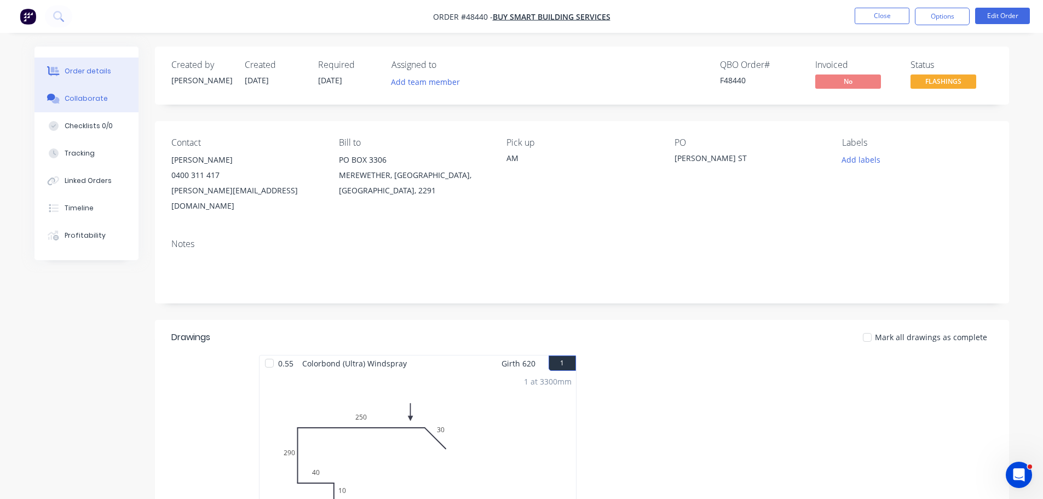
click at [96, 99] on div "Collaborate" at bounding box center [86, 99] width 43 height 10
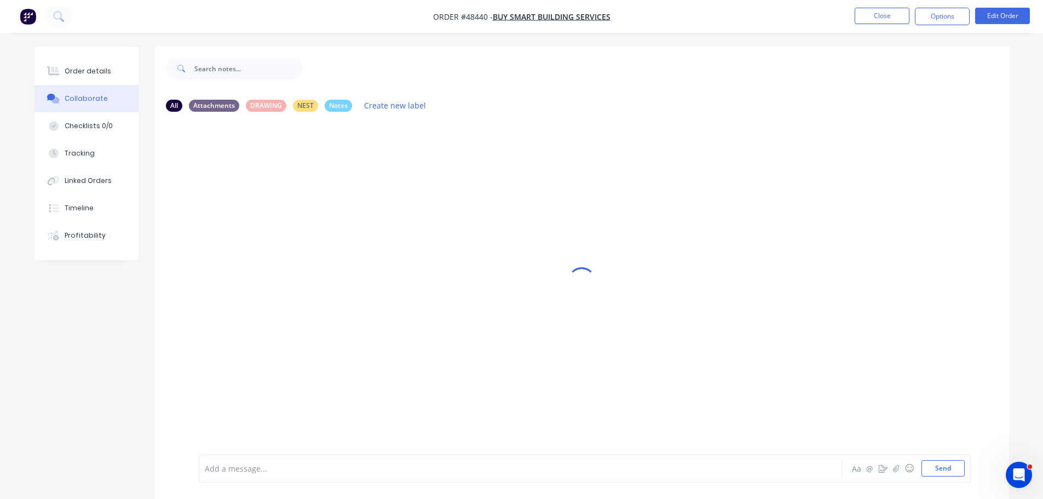
click at [266, 467] on div at bounding box center [489, 468] width 569 height 11
click at [946, 473] on button "Send" at bounding box center [942, 468] width 43 height 16
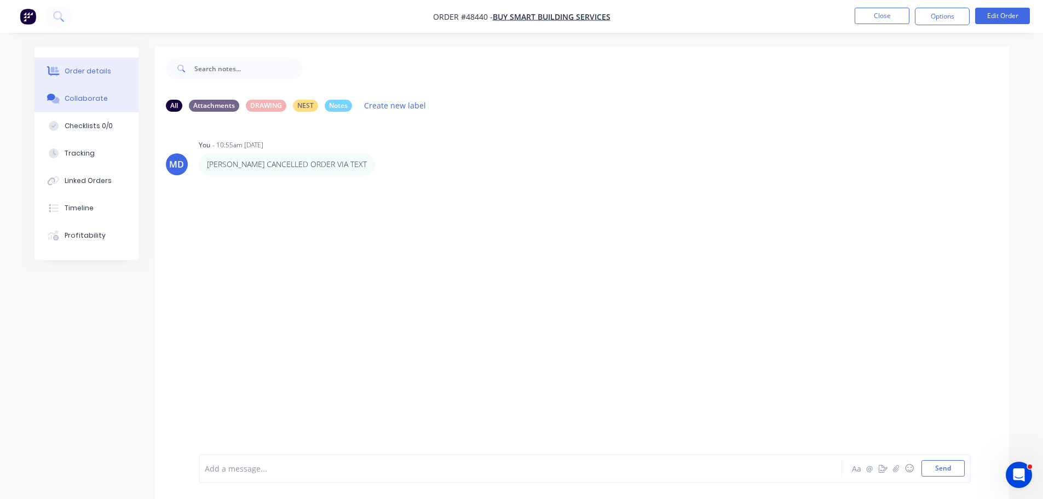
click at [79, 63] on button "Order details" at bounding box center [86, 70] width 104 height 27
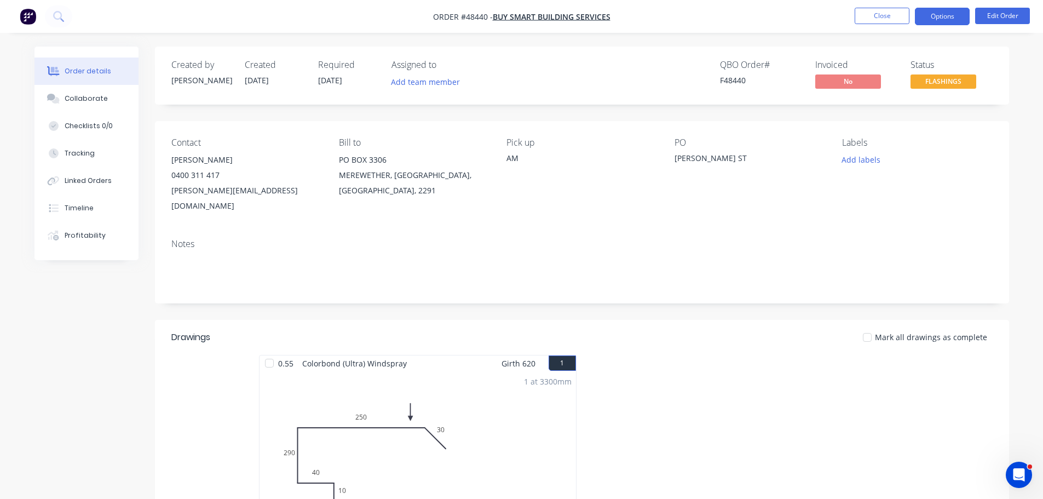
click at [937, 11] on button "Options" at bounding box center [942, 17] width 55 height 18
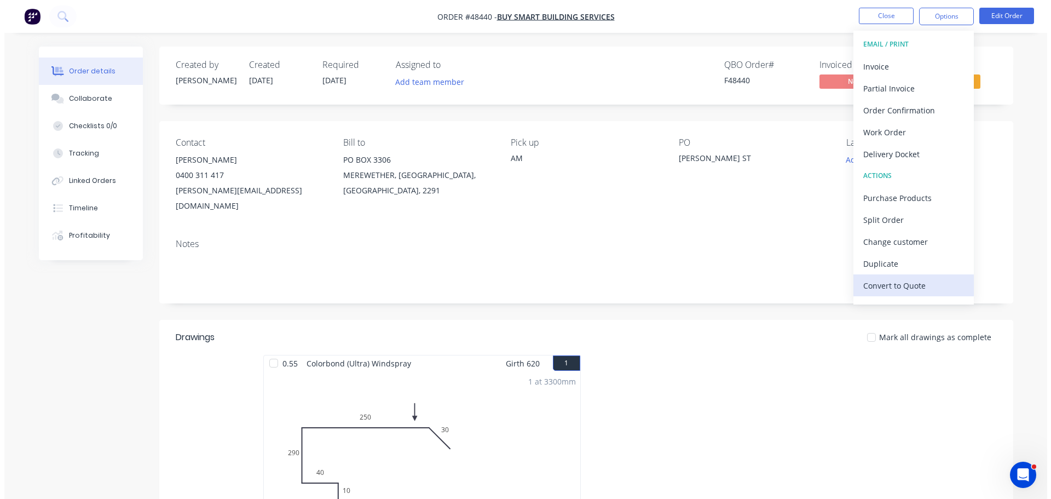
scroll to position [16, 0]
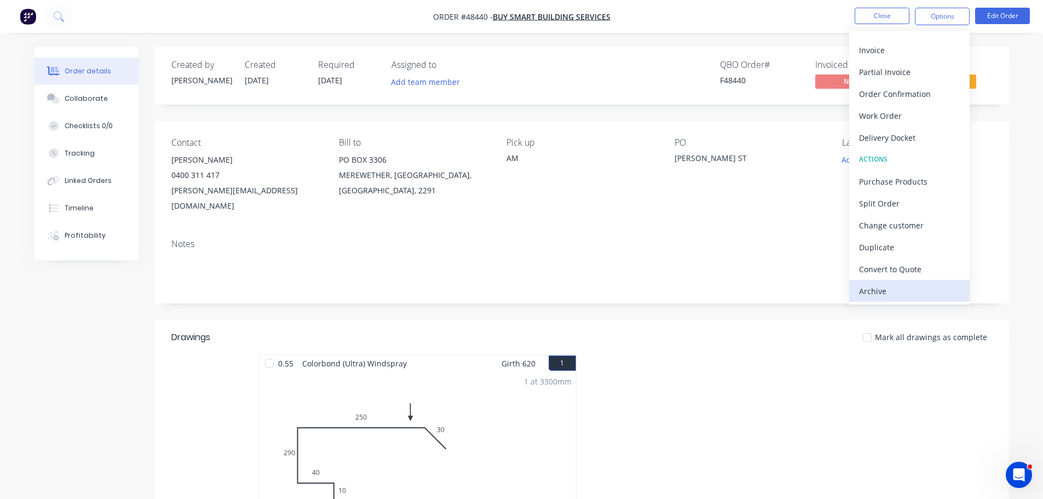
click at [876, 293] on div "Archive" at bounding box center [909, 291] width 101 height 16
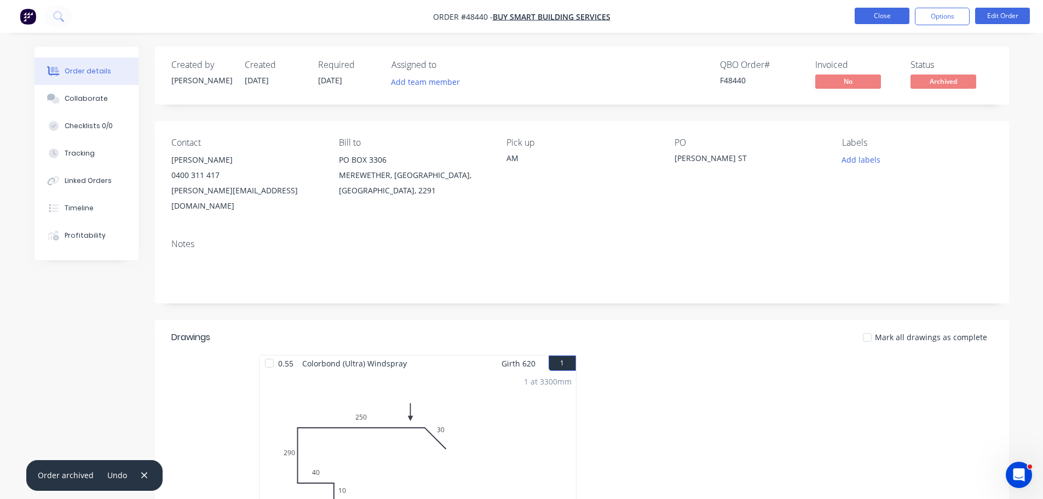
click at [888, 14] on button "Close" at bounding box center [881, 16] width 55 height 16
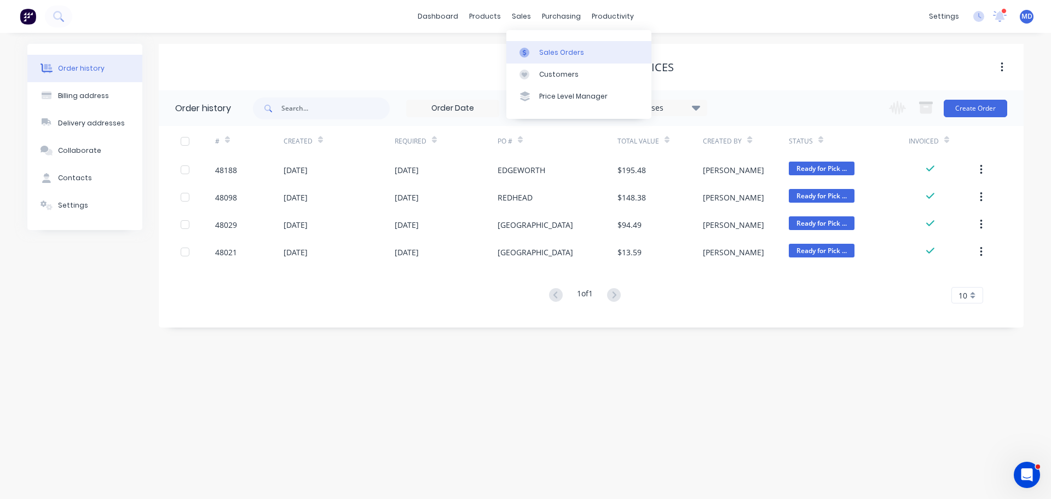
click at [559, 55] on div "Sales Orders" at bounding box center [561, 53] width 45 height 10
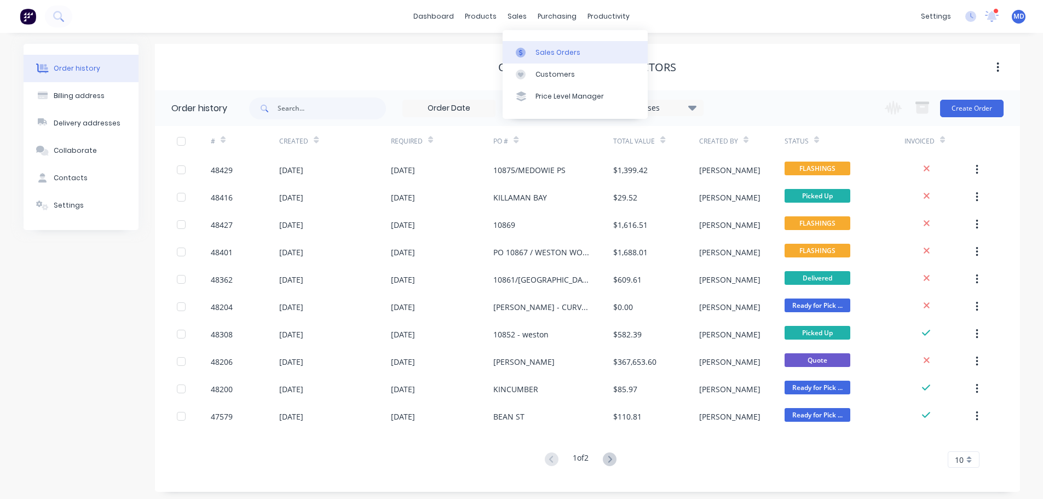
click at [521, 49] on icon at bounding box center [521, 53] width 10 height 10
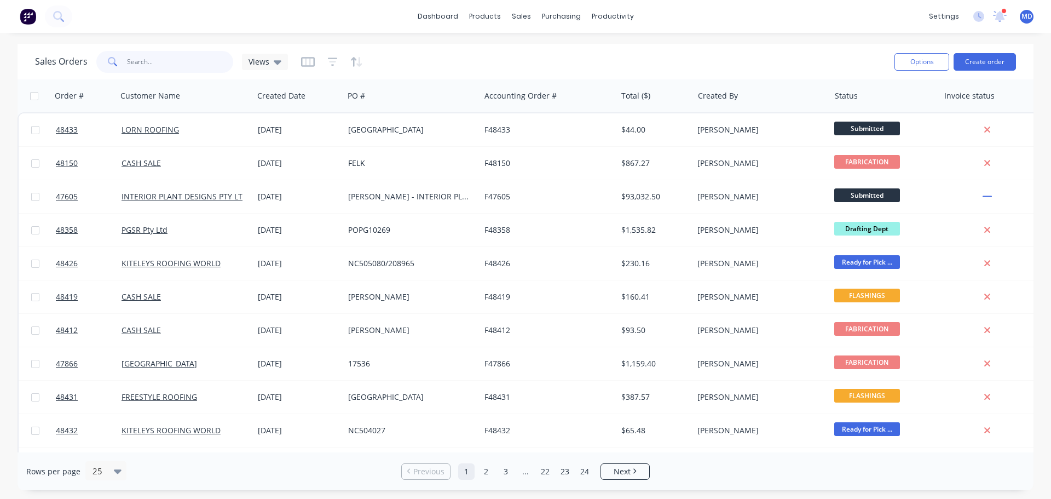
click at [165, 56] on input "text" at bounding box center [180, 62] width 107 height 22
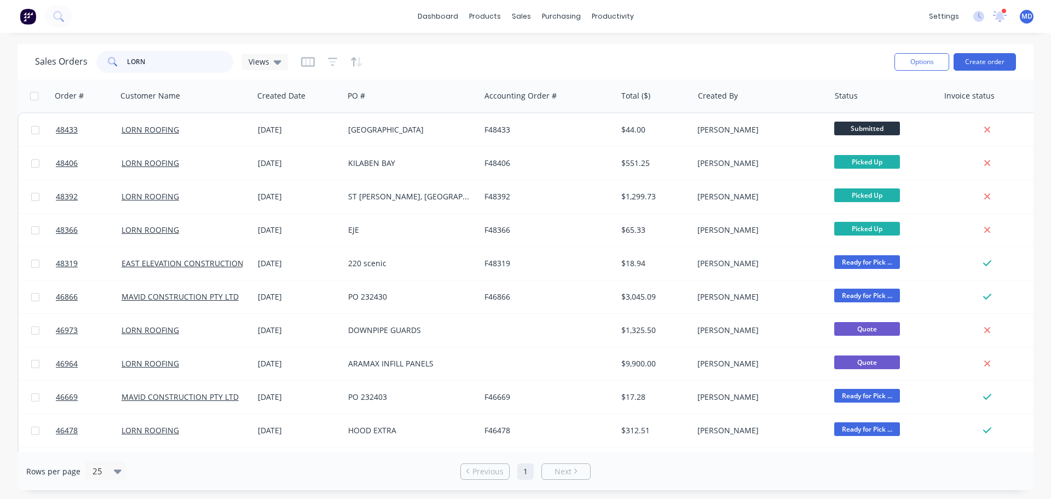
click at [152, 59] on input "LORN" at bounding box center [180, 62] width 107 height 22
type input "L"
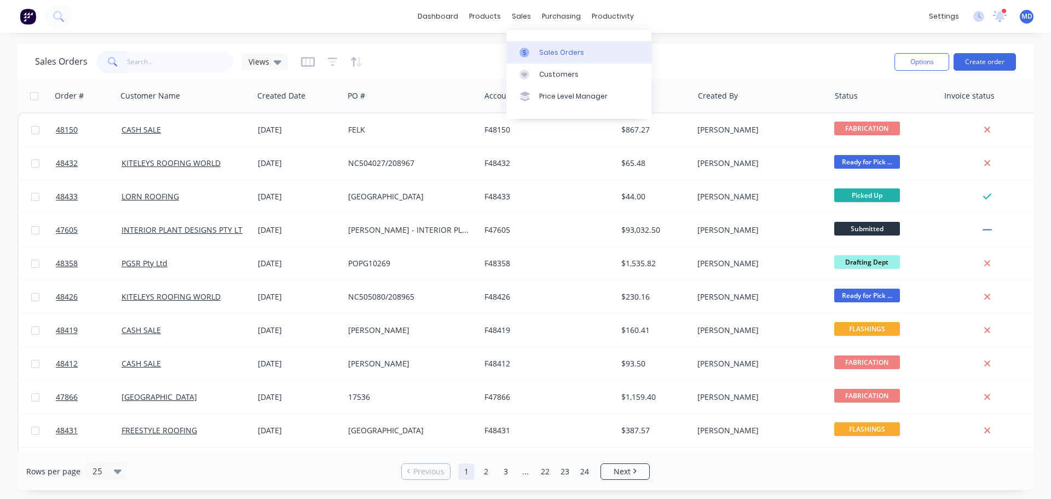
click at [549, 56] on div "Sales Orders" at bounding box center [561, 53] width 45 height 10
click at [177, 66] on input "text" at bounding box center [180, 62] width 107 height 22
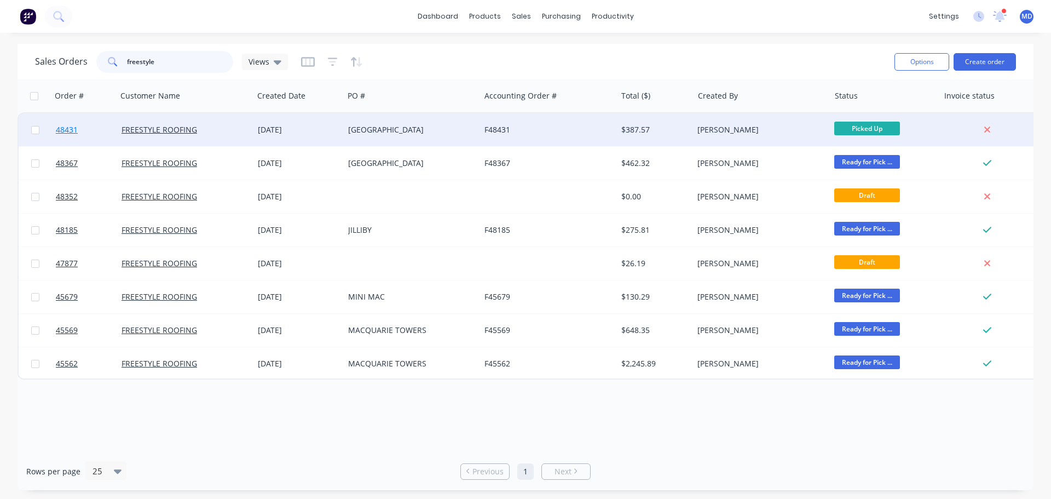
type input "freestyle"
click at [71, 132] on span "48431" at bounding box center [67, 129] width 22 height 11
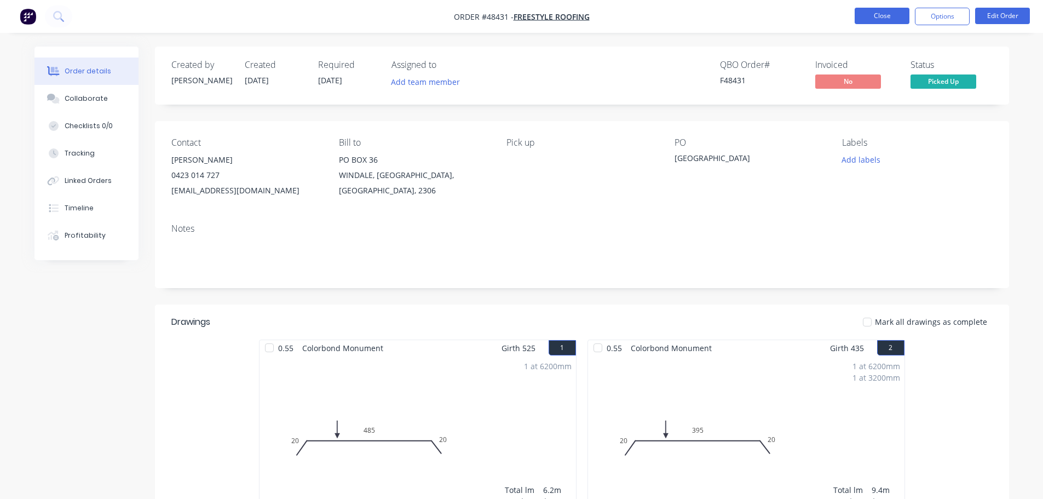
click at [891, 15] on button "Close" at bounding box center [881, 16] width 55 height 16
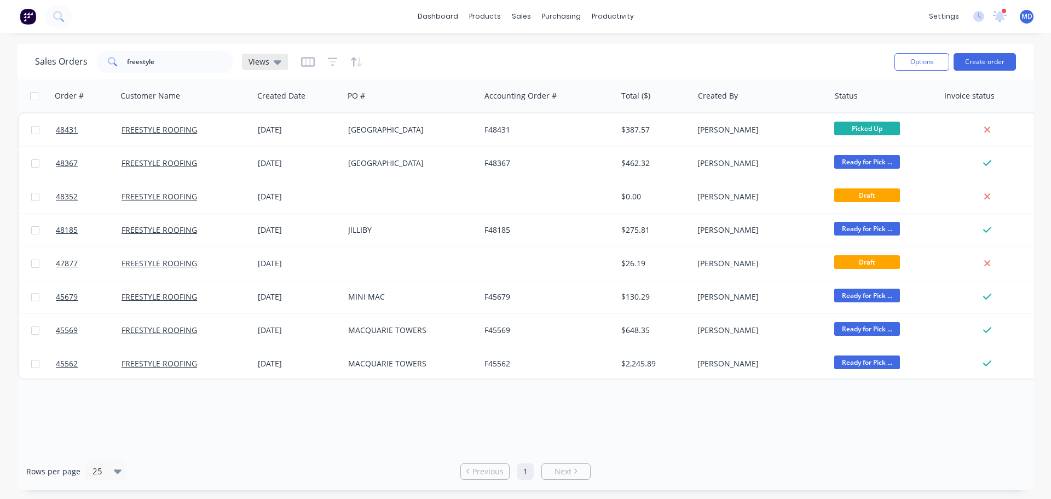
click at [228, 67] on div "Sales Orders freestyle Views Options Create order Order # Customer Name Created…" at bounding box center [526, 267] width 1016 height 446
drag, startPoint x: 165, startPoint y: 63, endPoint x: 36, endPoint y: 43, distance: 131.4
click at [36, 51] on div "Sales Orders freestyle Views" at bounding box center [161, 62] width 253 height 22
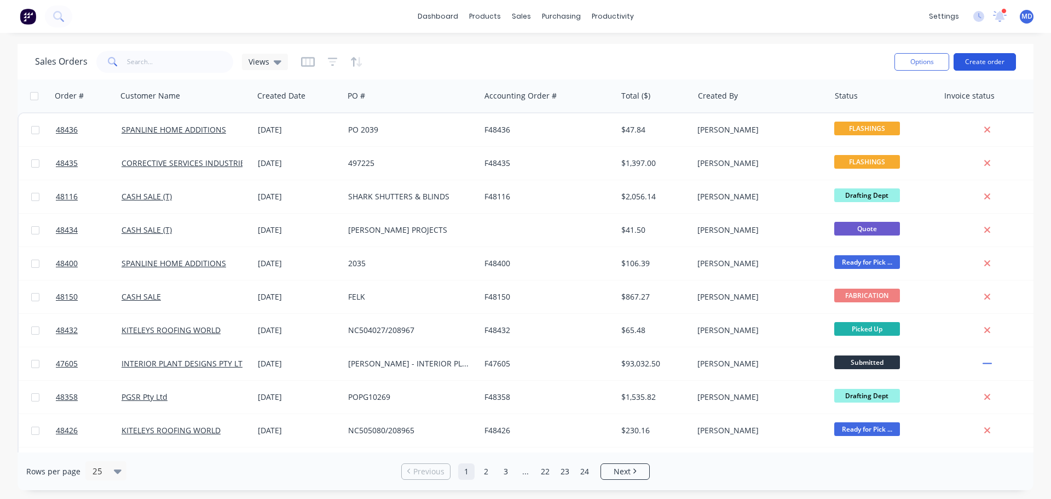
click at [989, 64] on button "Create order" at bounding box center [985, 62] width 62 height 18
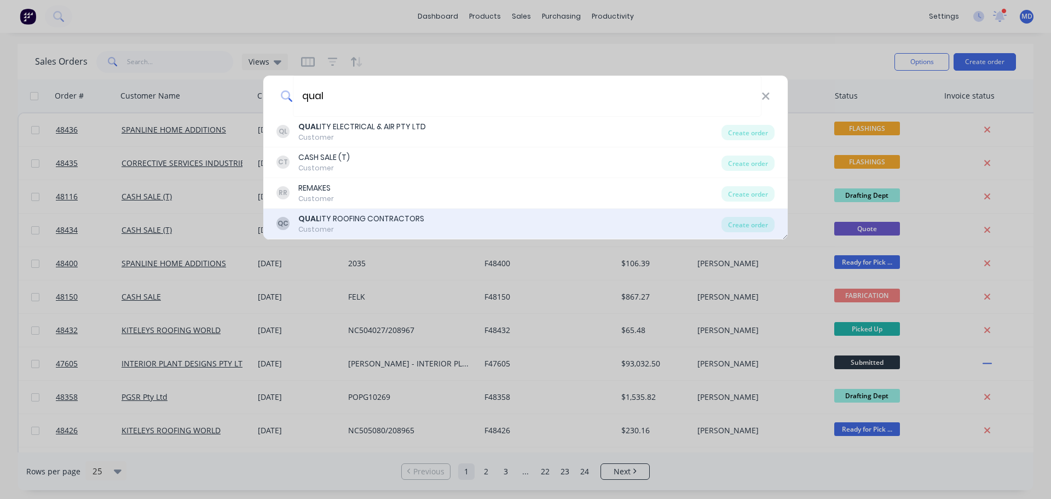
type input "qual"
click at [337, 223] on div "QUAL ITY ROOFING CONTRACTORS" at bounding box center [361, 218] width 126 height 11
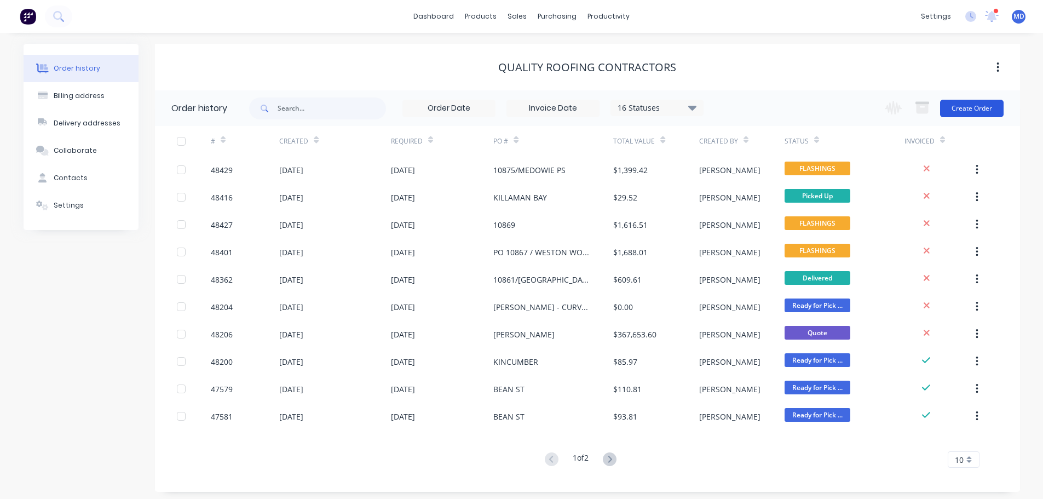
click at [969, 111] on button "Create Order" at bounding box center [971, 109] width 63 height 18
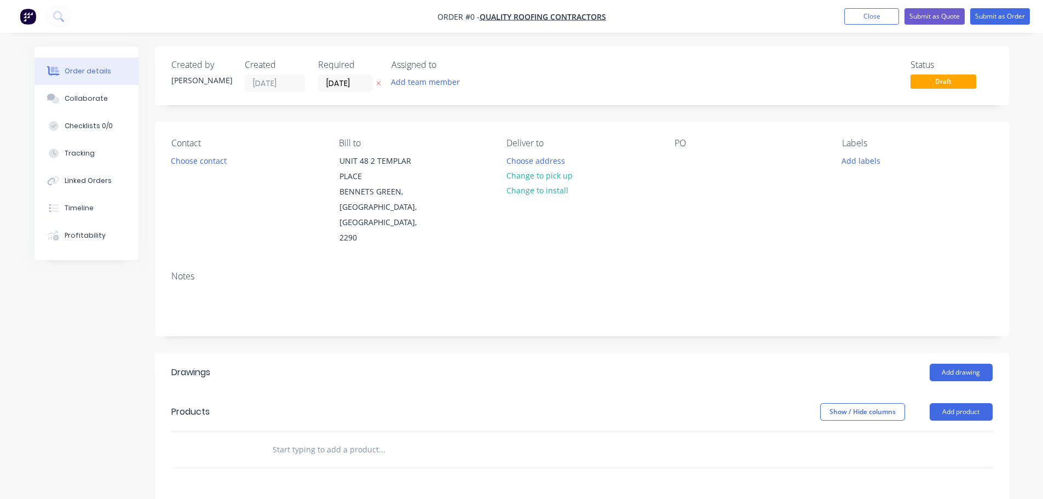
drag, startPoint x: 227, startPoint y: 148, endPoint x: 213, endPoint y: 152, distance: 14.6
click at [226, 148] on div "Contact" at bounding box center [246, 143] width 150 height 10
click at [195, 158] on button "Choose contact" at bounding box center [198, 160] width 67 height 15
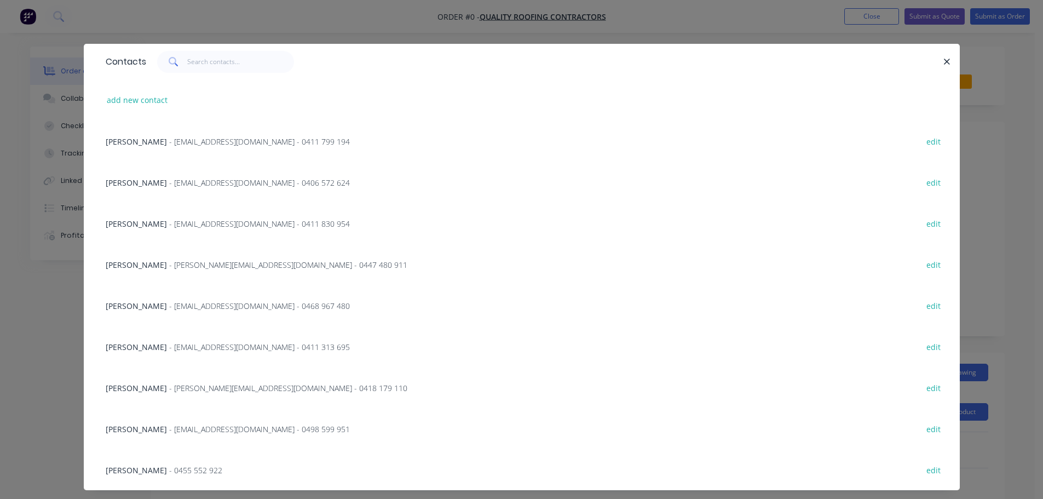
click at [181, 263] on span "- mitch@qrcontractors.com.au - 0447 480 911" at bounding box center [288, 264] width 238 height 10
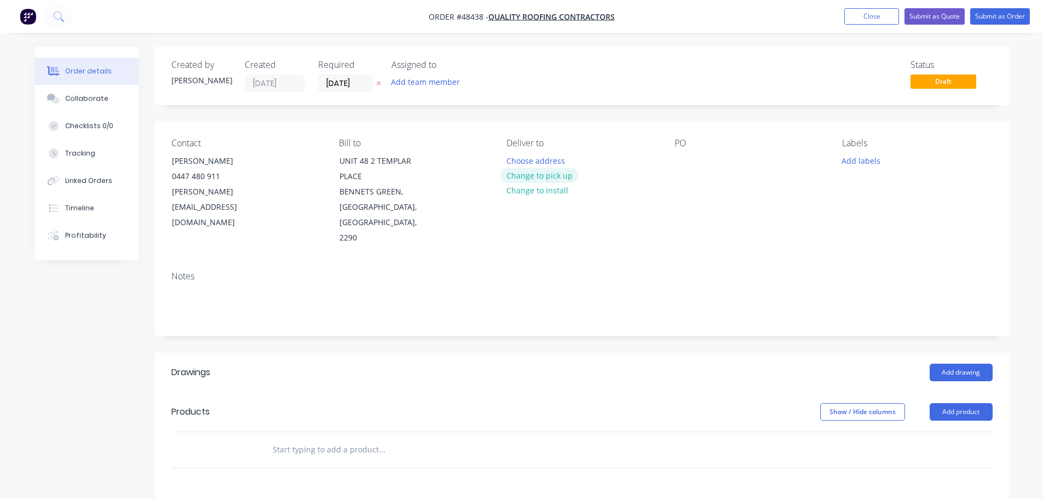
click at [524, 180] on button "Change to pick up" at bounding box center [539, 175] width 78 height 15
click at [680, 159] on div at bounding box center [683, 161] width 18 height 16
click at [683, 163] on div at bounding box center [683, 161] width 18 height 16
click at [966, 363] on button "Add drawing" at bounding box center [960, 372] width 63 height 18
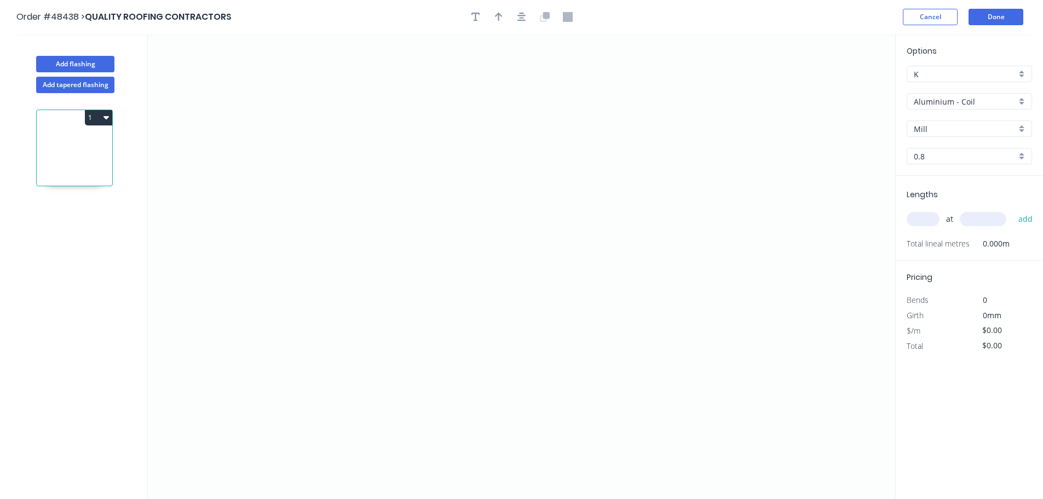
click at [940, 96] on input "Aluminium - Coil" at bounding box center [965, 101] width 102 height 11
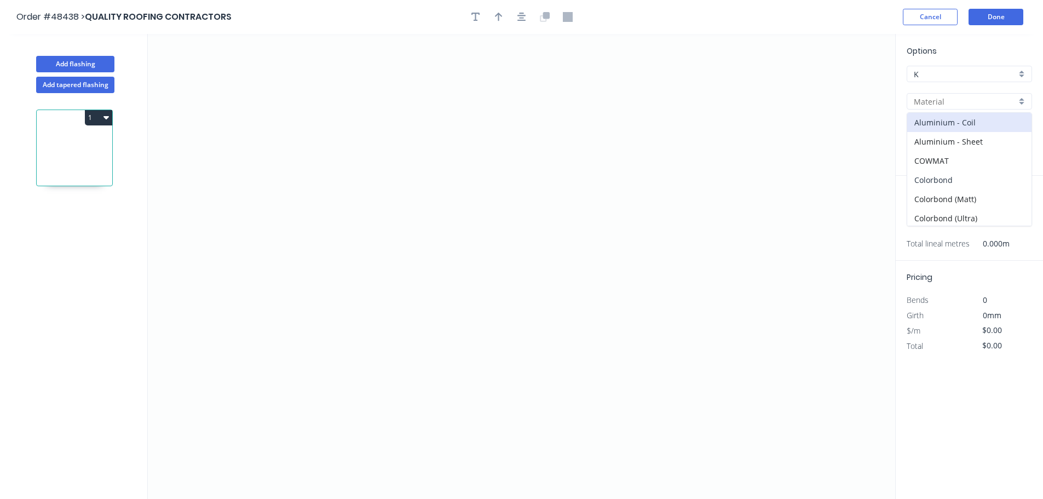
click at [939, 177] on div "Colorbond" at bounding box center [969, 179] width 124 height 19
type input "Colorbond"
type input "Basalt"
type input "0.55"
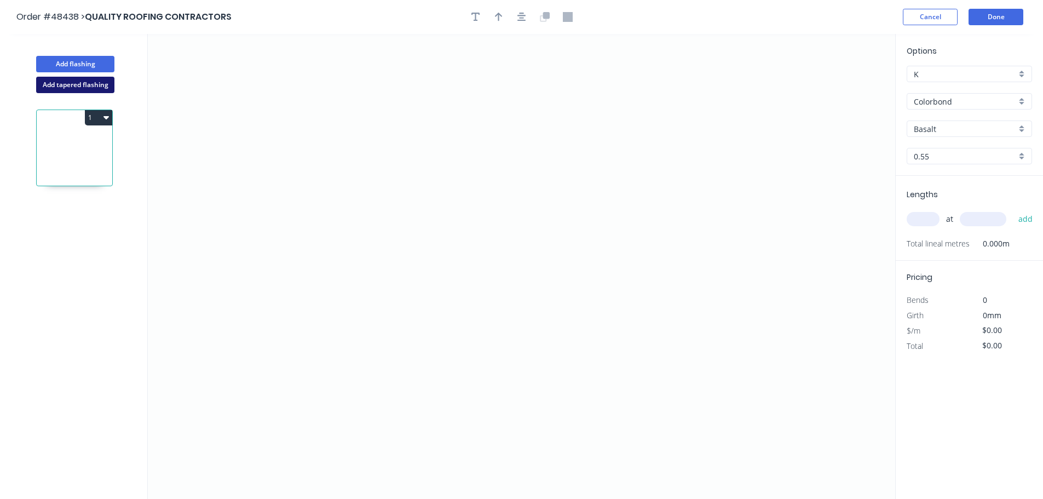
click at [81, 88] on button "Add tapered flashing" at bounding box center [75, 85] width 78 height 16
type input "Aluminium - Coil"
type input "Mill"
type input "0.8"
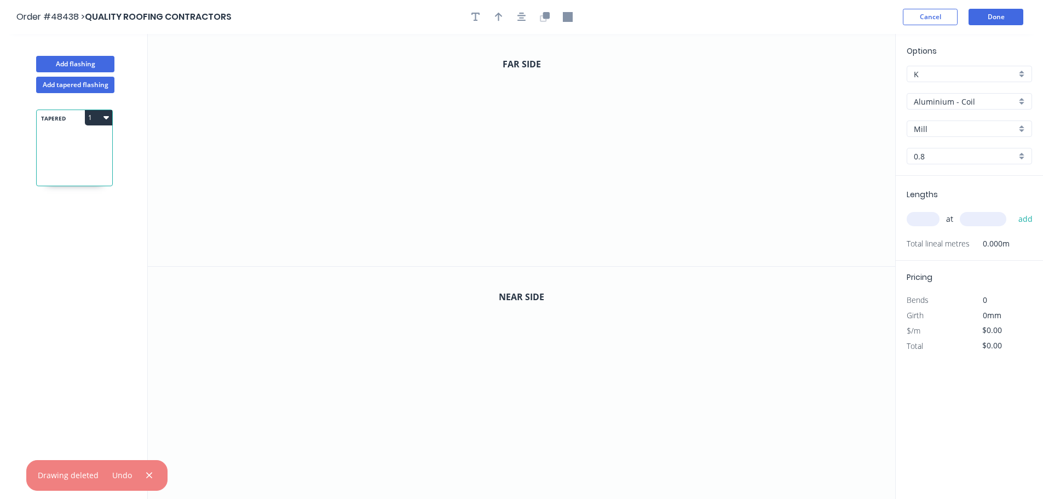
click at [937, 95] on div "Aluminium - Coil" at bounding box center [968, 101] width 125 height 16
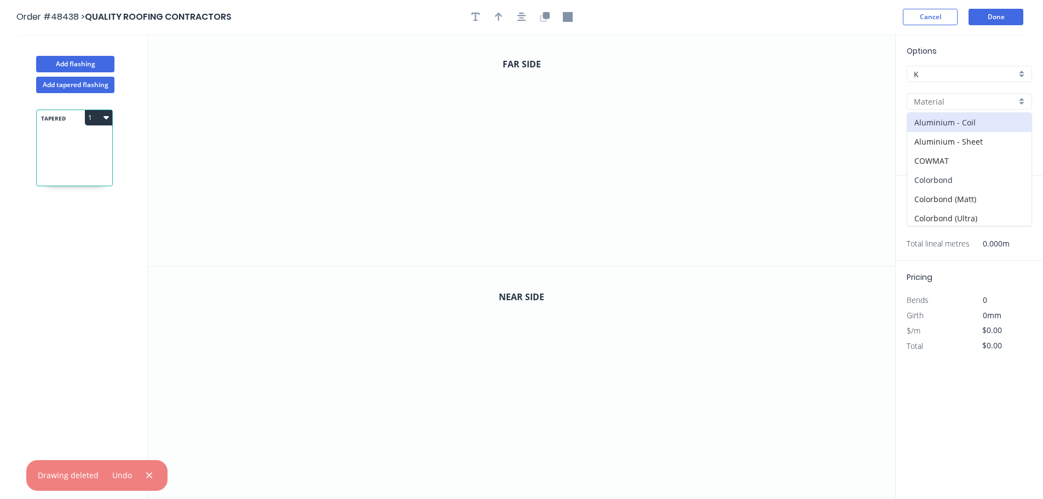
click at [947, 178] on div "Colorbond" at bounding box center [969, 179] width 124 height 19
type input "Colorbond"
type input "Basalt"
type input "0.55"
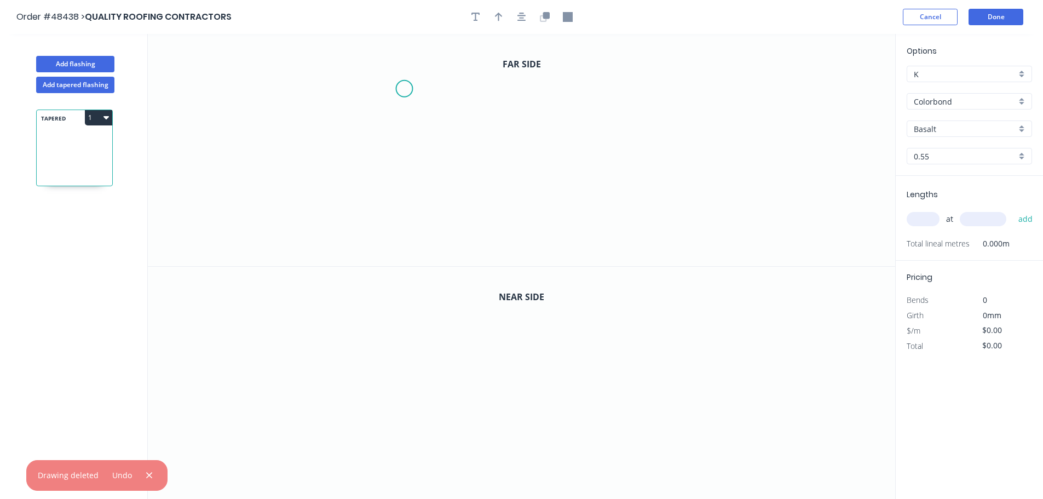
click at [404, 89] on icon "0" at bounding box center [521, 150] width 747 height 232
click at [408, 175] on icon "0" at bounding box center [521, 150] width 747 height 232
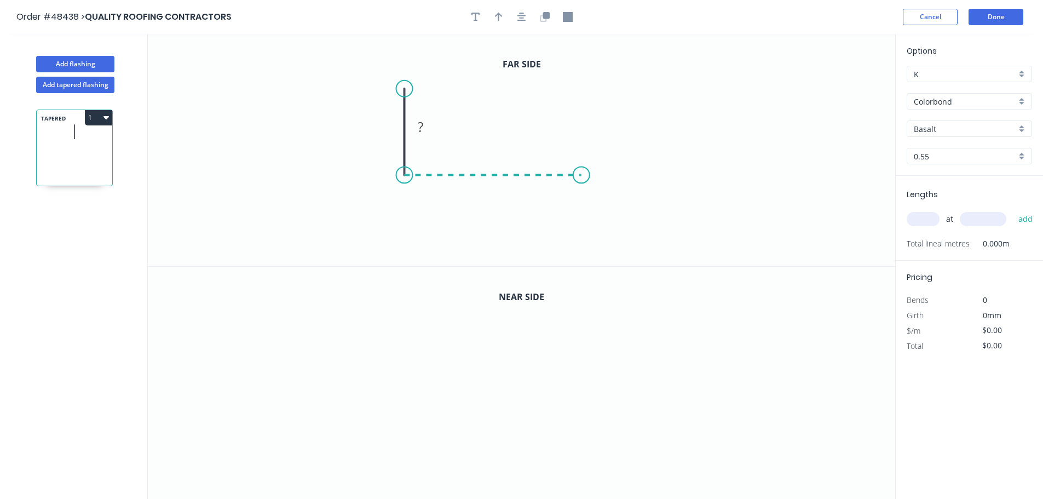
drag, startPoint x: 581, startPoint y: 186, endPoint x: 626, endPoint y: 207, distance: 49.2
click at [582, 188] on icon "0 ?" at bounding box center [521, 150] width 747 height 232
click at [630, 218] on icon "0 ? ?" at bounding box center [521, 150] width 747 height 232
click at [385, 130] on tspan "?" at bounding box center [387, 127] width 5 height 18
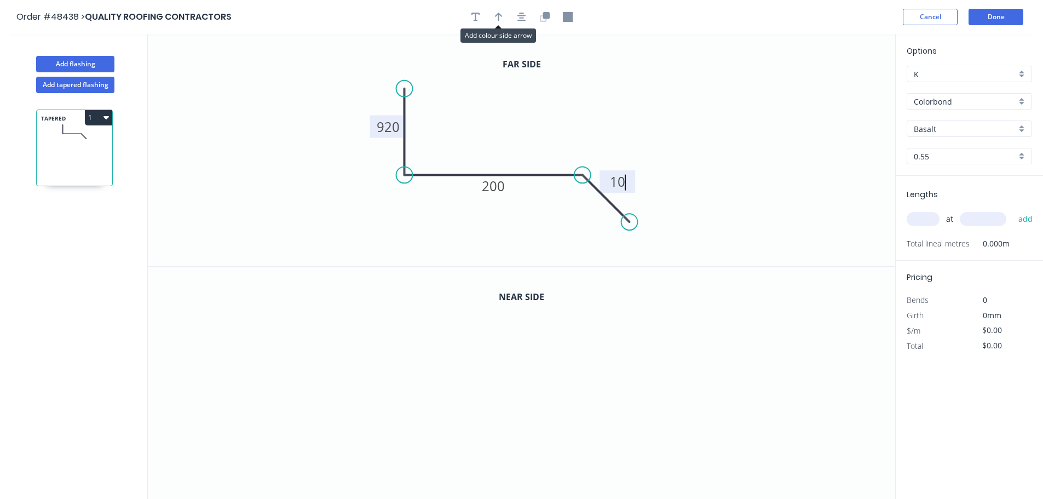
drag, startPoint x: 498, startPoint y: 21, endPoint x: 716, endPoint y: 66, distance: 223.0
click at [498, 21] on icon "button" at bounding box center [499, 17] width 8 height 10
drag, startPoint x: 839, startPoint y: 87, endPoint x: 500, endPoint y: 154, distance: 344.8
click at [500, 154] on icon at bounding box center [500, 141] width 10 height 35
click at [547, 18] on icon "button" at bounding box center [545, 15] width 7 height 7
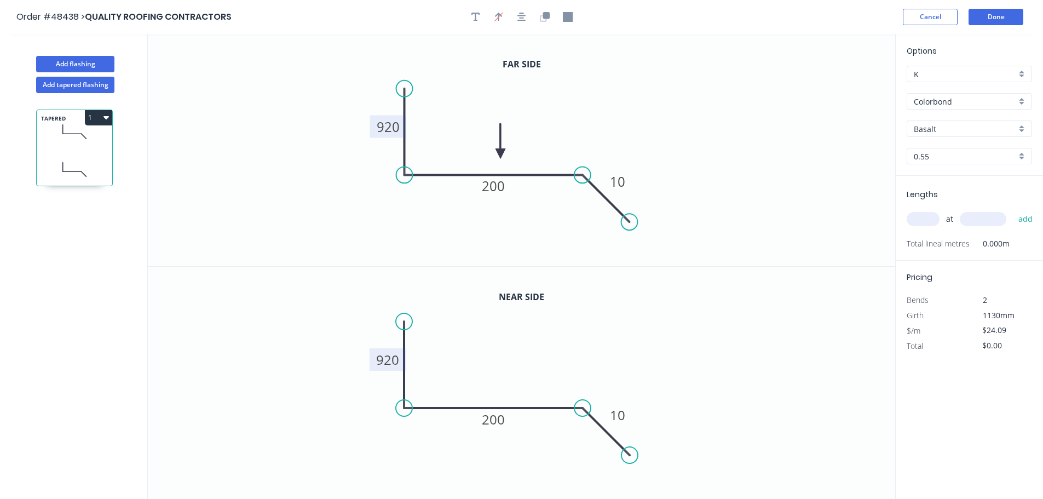
click at [392, 358] on tspan "920" at bounding box center [387, 359] width 23 height 18
click at [927, 221] on input "text" at bounding box center [922, 219] width 33 height 14
type input "$26.17"
type input "1"
type input "7800"
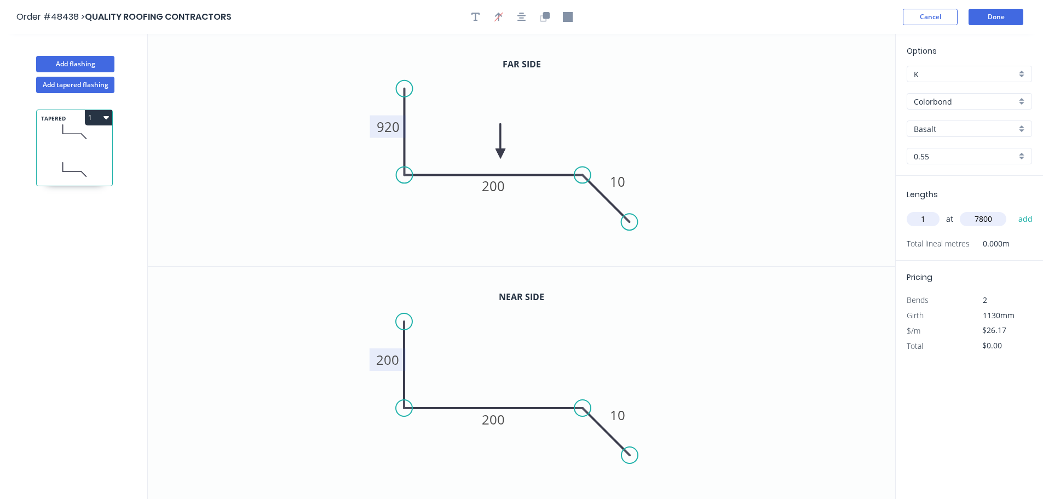
click at [1013, 210] on button "add" at bounding box center [1026, 219] width 26 height 19
type input "$204.13"
click at [941, 102] on input "Colorbond" at bounding box center [965, 101] width 102 height 11
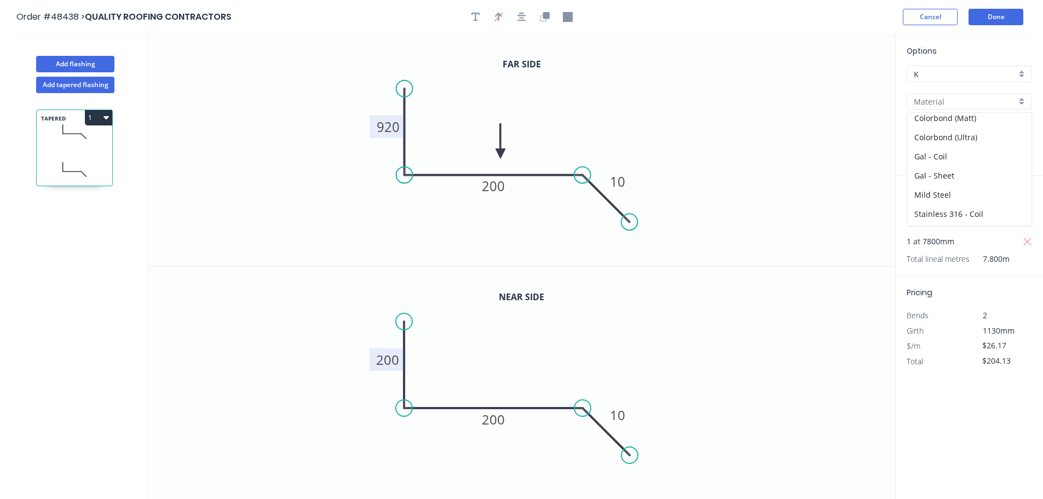
scroll to position [155, 0]
click at [944, 203] on div "Zincalume" at bounding box center [969, 196] width 124 height 19
type input "Zincalume"
type input "$24.68"
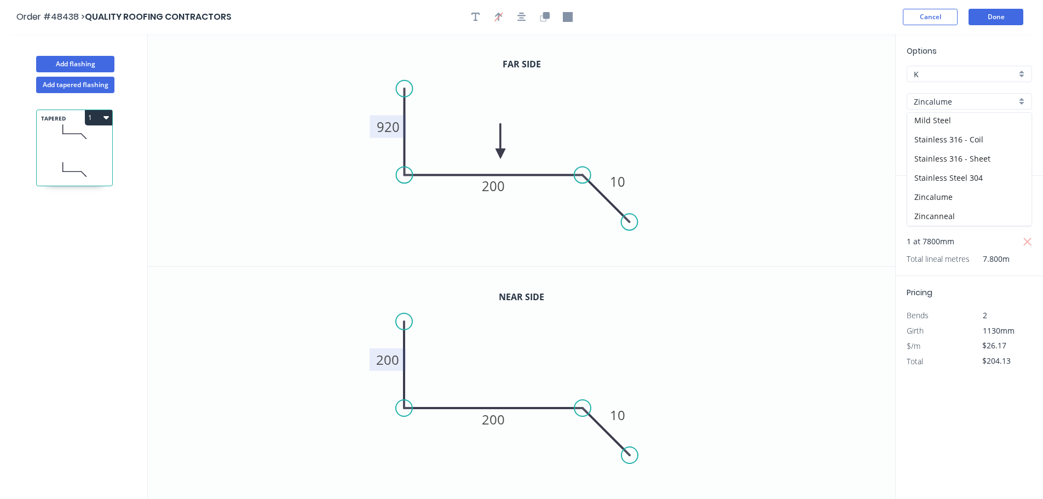
type input "$192.50"
click at [991, 22] on button "Done" at bounding box center [995, 17] width 55 height 16
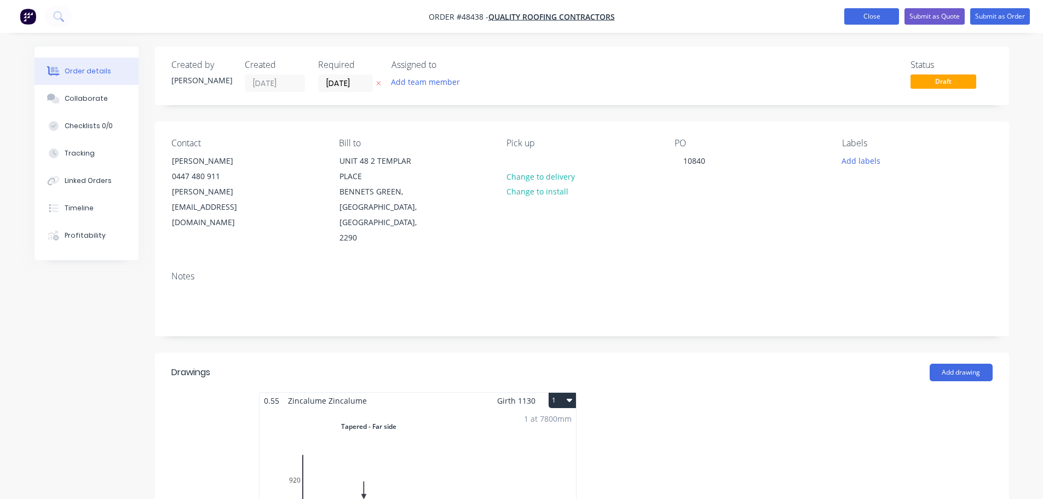
click at [862, 16] on button "Close" at bounding box center [871, 16] width 55 height 16
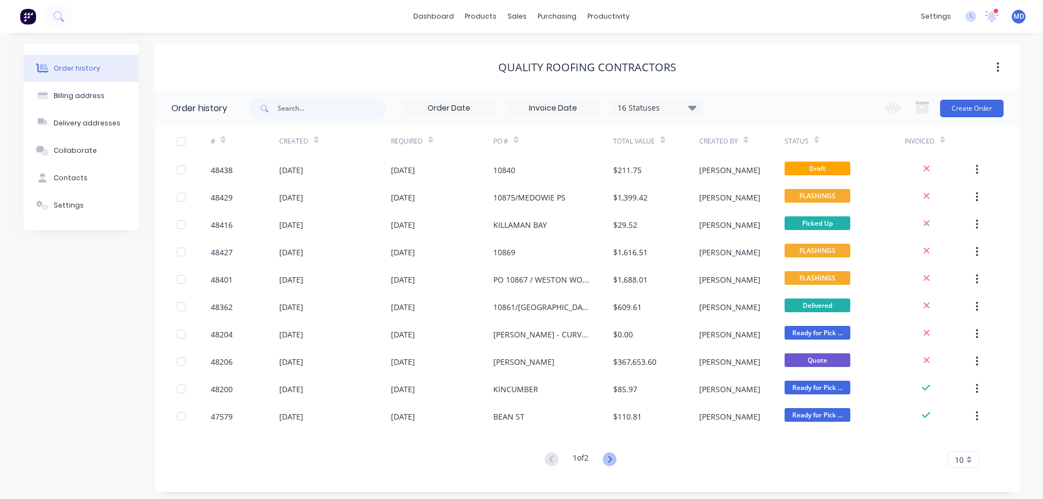
click at [614, 460] on icon at bounding box center [610, 459] width 14 height 14
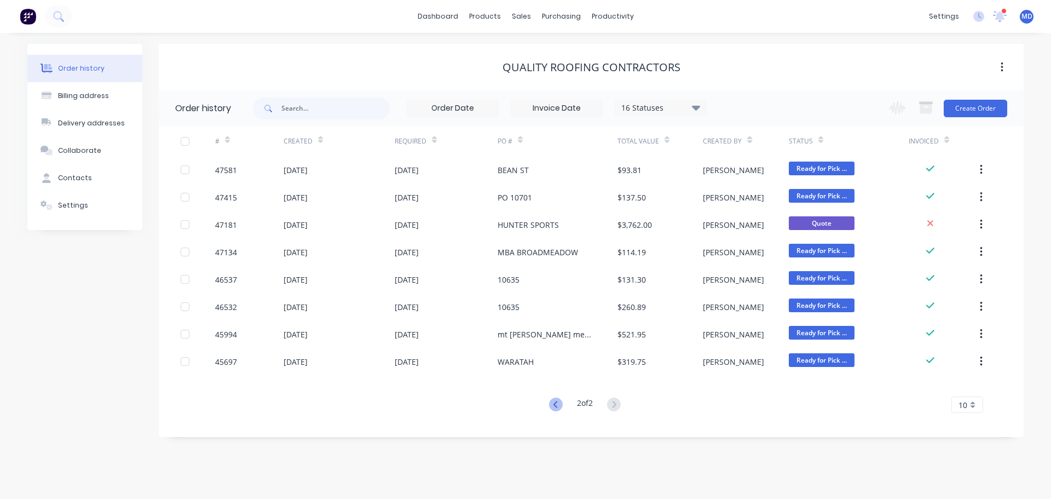
click at [551, 406] on icon at bounding box center [556, 404] width 14 height 14
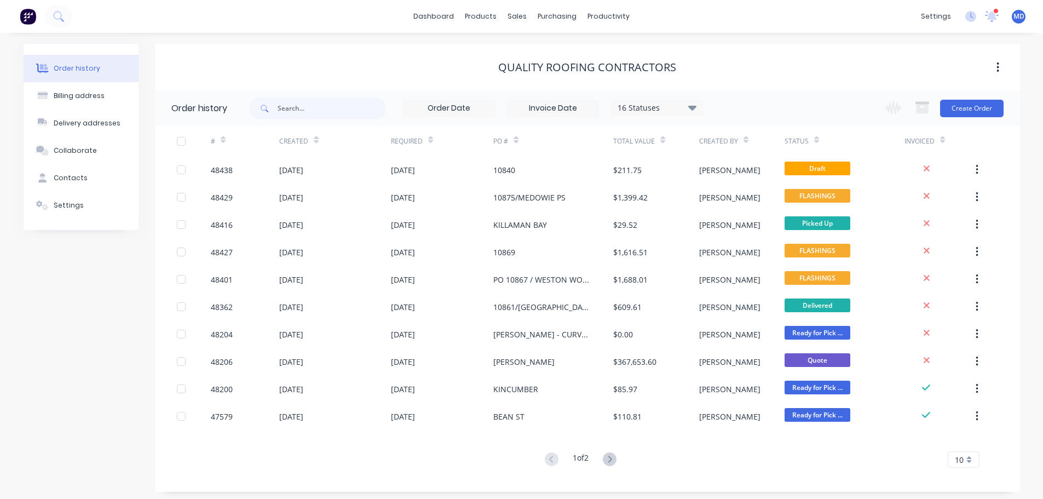
click at [632, 111] on div "16 Statuses" at bounding box center [657, 108] width 92 height 12
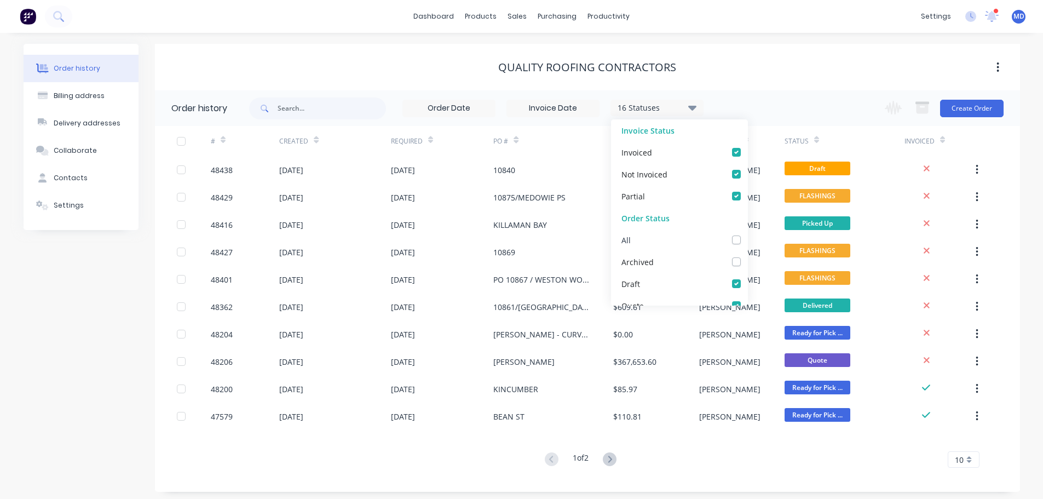
drag, startPoint x: 726, startPoint y: 239, endPoint x: 774, endPoint y: 145, distance: 106.2
click at [747, 234] on label at bounding box center [747, 234] width 0 height 0
click at [747, 239] on input "checkbox" at bounding box center [751, 239] width 9 height 10
checkbox input "true"
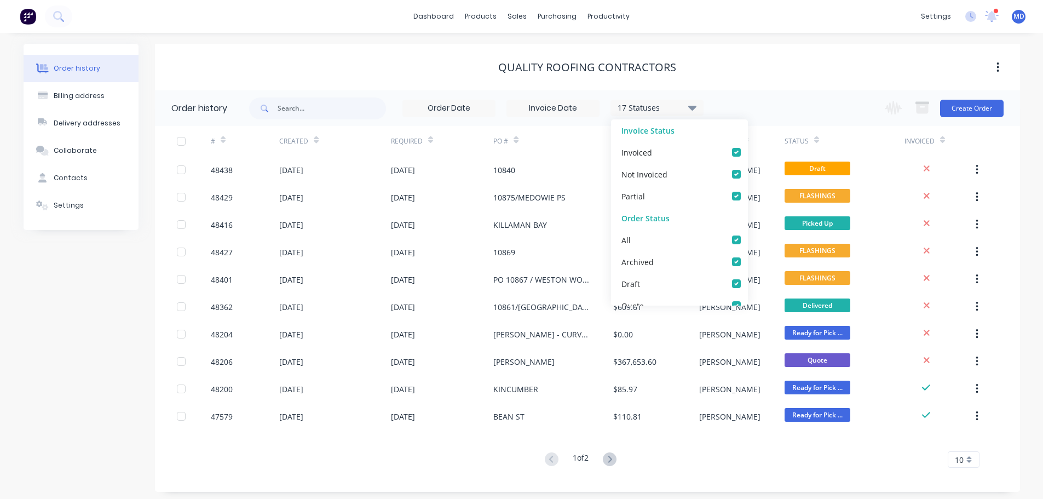
click at [794, 103] on div "17 Statuses Invoice Status Invoiced Not Invoiced Partial Order Status All Archi…" at bounding box center [634, 108] width 771 height 36
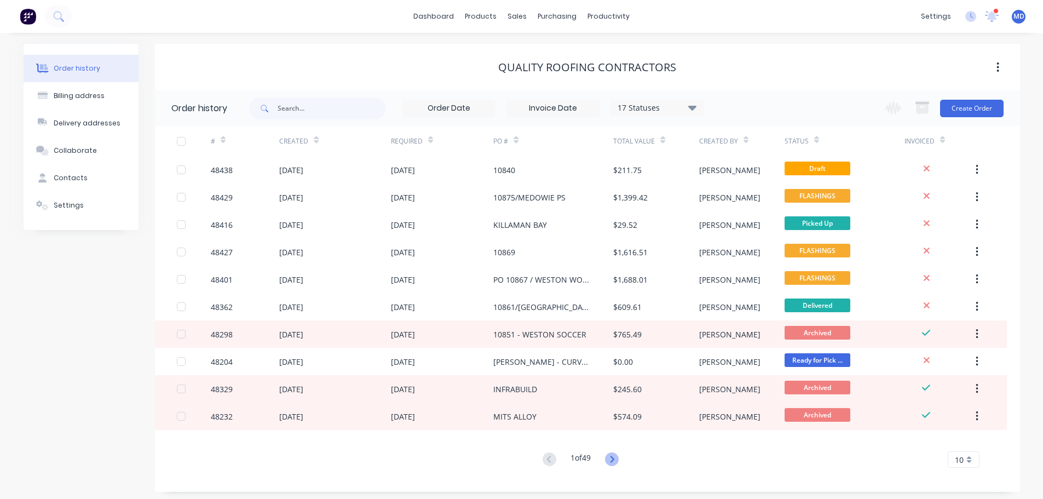
click at [608, 461] on icon at bounding box center [612, 459] width 14 height 14
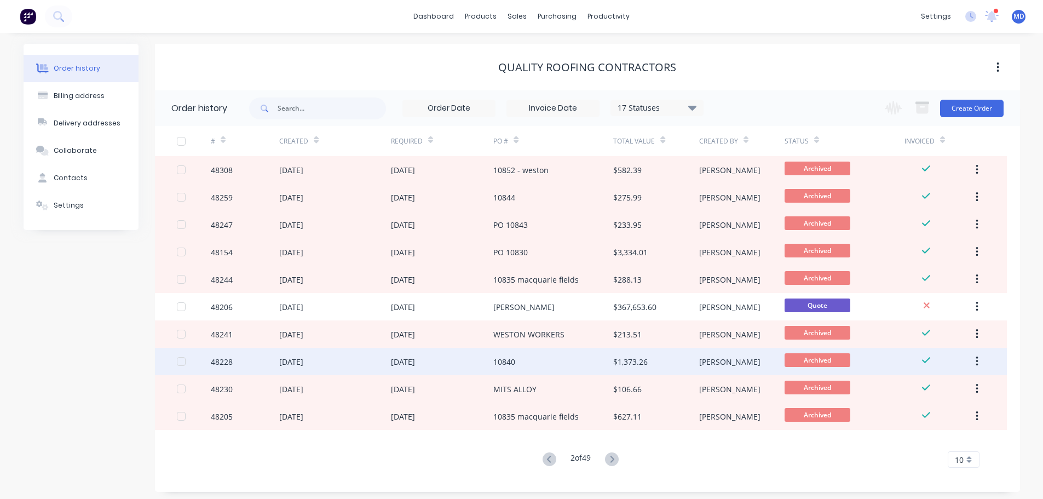
click at [217, 367] on div "48228" at bounding box center [245, 361] width 68 height 27
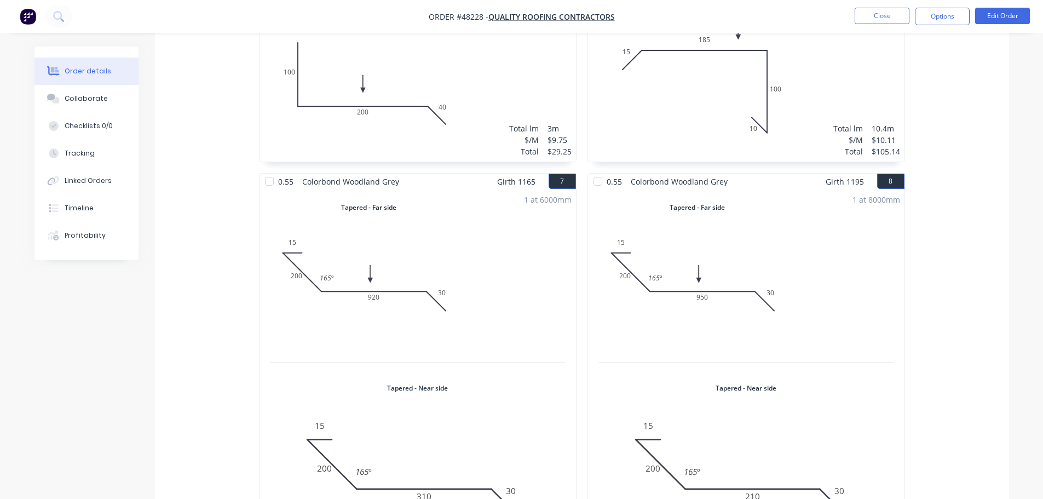
scroll to position [876, 0]
